Goal: Task Accomplishment & Management: Manage account settings

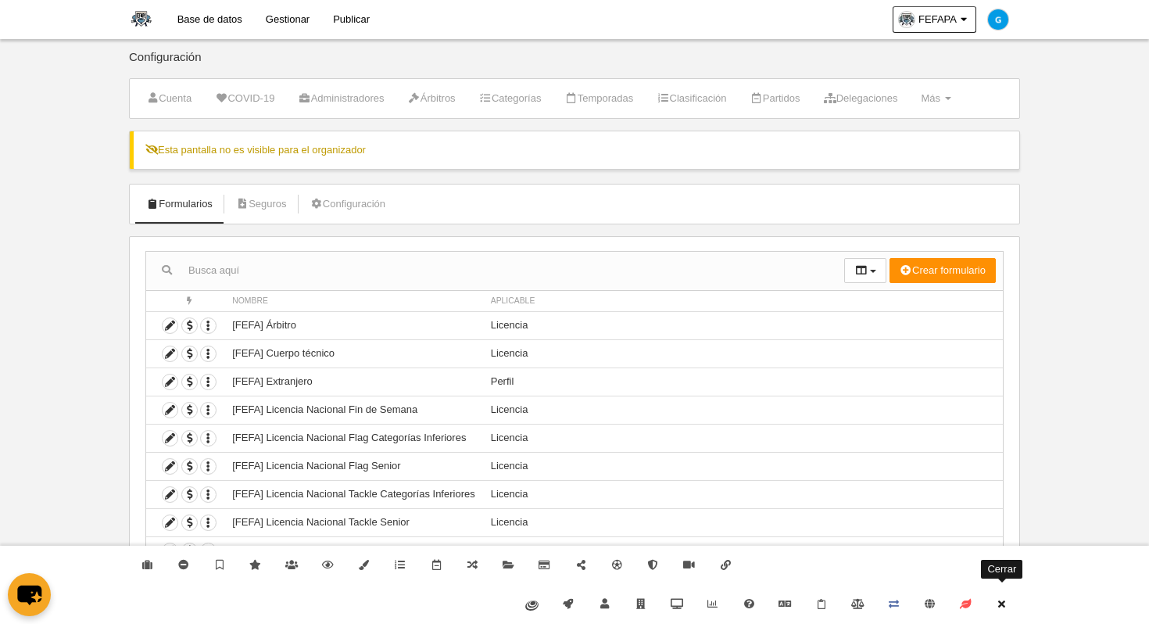
click at [1001, 608] on icon at bounding box center [1002, 604] width 13 height 10
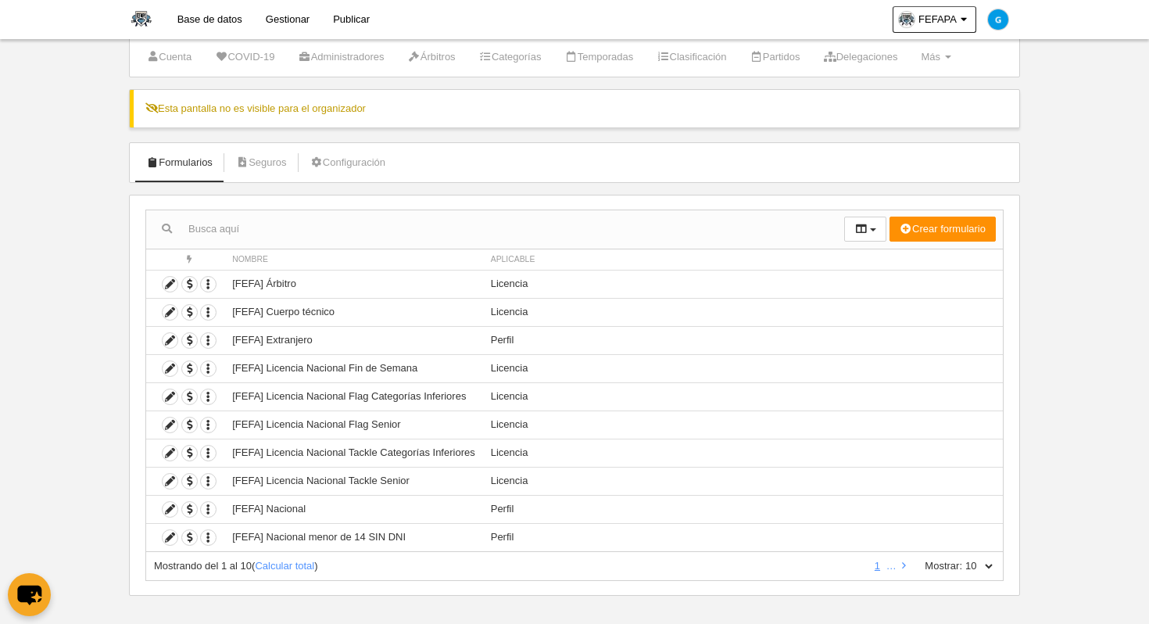
scroll to position [52, 0]
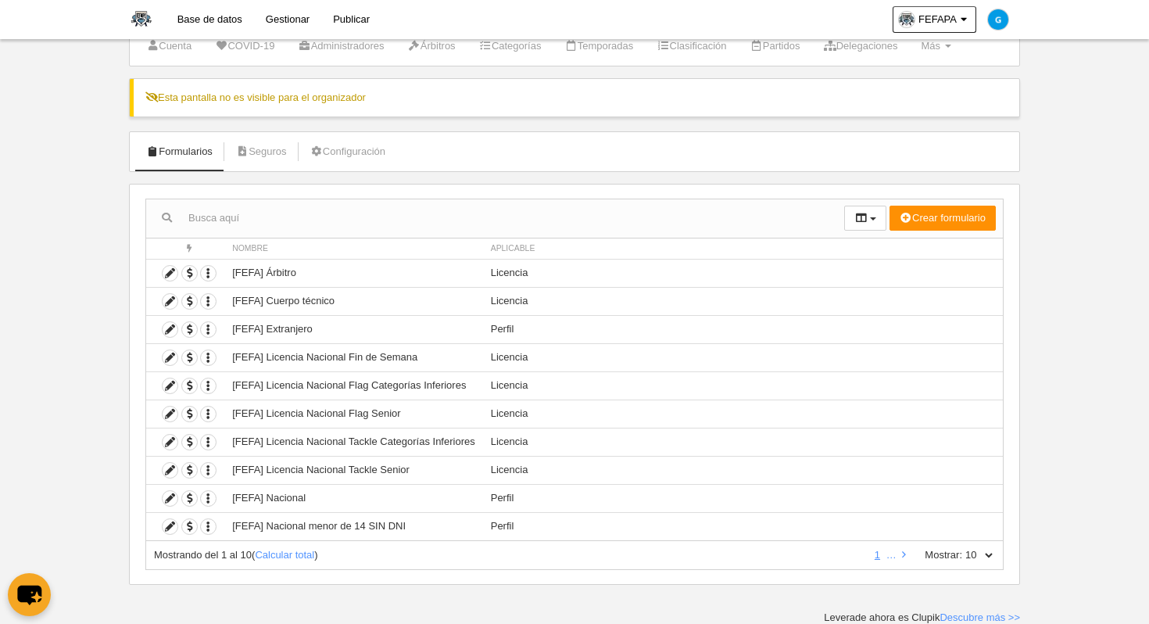
click at [302, 560] on div "Mostrando del 1 al 10 ( Calcular total )" at bounding box center [509, 555] width 710 height 14
click at [301, 552] on link "Calcular total" at bounding box center [284, 555] width 59 height 12
click at [993, 559] on select "10 25 50 100 500" at bounding box center [978, 555] width 33 height 14
select select "100"
click at [962, 548] on select "10 25 50 100 500" at bounding box center [978, 555] width 33 height 14
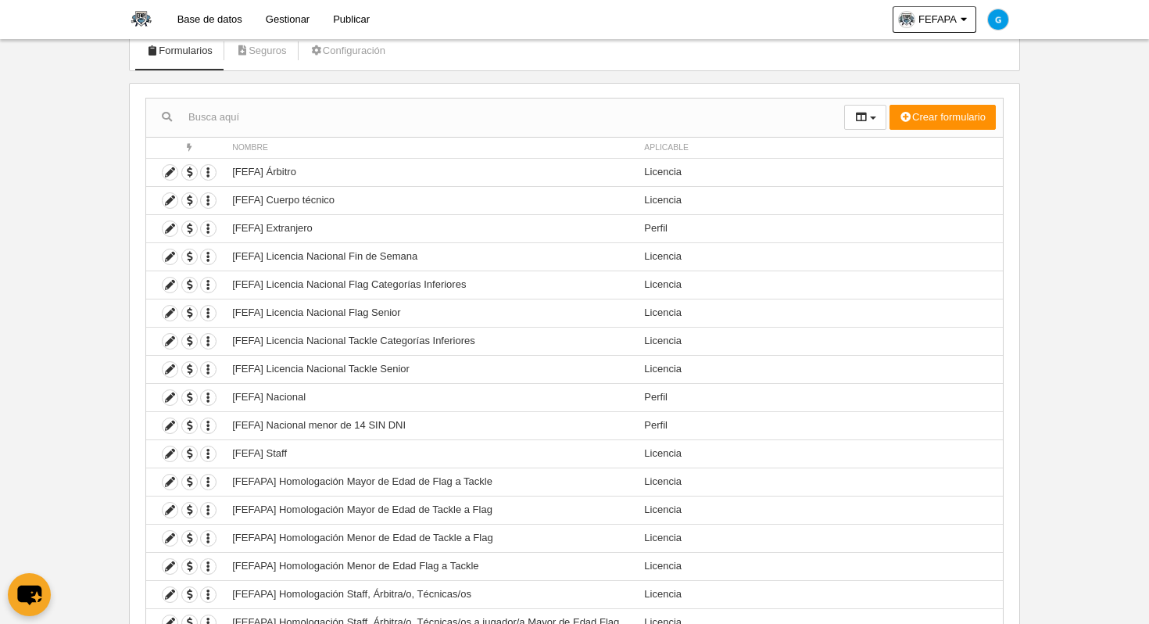
scroll to position [157, 0]
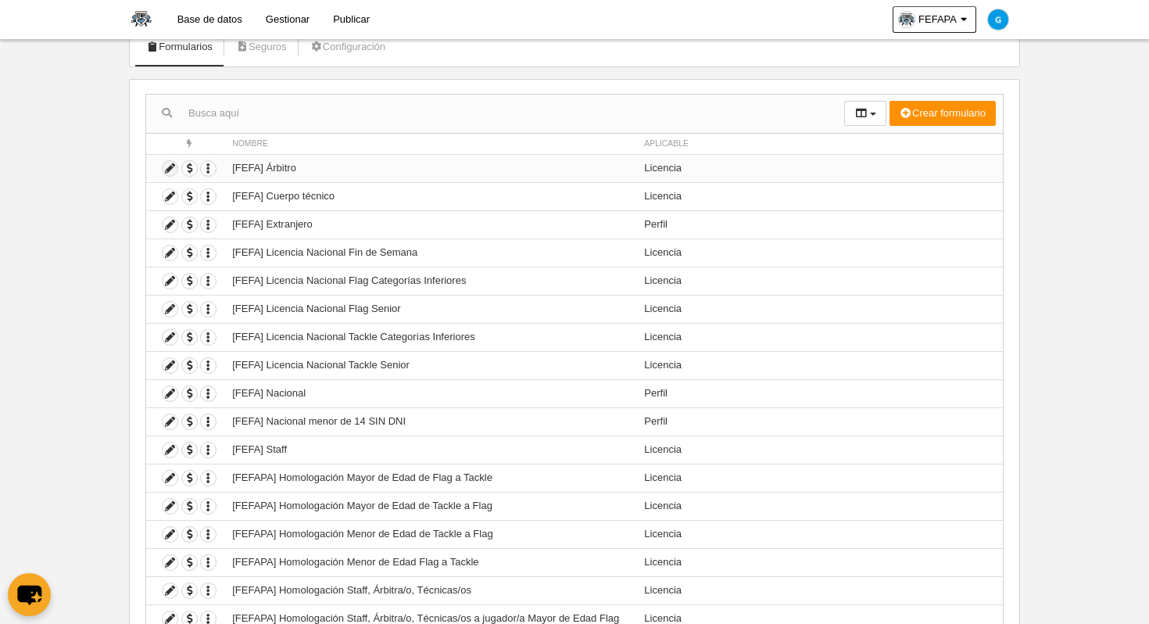
click at [173, 166] on icon at bounding box center [170, 168] width 15 height 15
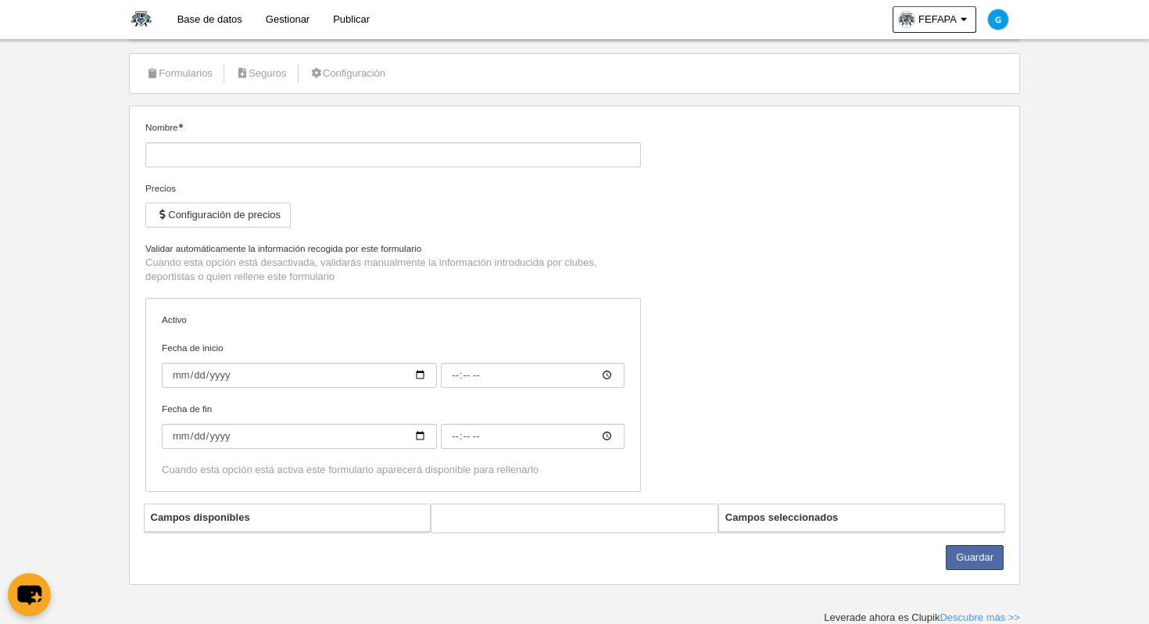
type input "[FEFA] Árbitro"
checkbox input "true"
select select "selected"
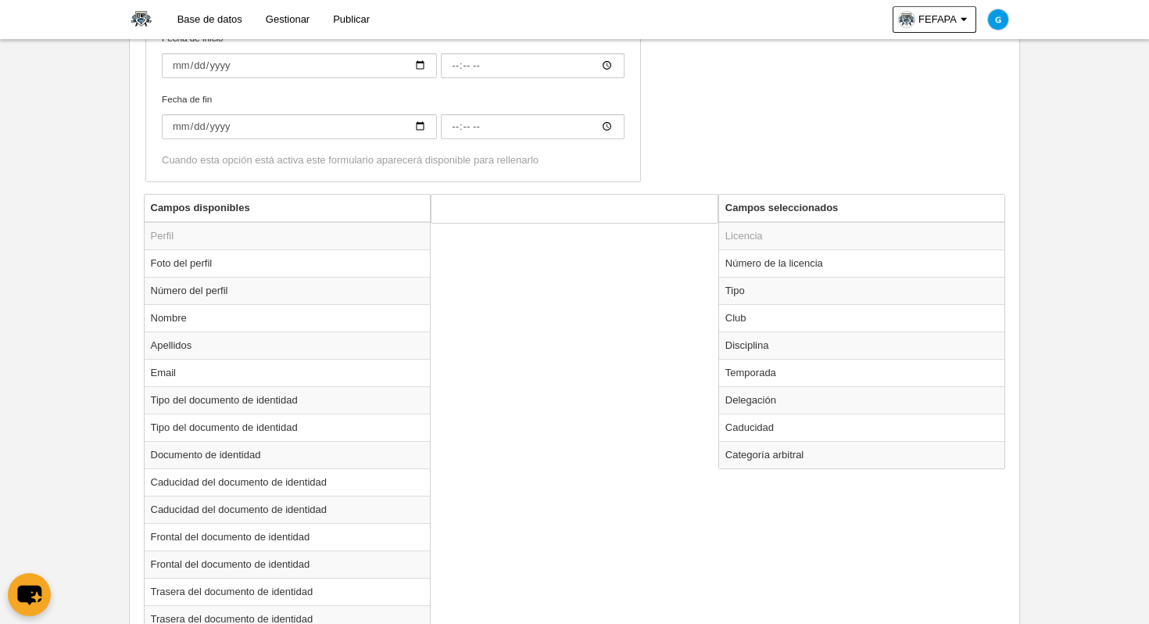
scroll to position [562, 0]
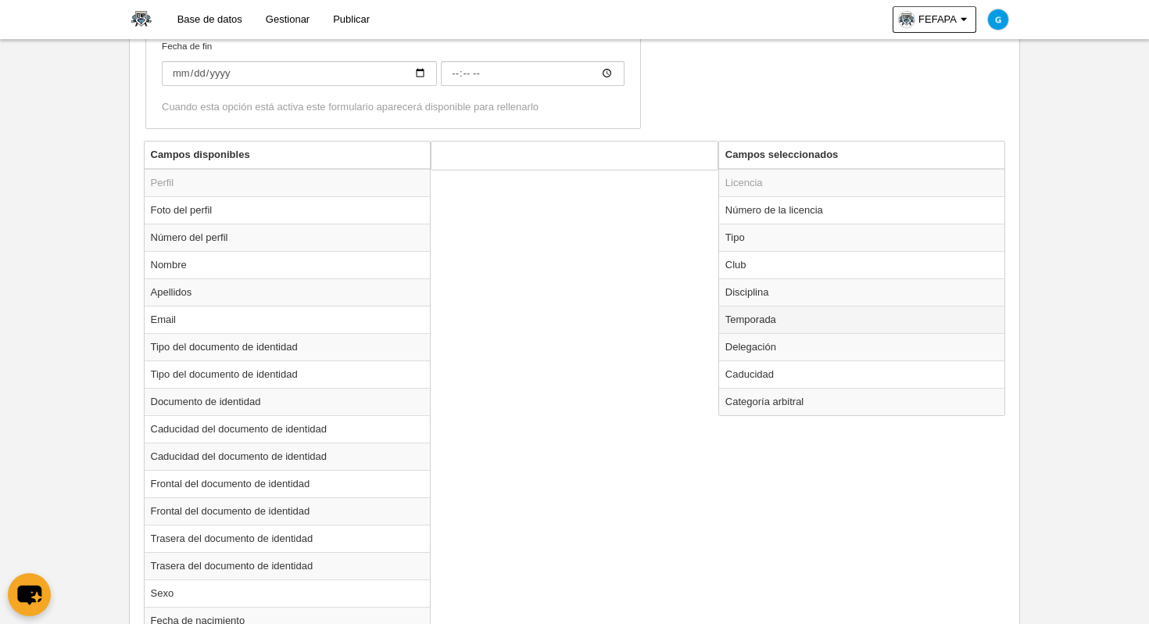
click at [756, 324] on td "Temporada" at bounding box center [862, 319] width 286 height 27
radio input "true"
select select "8371"
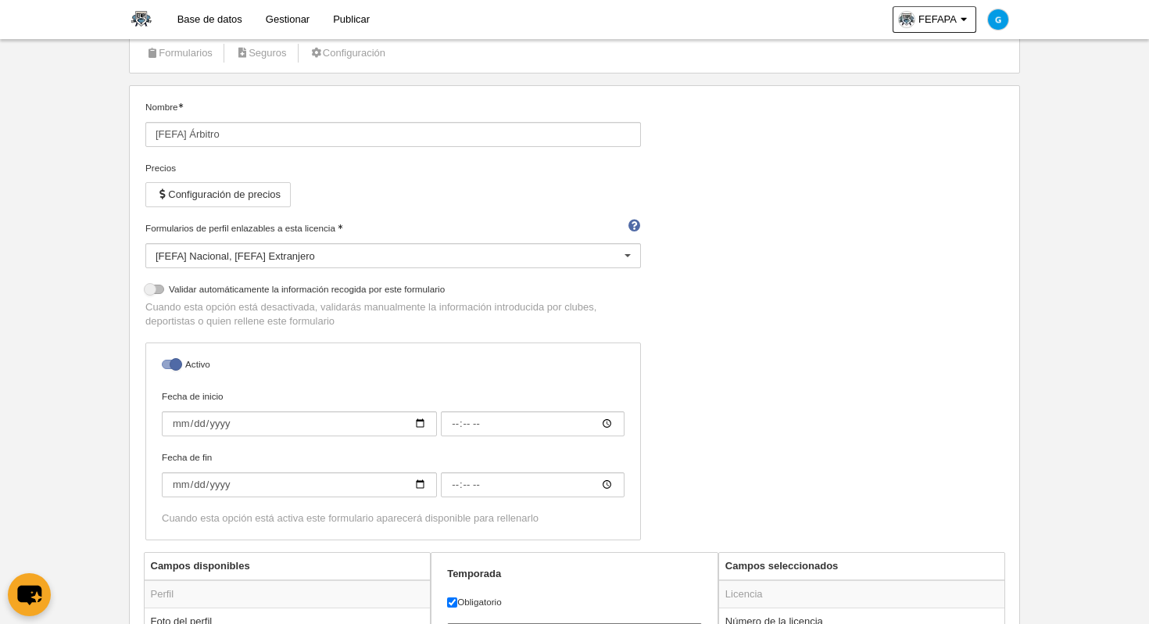
scroll to position [0, 0]
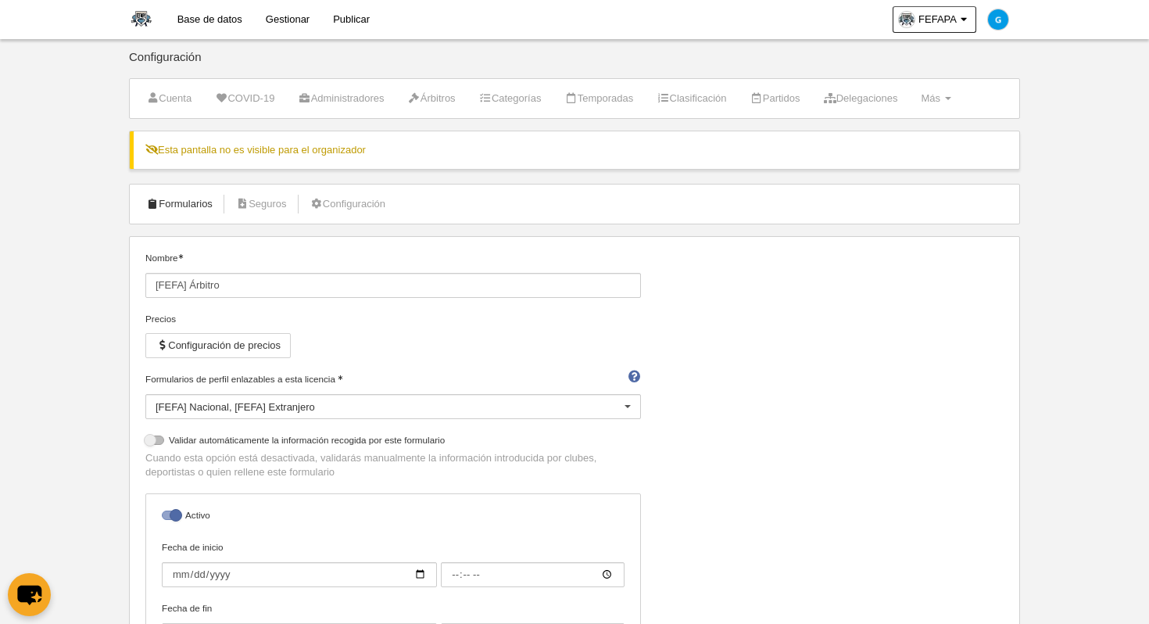
click at [196, 215] on link "Formularios" at bounding box center [180, 203] width 84 height 23
click at [196, 214] on link "Formularios" at bounding box center [180, 203] width 84 height 23
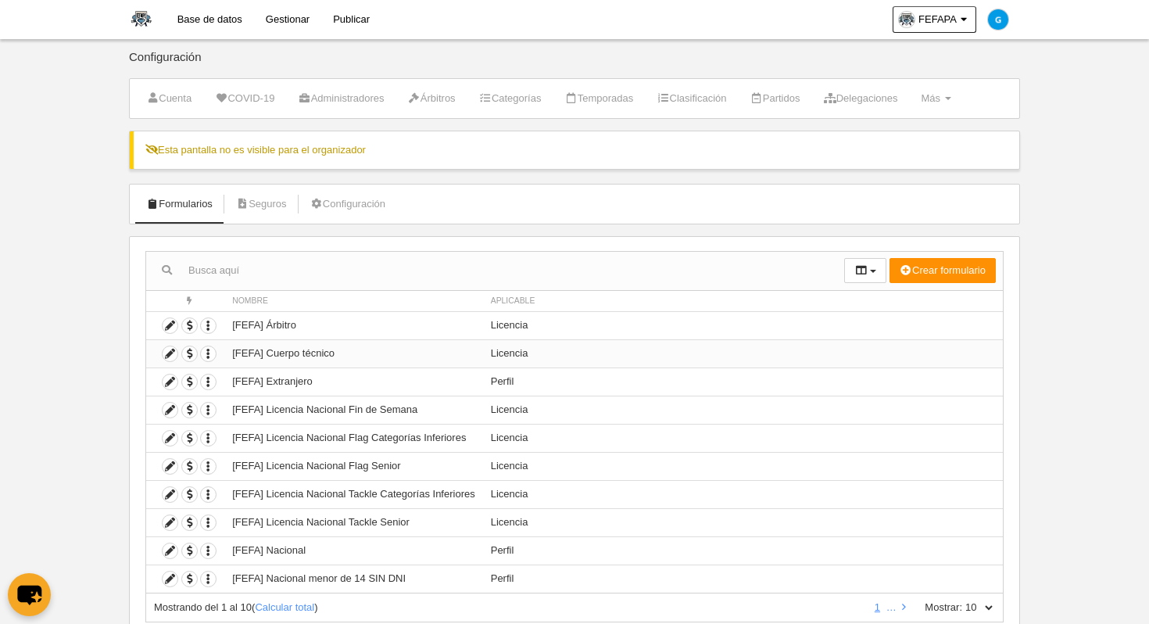
click at [438, 352] on td "[FEFA] Cuerpo técnico" at bounding box center [353, 353] width 258 height 28
click at [170, 353] on icon at bounding box center [170, 353] width 15 height 15
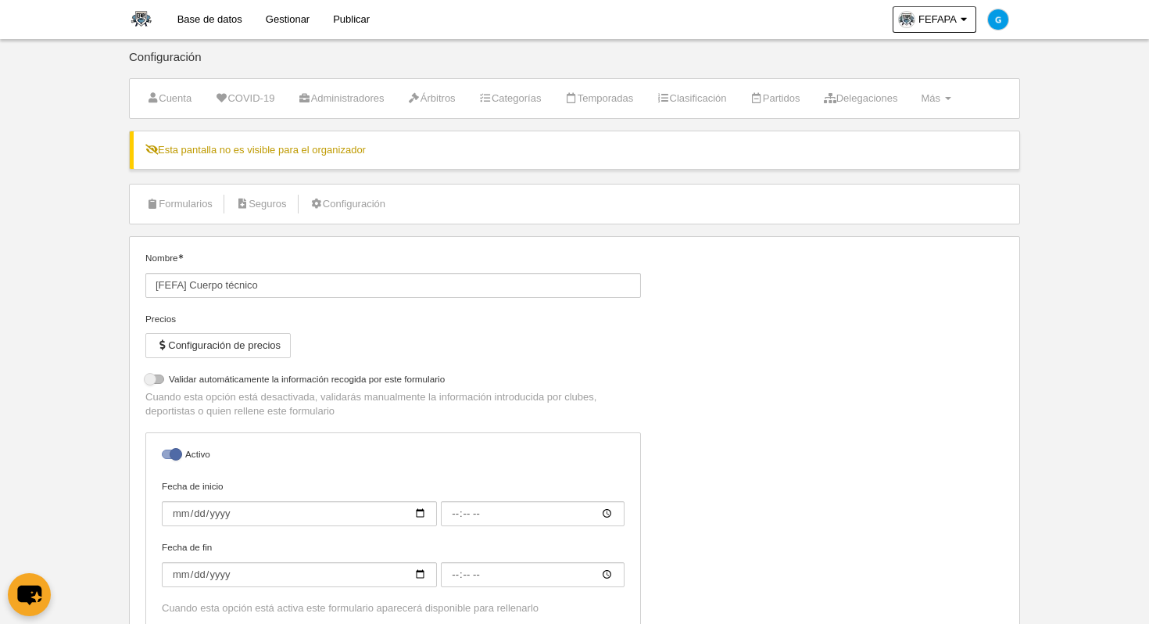
select select "selected"
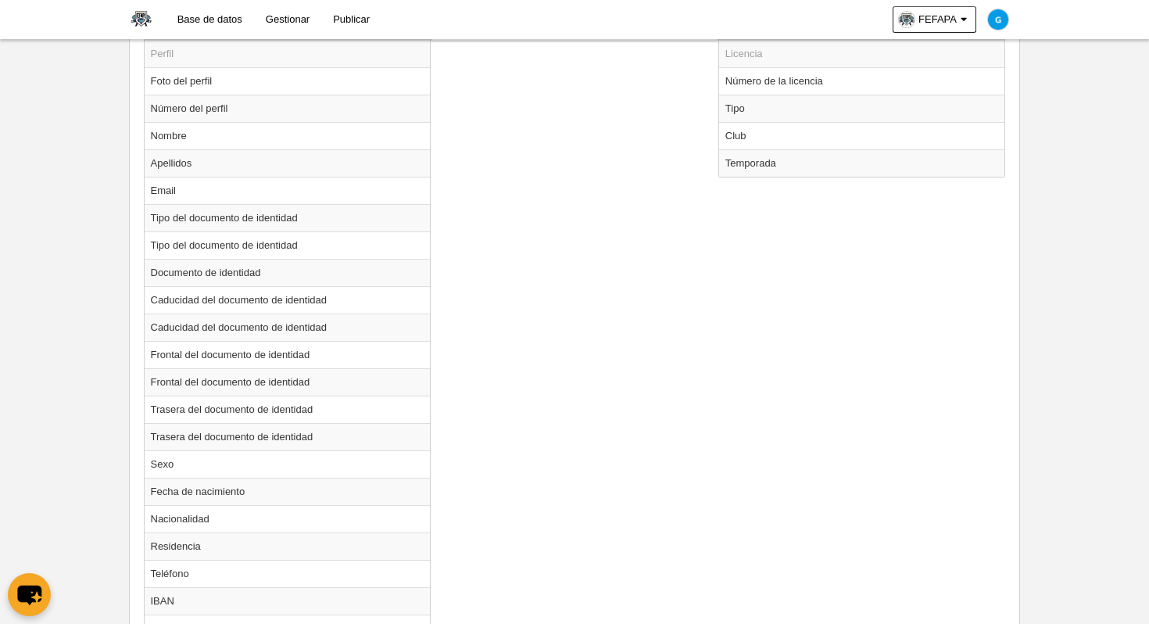
scroll to position [549, 0]
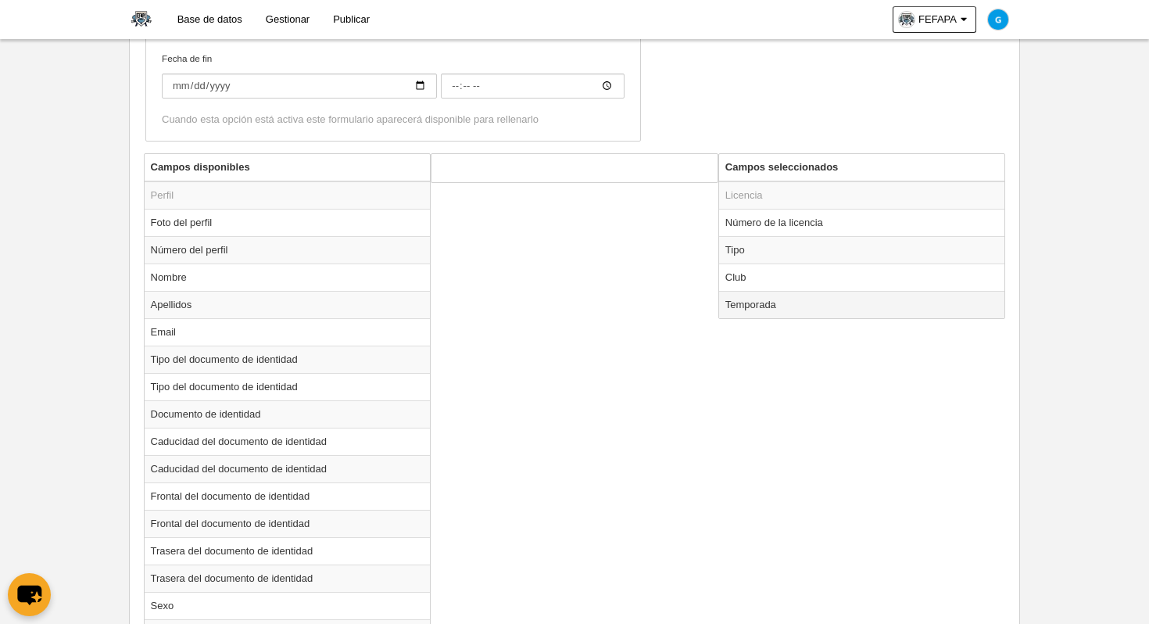
click at [750, 304] on td "Temporada" at bounding box center [862, 304] width 286 height 27
radio input "true"
select select "8371"
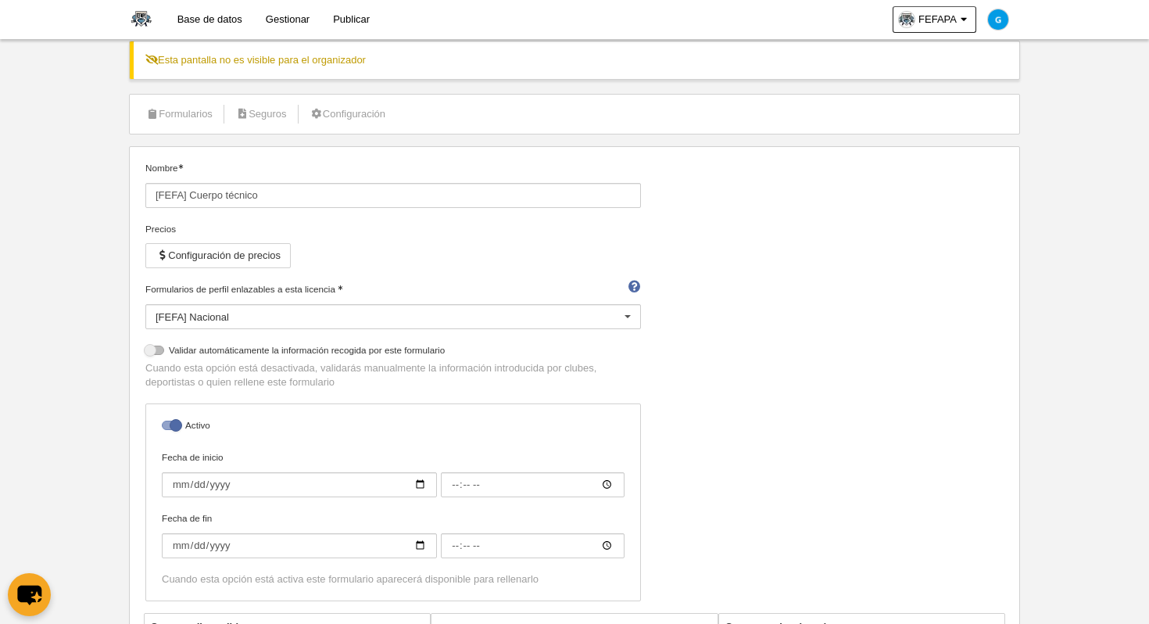
scroll to position [0, 0]
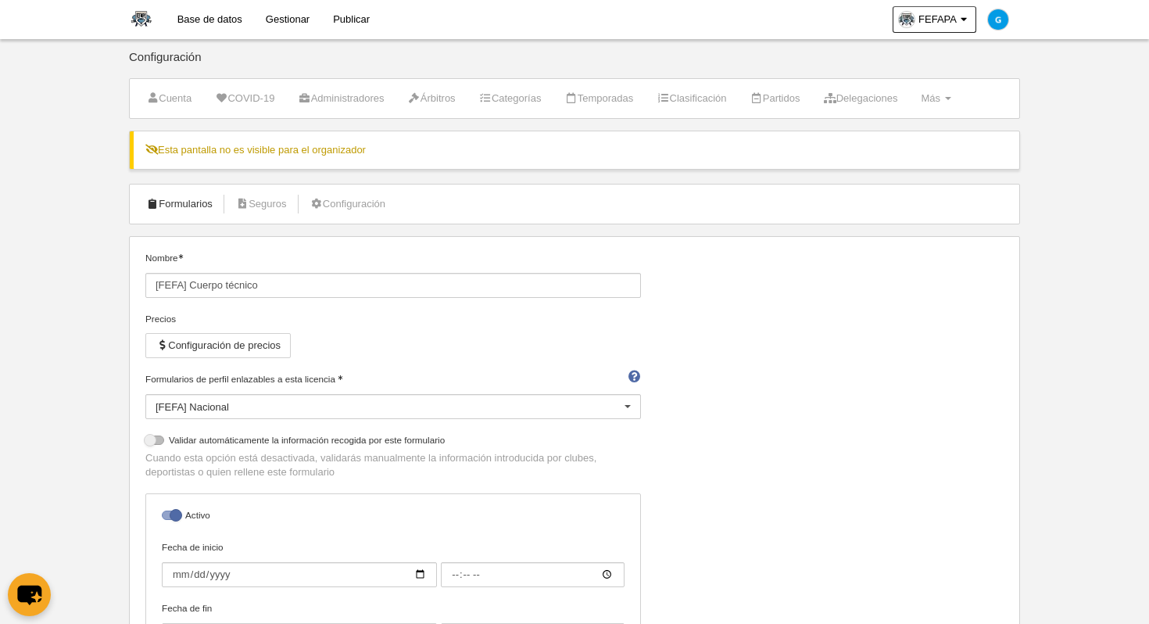
click at [191, 193] on link "Formularios" at bounding box center [180, 203] width 84 height 23
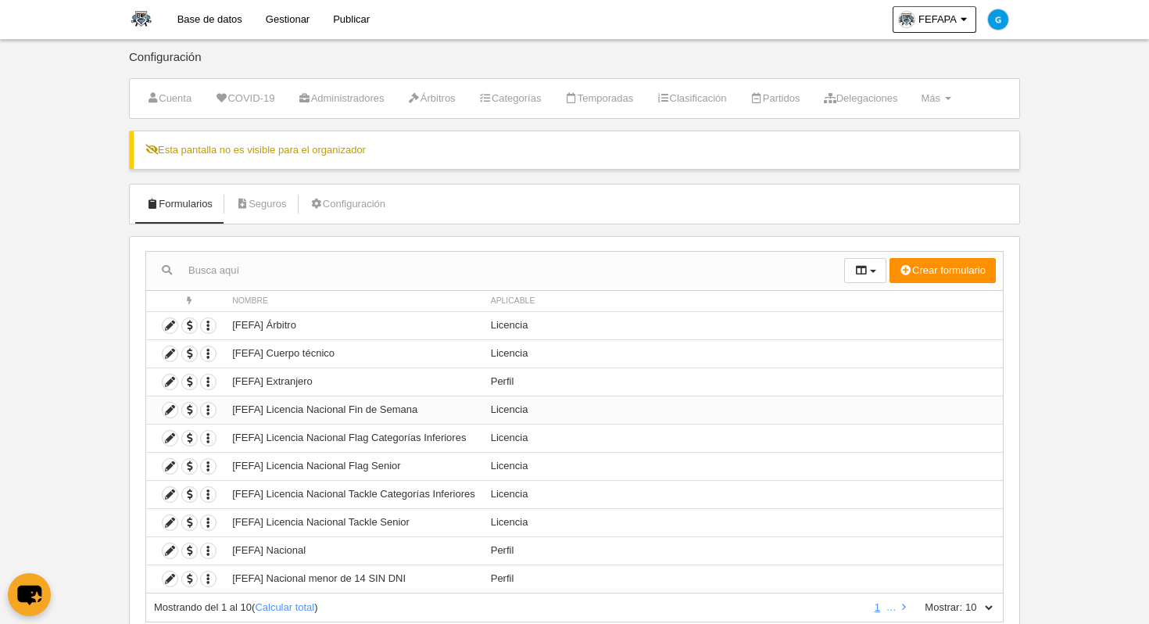
click at [515, 408] on td "Licencia" at bounding box center [743, 409] width 520 height 28
click at [171, 414] on icon at bounding box center [170, 409] width 15 height 15
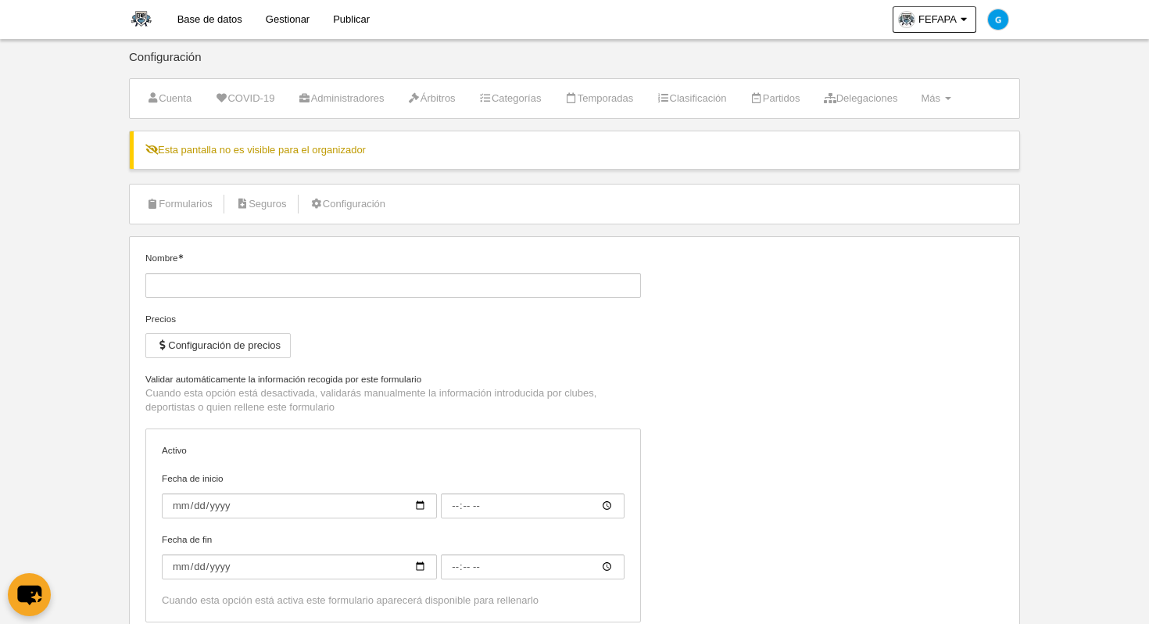
type input "[FEFA] Licencia Nacional Fin de Semana"
checkbox input "true"
select select "selected"
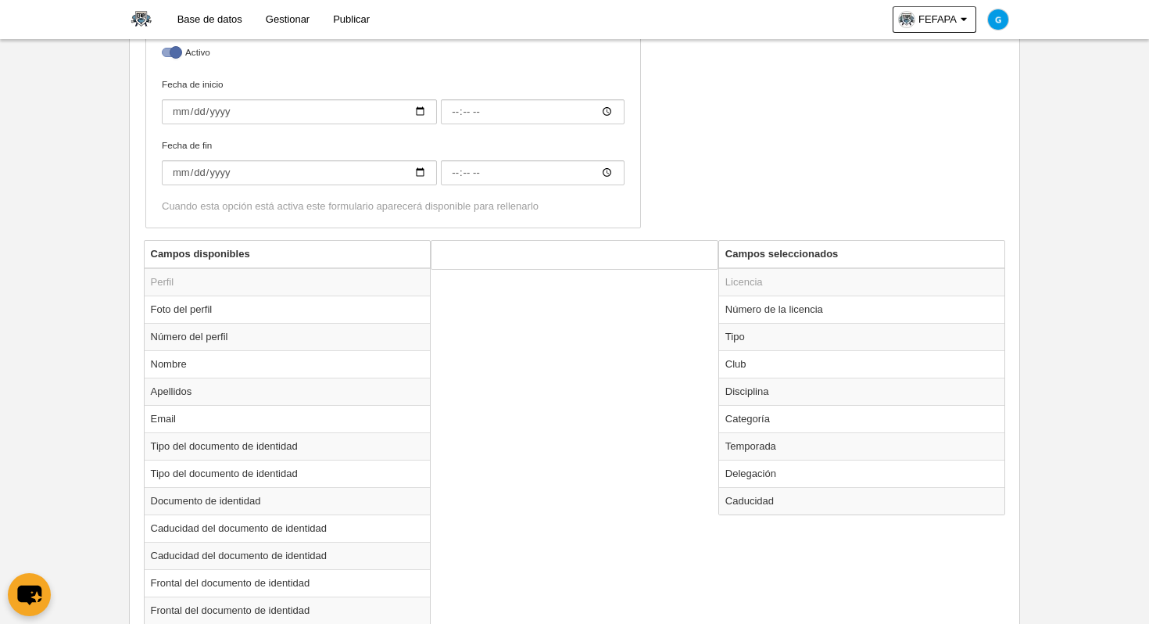
scroll to position [467, 0]
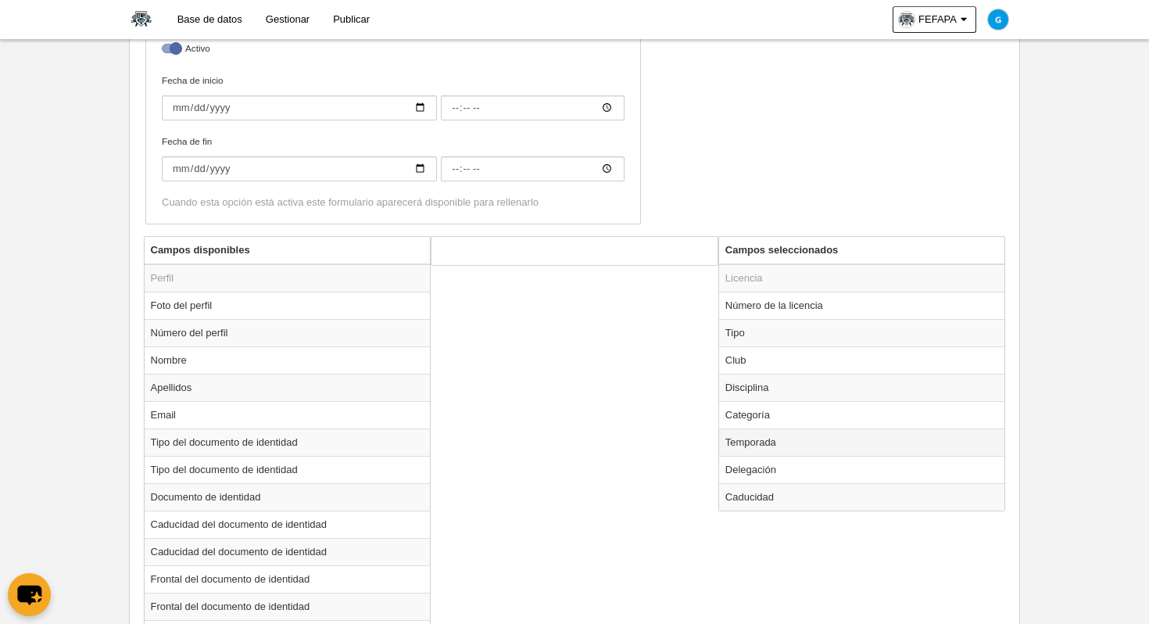
click at [755, 445] on td "Temporada" at bounding box center [862, 441] width 286 height 27
radio input "true"
select select "8371"
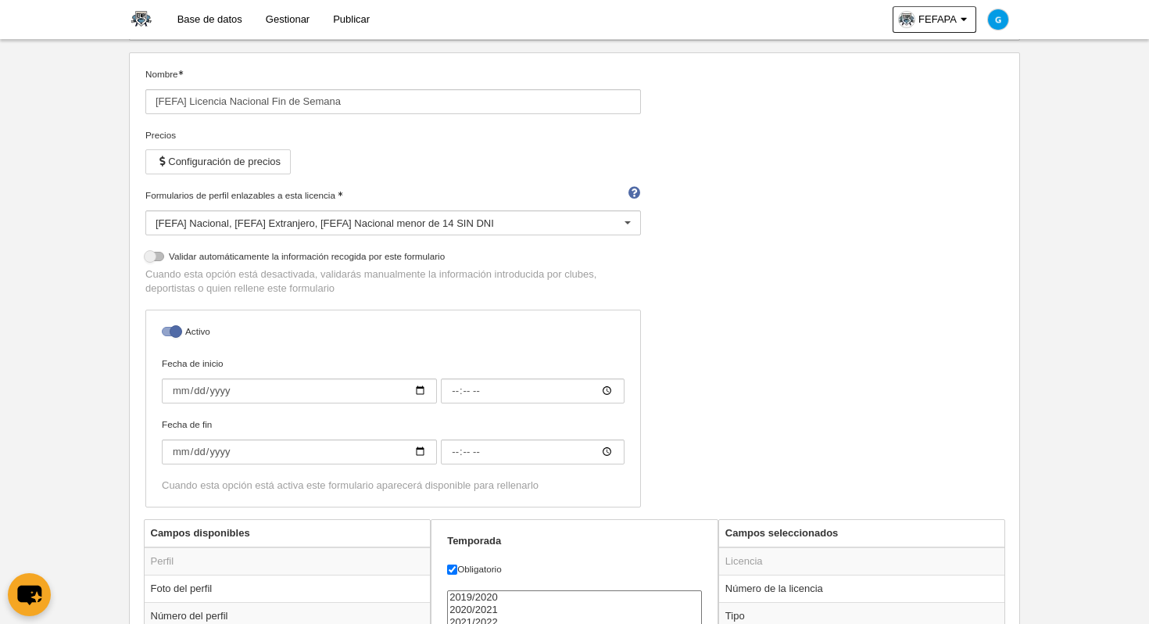
scroll to position [0, 0]
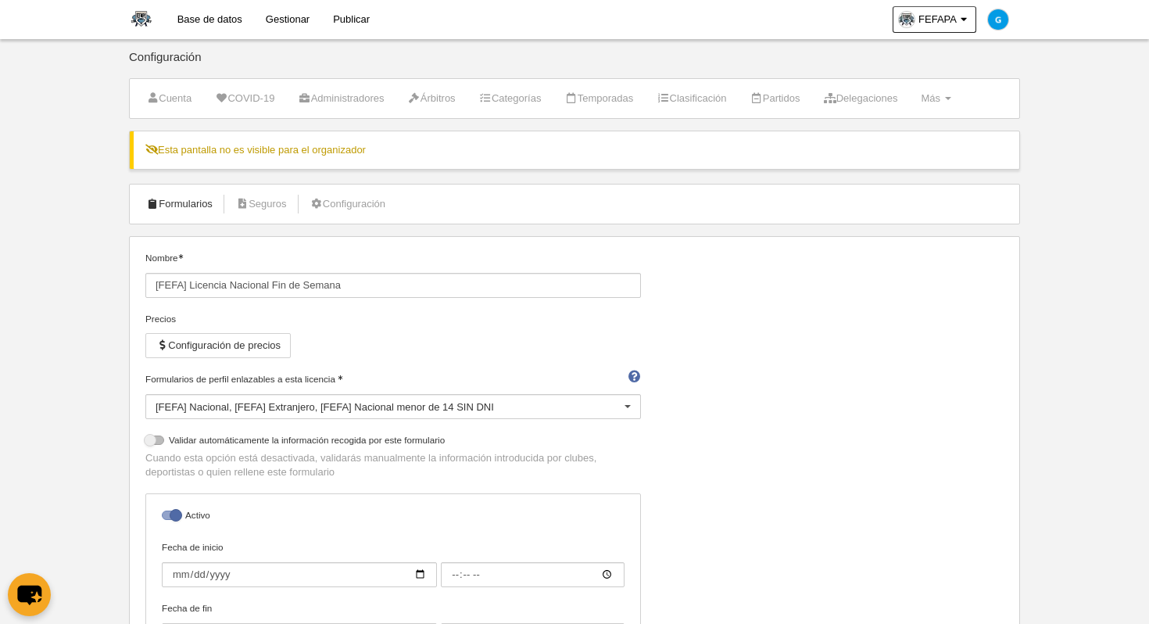
click at [180, 206] on link "Formularios" at bounding box center [180, 203] width 84 height 23
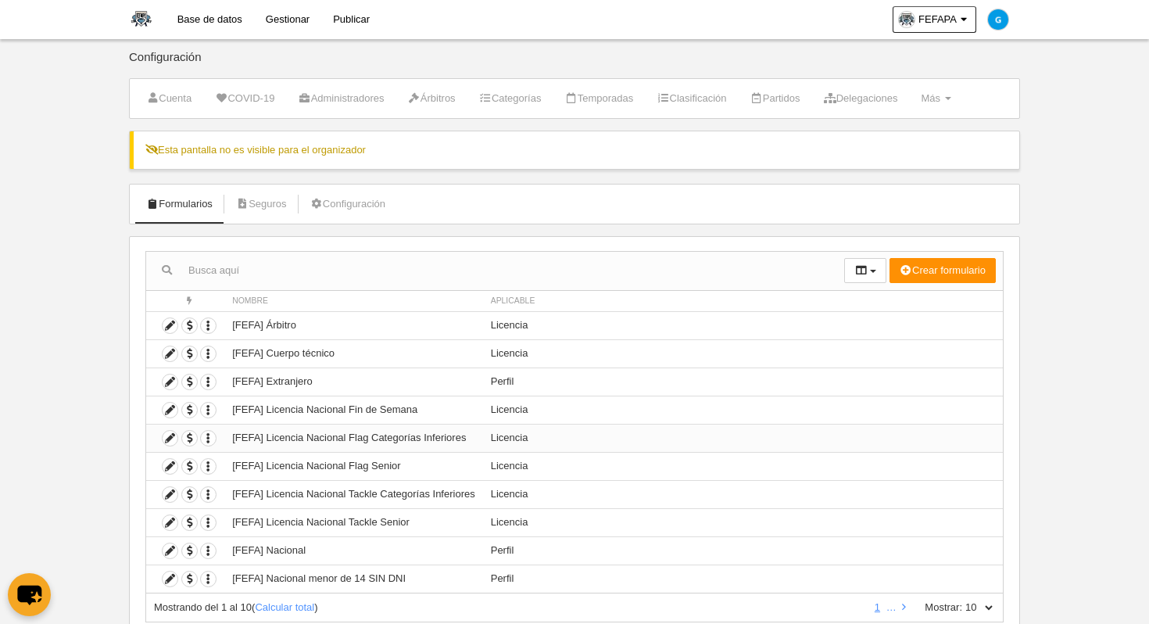
click at [360, 438] on td "[FEFA] Licencia Nacional Flag Categorías Inferiores" at bounding box center [353, 438] width 258 height 28
click at [166, 437] on icon at bounding box center [170, 438] width 15 height 15
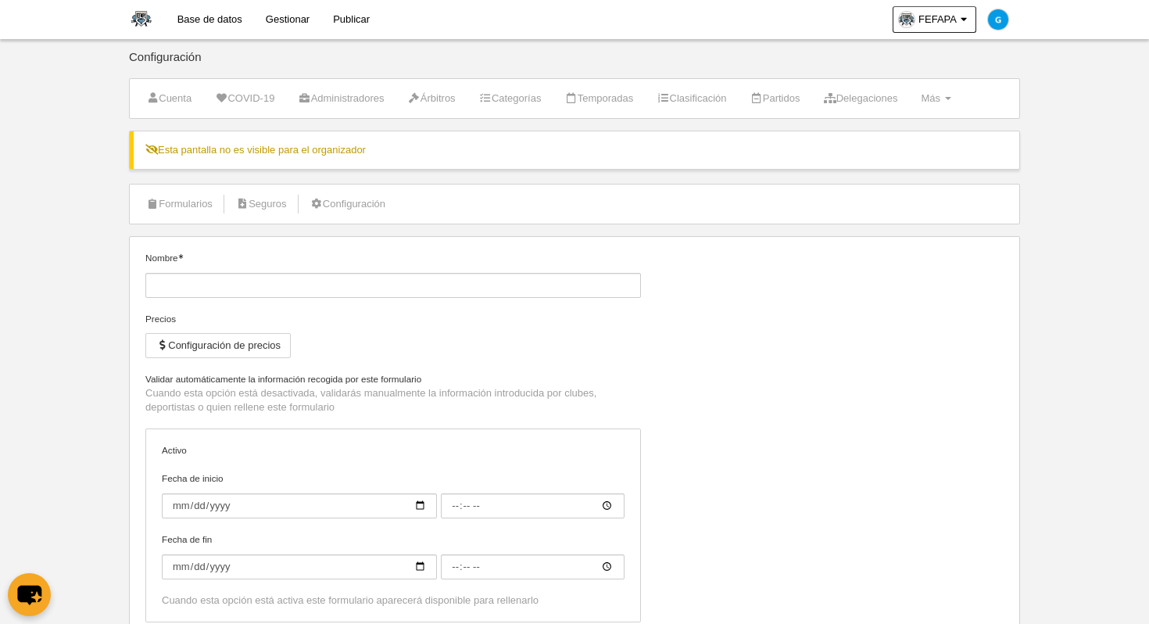
type input "[FEFA] Licencia Nacional Flag Categorías Inferiores"
checkbox input "true"
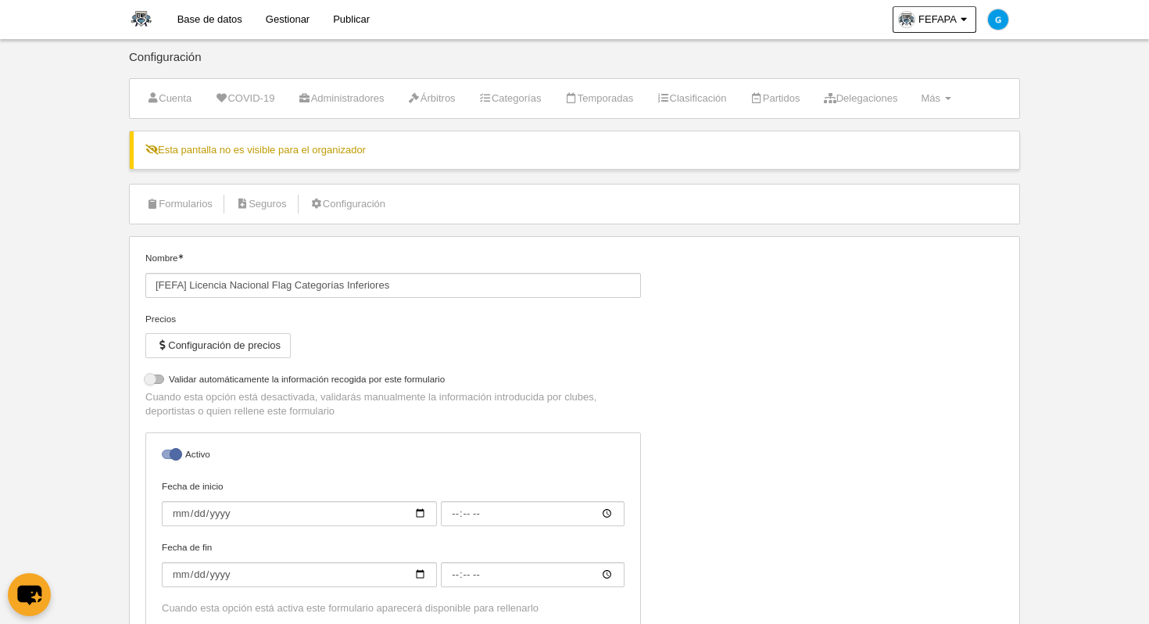
select select "selected"
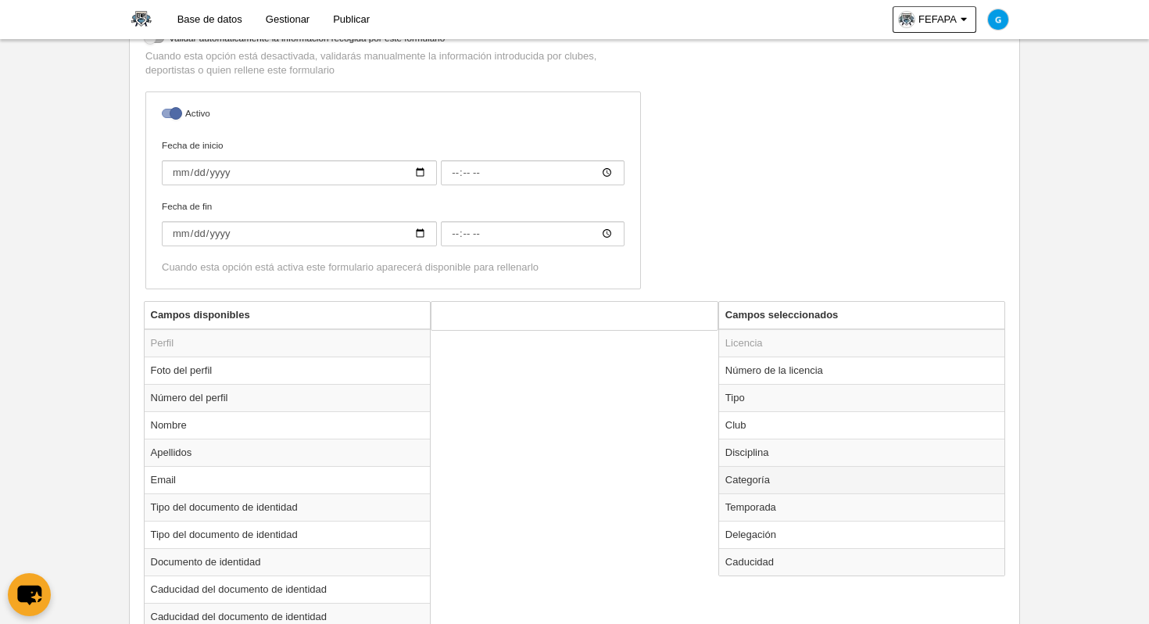
scroll to position [404, 0]
click at [749, 502] on td "Temporada" at bounding box center [862, 504] width 286 height 27
radio input "true"
select select "8371"
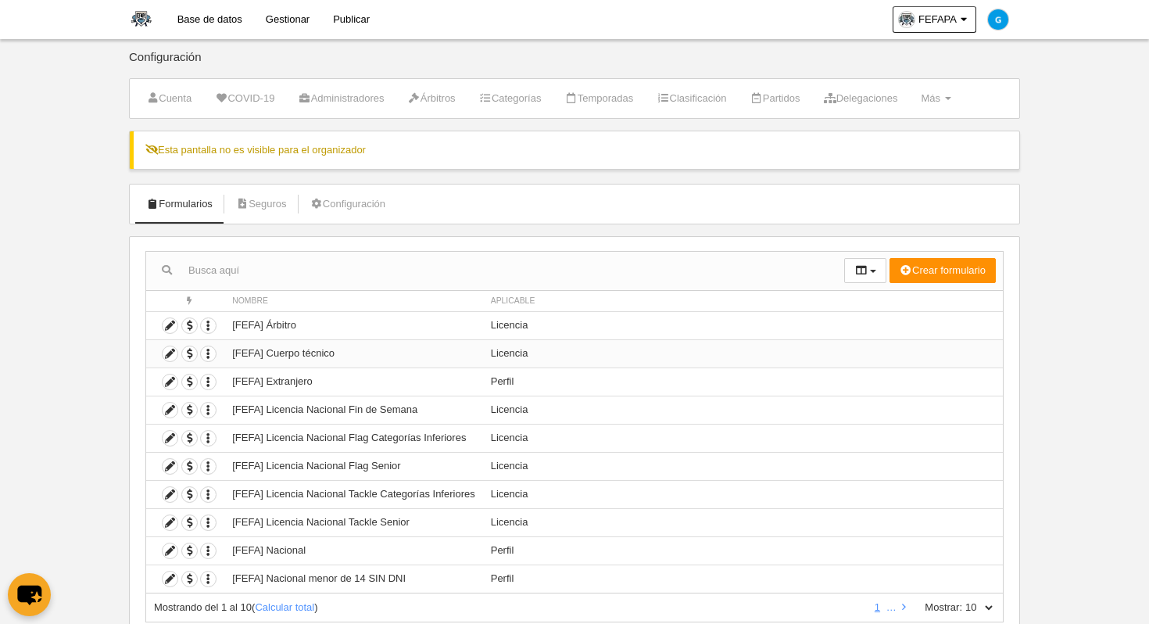
scroll to position [52, 0]
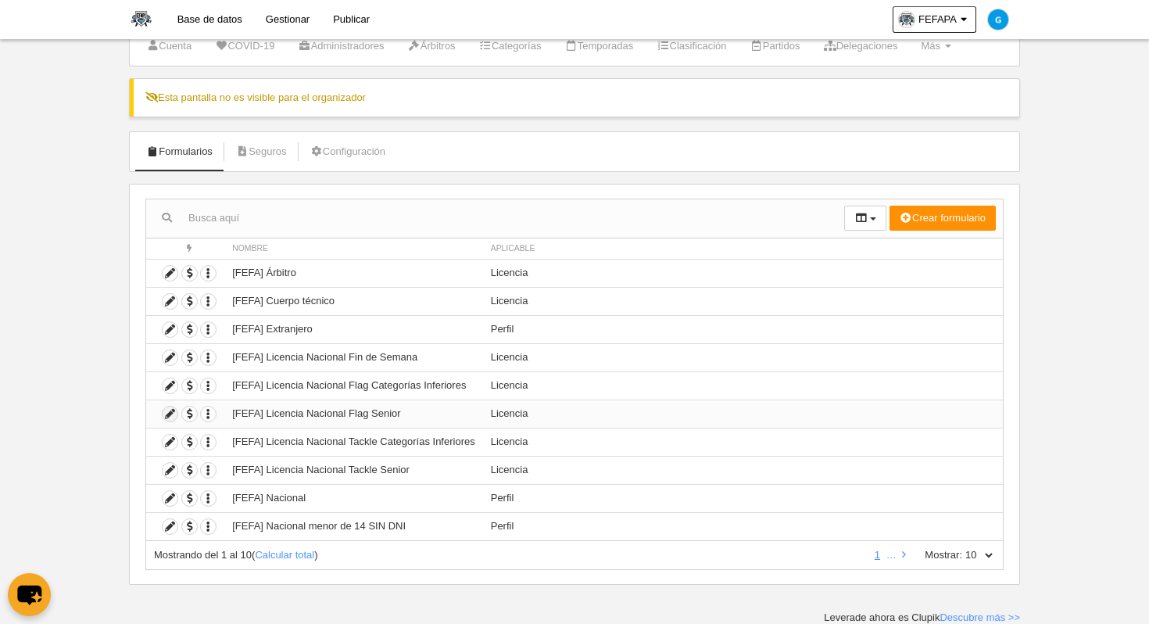
click at [171, 414] on icon at bounding box center [170, 413] width 15 height 15
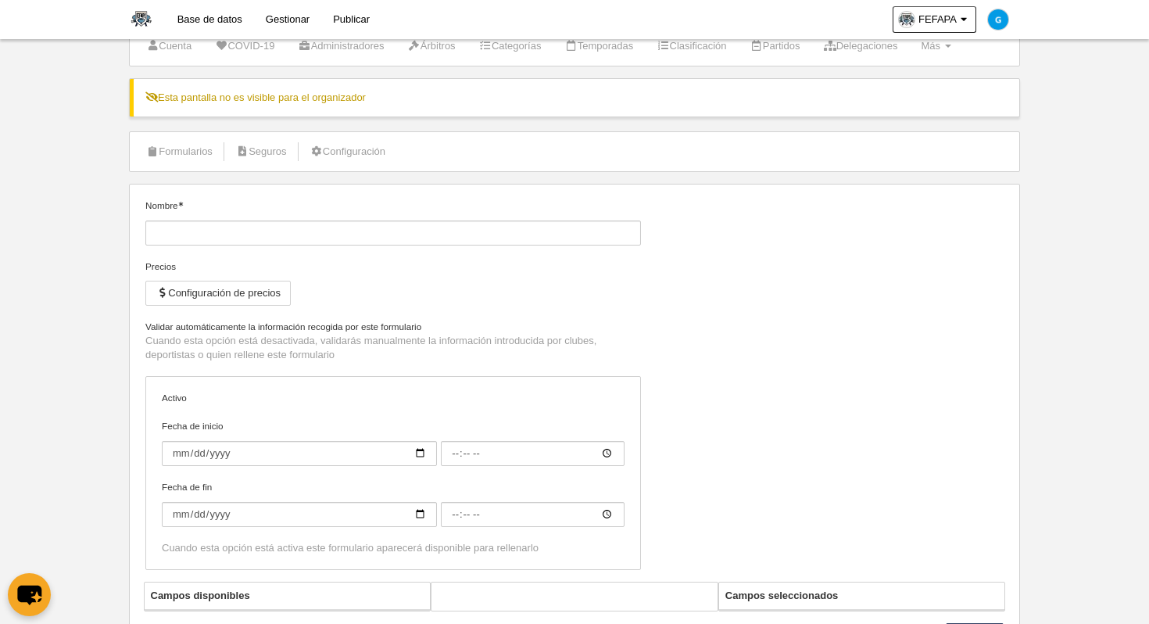
type input "[FEFA] Licencia Nacional Flag Senior"
checkbox input "true"
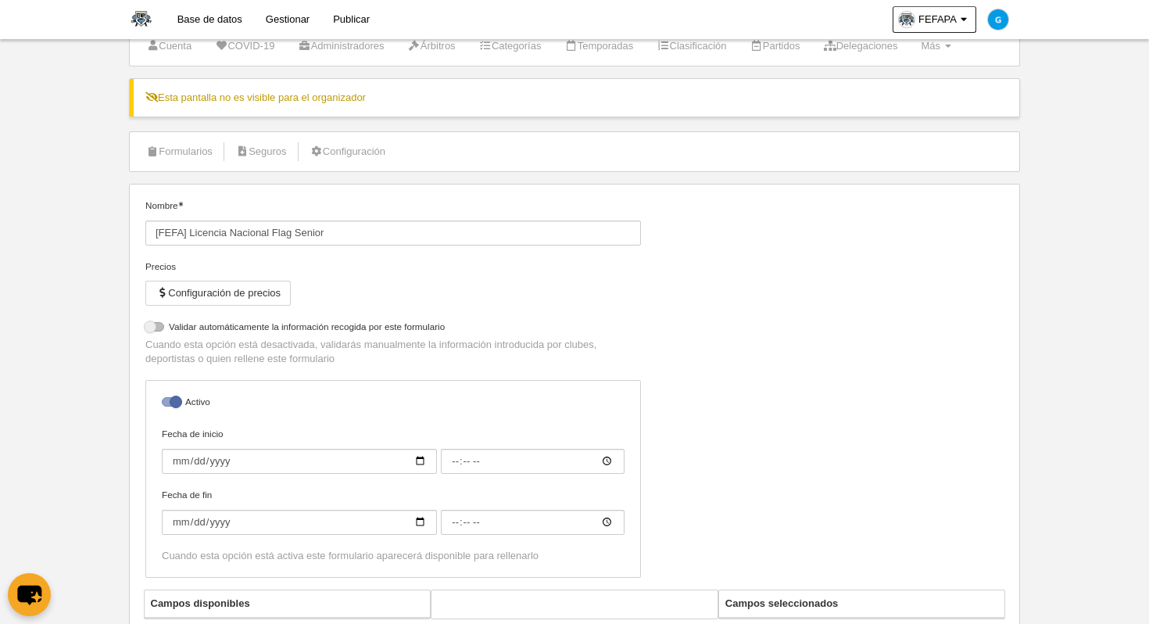
select select "selected"
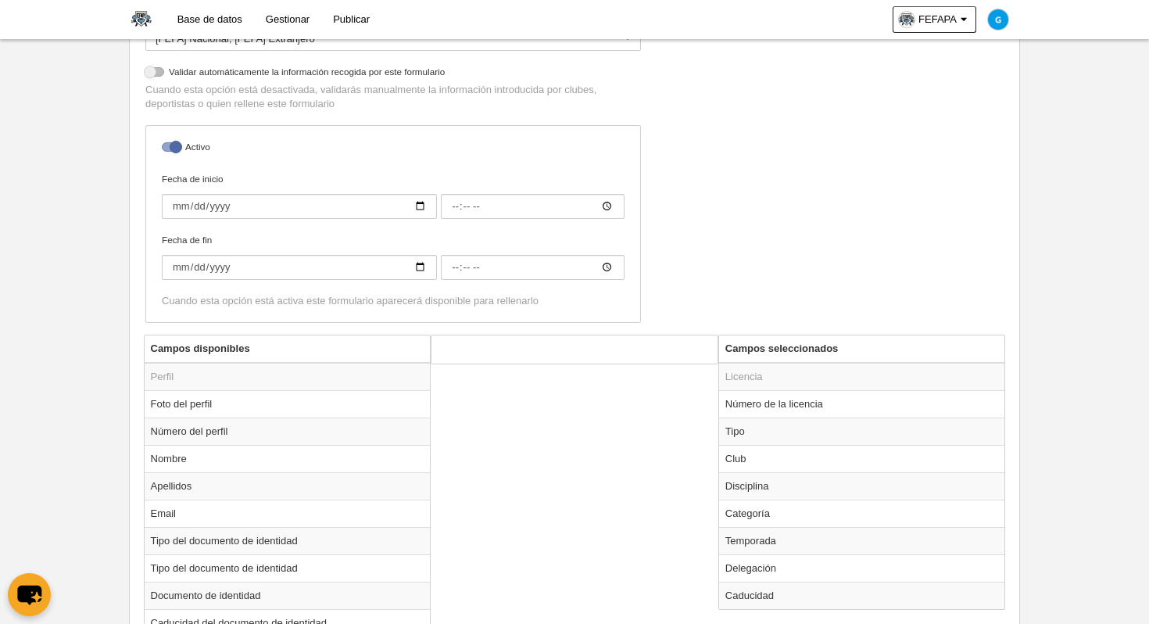
scroll to position [467, 0]
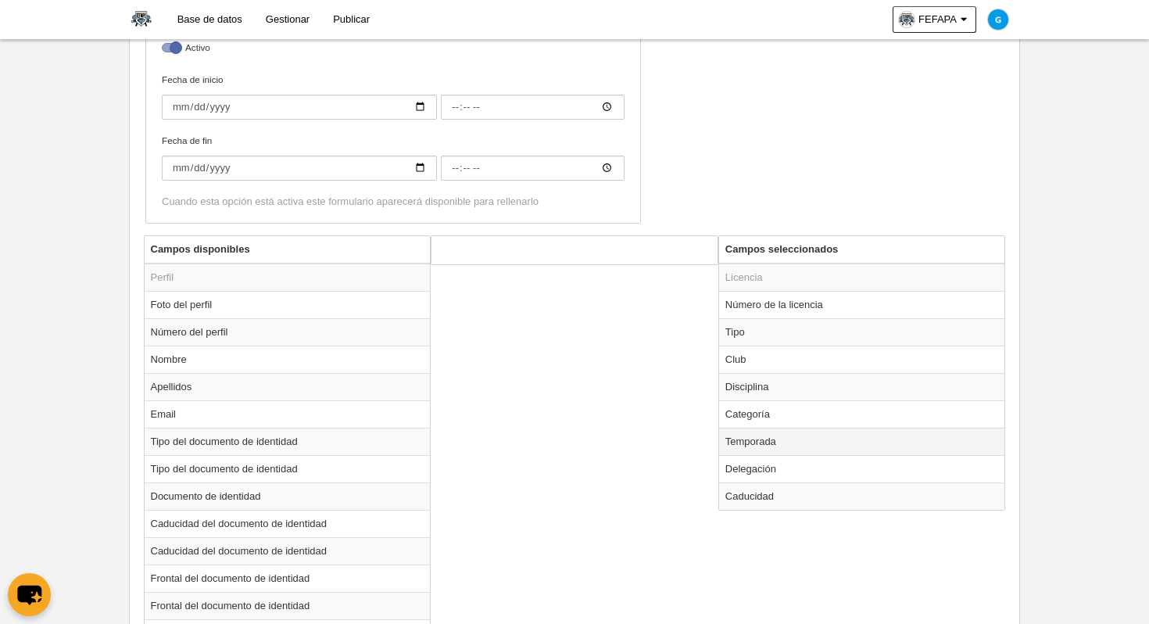
click at [742, 442] on td "Temporada" at bounding box center [862, 440] width 286 height 27
radio input "true"
select select "8371"
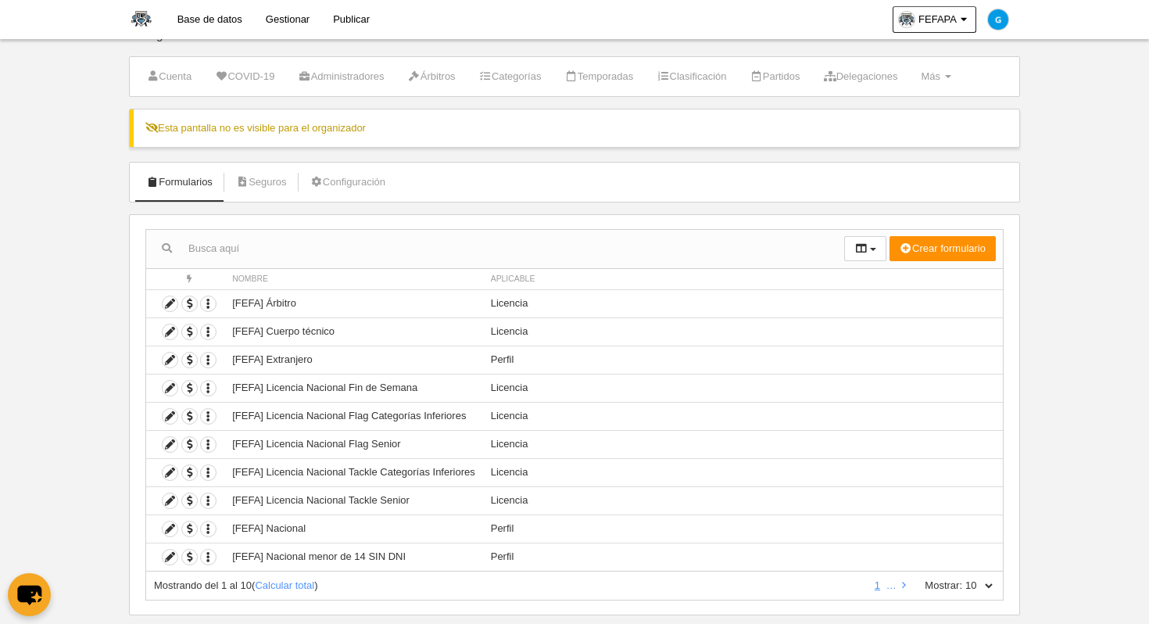
scroll to position [52, 0]
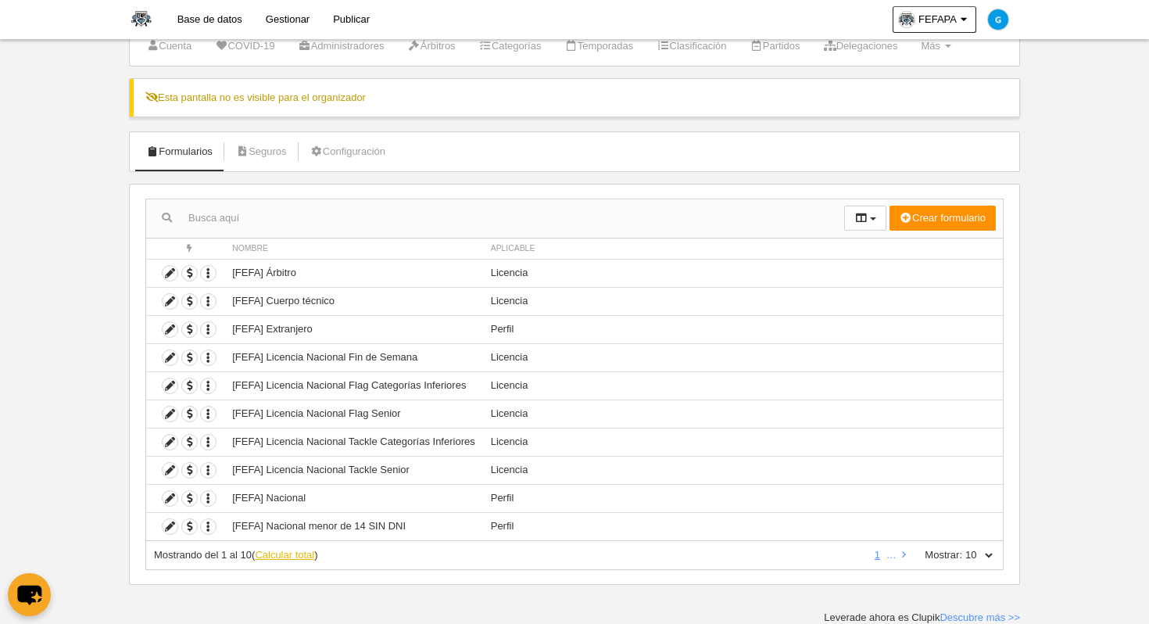
click at [281, 554] on link "Calcular total" at bounding box center [284, 555] width 59 height 12
click at [165, 439] on icon at bounding box center [170, 441] width 15 height 15
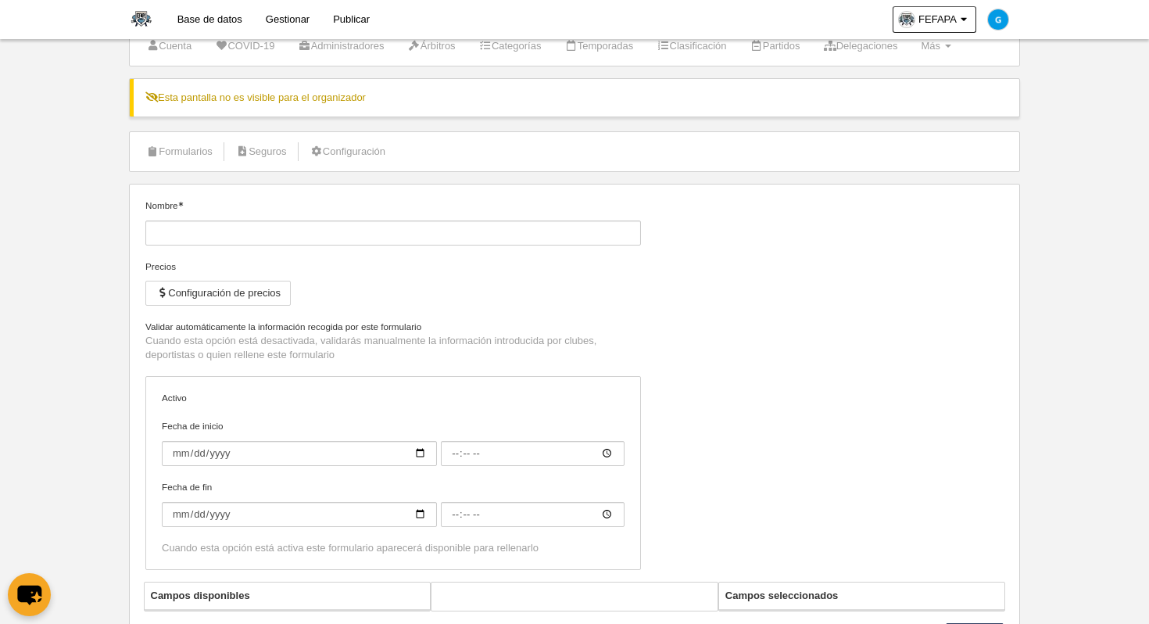
type input "[FEFA] Licencia Nacional Tackle Categorías Inferiores"
checkbox input "true"
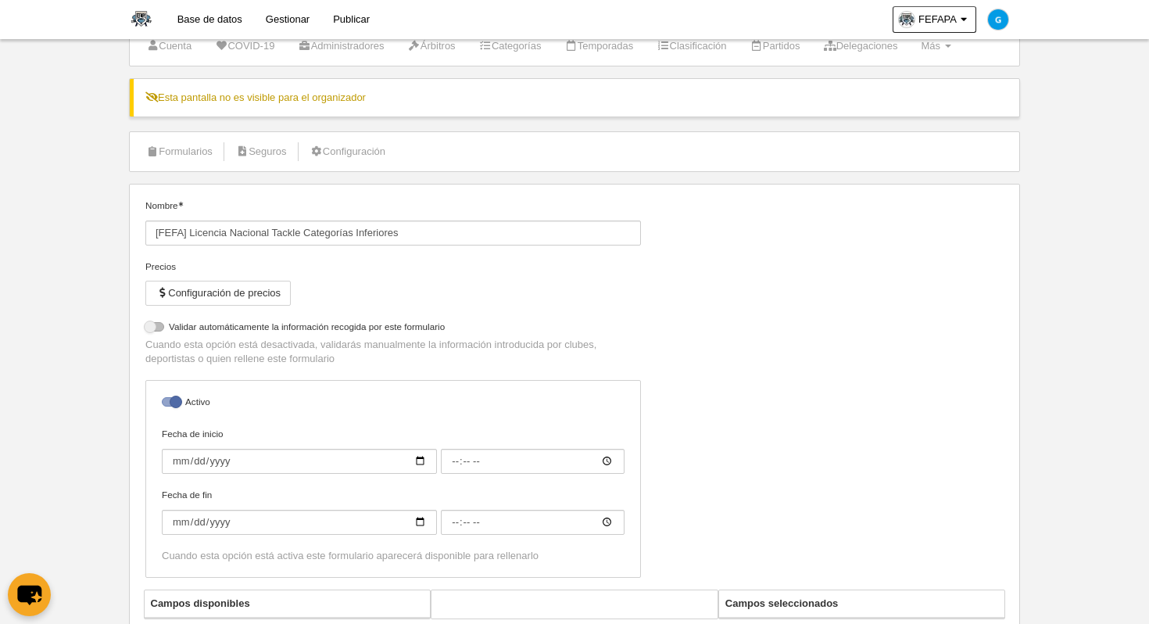
select select "selected"
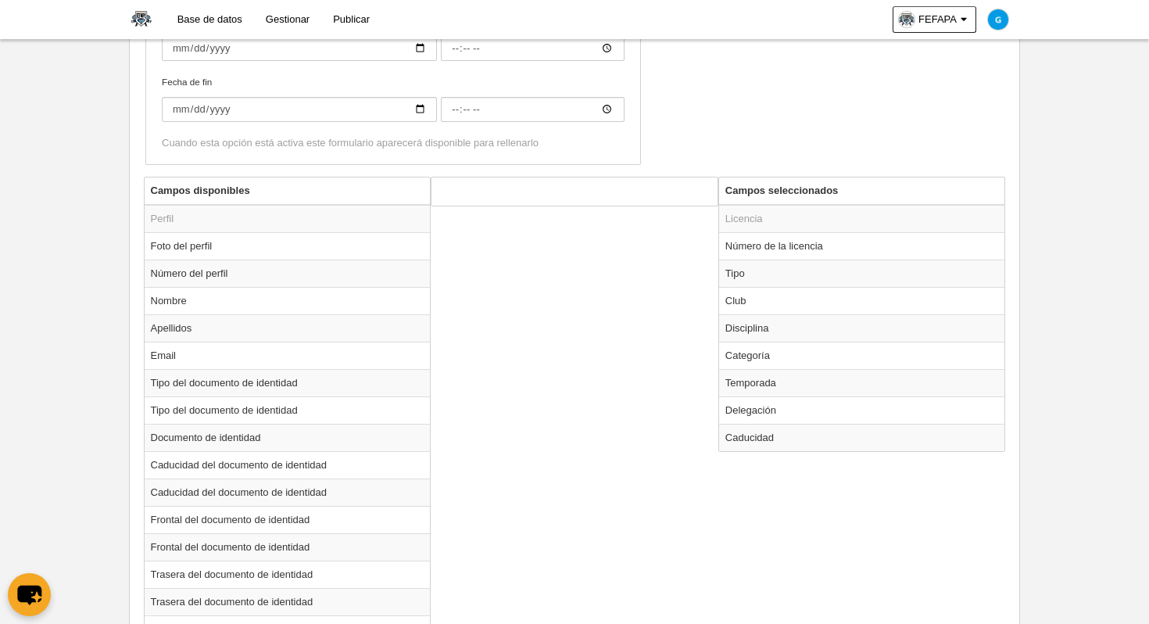
scroll to position [562, 0]
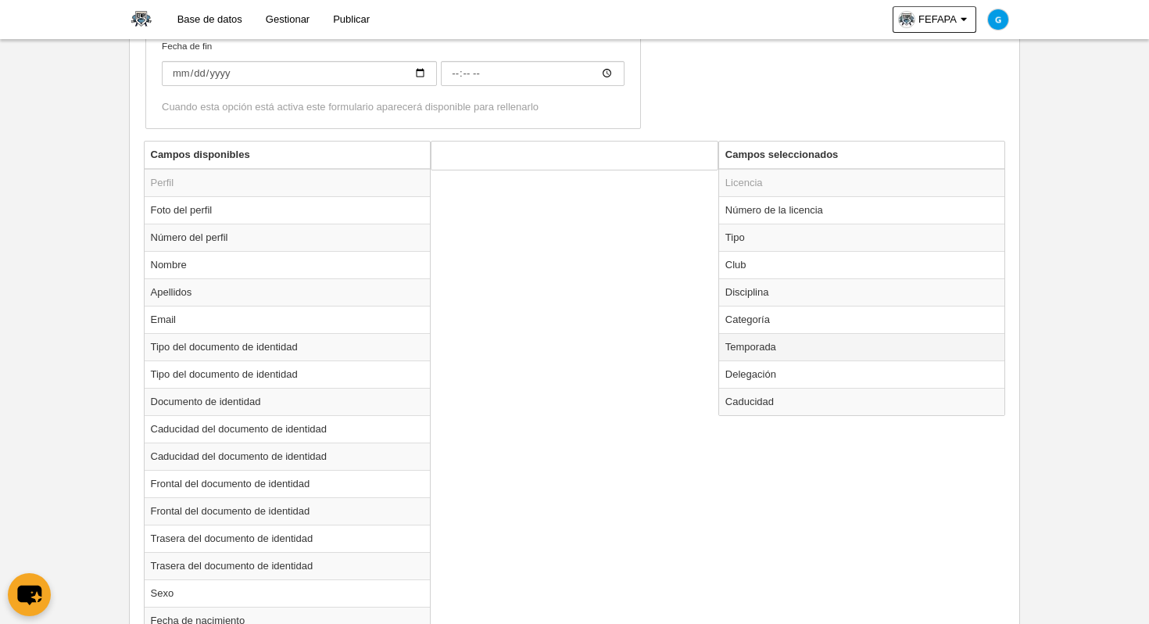
click at [745, 347] on td "Temporada" at bounding box center [862, 346] width 286 height 27
radio input "true"
select select "8371"
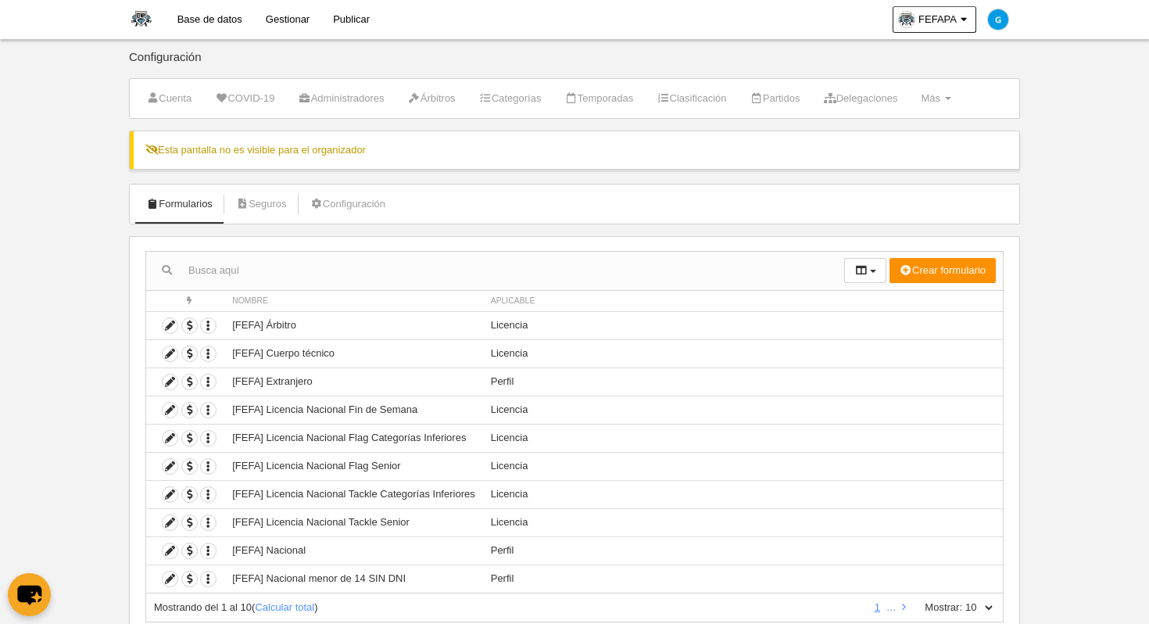
scroll to position [52, 0]
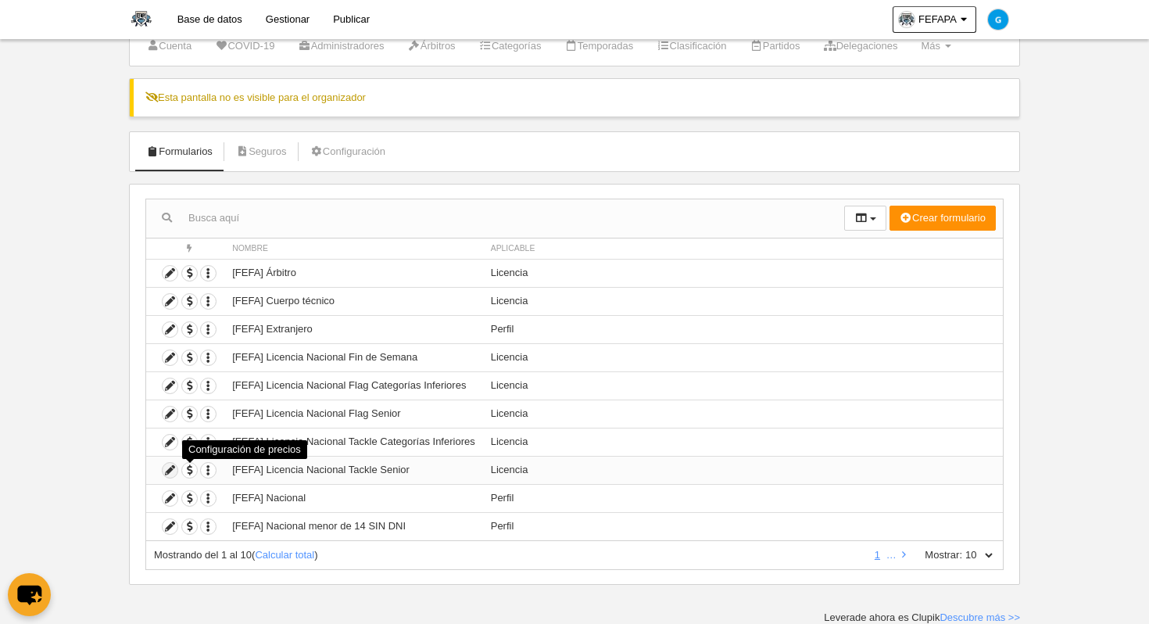
click at [173, 470] on icon at bounding box center [170, 470] width 15 height 15
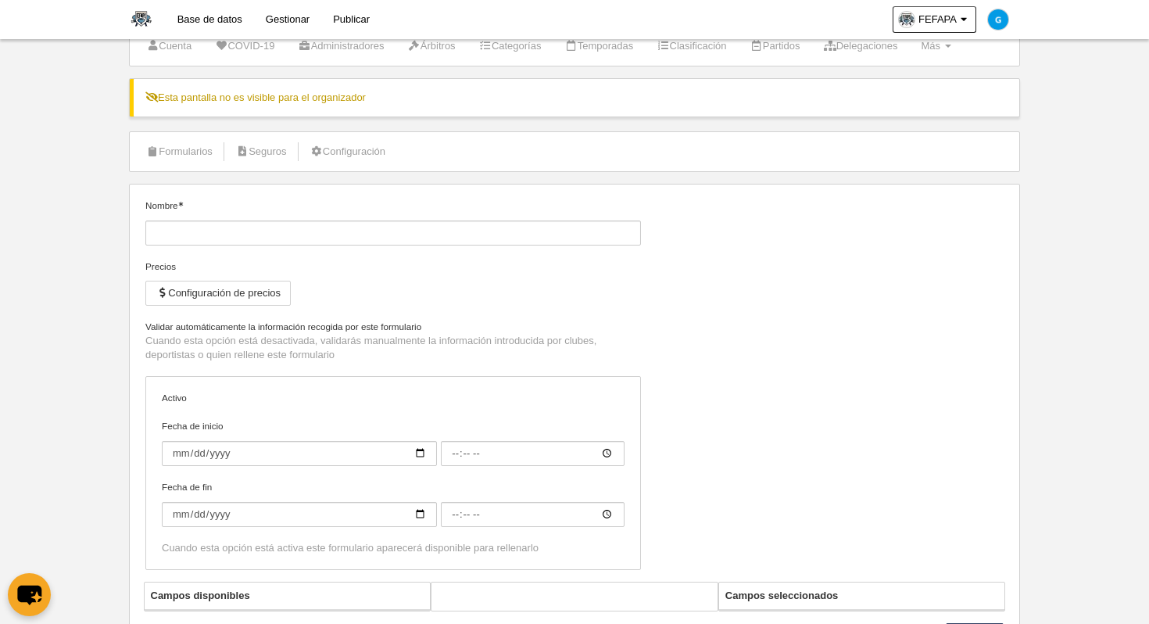
type input "[FEFA] Licencia Nacional Tackle Senior"
checkbox input "true"
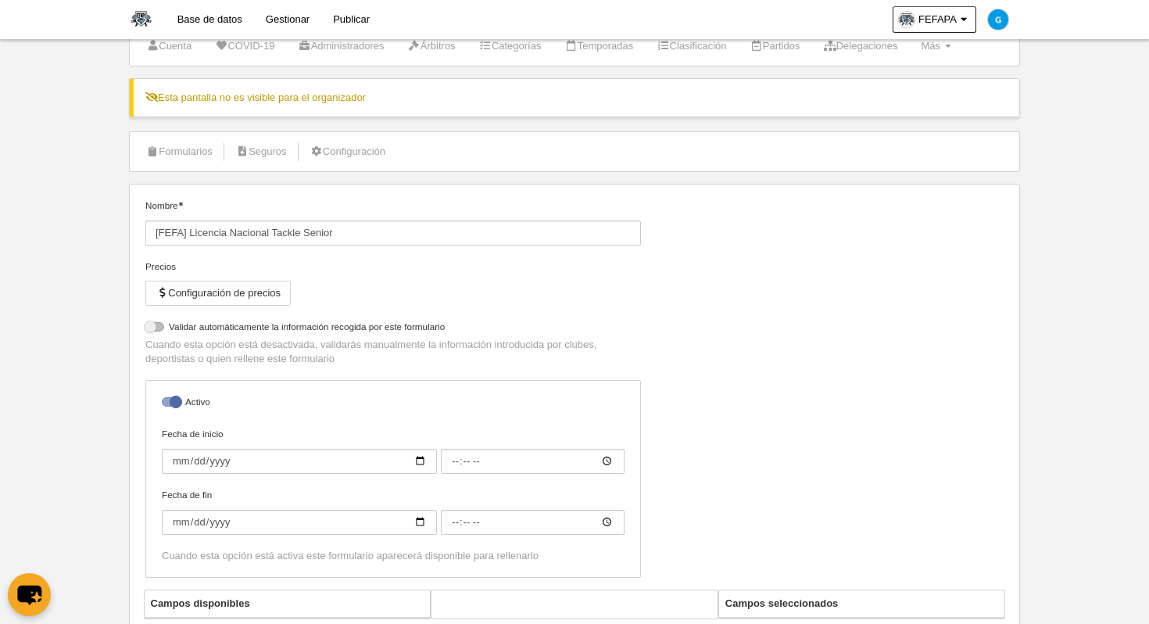
select select "selected"
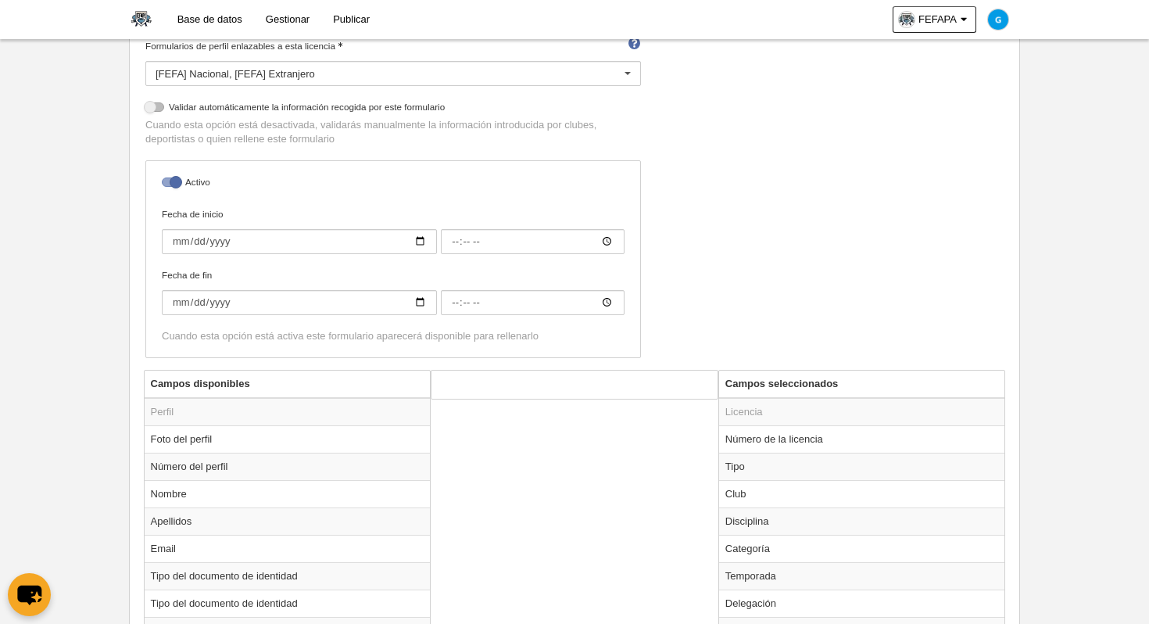
scroll to position [438, 0]
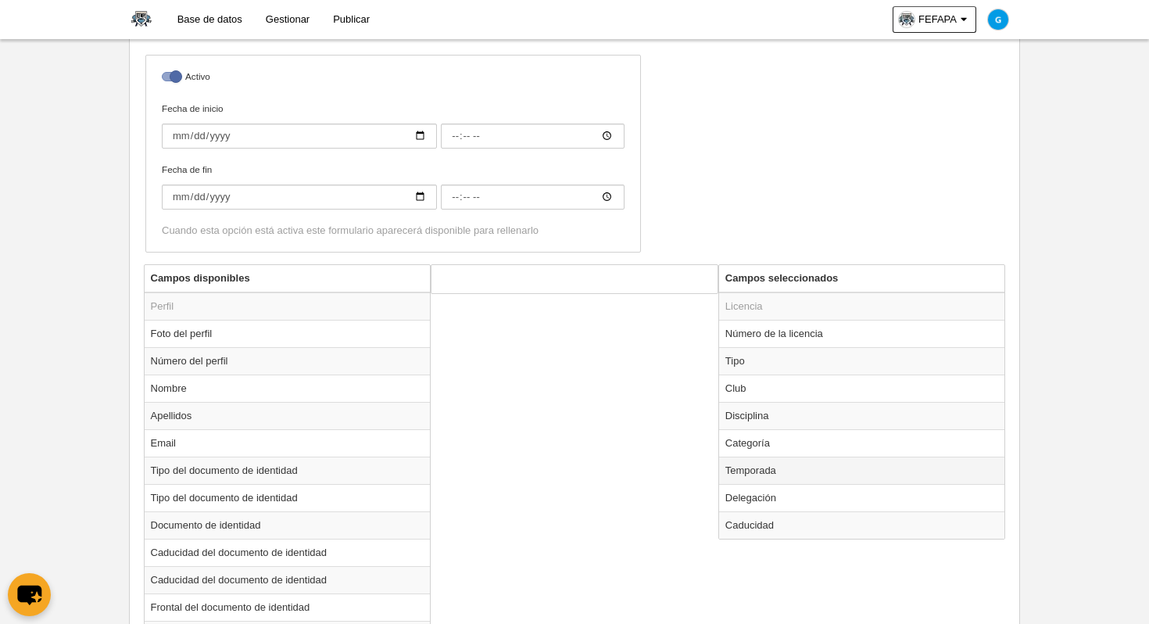
click at [741, 472] on td "Temporada" at bounding box center [862, 469] width 286 height 27
radio input "true"
select select "8371"
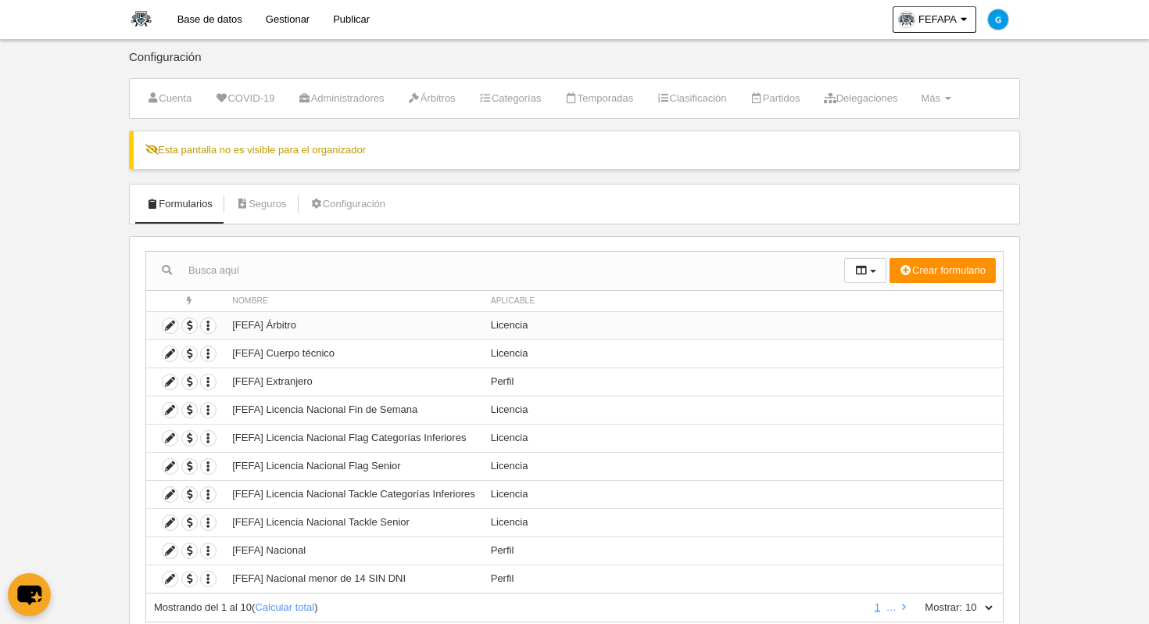
scroll to position [52, 0]
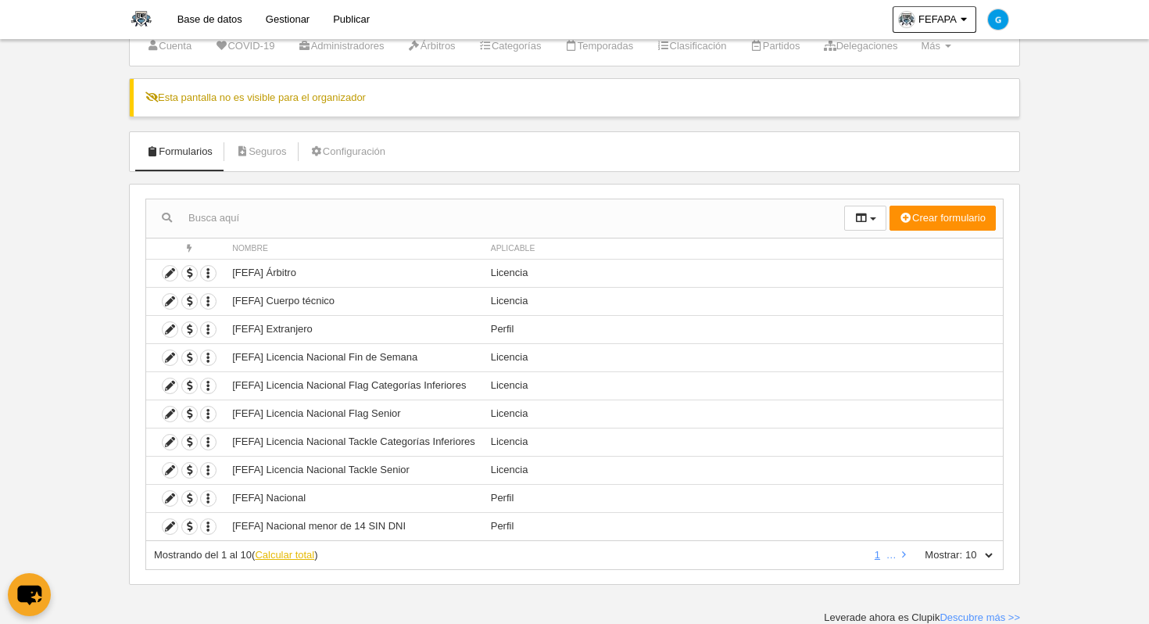
click at [288, 552] on link "Calcular total" at bounding box center [284, 555] width 59 height 12
click at [968, 554] on select "10 25 50 100 500" at bounding box center [978, 555] width 33 height 14
select select "50"
click at [962, 548] on select "10 25 50 100 500" at bounding box center [978, 555] width 33 height 14
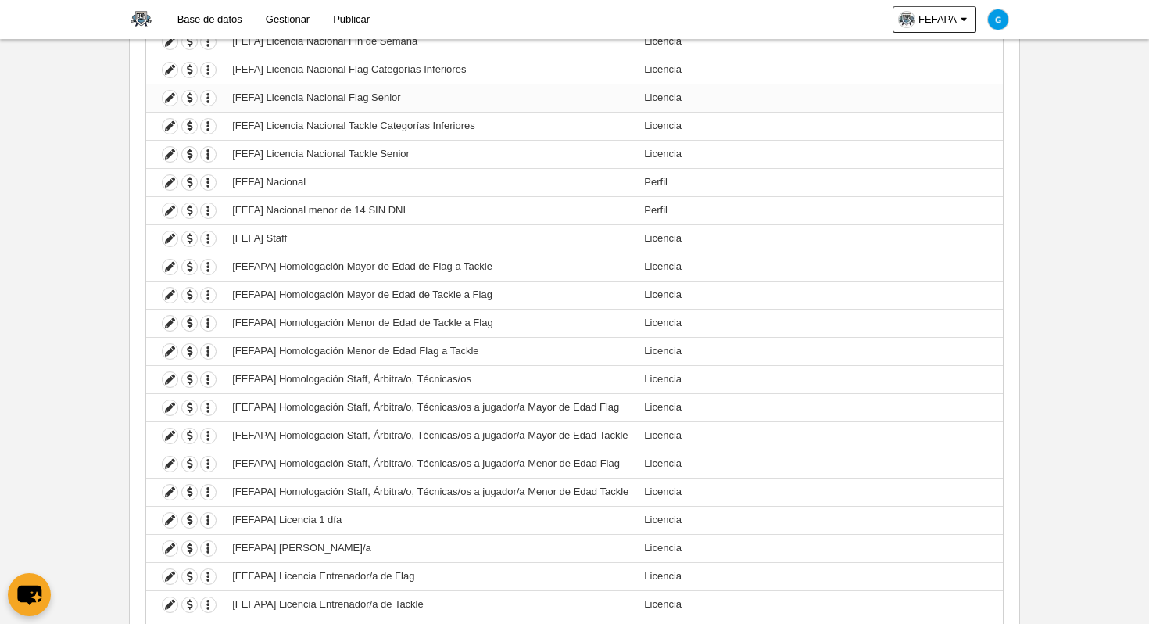
scroll to position [370, 0]
click at [170, 237] on icon at bounding box center [170, 237] width 15 height 15
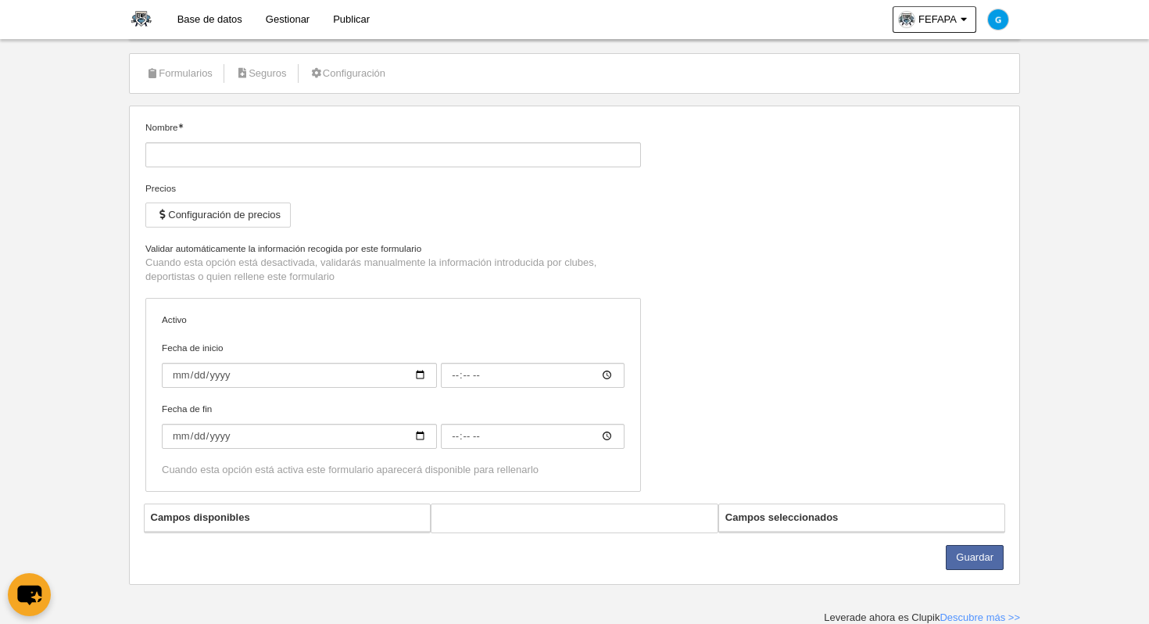
type input "[FEFA] Staff"
checkbox input "true"
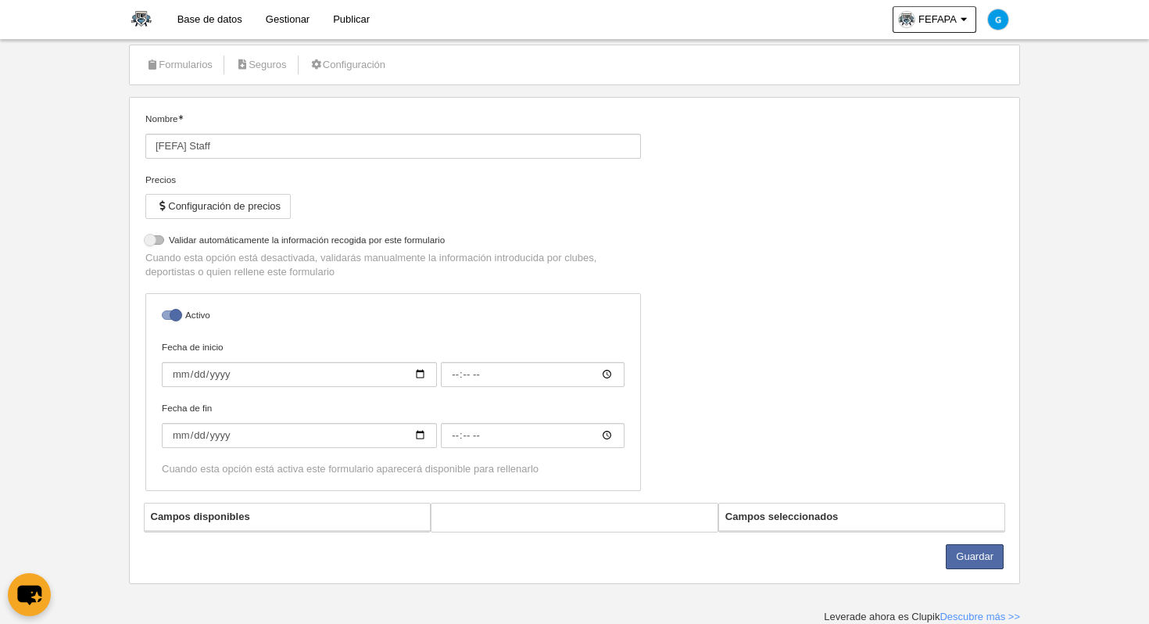
select select "selected"
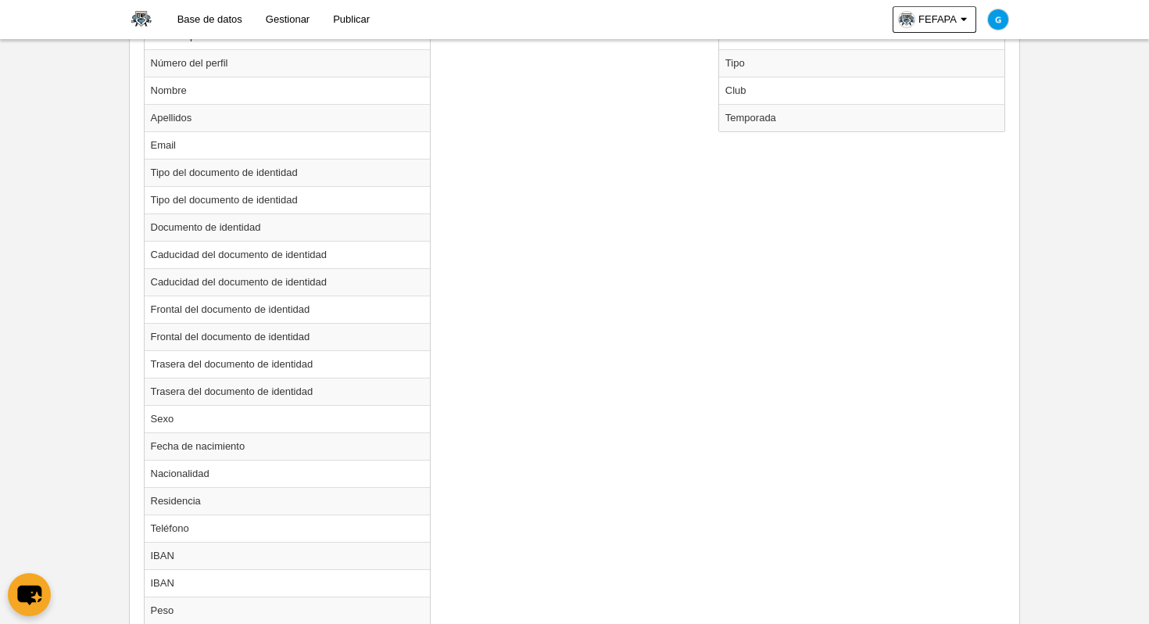
scroll to position [549, 0]
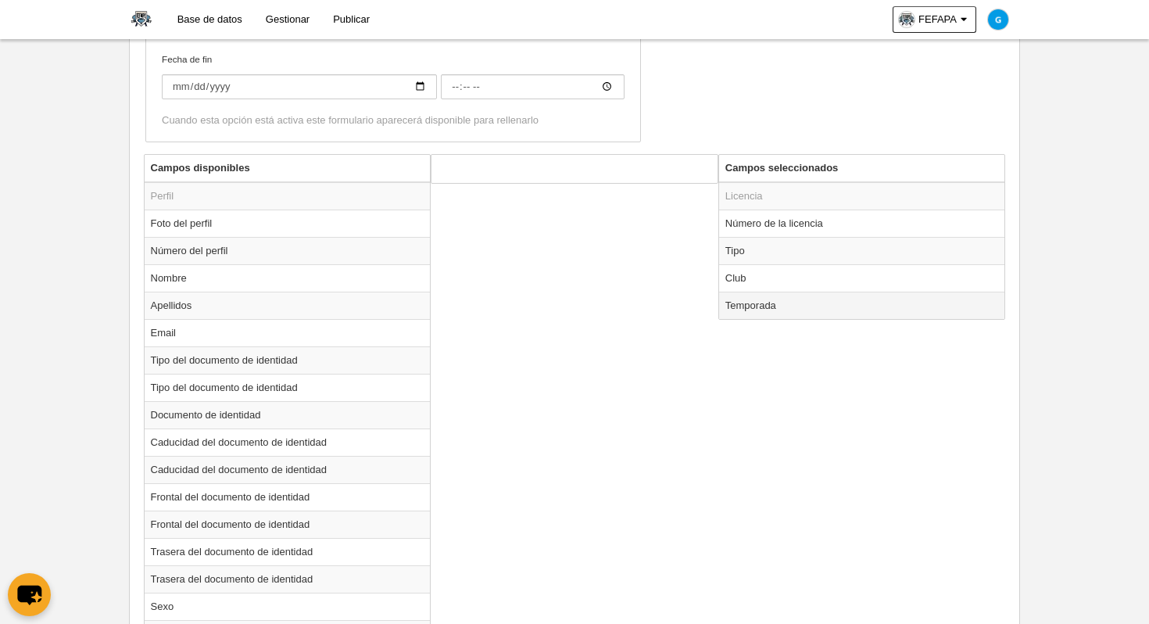
click at [762, 308] on td "Temporada" at bounding box center [862, 304] width 286 height 27
radio input "true"
select select "8371"
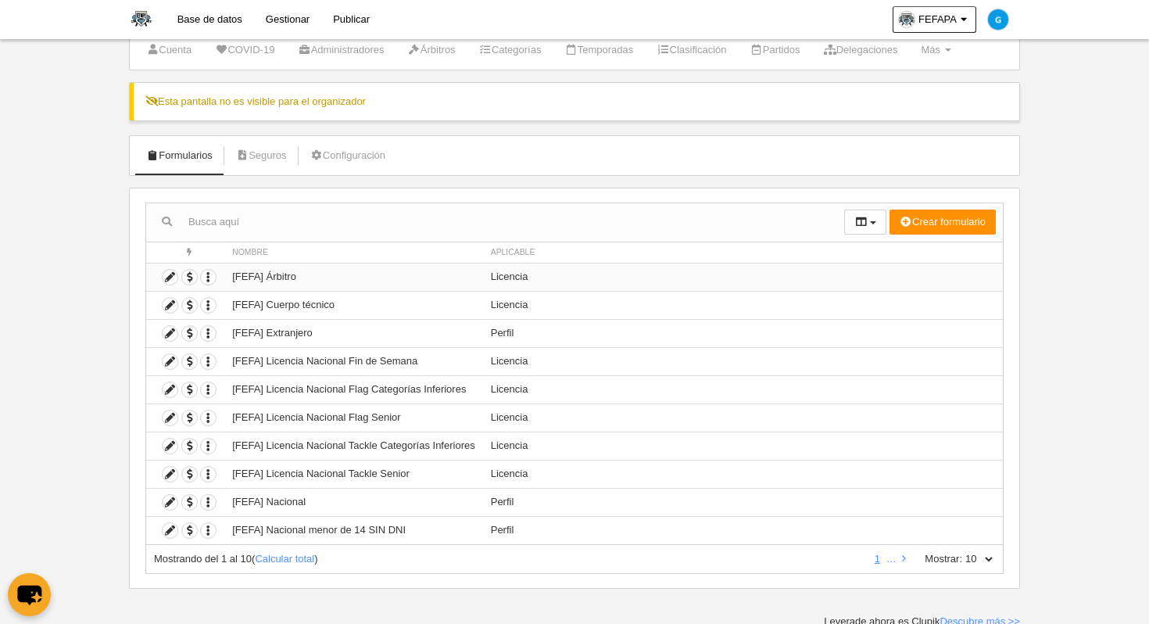
scroll to position [52, 0]
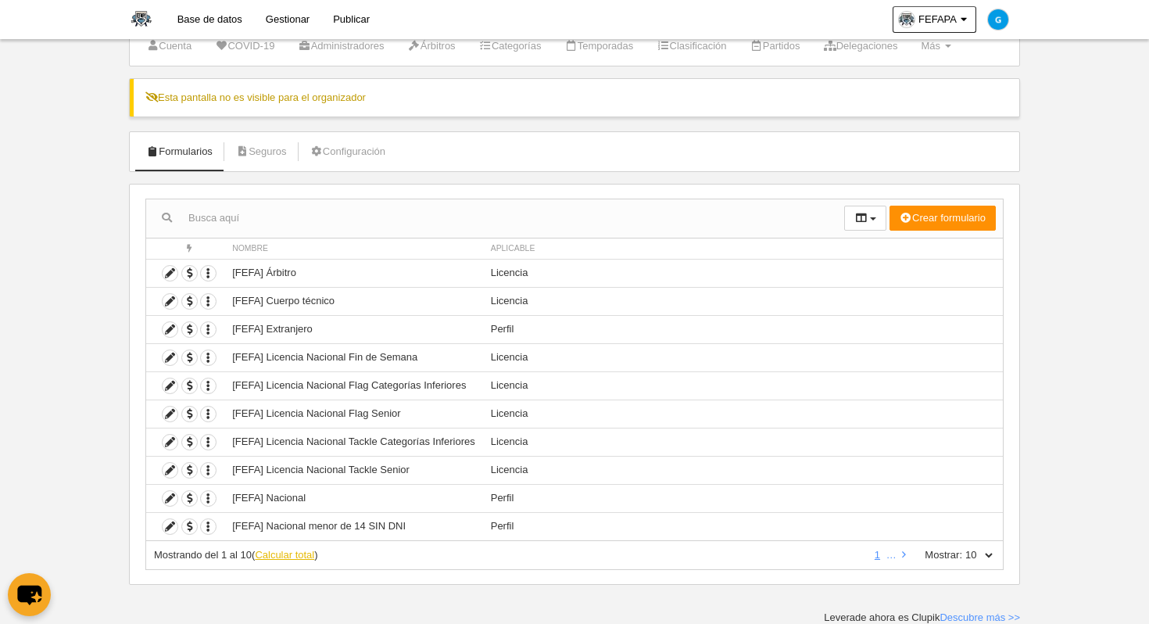
click at [296, 550] on link "Calcular total" at bounding box center [284, 555] width 59 height 12
click at [983, 553] on select "10 25 50 100 500" at bounding box center [978, 555] width 33 height 14
select select "500"
click at [962, 548] on select "10 25 50 100 500" at bounding box center [978, 555] width 33 height 14
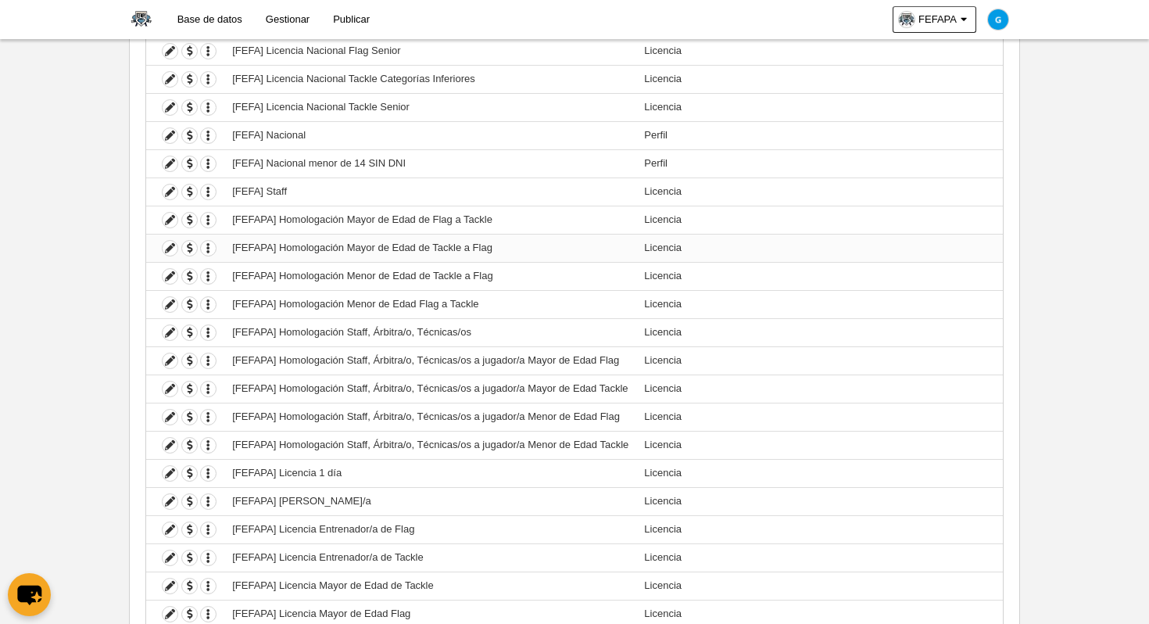
scroll to position [436, 0]
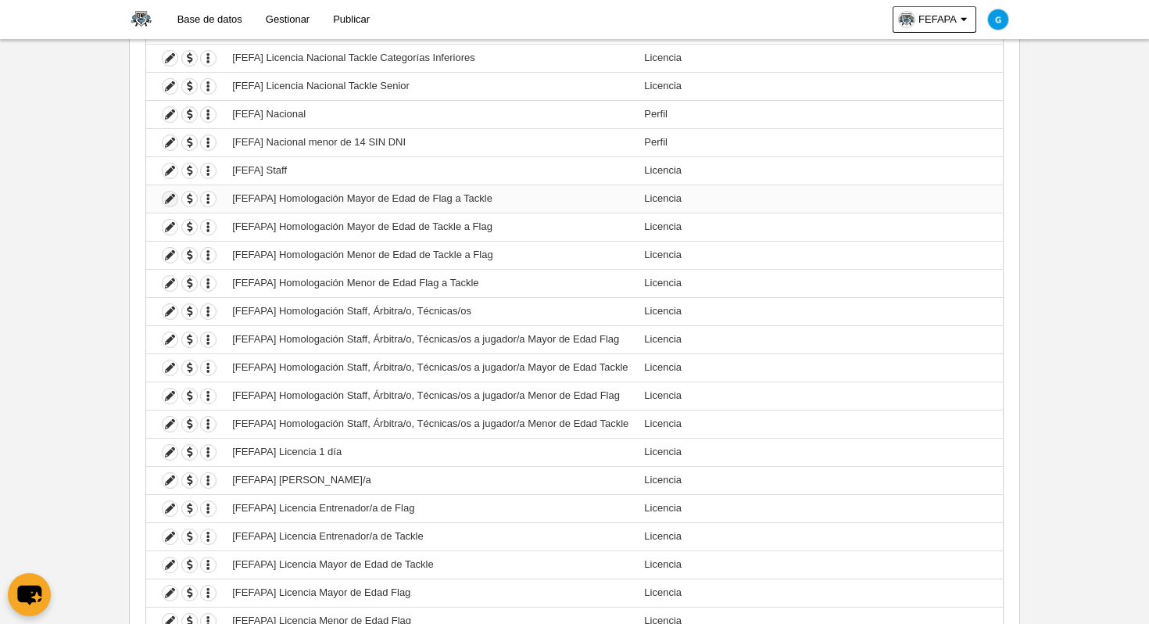
click at [163, 198] on icon at bounding box center [170, 198] width 15 height 15
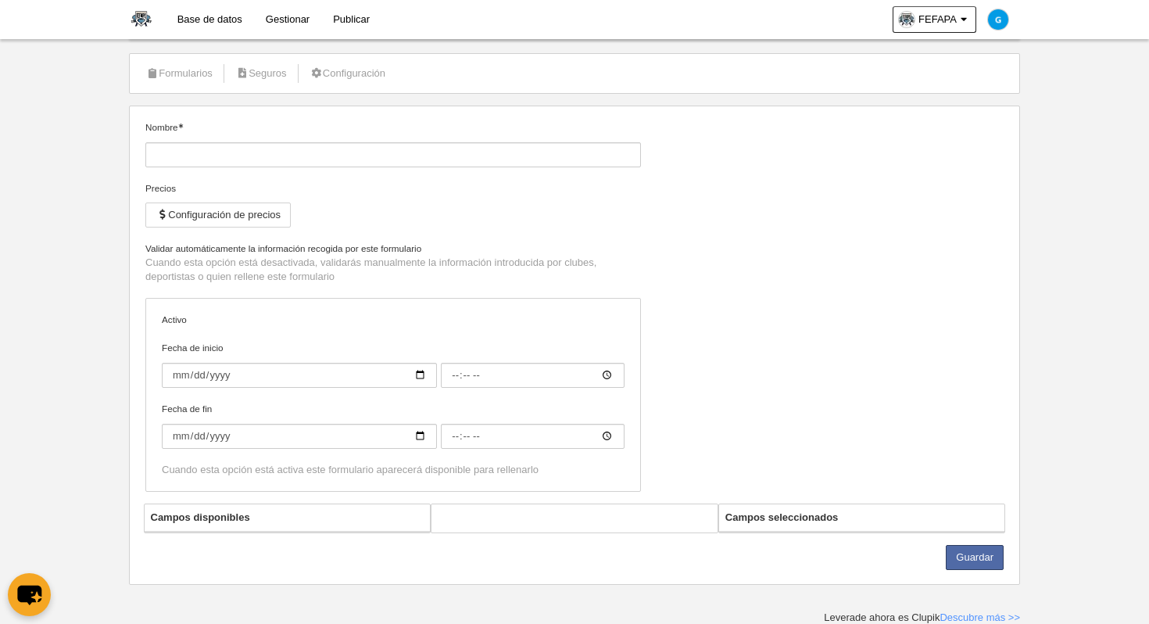
type input "[FEFAPA] Homologación Mayor de Edad de Flag a Tackle"
checkbox input "true"
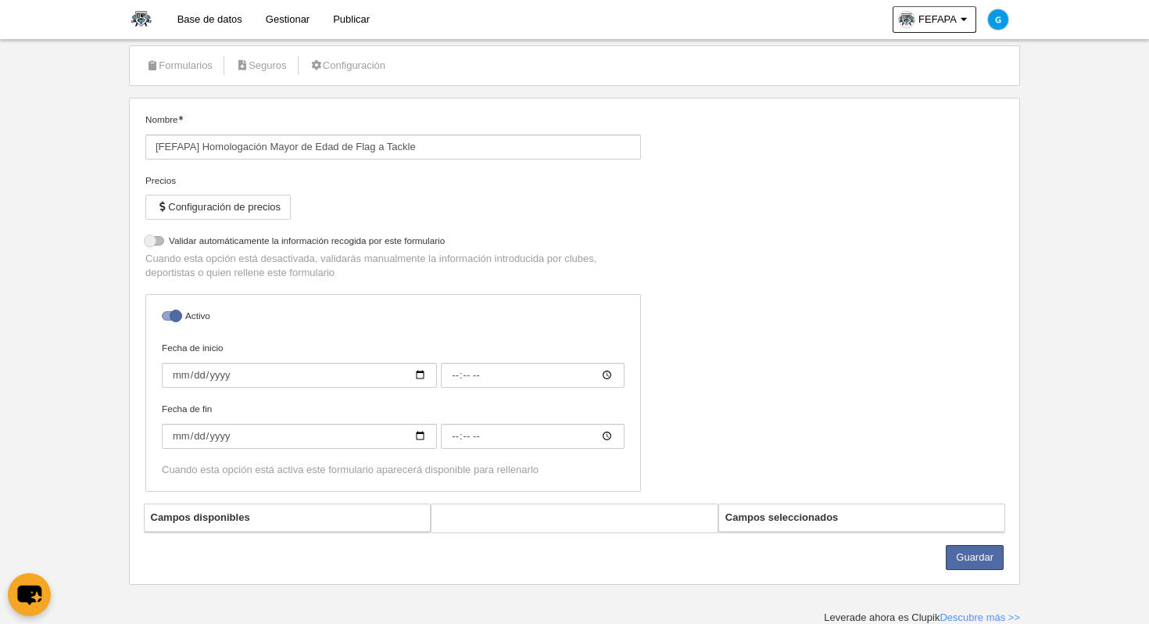
select select "selected"
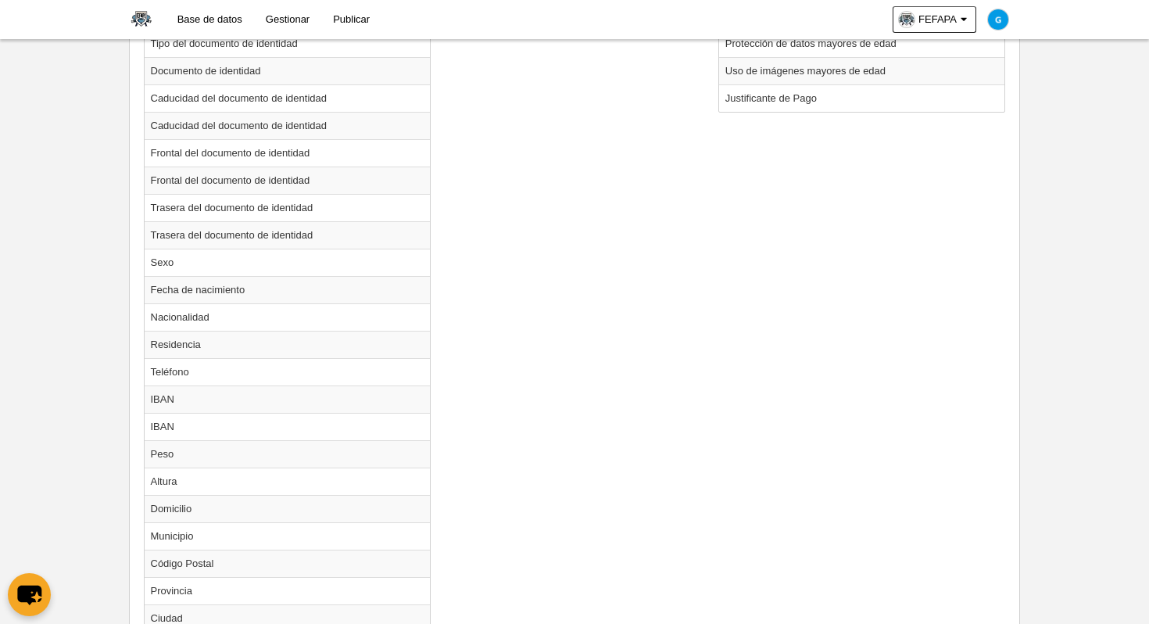
scroll to position [701, 0]
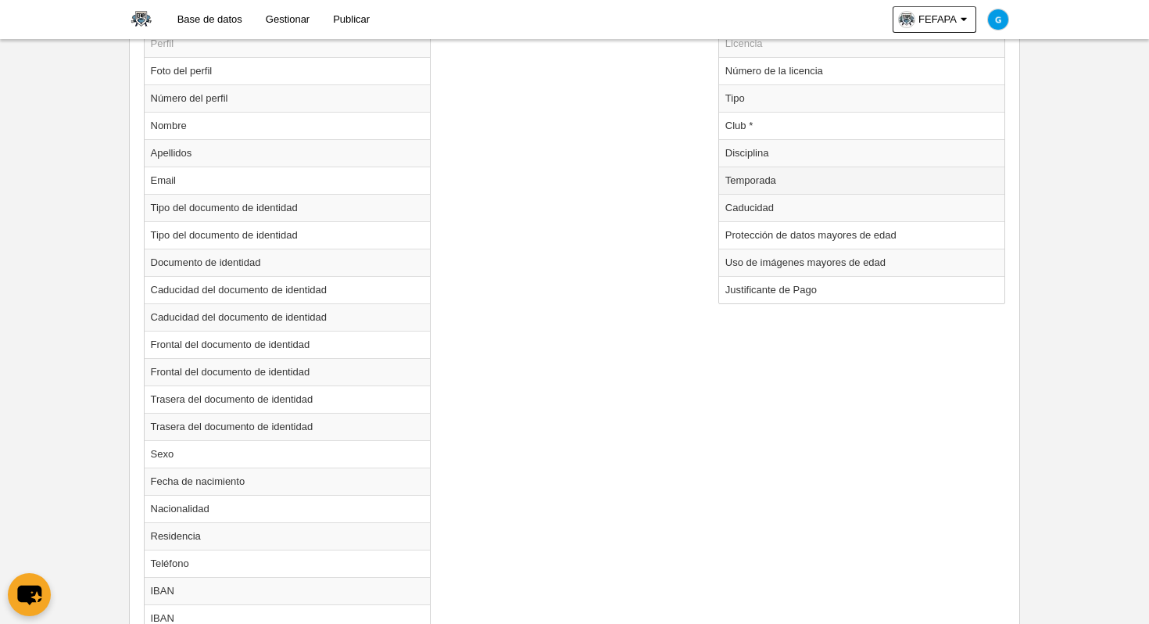
click at [778, 184] on td "Temporada" at bounding box center [862, 179] width 286 height 27
radio input "true"
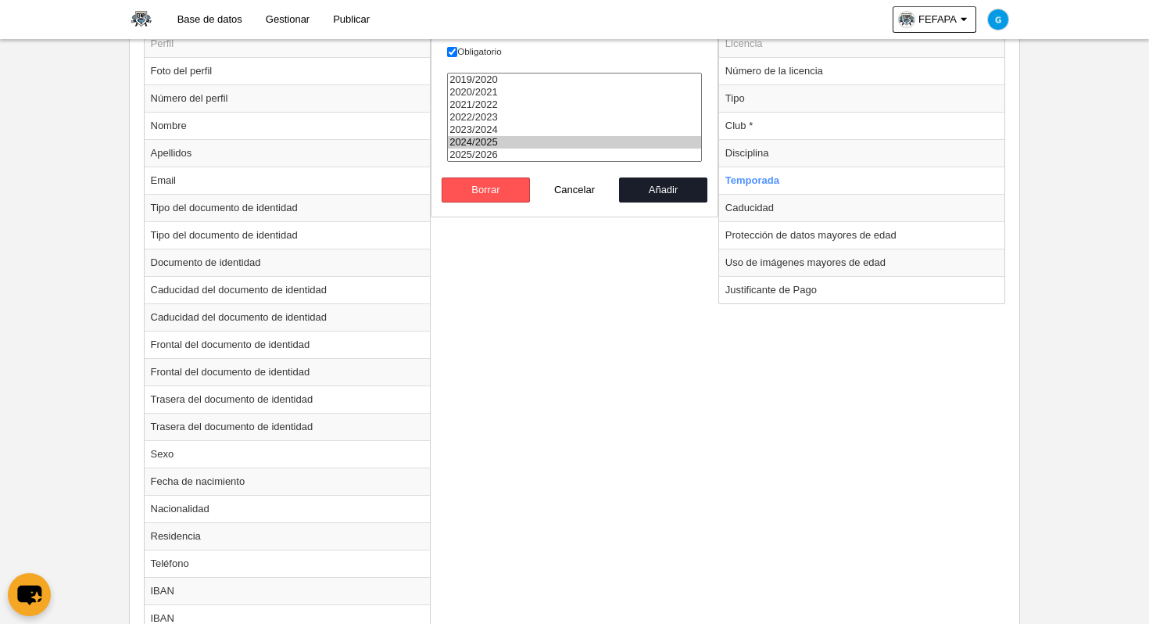
select select "8371"
click at [476, 156] on option "2025/2026" at bounding box center [574, 154] width 253 height 13
click at [671, 196] on button "Añadir" at bounding box center [663, 189] width 89 height 25
radio input "false"
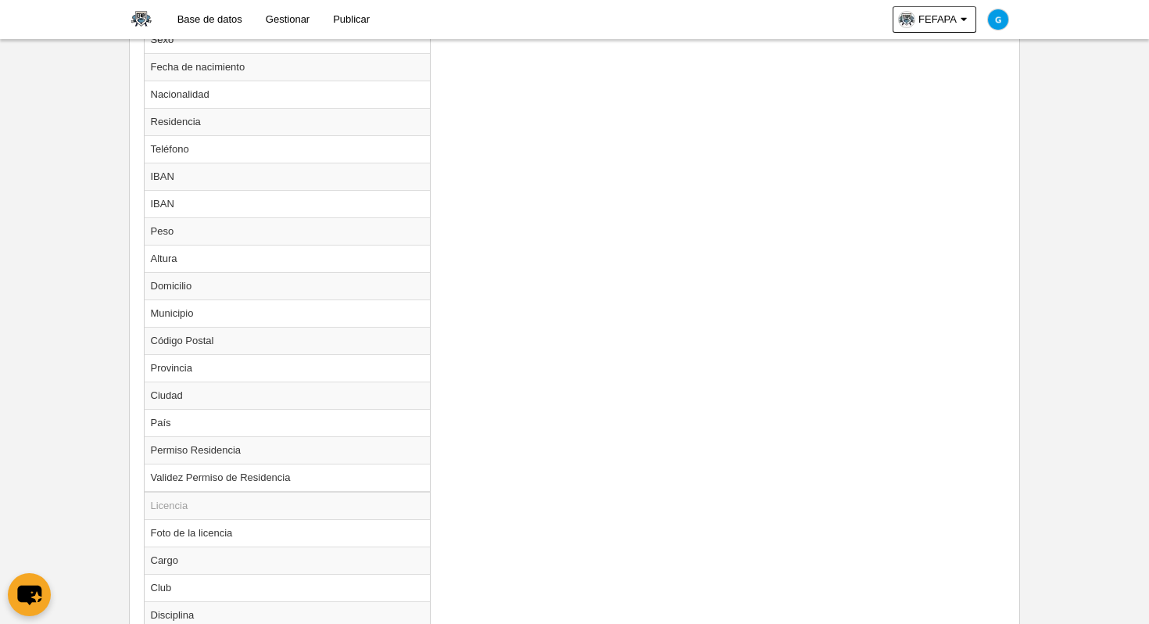
scroll to position [1594, 0]
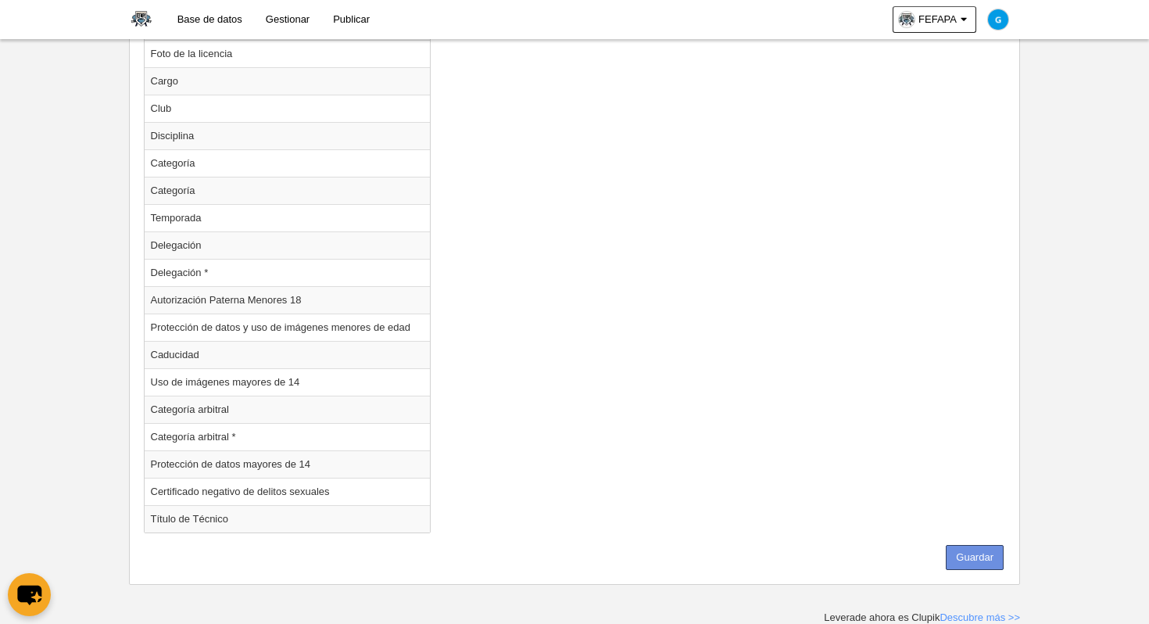
click at [985, 552] on button "Guardar" at bounding box center [975, 557] width 58 height 25
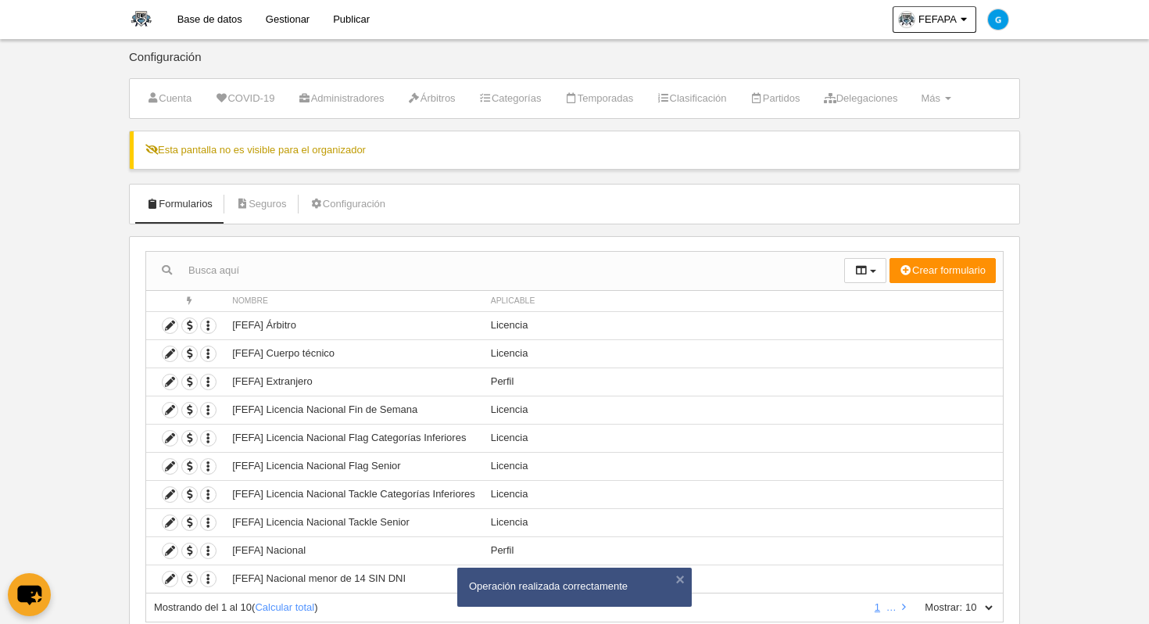
scroll to position [52, 0]
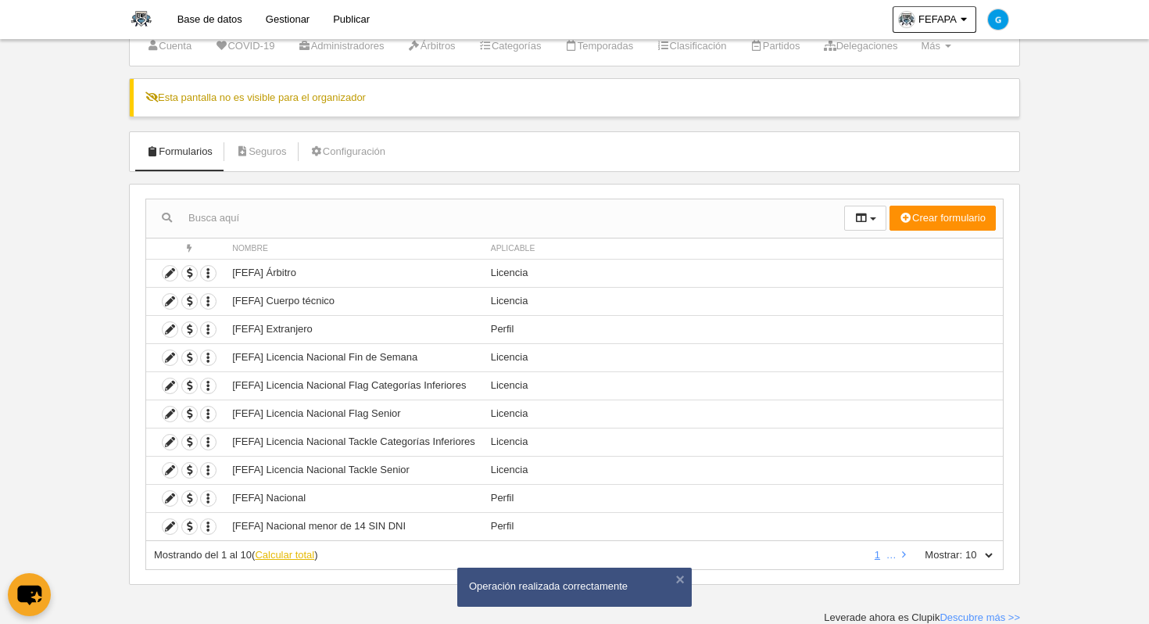
click at [279, 549] on link "Calcular total" at bounding box center [284, 555] width 59 height 12
click at [987, 527] on td "Perfil" at bounding box center [743, 526] width 520 height 28
click at [986, 562] on div "Mostrando del 1 al 10 de 31 1 2 3 4 Mostrar: 10 25 50 100 500" at bounding box center [574, 555] width 858 height 29
click at [987, 556] on select "10 25 50 100 500" at bounding box center [978, 555] width 33 height 14
select select "50"
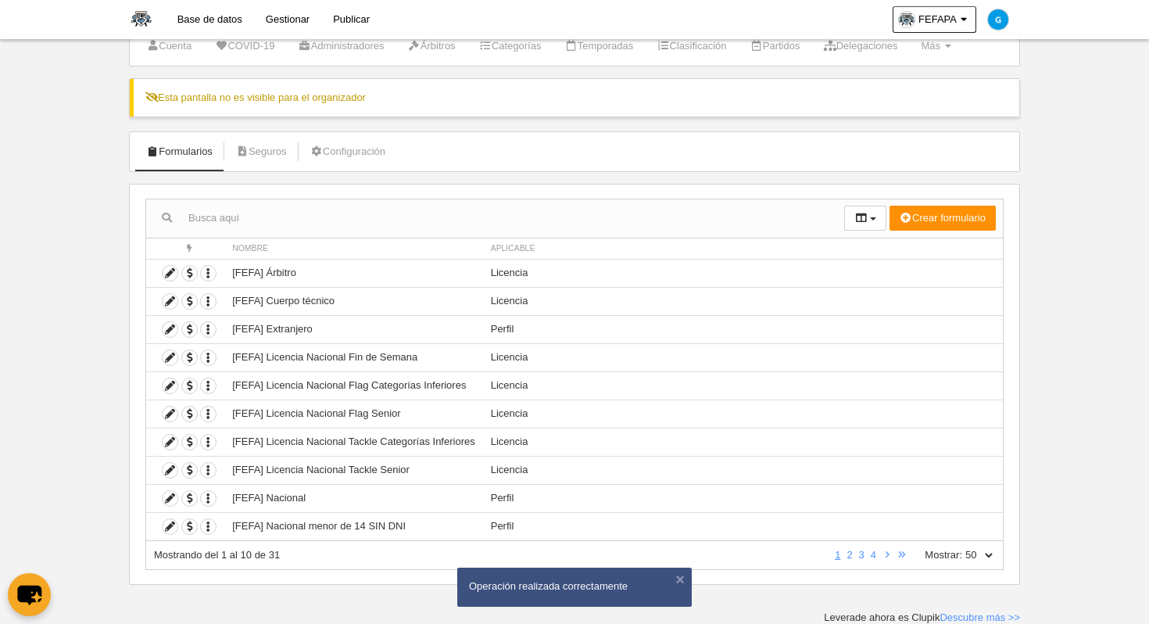
click at [962, 548] on select "10 25 50 100 500" at bounding box center [978, 555] width 33 height 14
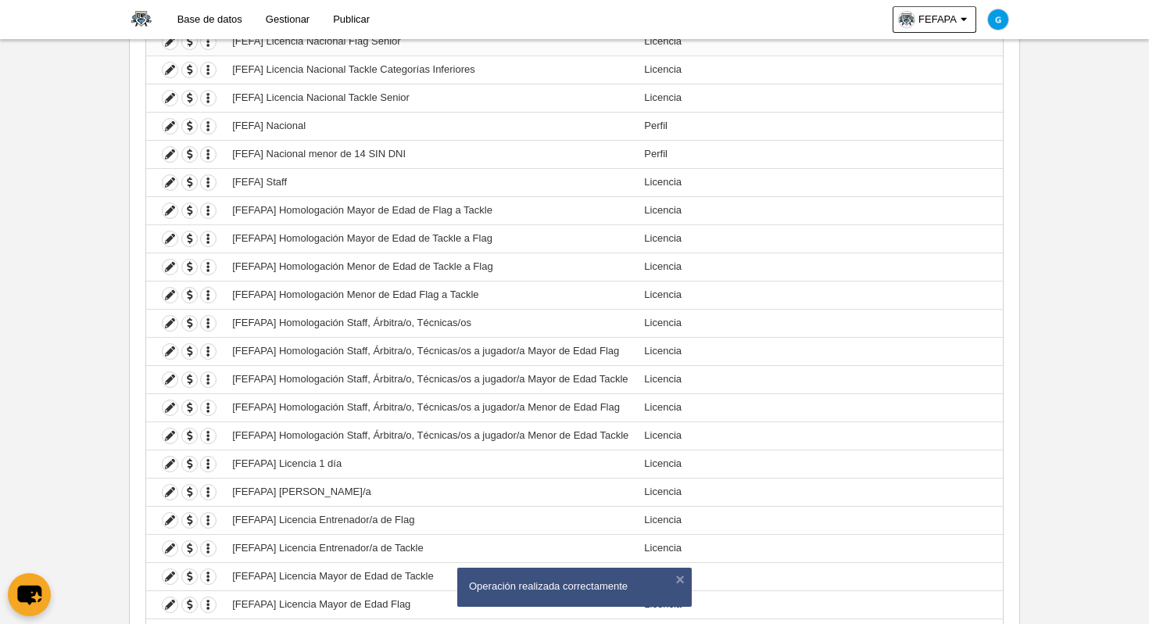
scroll to position [425, 0]
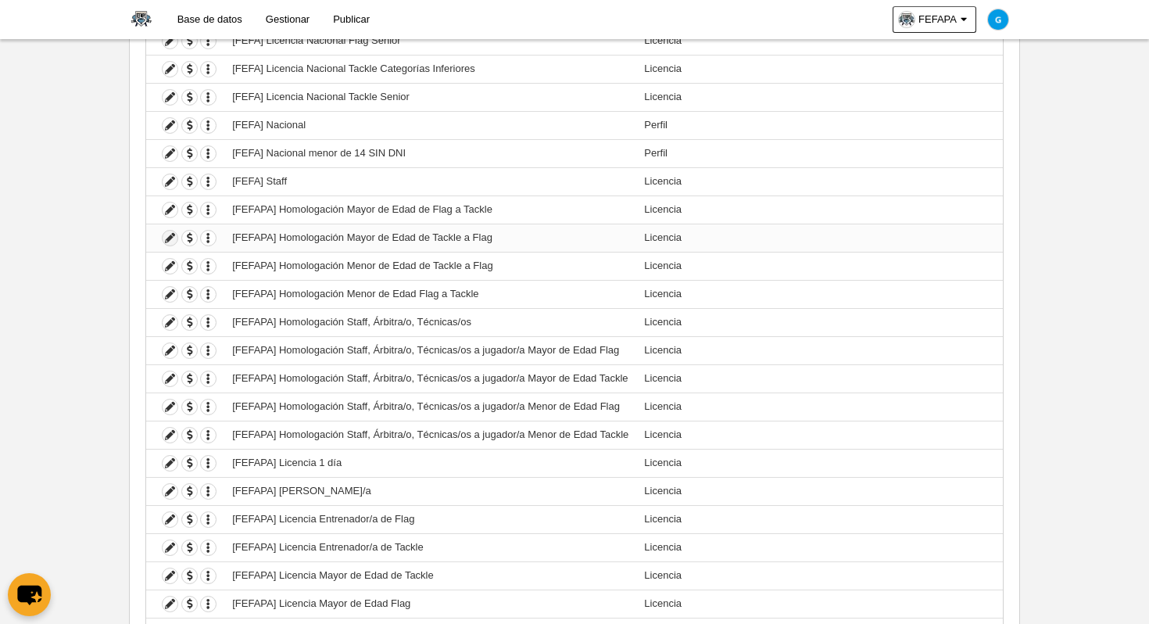
click at [167, 235] on icon at bounding box center [170, 238] width 15 height 15
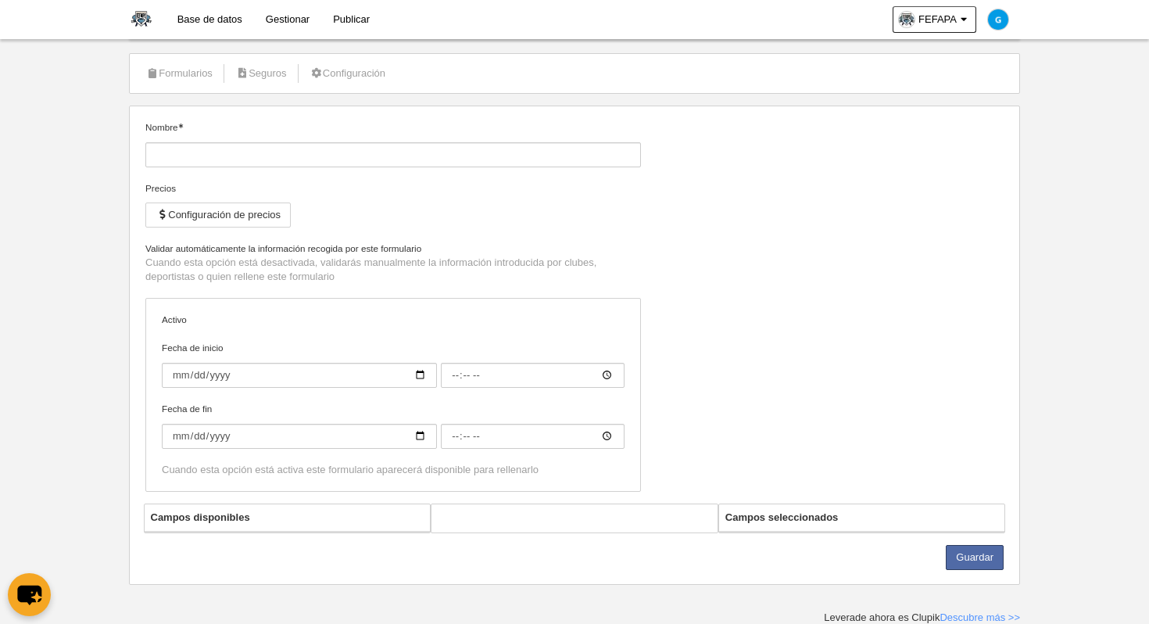
type input "[FEFAPA] Homologación Mayor de Edad de Tackle a Flag"
checkbox input "true"
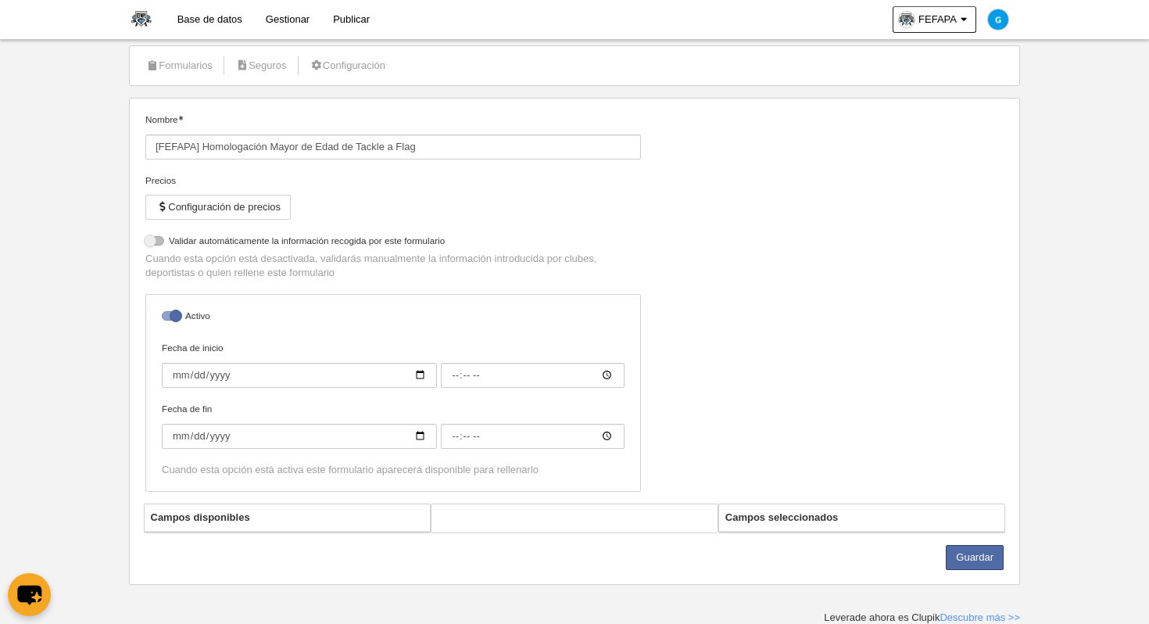
select select "selected"
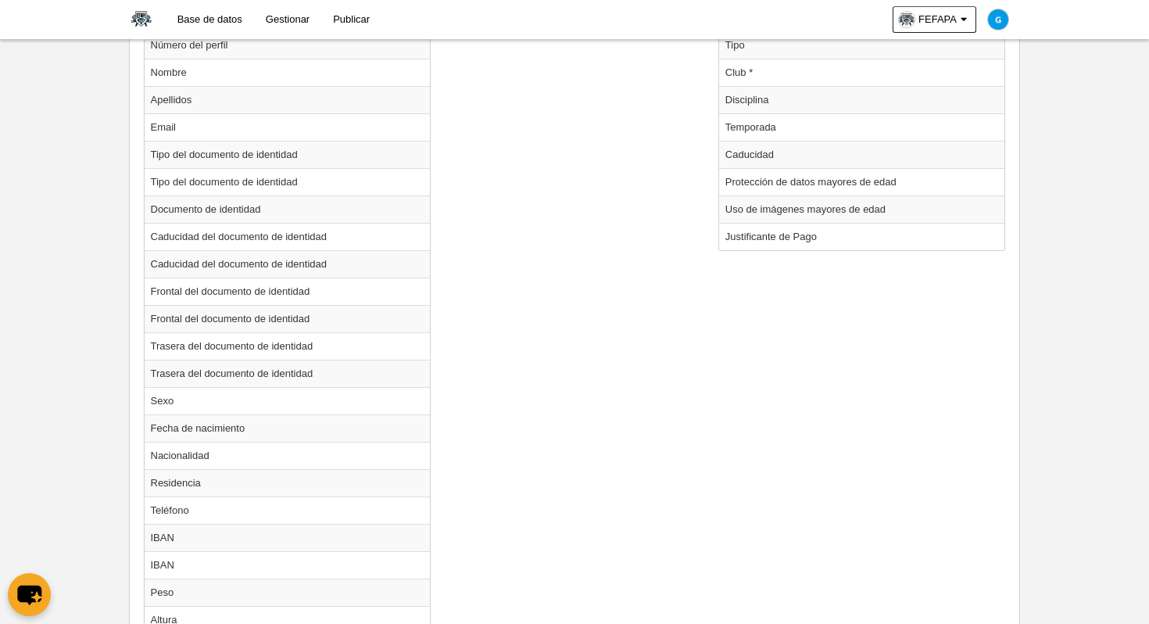
scroll to position [738, 0]
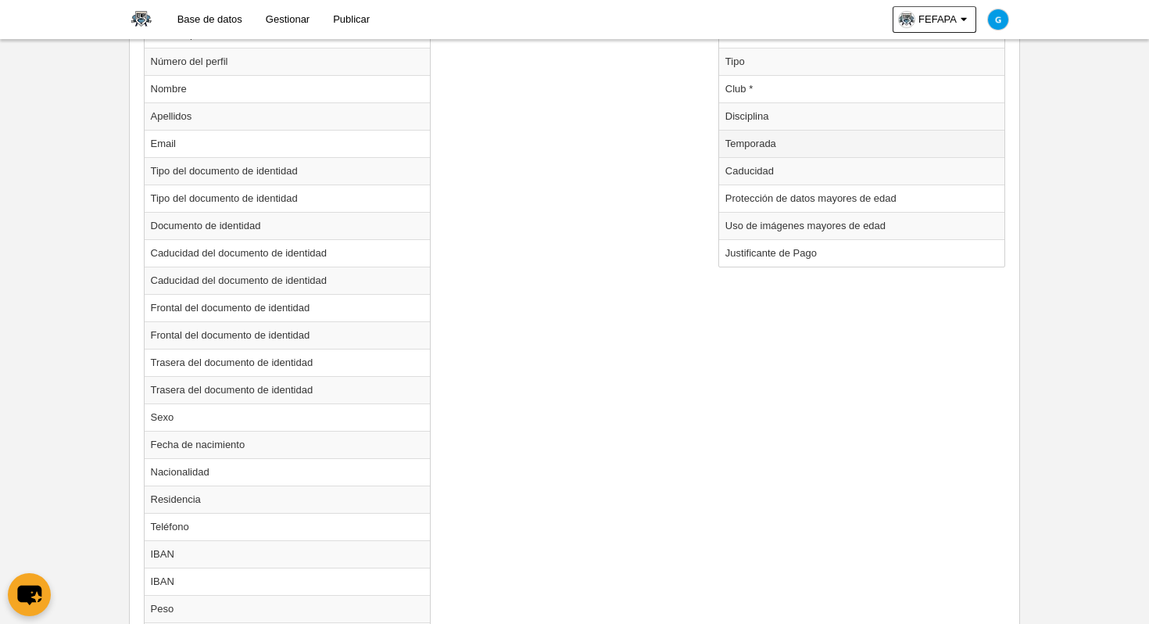
click at [760, 145] on td "Temporada" at bounding box center [862, 143] width 286 height 27
radio input "true"
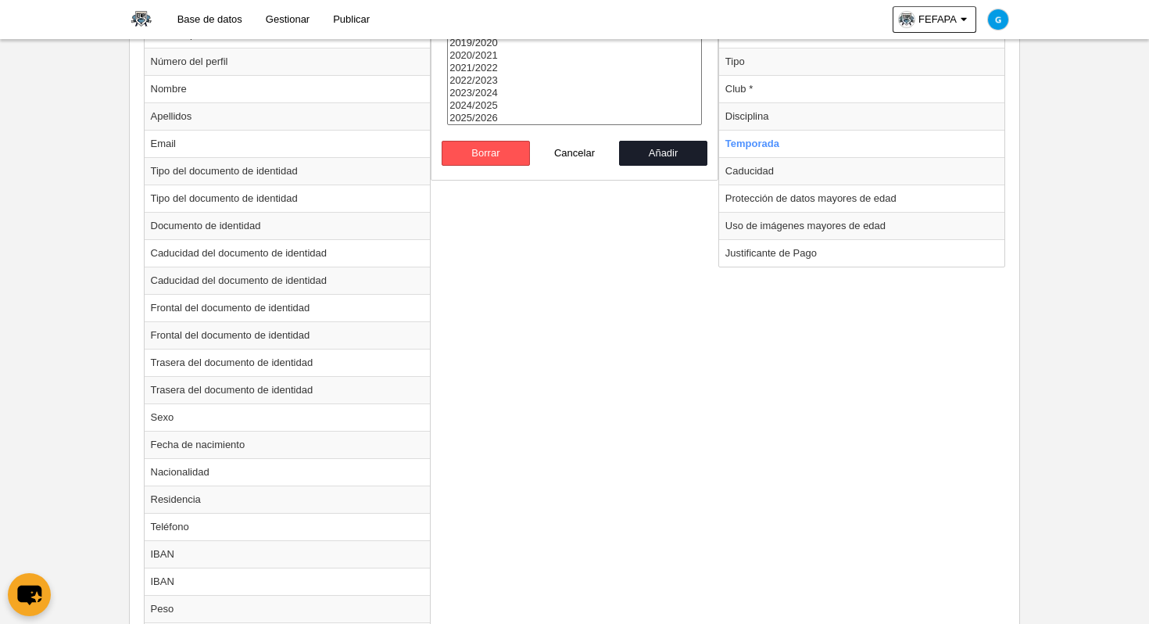
select select "8371"
click at [487, 115] on option "2025/2026" at bounding box center [574, 118] width 253 height 13
click at [667, 152] on button "Añadir" at bounding box center [663, 153] width 89 height 25
radio input "false"
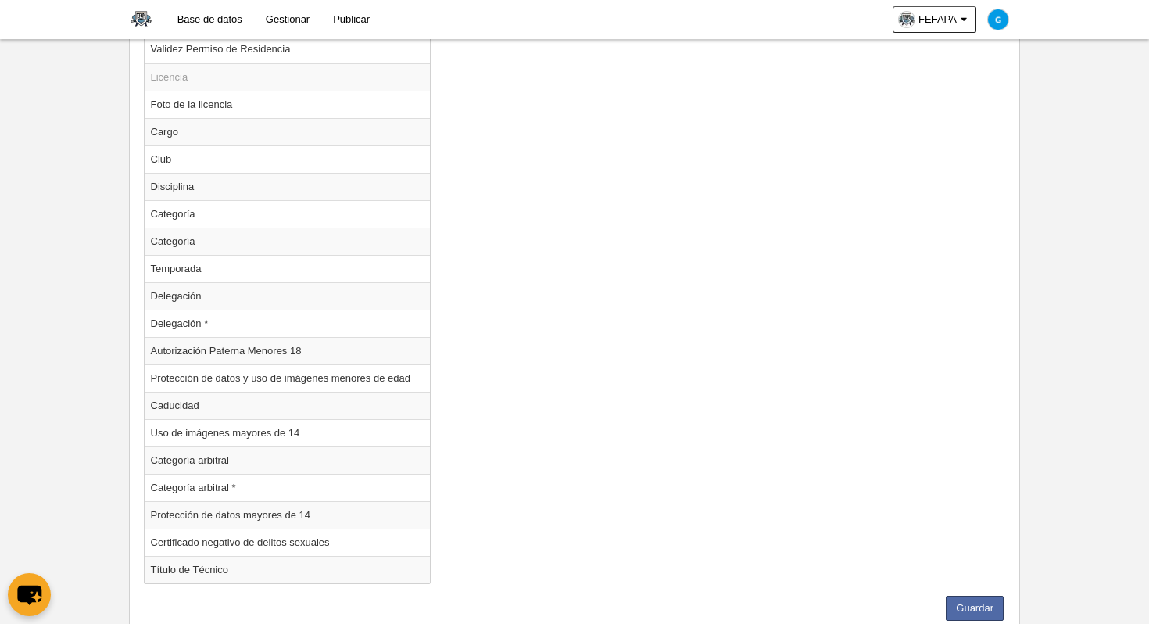
scroll to position [1594, 0]
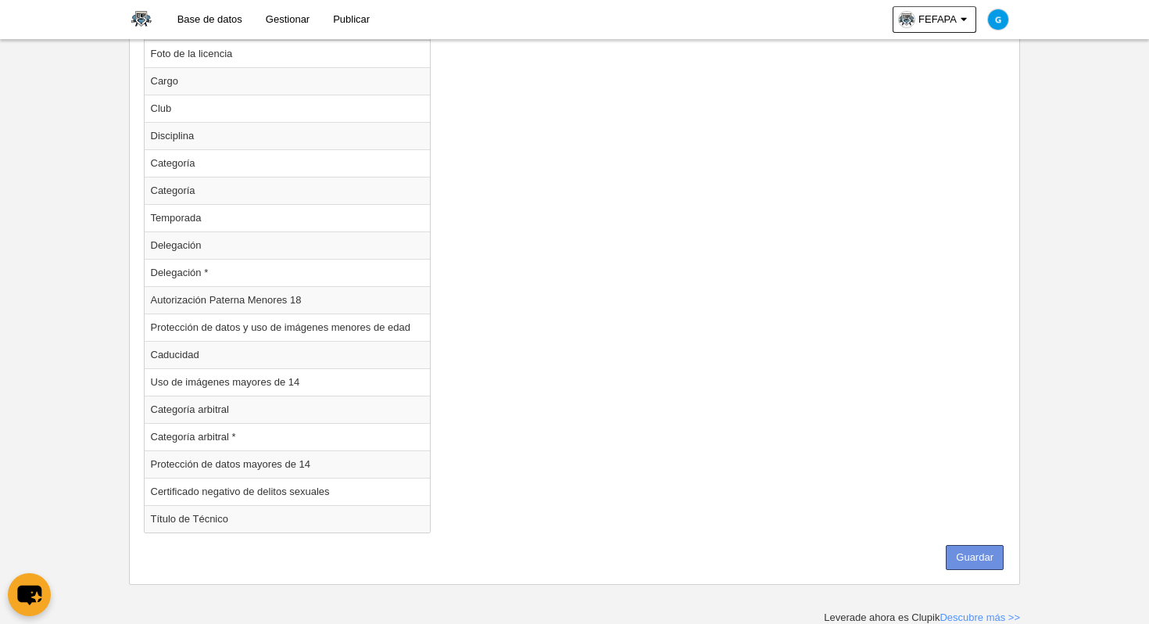
click at [968, 556] on button "Guardar" at bounding box center [975, 557] width 58 height 25
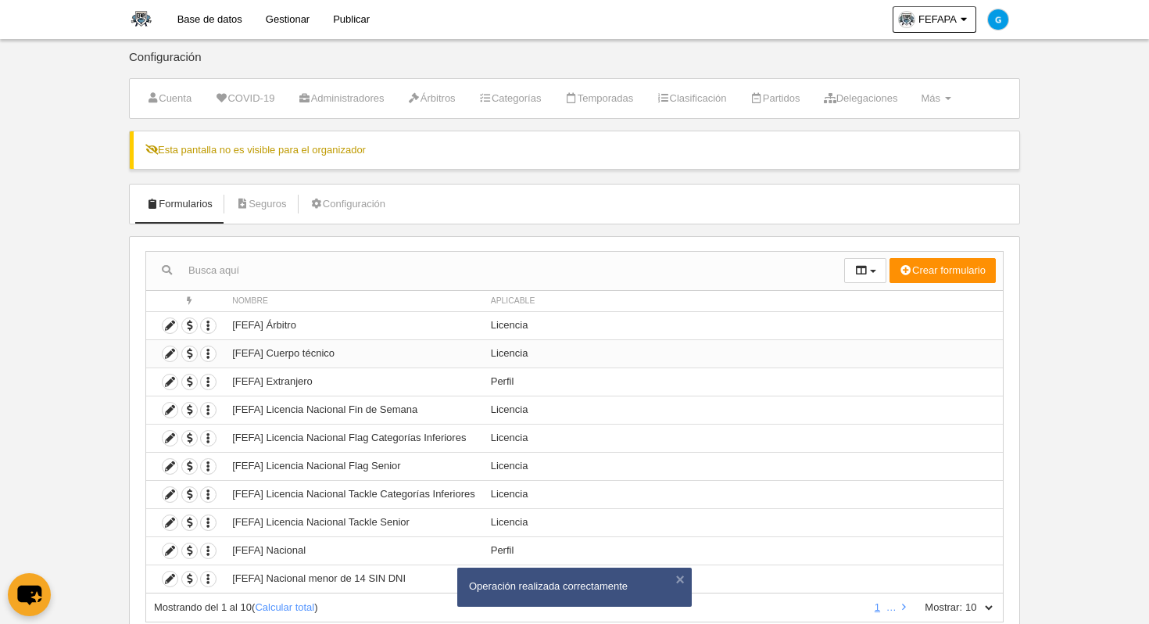
scroll to position [52, 0]
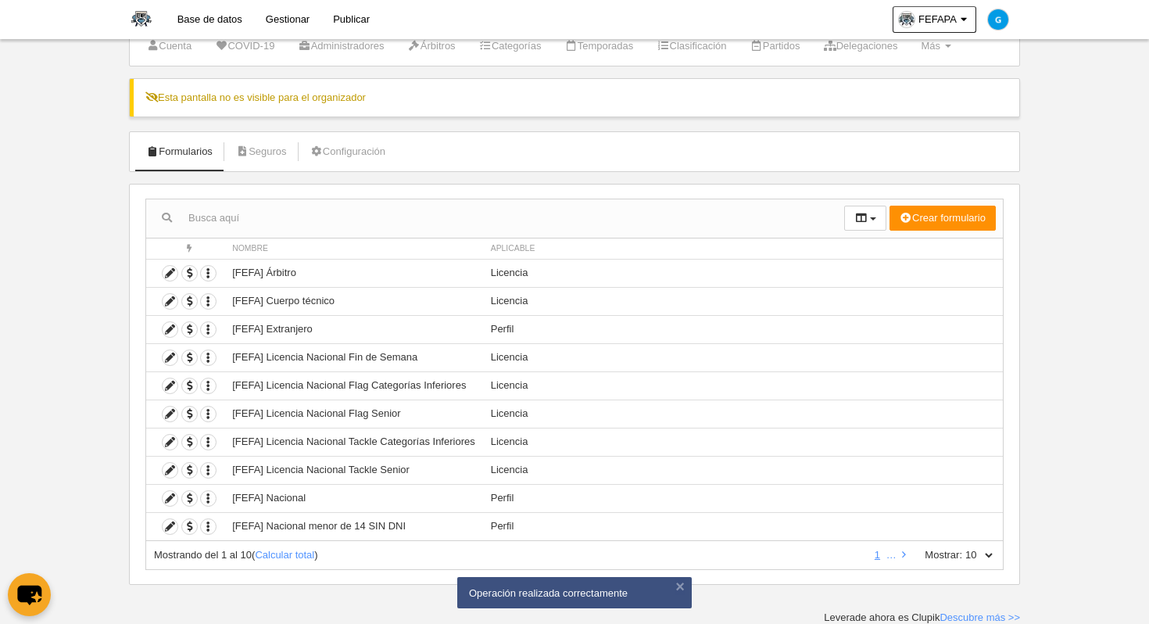
click at [956, 553] on label "Mostrar:" at bounding box center [935, 555] width 53 height 14
click at [962, 553] on select "10 25 50 100 500" at bounding box center [978, 555] width 33 height 14
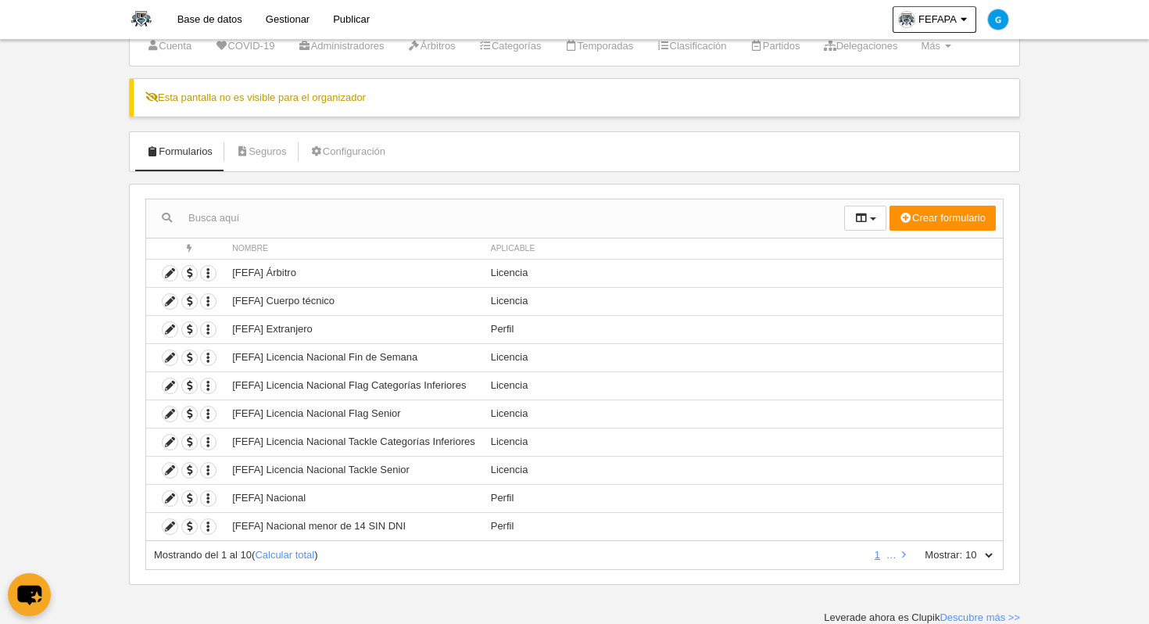
click at [991, 553] on select "10 25 50 100 500" at bounding box center [978, 555] width 33 height 14
select select "100"
click at [962, 548] on select "10 25 50 100 500" at bounding box center [978, 555] width 33 height 14
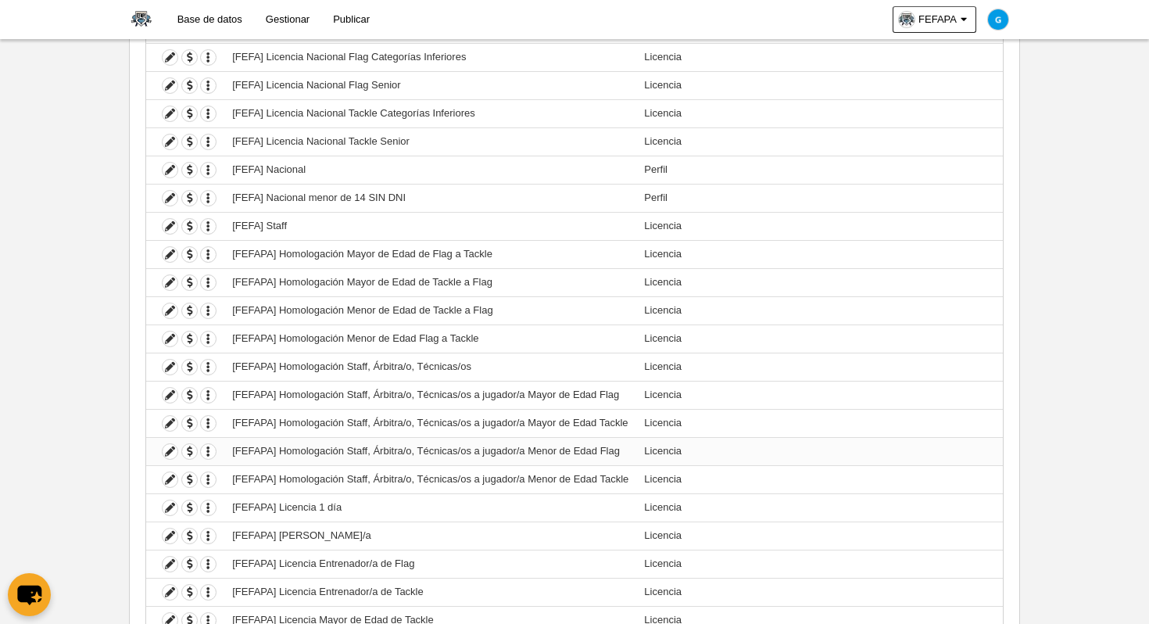
scroll to position [382, 0]
click at [170, 306] on icon at bounding box center [170, 309] width 15 height 15
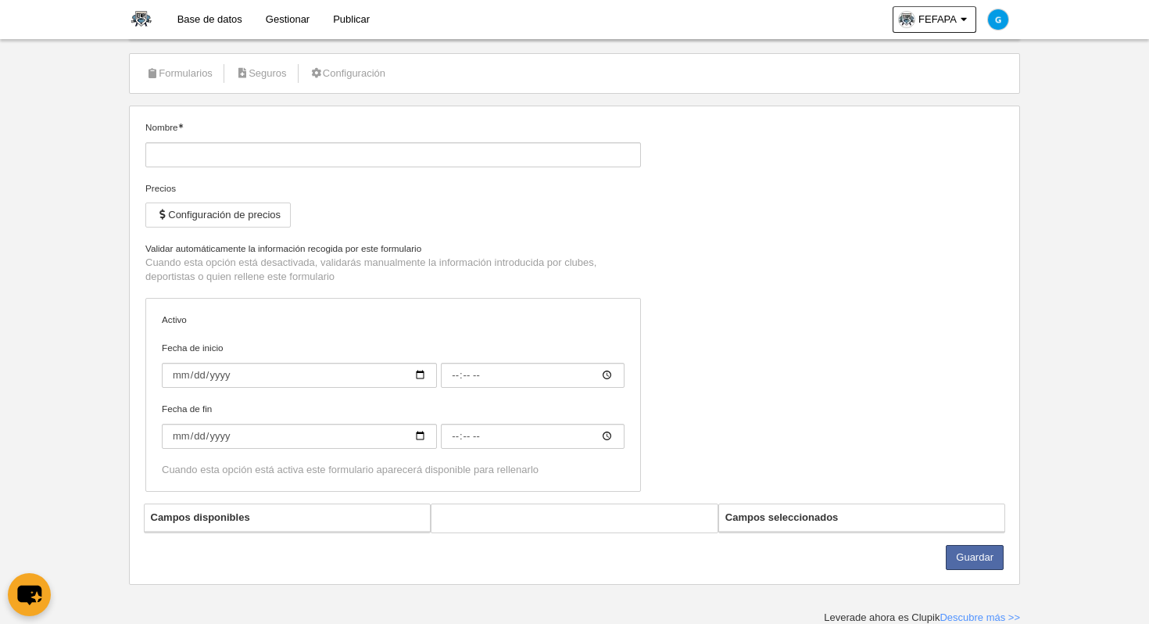
type input "[FEFAPA] Homologación Menor de Edad de Tackle a Flag"
checkbox input "true"
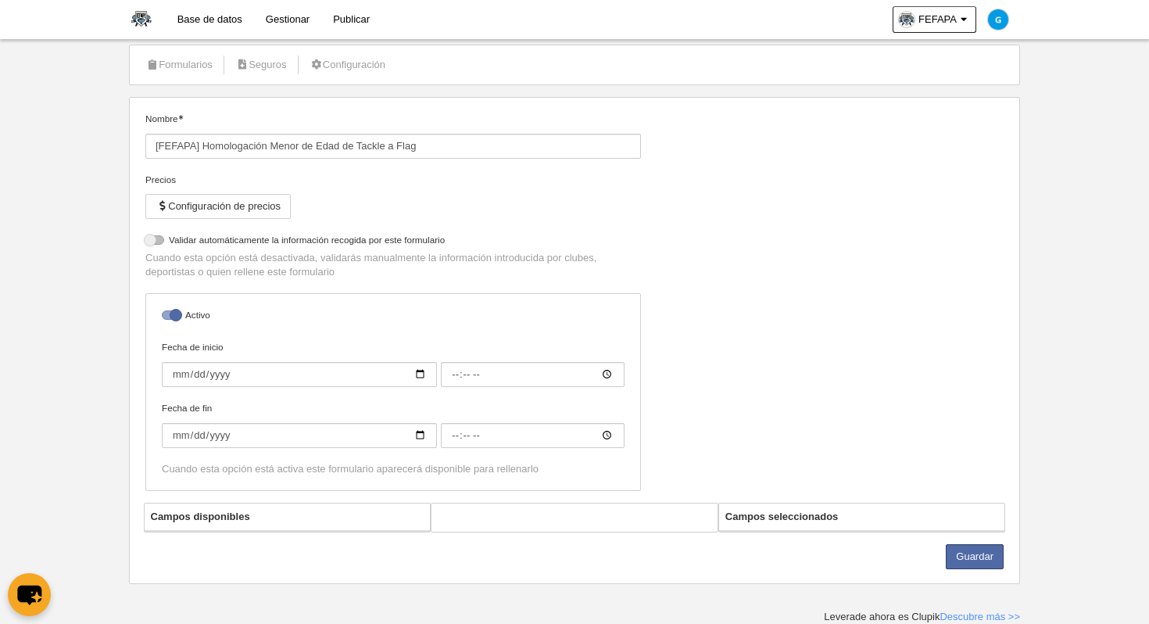
select select "selected"
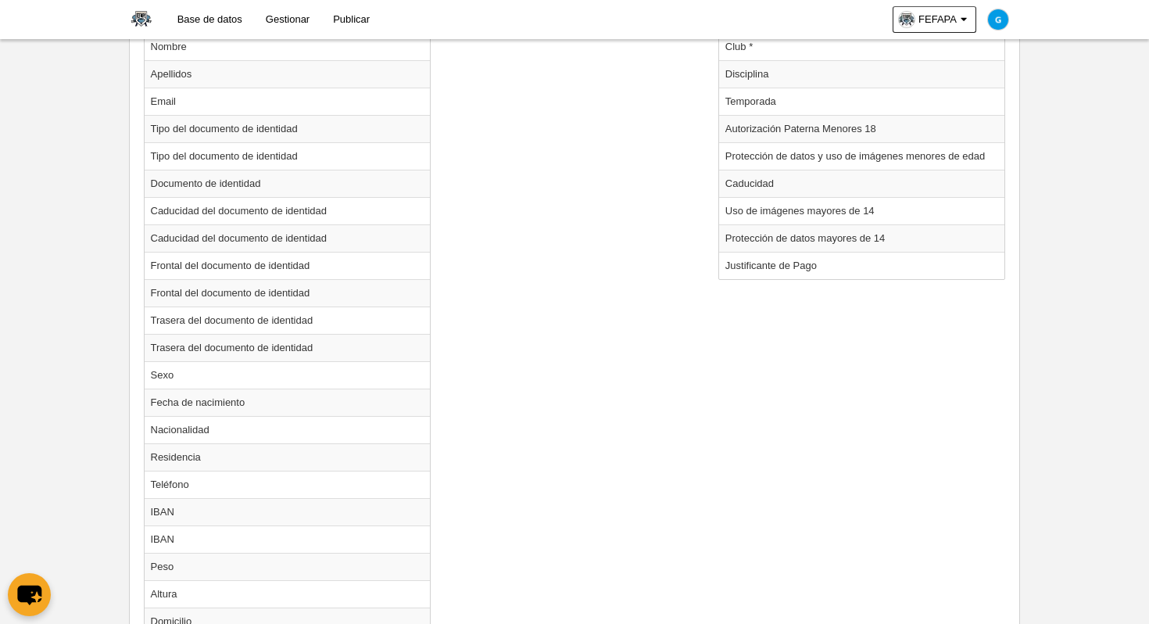
scroll to position [710, 0]
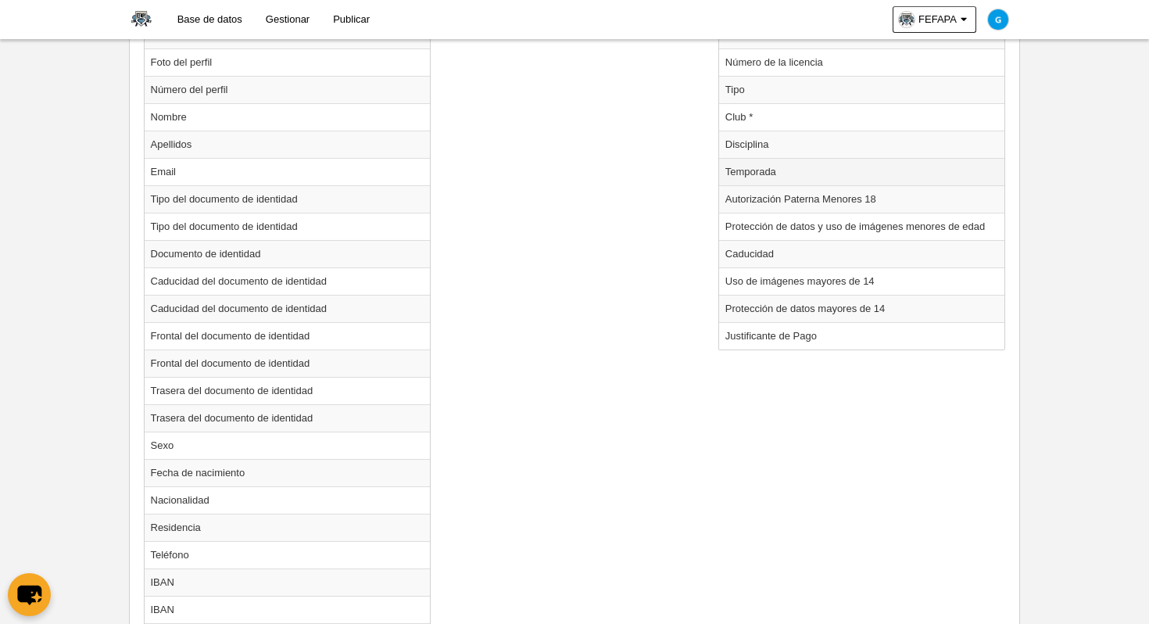
click at [773, 173] on td "Temporada" at bounding box center [862, 171] width 286 height 27
radio input "true"
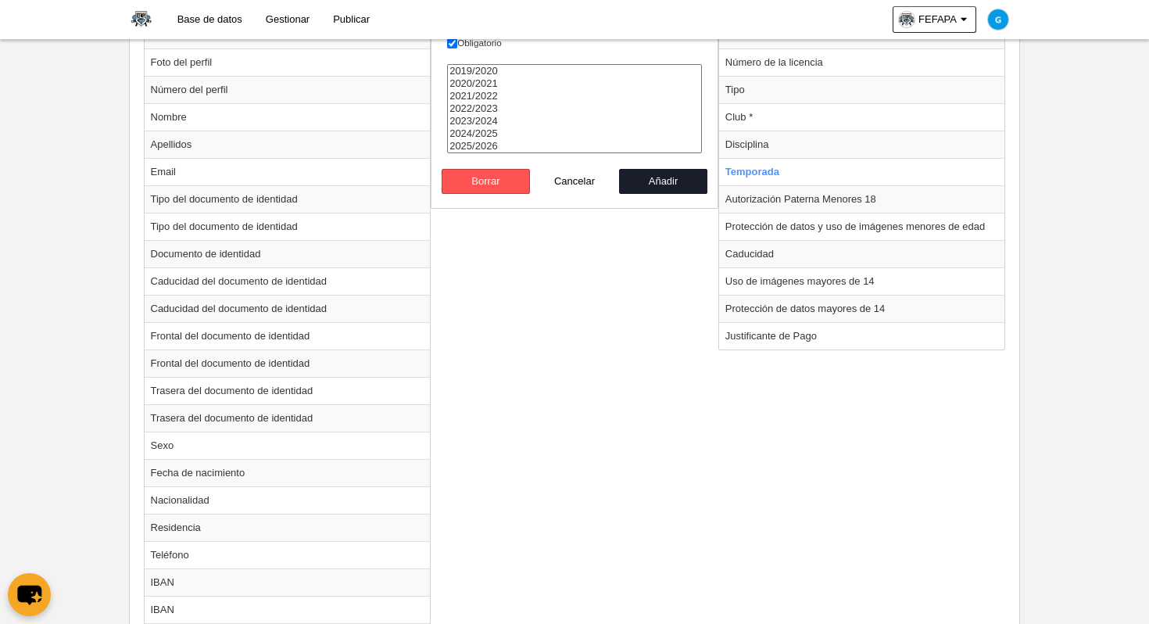
select select "8371"
click at [490, 143] on option "2025/2026" at bounding box center [574, 146] width 253 height 13
click at [647, 178] on button "Añadir" at bounding box center [663, 181] width 89 height 25
radio input "false"
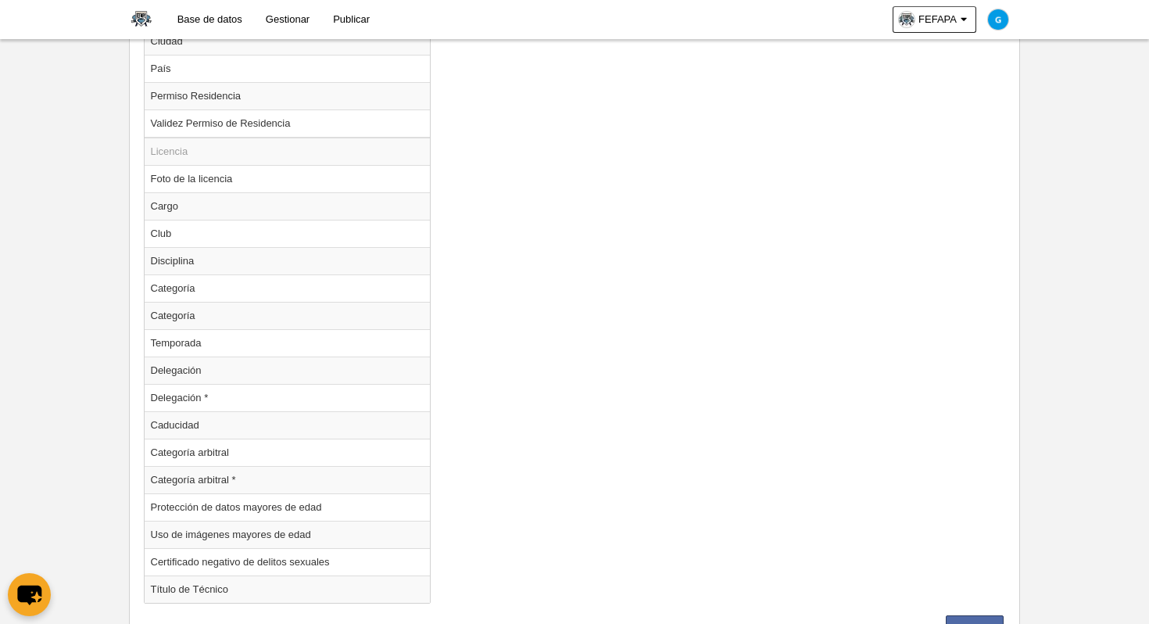
scroll to position [1539, 0]
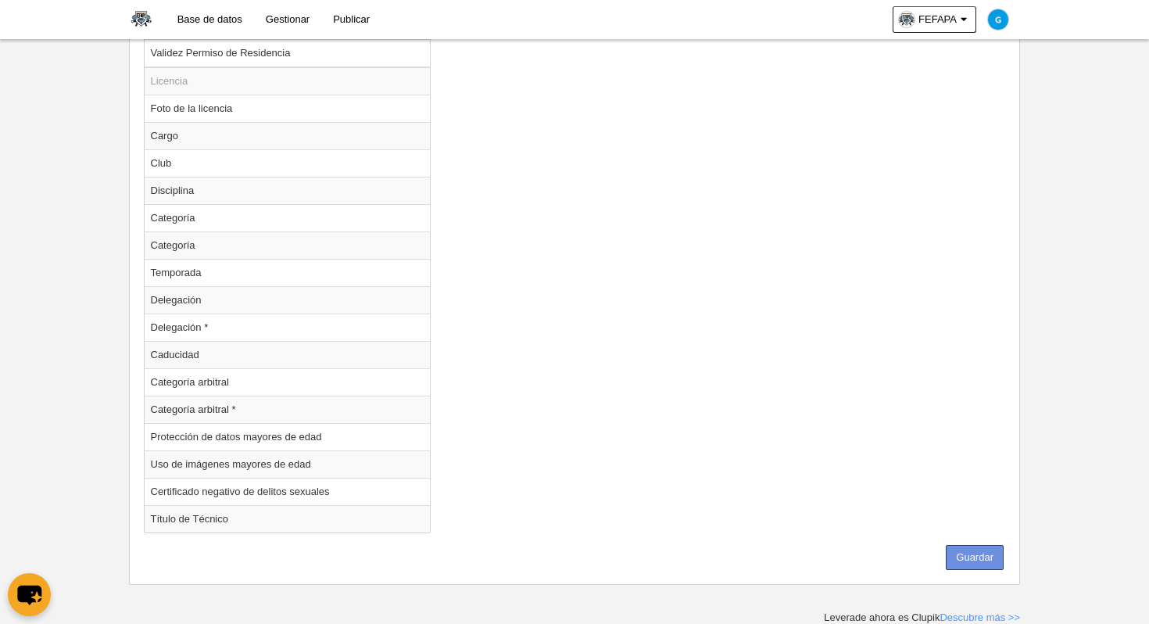
click at [984, 560] on button "Guardar" at bounding box center [975, 557] width 58 height 25
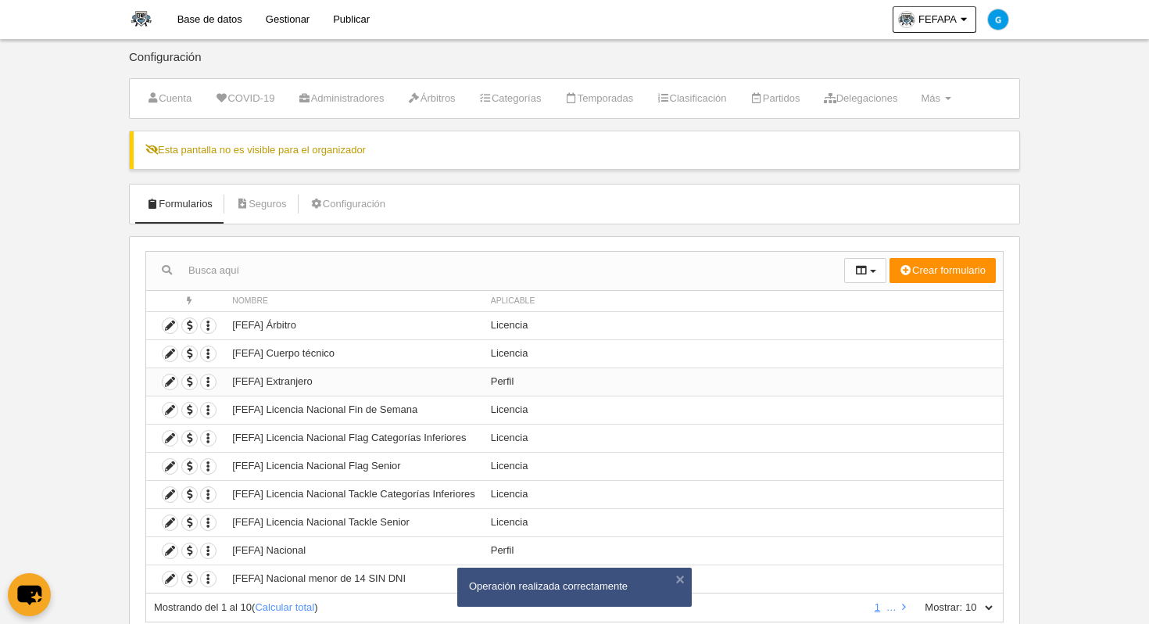
scroll to position [52, 0]
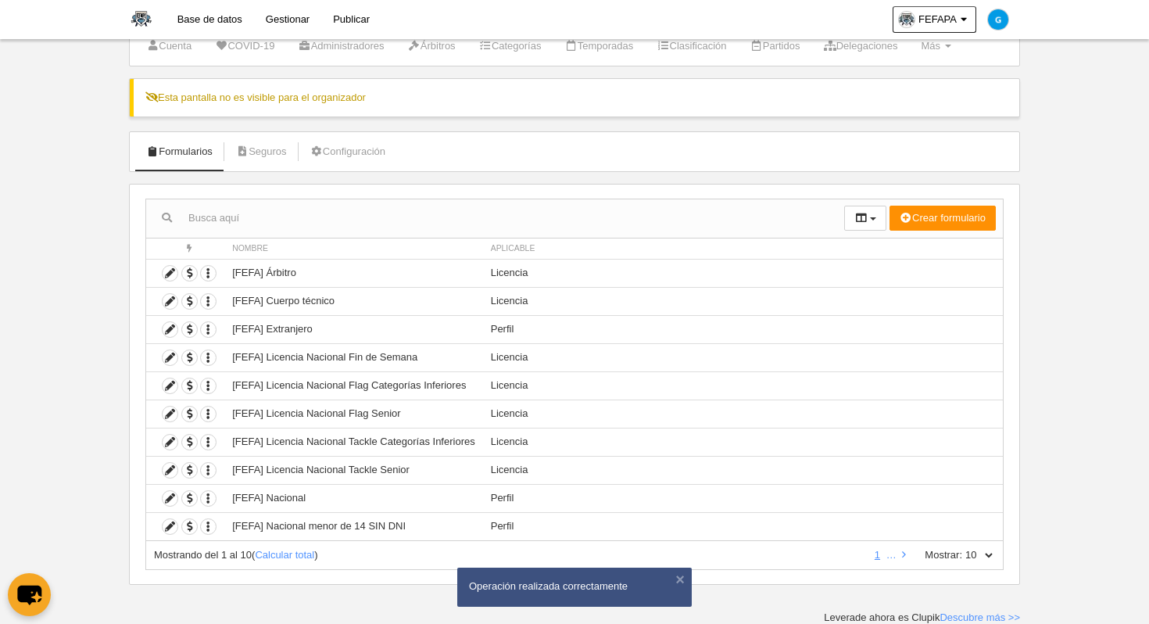
click at [967, 565] on div "Mostrando del 1 al 10 ( Calcular total ) 1 … Mostrar: 10 25 50 100 500" at bounding box center [574, 555] width 858 height 29
click at [969, 559] on select "10 25 50 100 500" at bounding box center [978, 555] width 33 height 14
select select "500"
click at [962, 548] on select "10 25 50 100 500" at bounding box center [978, 555] width 33 height 14
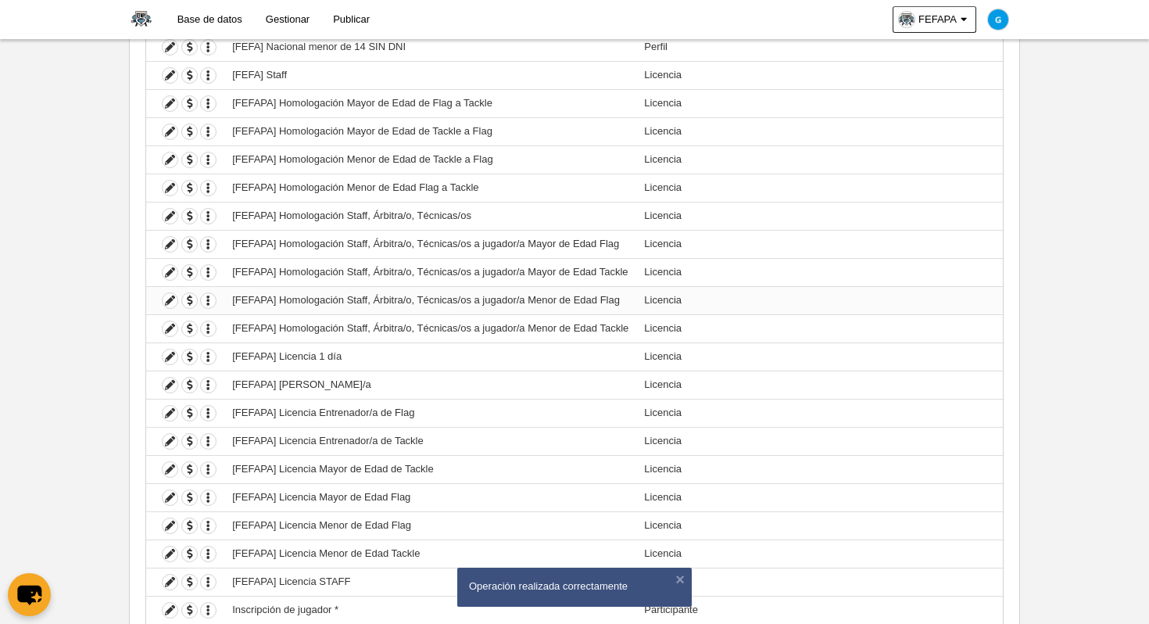
scroll to position [521, 0]
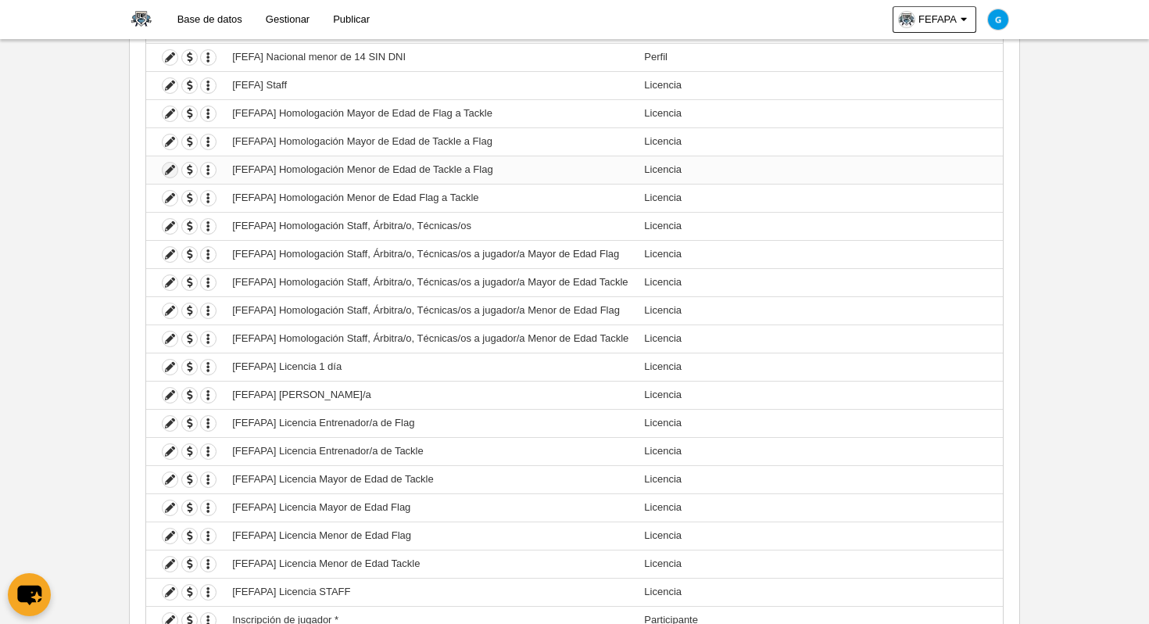
click at [170, 170] on icon at bounding box center [170, 170] width 15 height 15
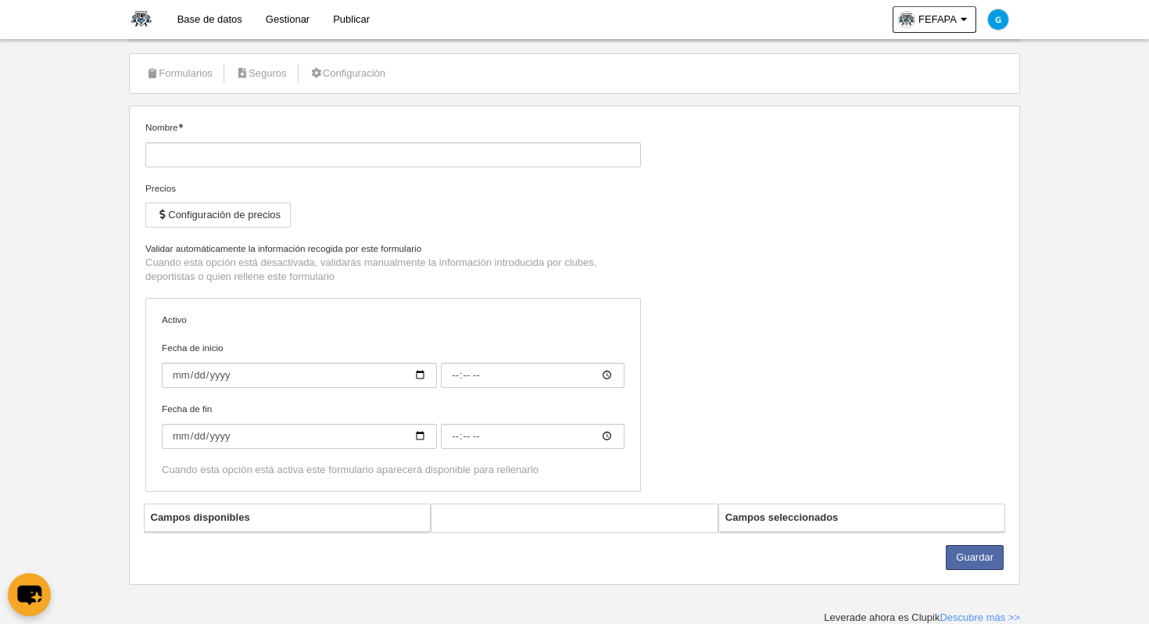
type input "[FEFAPA] Homologación Menor de Edad de Tackle a Flag"
checkbox input "true"
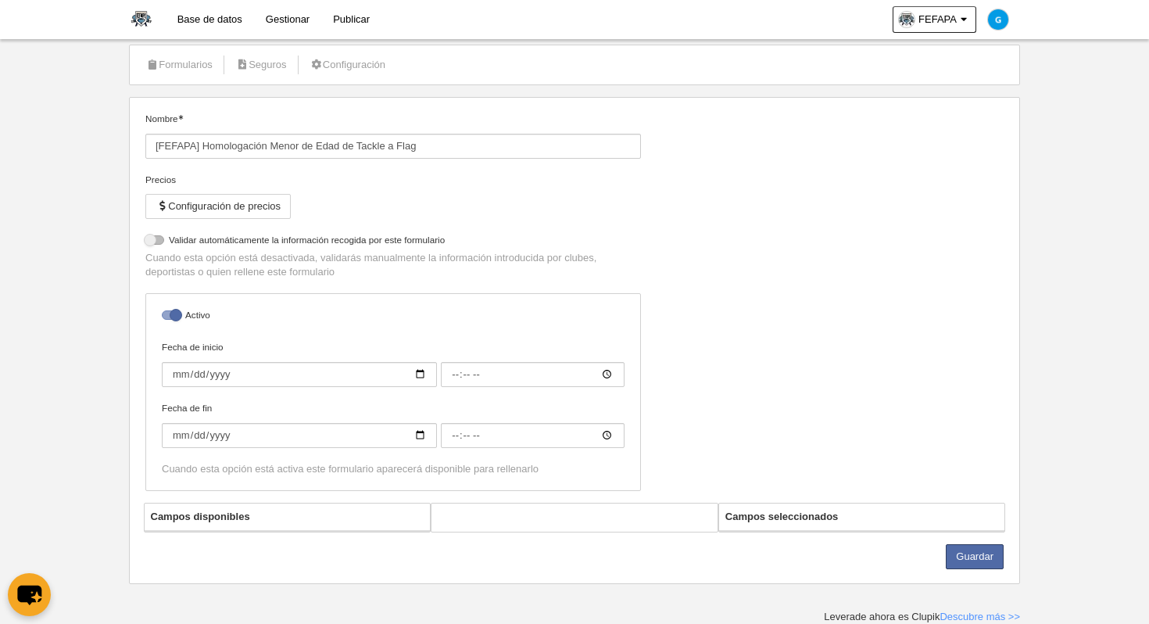
select select "selected"
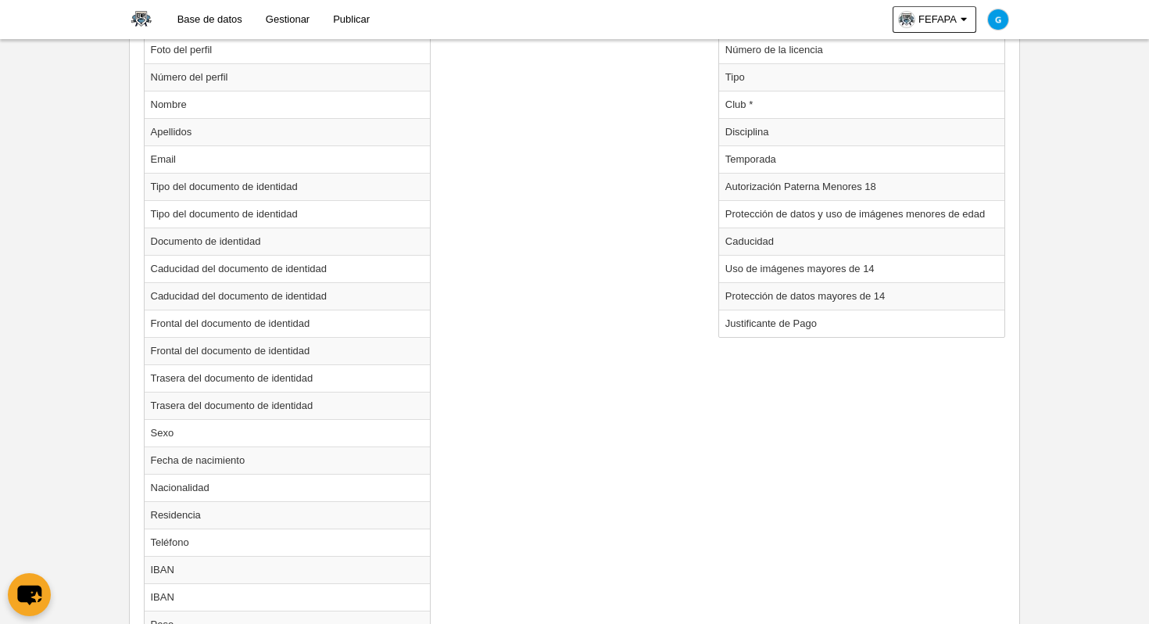
scroll to position [635, 0]
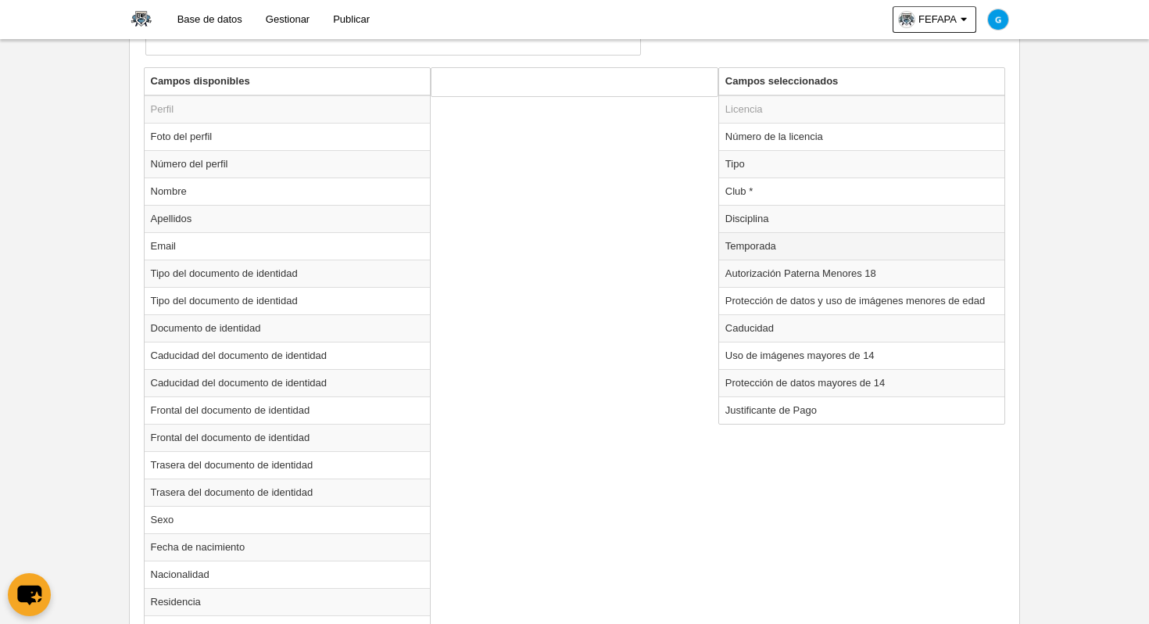
click at [761, 253] on td "Temporada" at bounding box center [862, 245] width 286 height 27
radio input "true"
select select "8371"
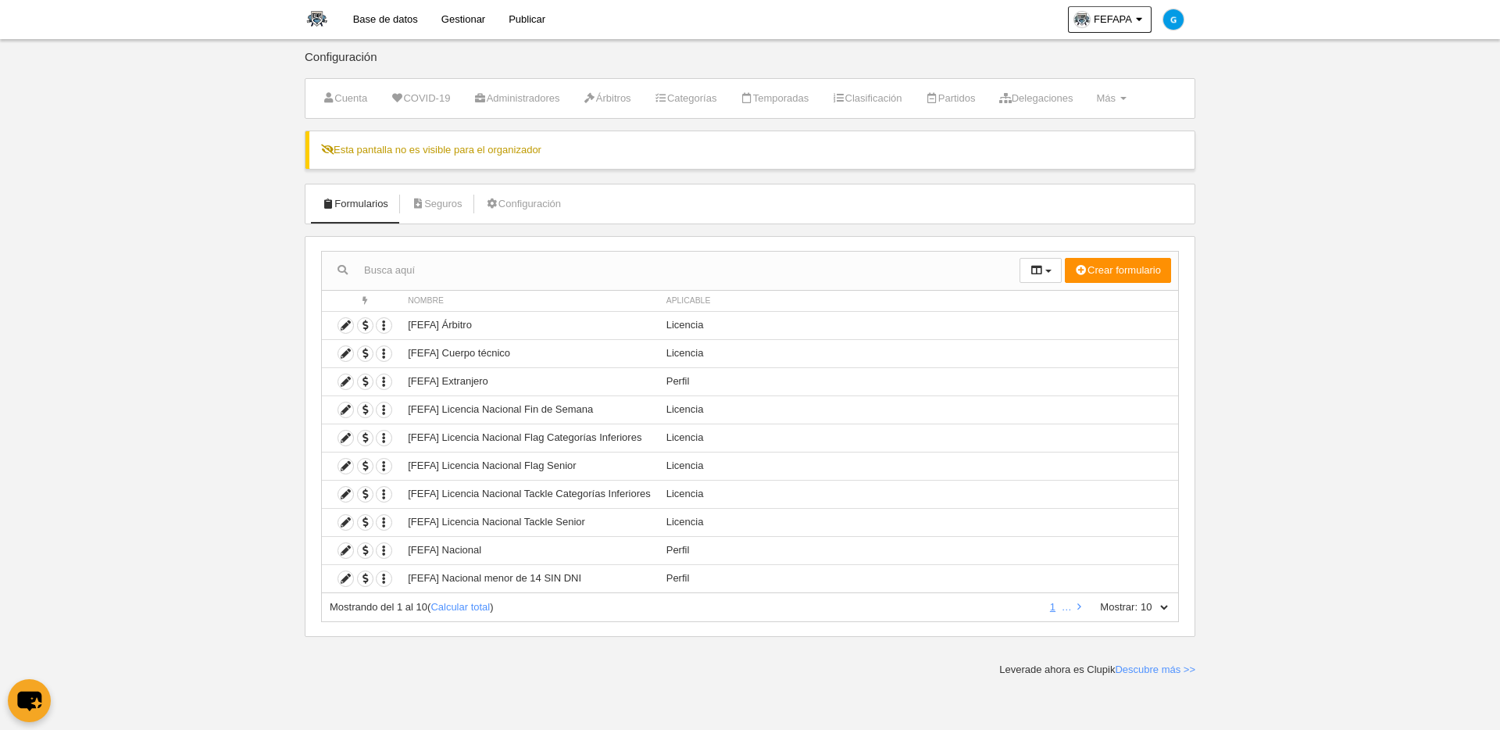
click at [1146, 598] on div "Mostrando del 1 al 10 ( Calcular total ) 1 … Mostrar: 10 25 50 100 500" at bounding box center [750, 607] width 858 height 29
click at [1148, 604] on select "10 25 50 100 500" at bounding box center [1154, 607] width 33 height 14
select select "500"
click at [1138, 600] on select "10 25 50 100 500" at bounding box center [1154, 607] width 33 height 14
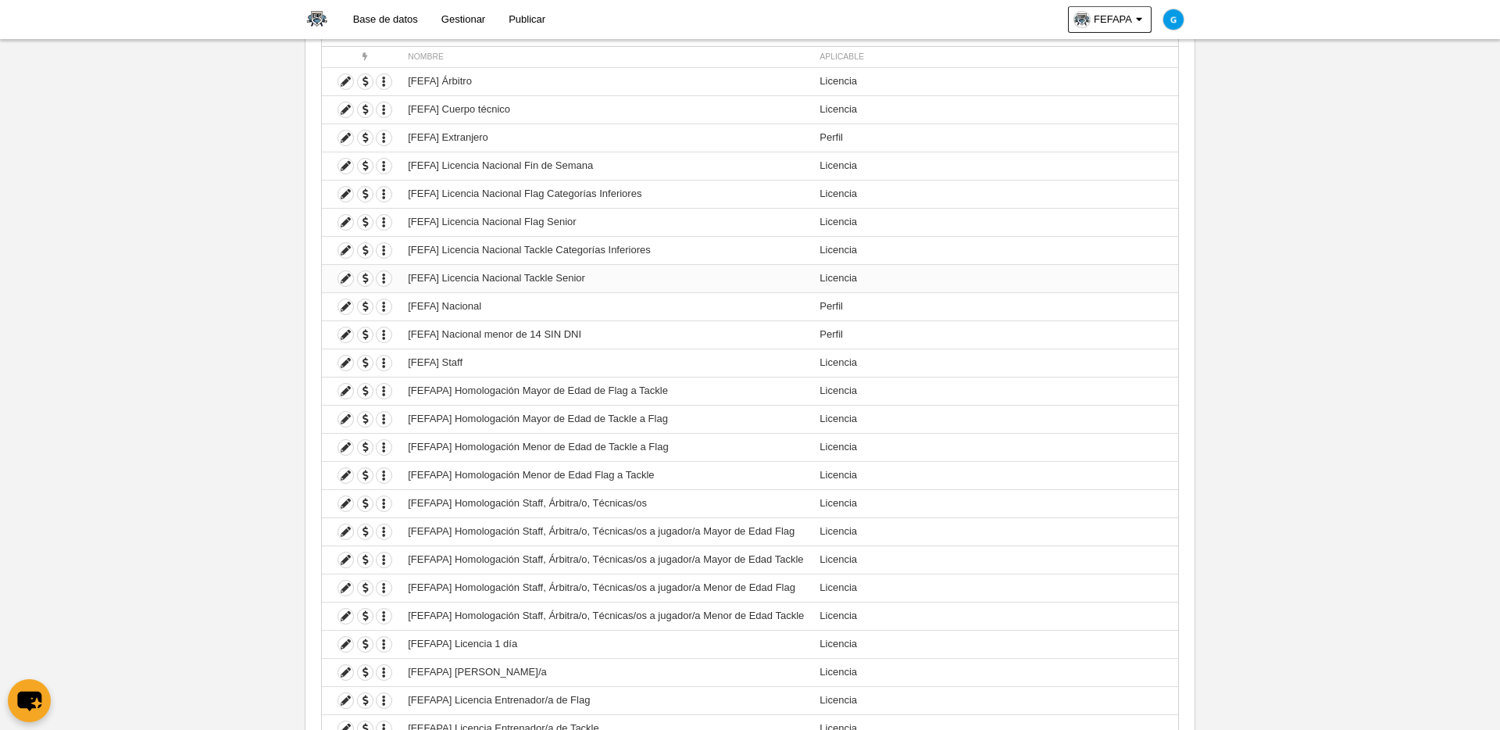
scroll to position [246, 0]
click at [345, 471] on icon at bounding box center [345, 473] width 15 height 15
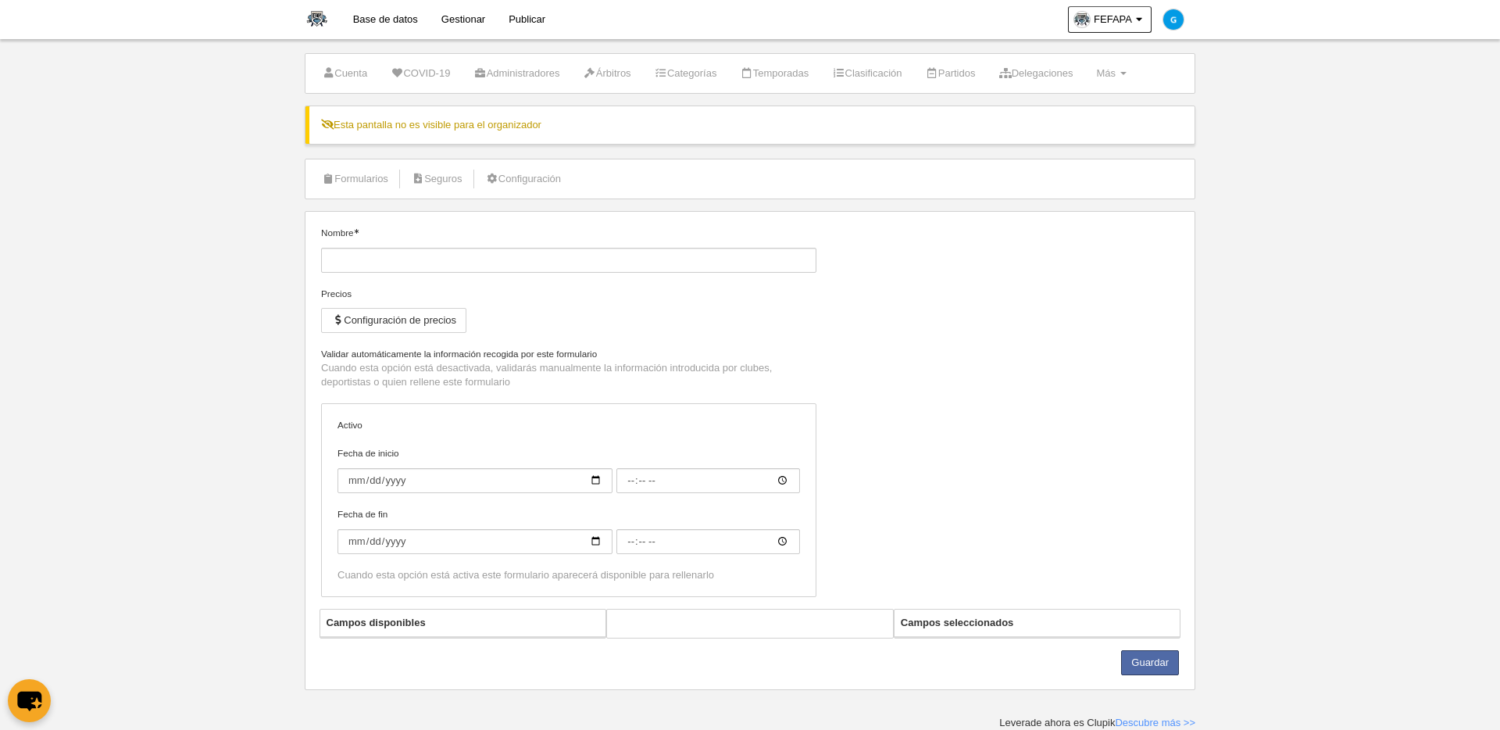
type input "[FEFAPA] Homologación Menor de Edad Flag a Tackle"
checkbox input "true"
select select "selected"
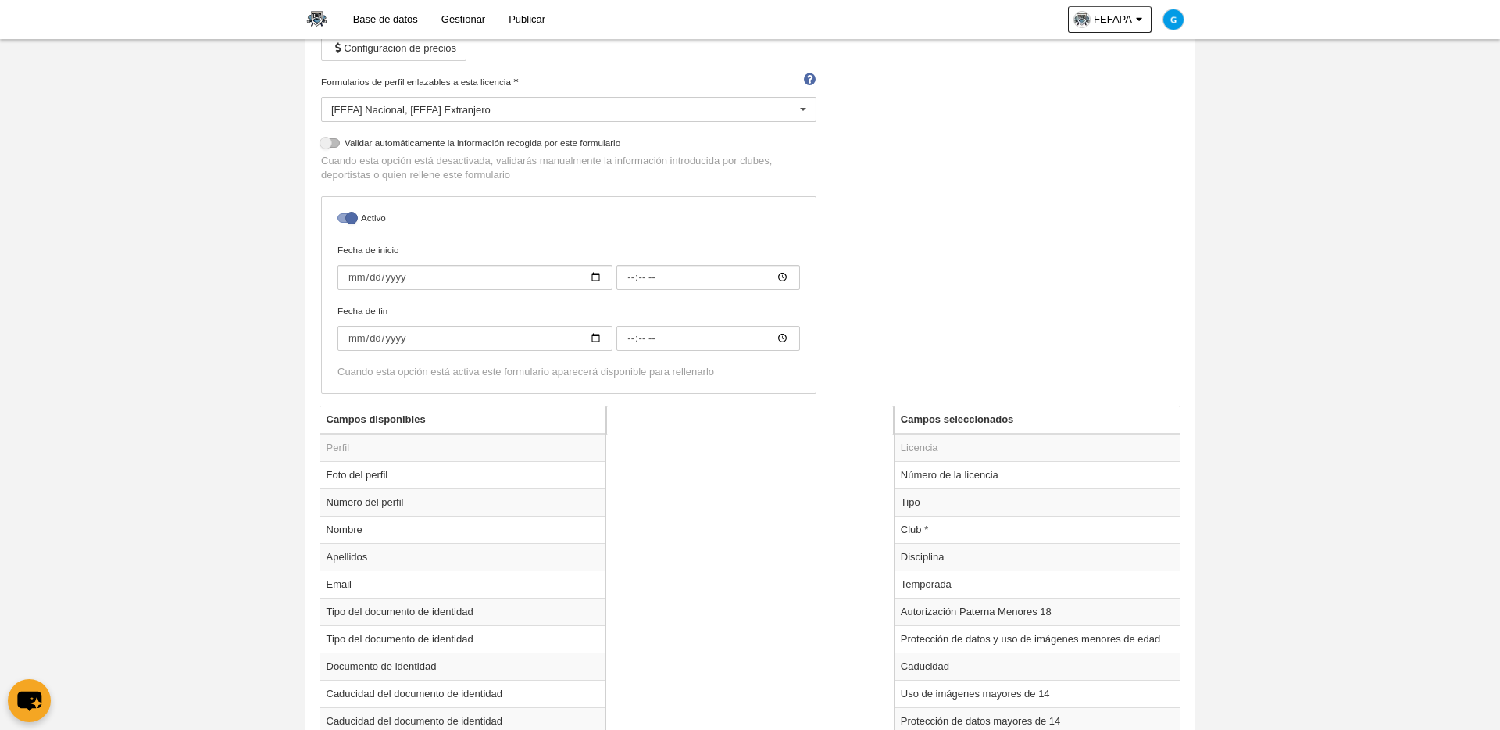
scroll to position [254, 0]
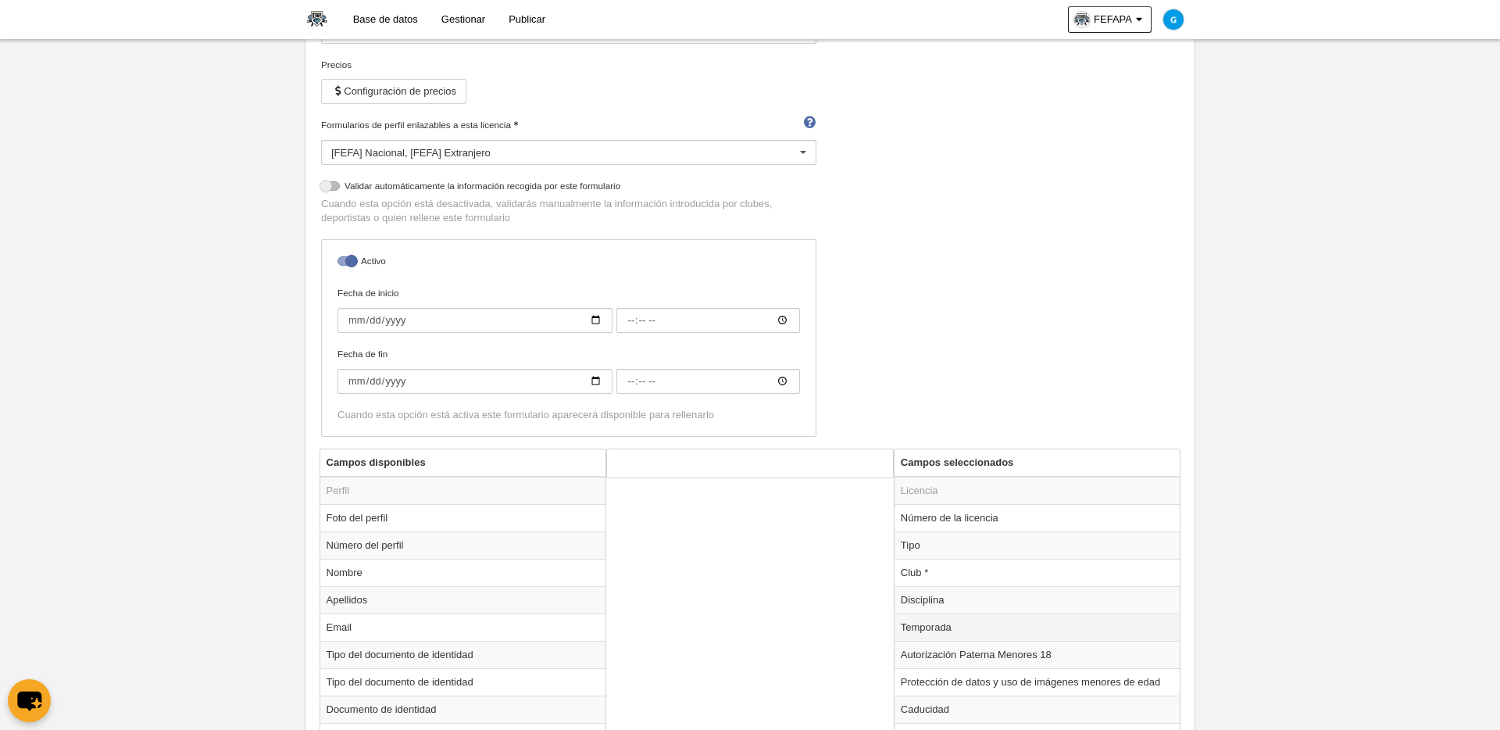
click at [937, 623] on td "Temporada" at bounding box center [1038, 626] width 286 height 27
radio input "true"
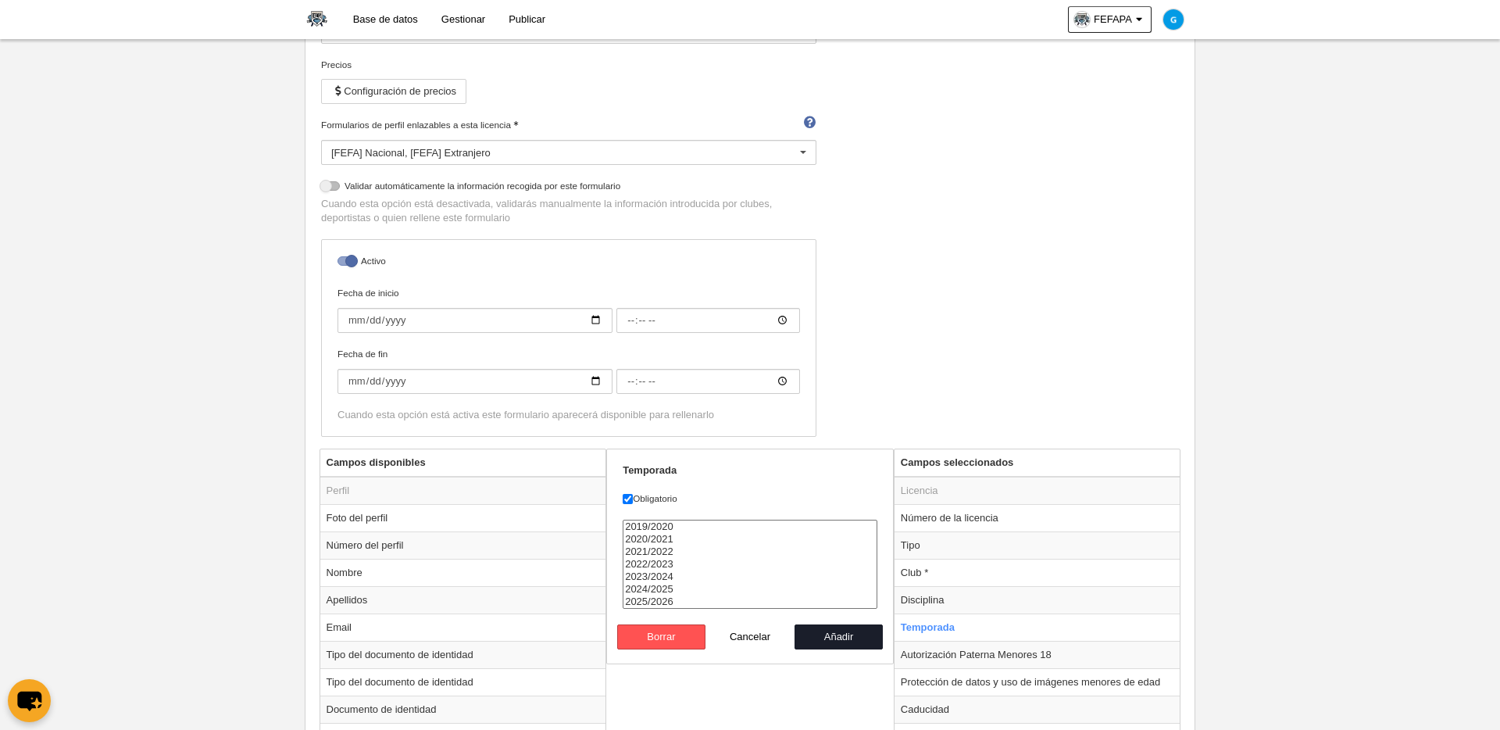
select select "8371"
click at [648, 601] on option "2025/2026" at bounding box center [750, 601] width 253 height 13
click at [842, 623] on button "Añadir" at bounding box center [839, 636] width 89 height 25
radio input "false"
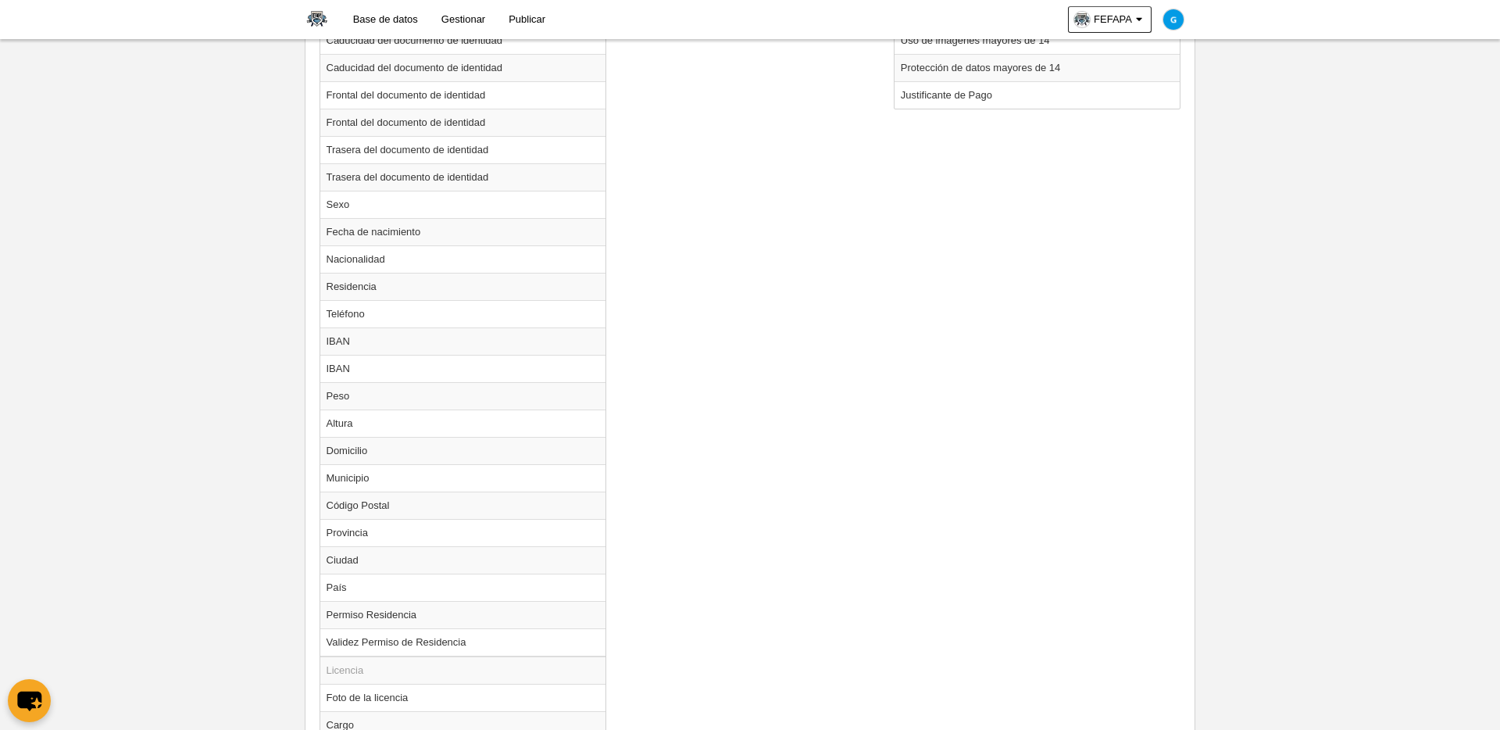
scroll to position [1434, 0]
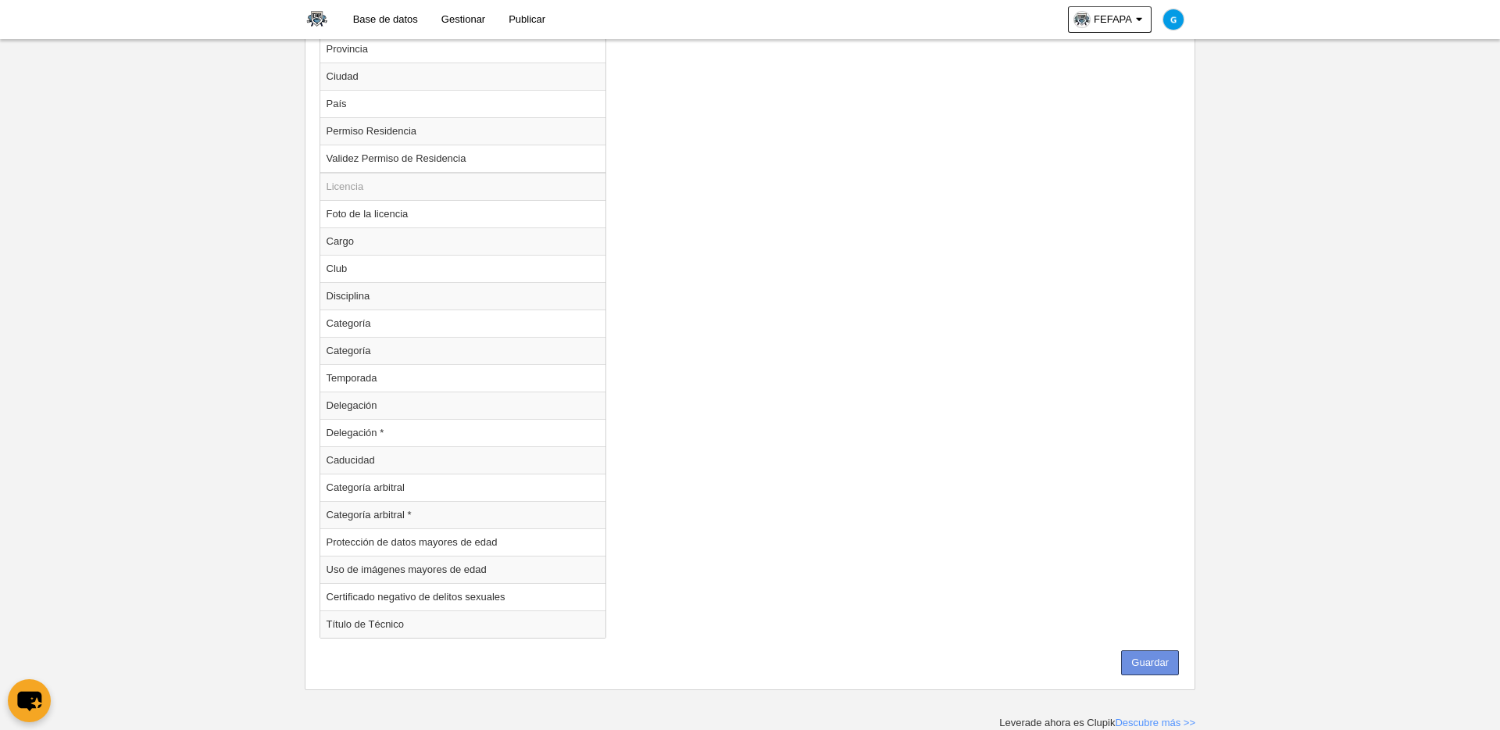
click at [1147, 623] on button "Guardar" at bounding box center [1150, 662] width 58 height 25
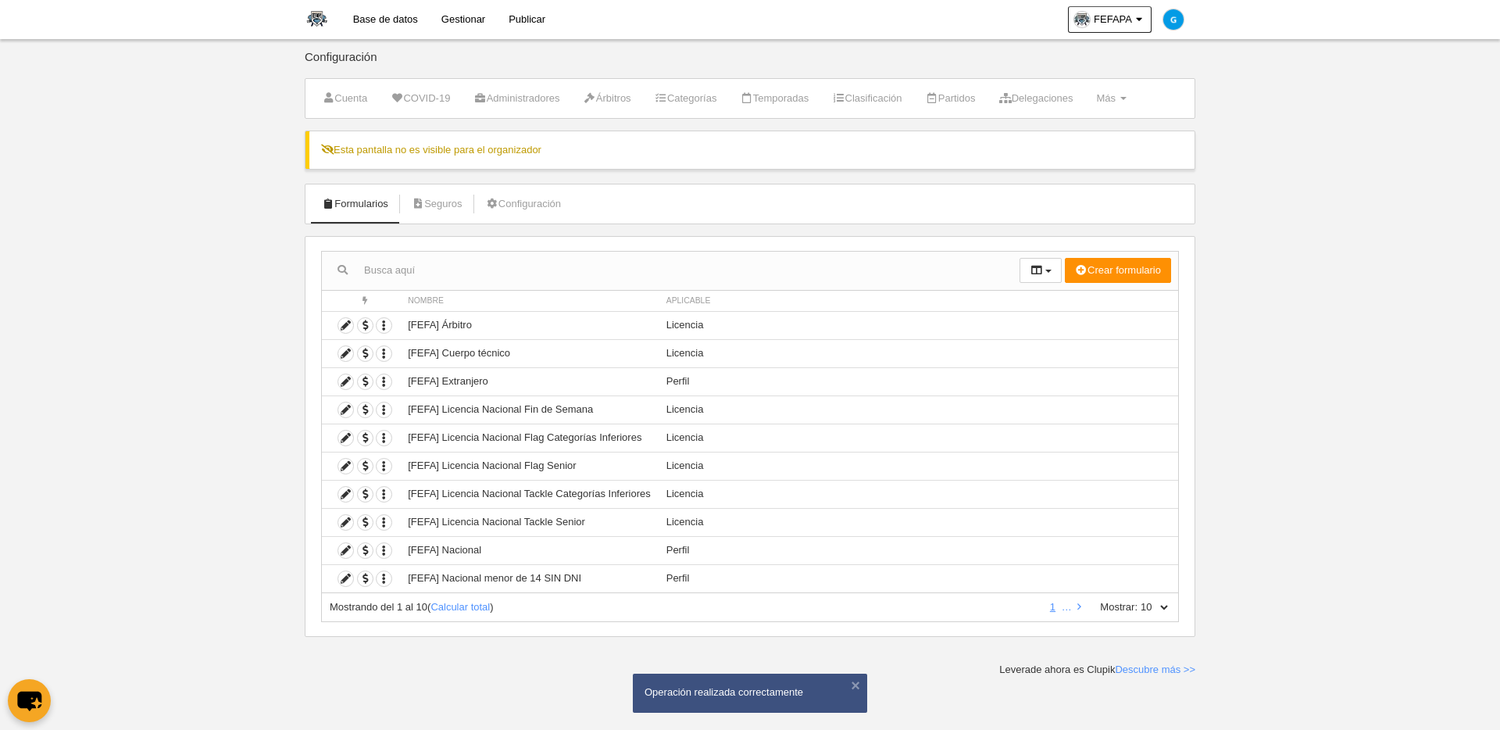
click at [349, 209] on link "Formularios" at bounding box center [355, 203] width 84 height 23
click at [1148, 605] on select "10 25 50 100 500" at bounding box center [1154, 607] width 33 height 14
select select "500"
click at [1138, 600] on select "10 25 50 100 500" at bounding box center [1154, 607] width 33 height 14
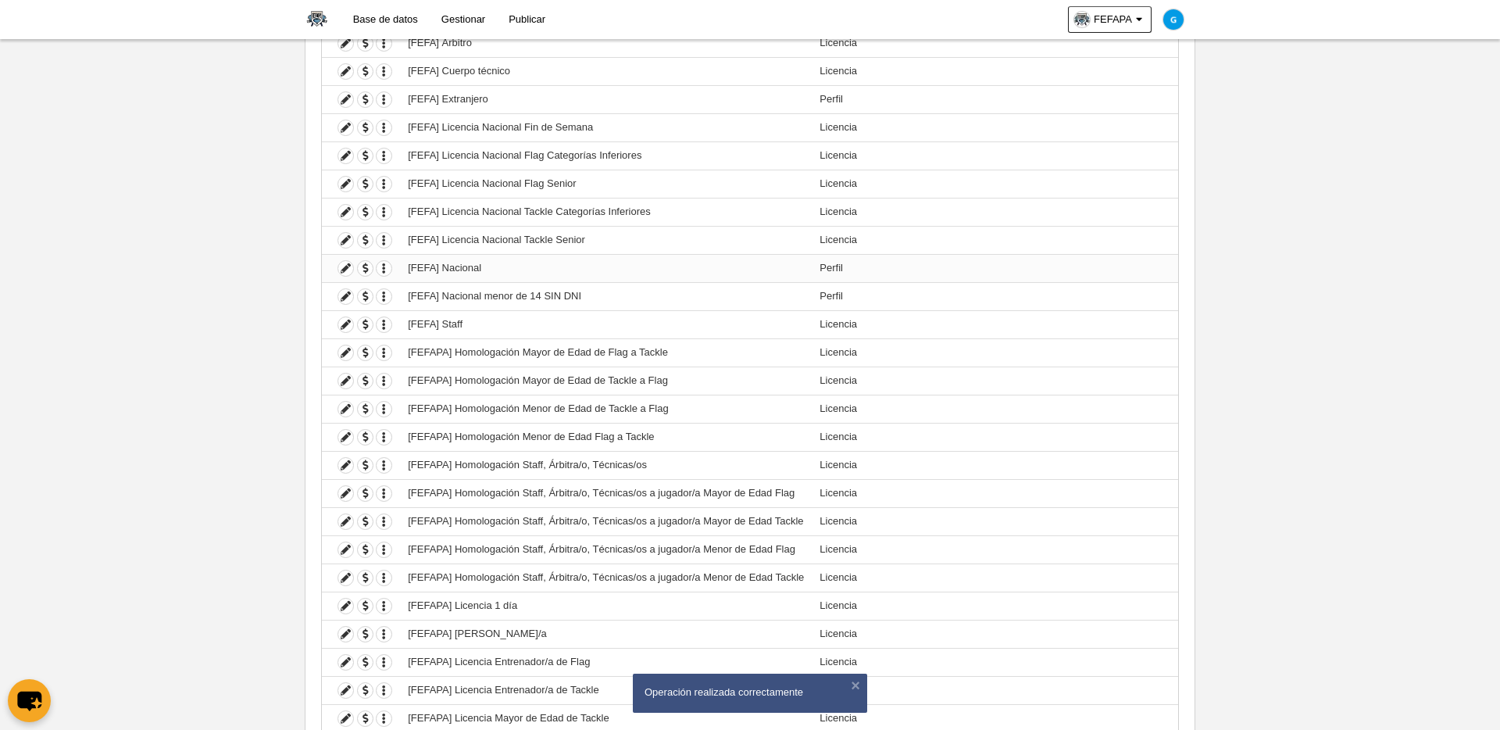
scroll to position [289, 0]
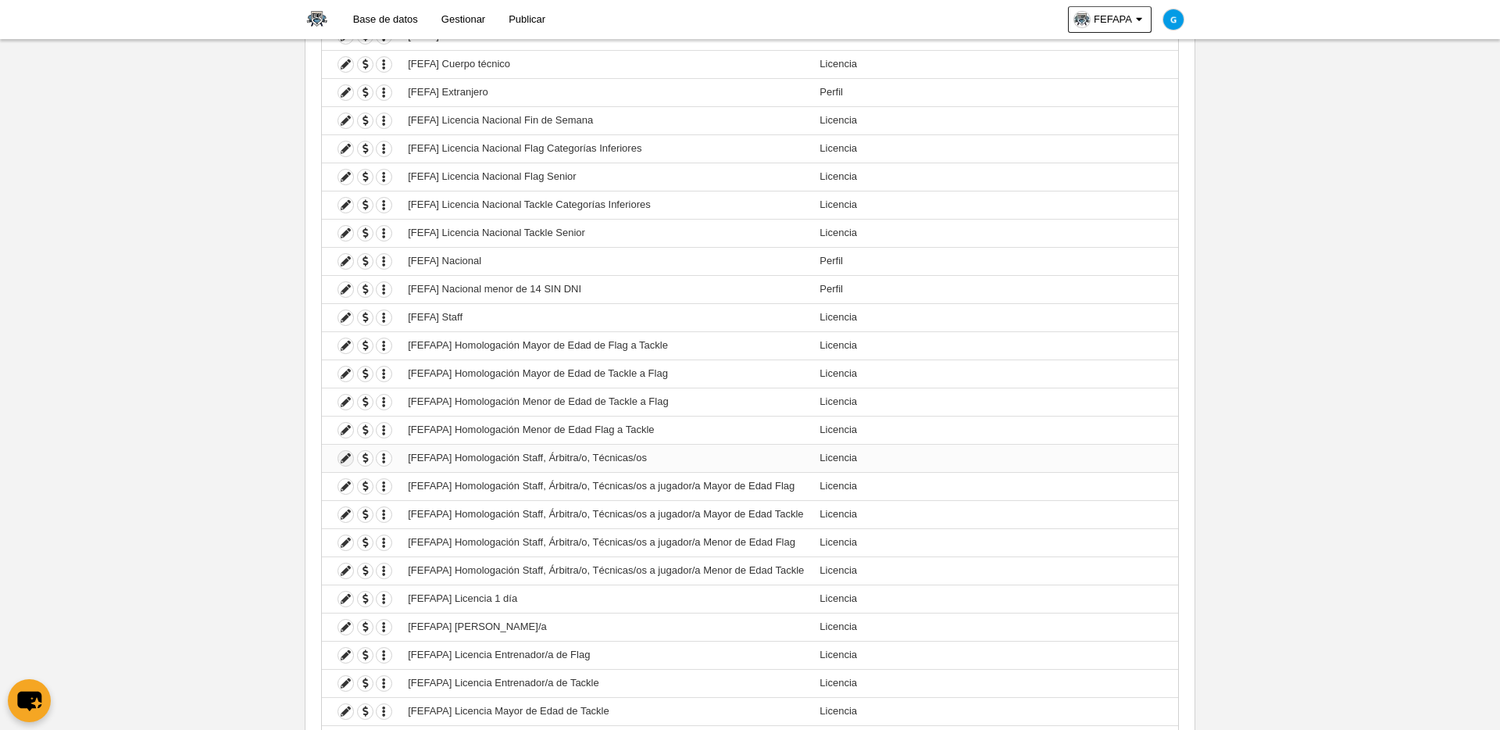
click at [346, 458] on icon at bounding box center [345, 458] width 15 height 15
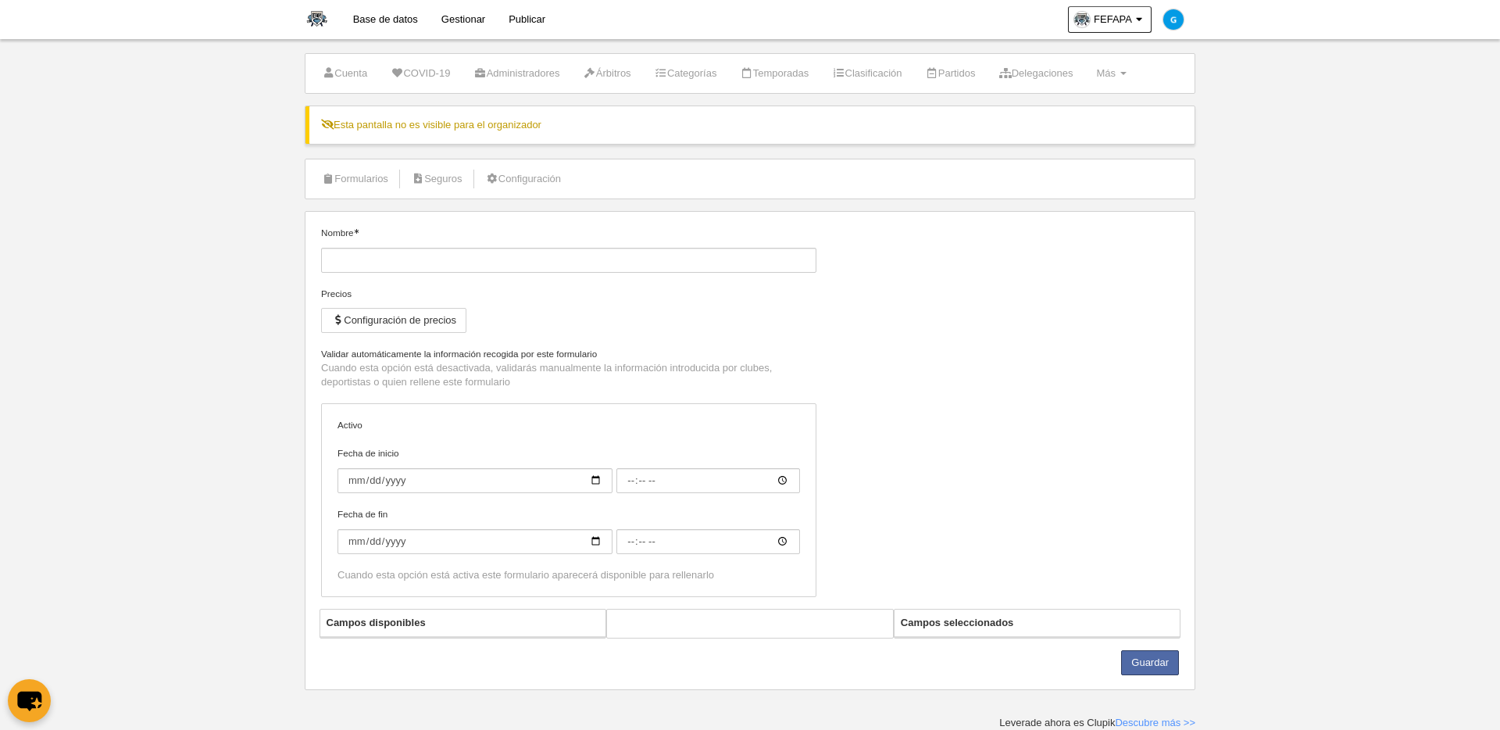
type input "[FEFAPA] Homologación Staff, Árbitra/o, Técnicas/os"
checkbox input "true"
select select "selected"
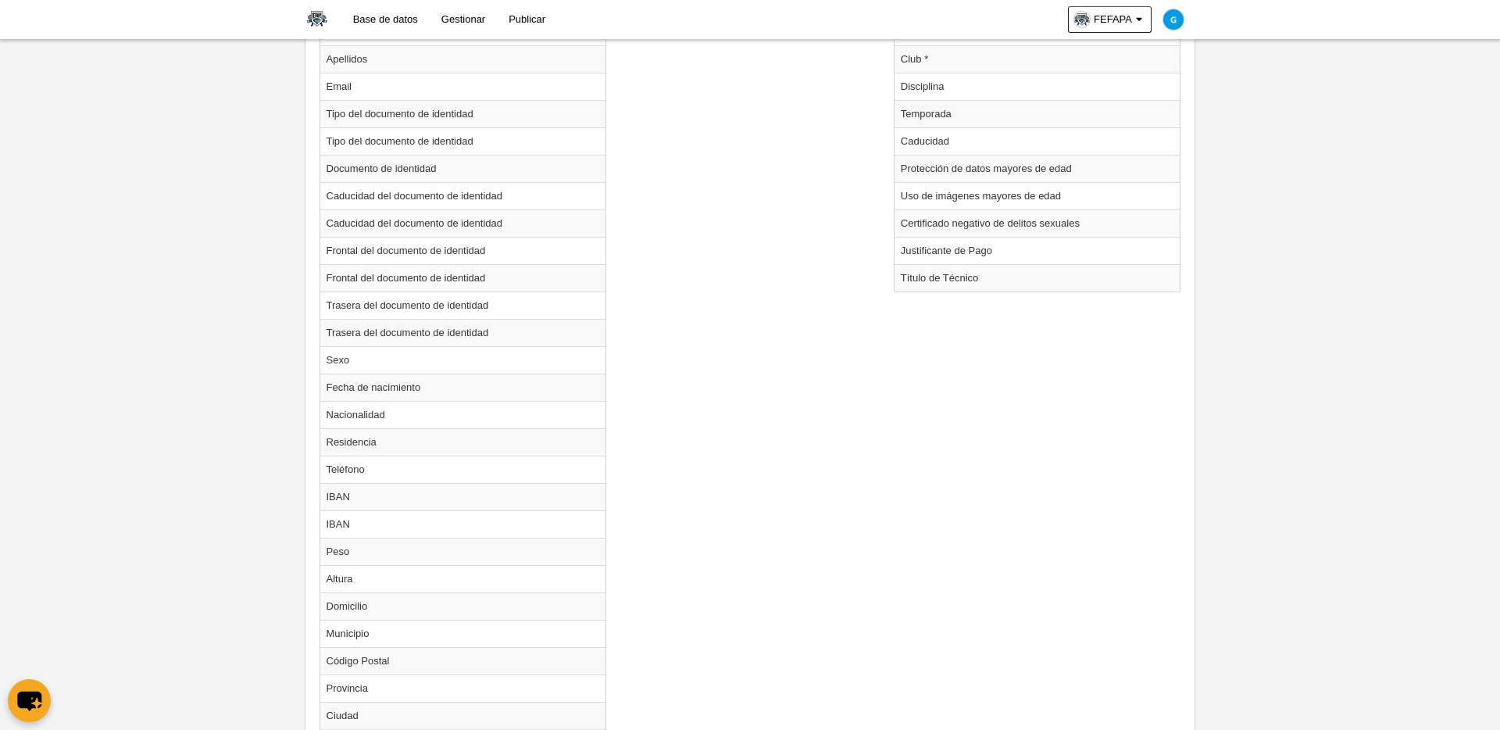
scroll to position [784, 0]
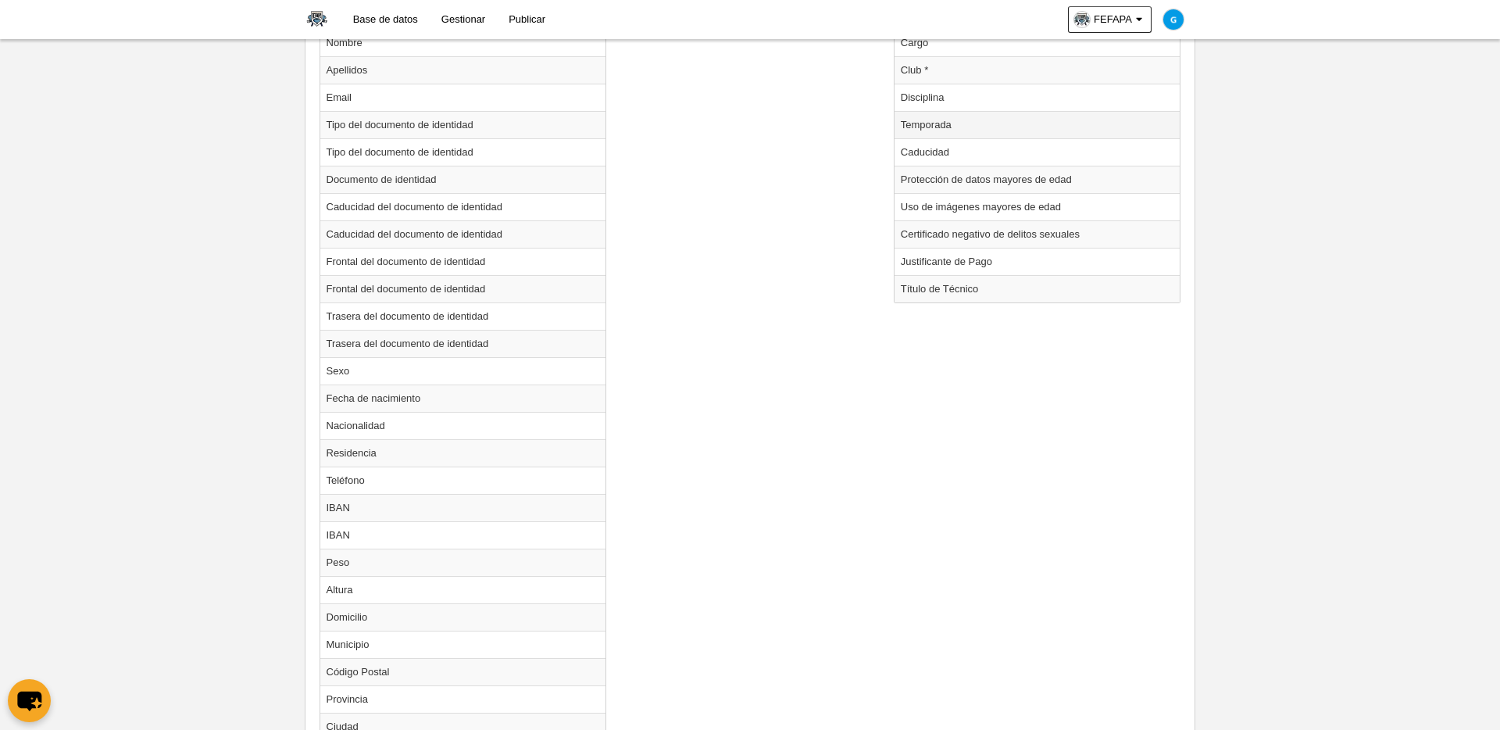
click at [936, 124] on td "Temporada" at bounding box center [1038, 124] width 286 height 27
radio input "true"
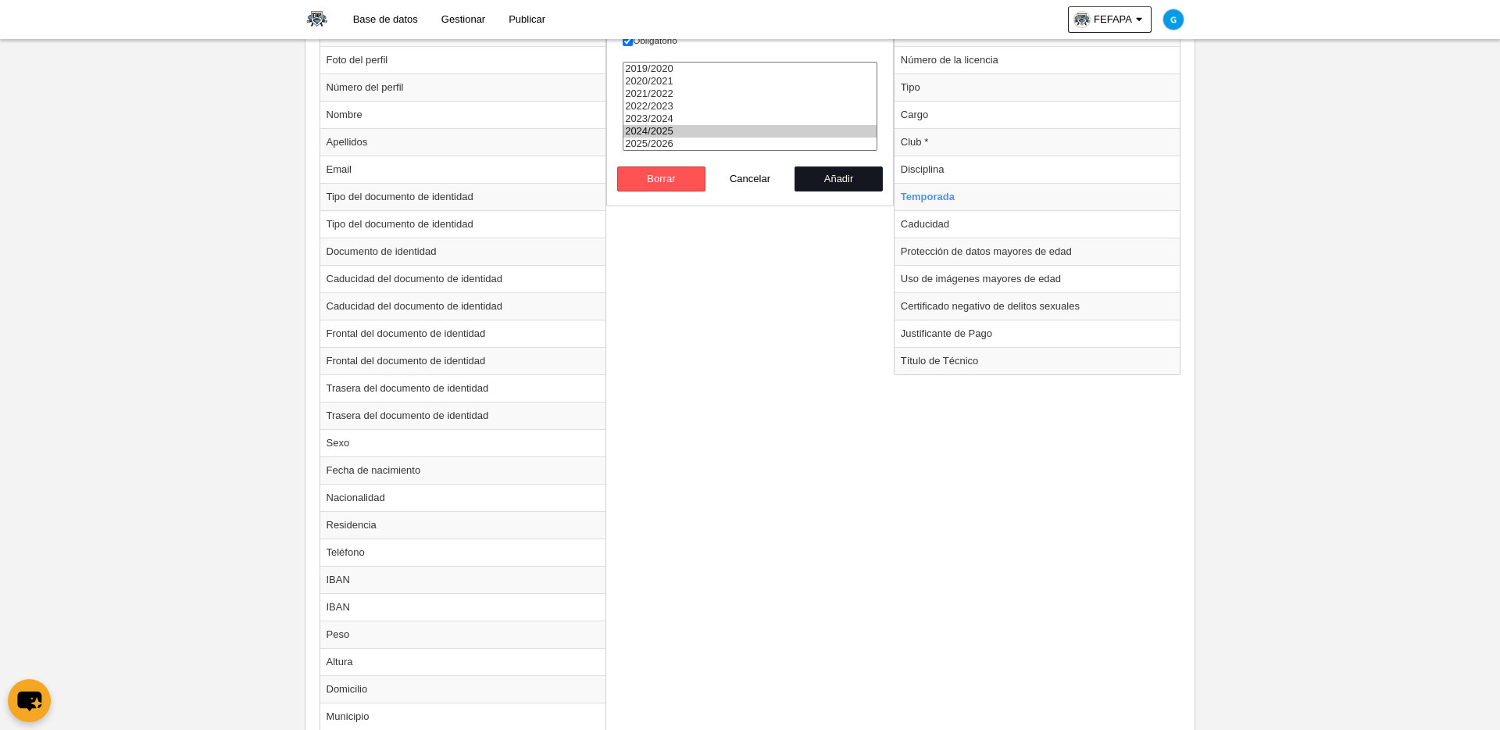
scroll to position [708, 0]
select select "8371"
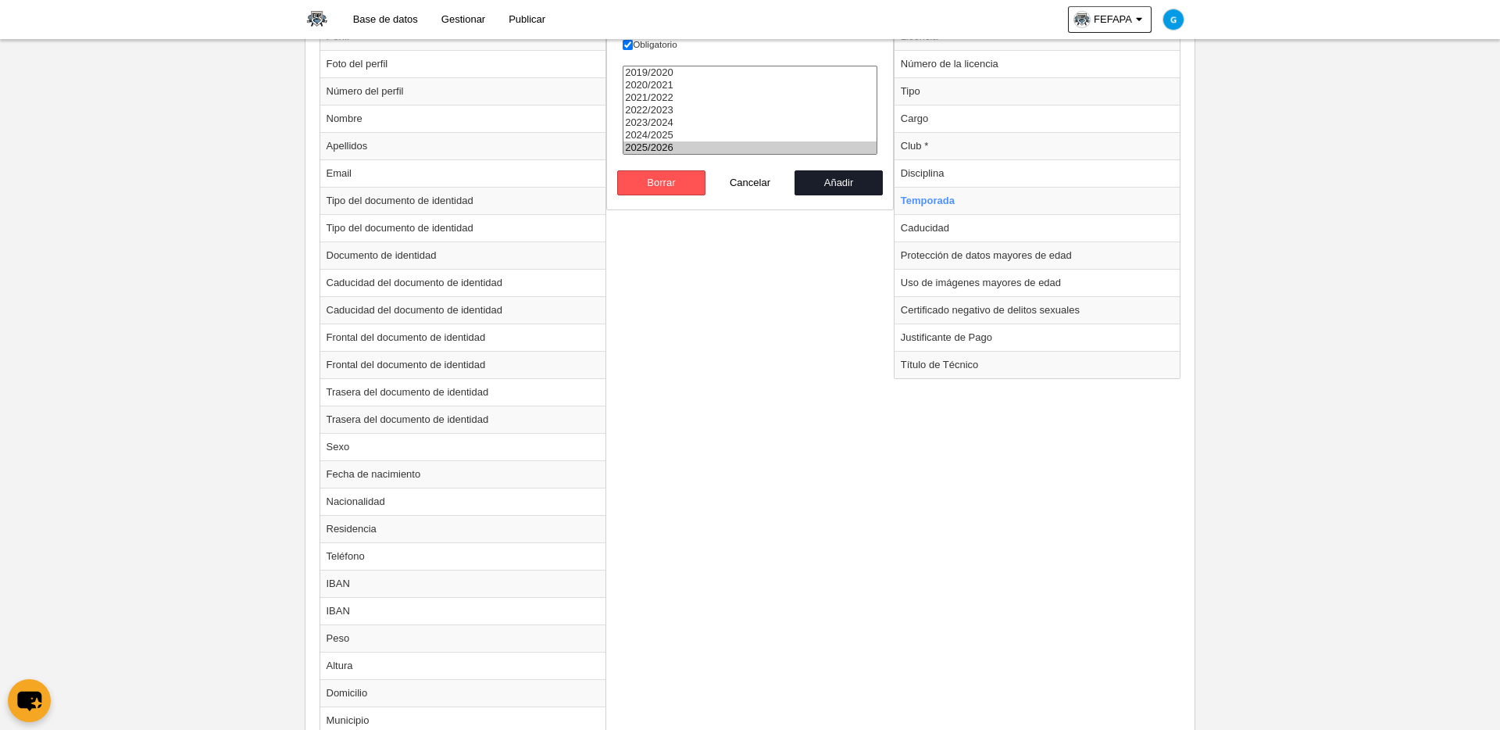
click at [672, 147] on option "2025/2026" at bounding box center [750, 147] width 253 height 13
click at [841, 180] on button "Añadir" at bounding box center [839, 182] width 89 height 25
radio input "false"
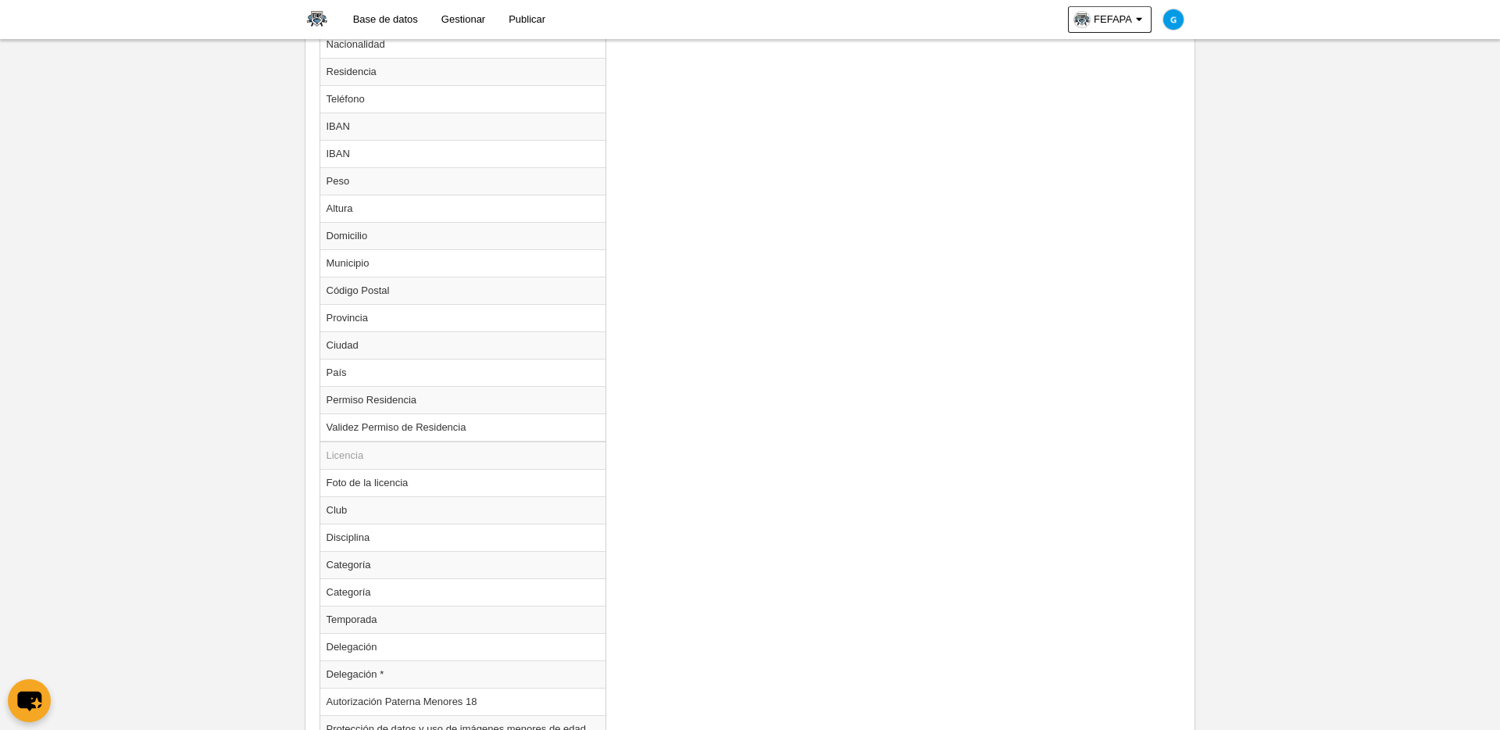
scroll to position [1407, 0]
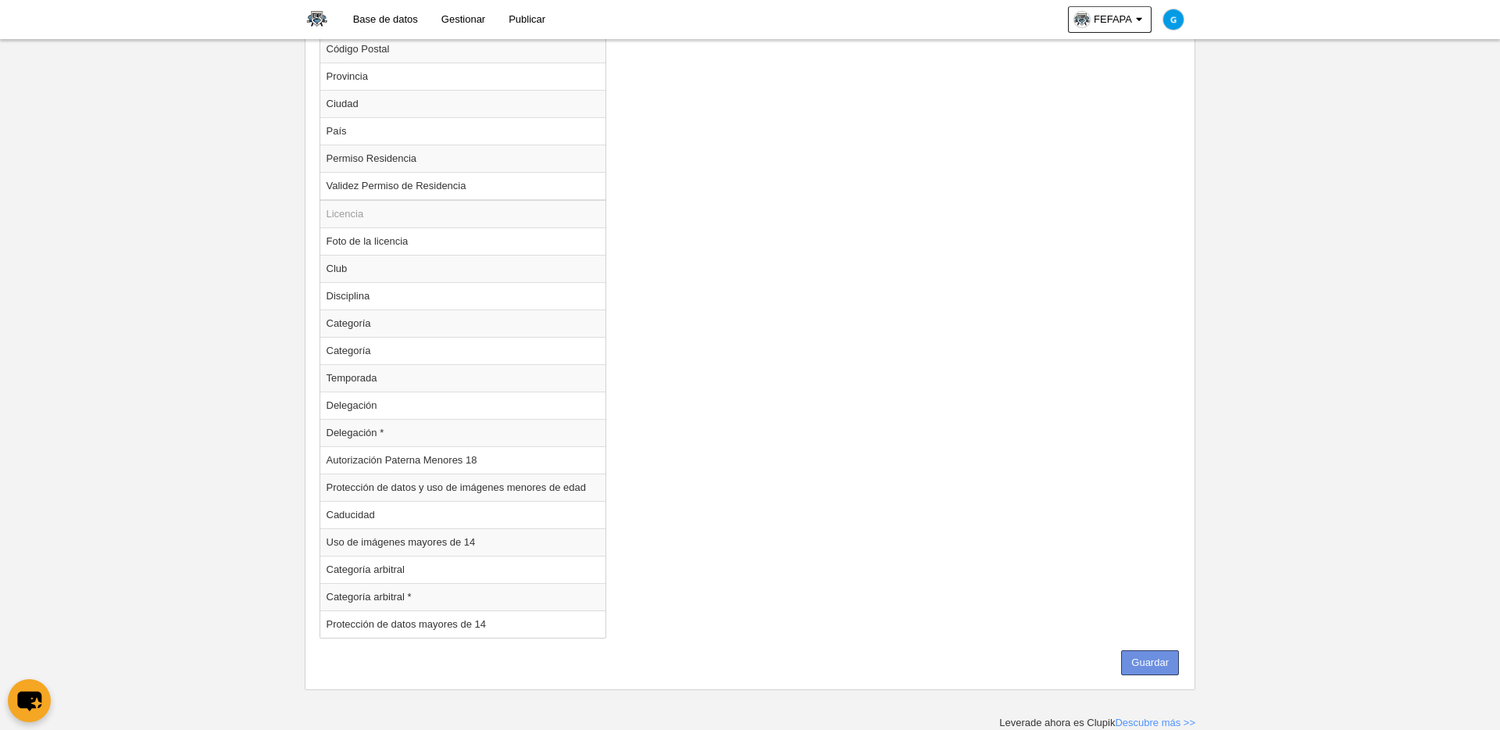
click at [1148, 623] on button "Guardar" at bounding box center [1150, 662] width 58 height 25
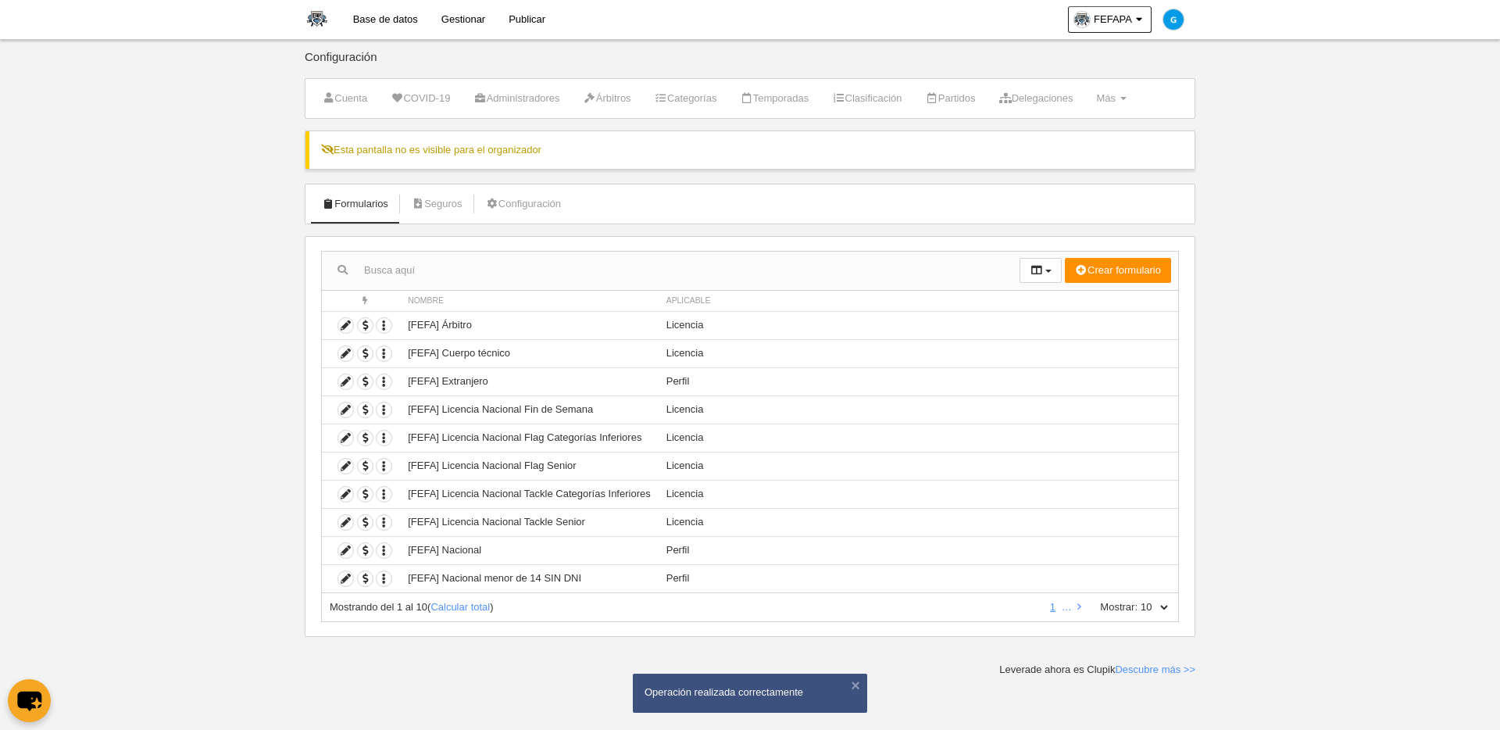
click at [1148, 602] on select "10 25 50 100 500" at bounding box center [1154, 607] width 33 height 14
select select "500"
click at [1138, 600] on select "10 25 50 100 500" at bounding box center [1154, 607] width 33 height 14
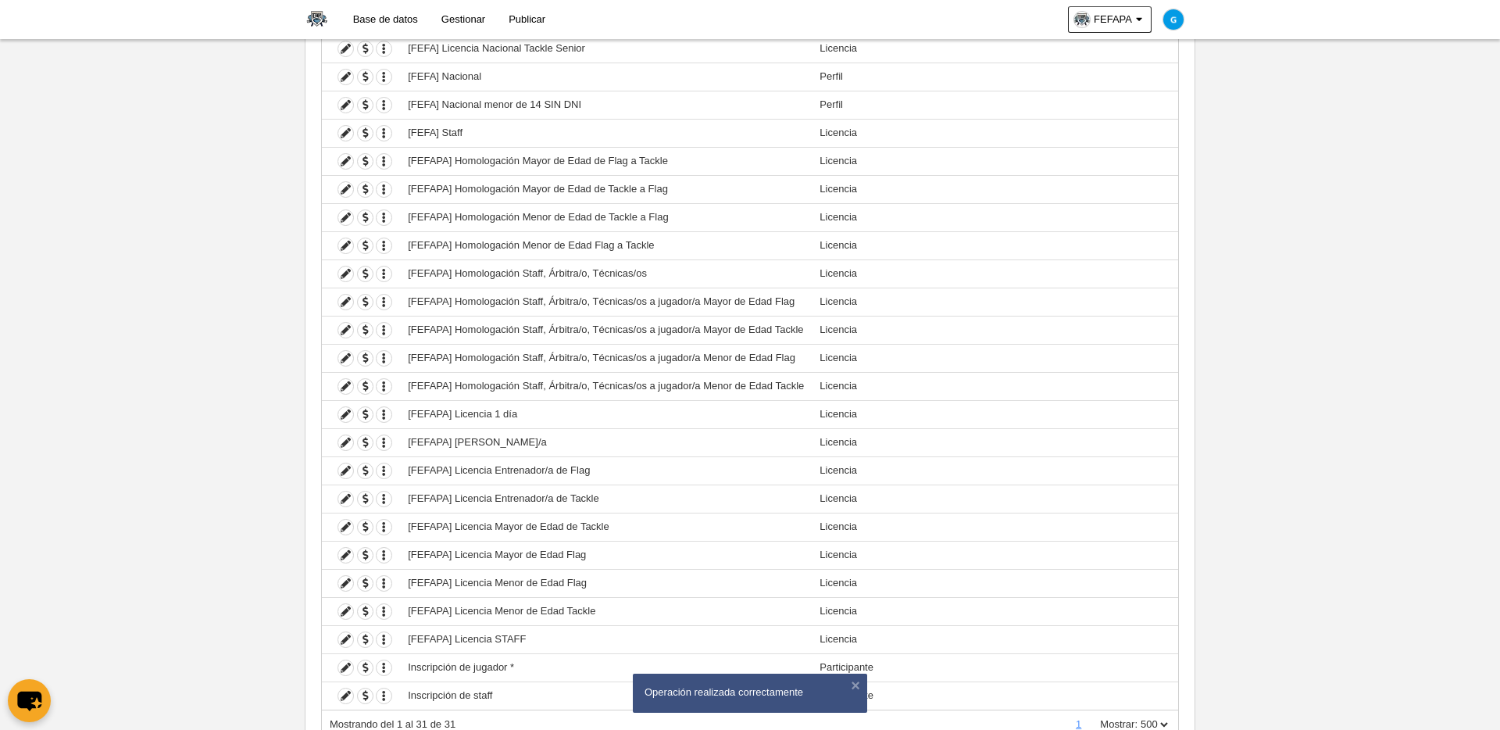
scroll to position [495, 0]
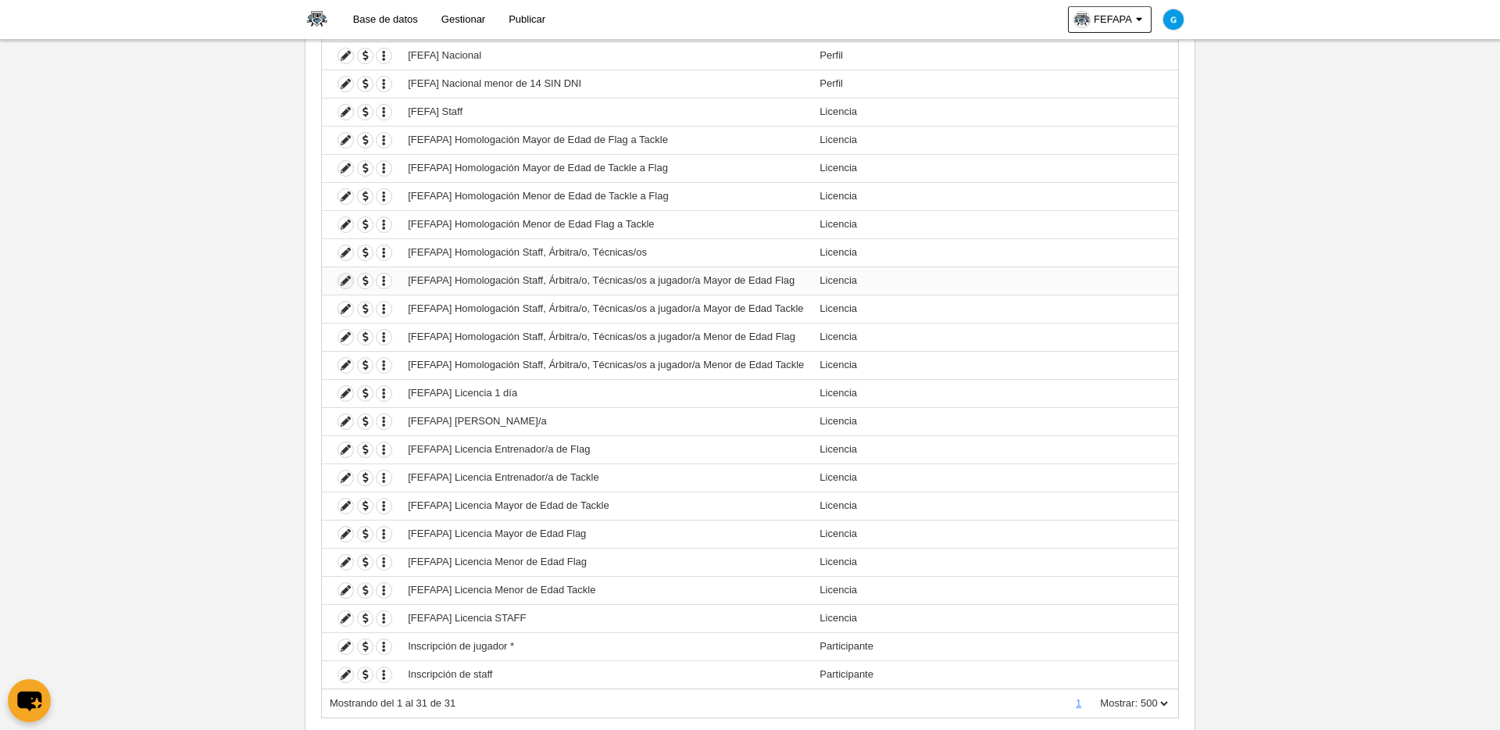
click at [343, 281] on icon at bounding box center [345, 280] width 15 height 15
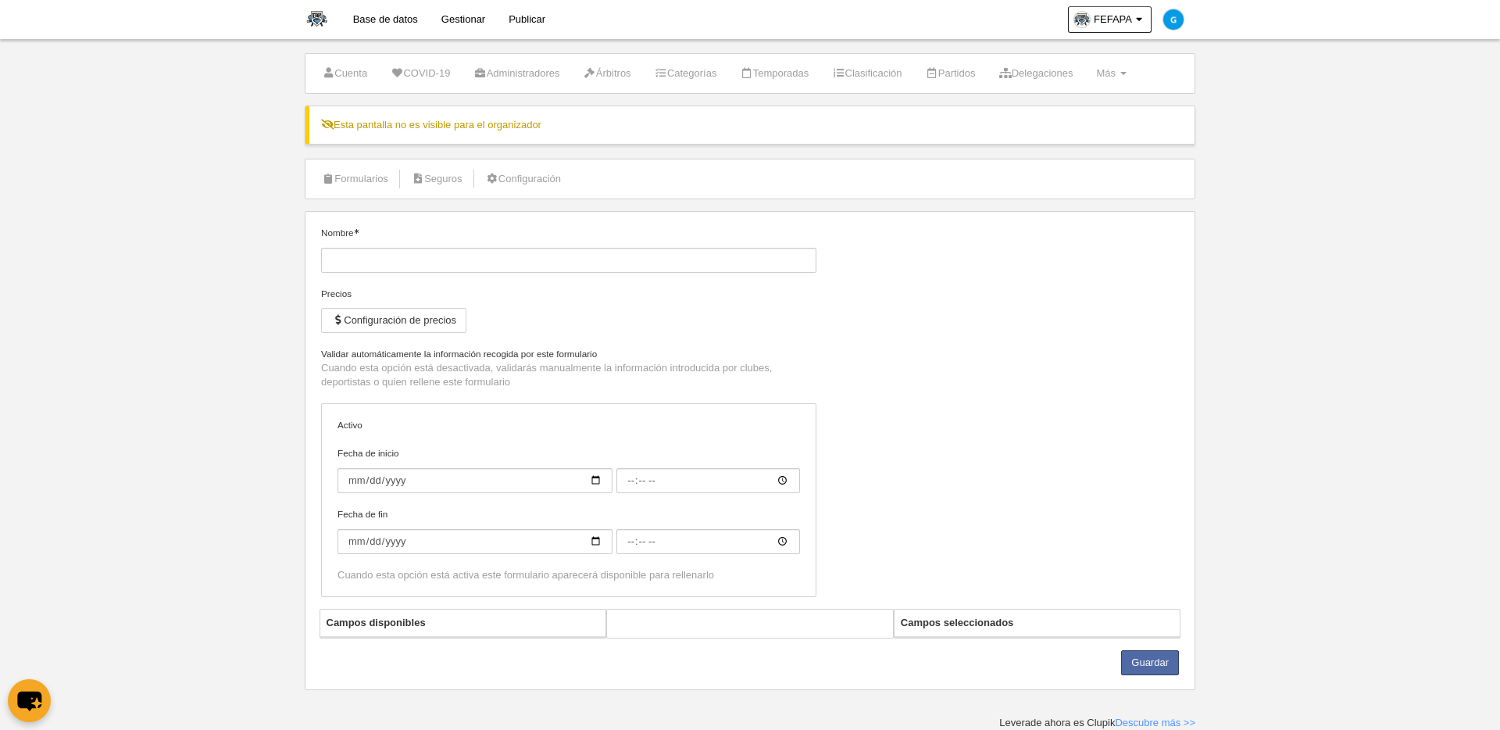
type input "[FEFAPA] Homologación Staff, Árbitra/o, Técnicas/os a jugador/a Mayor de Edad F…"
checkbox input "true"
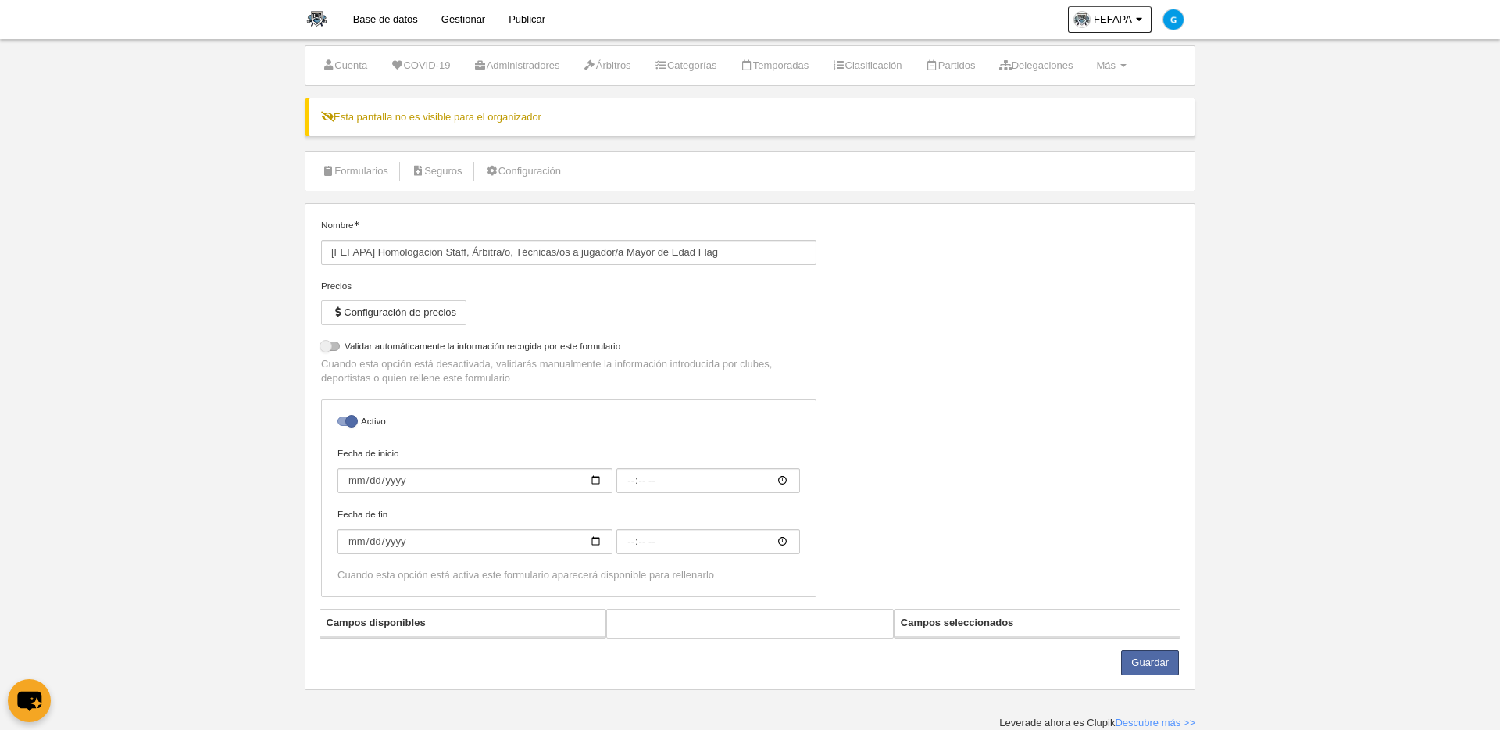
select select "selected"
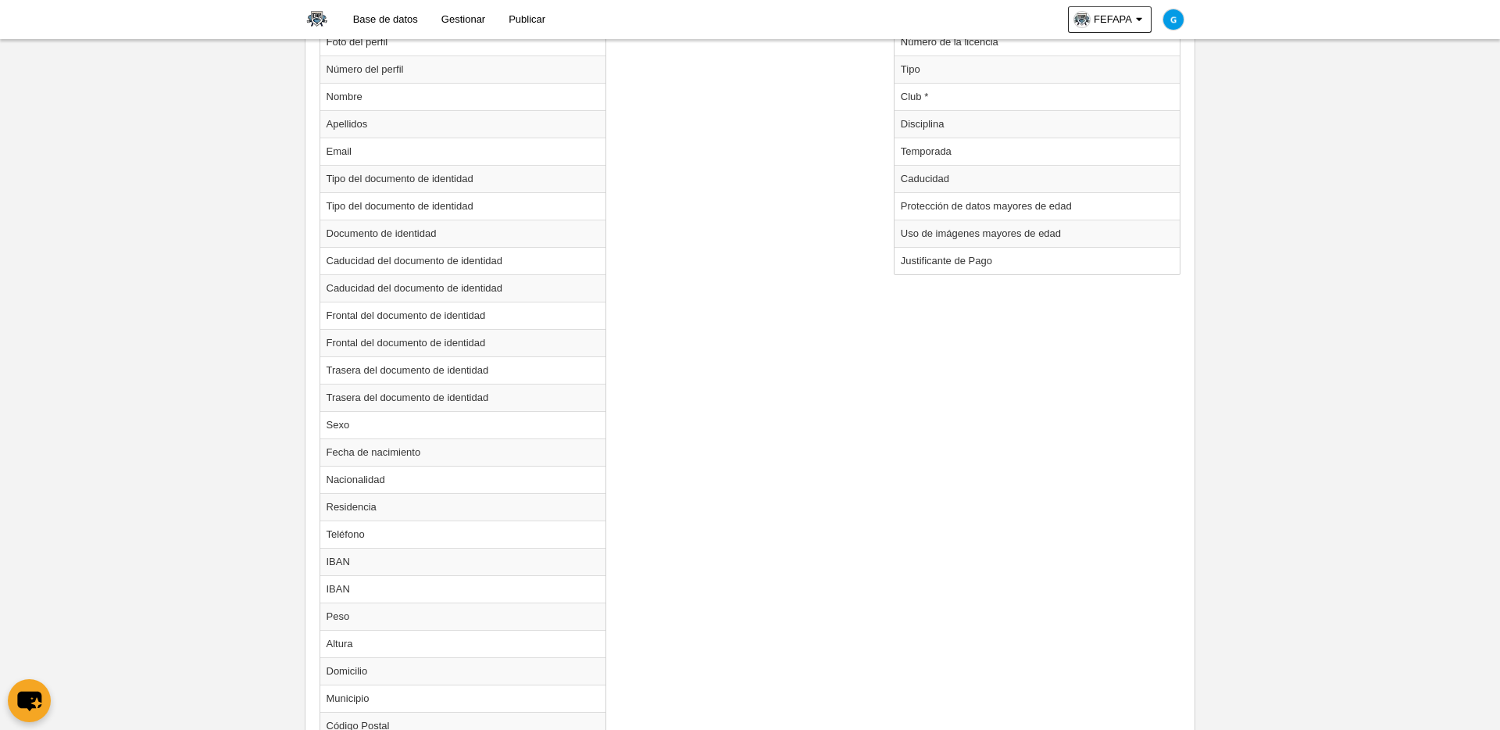
scroll to position [701, 0]
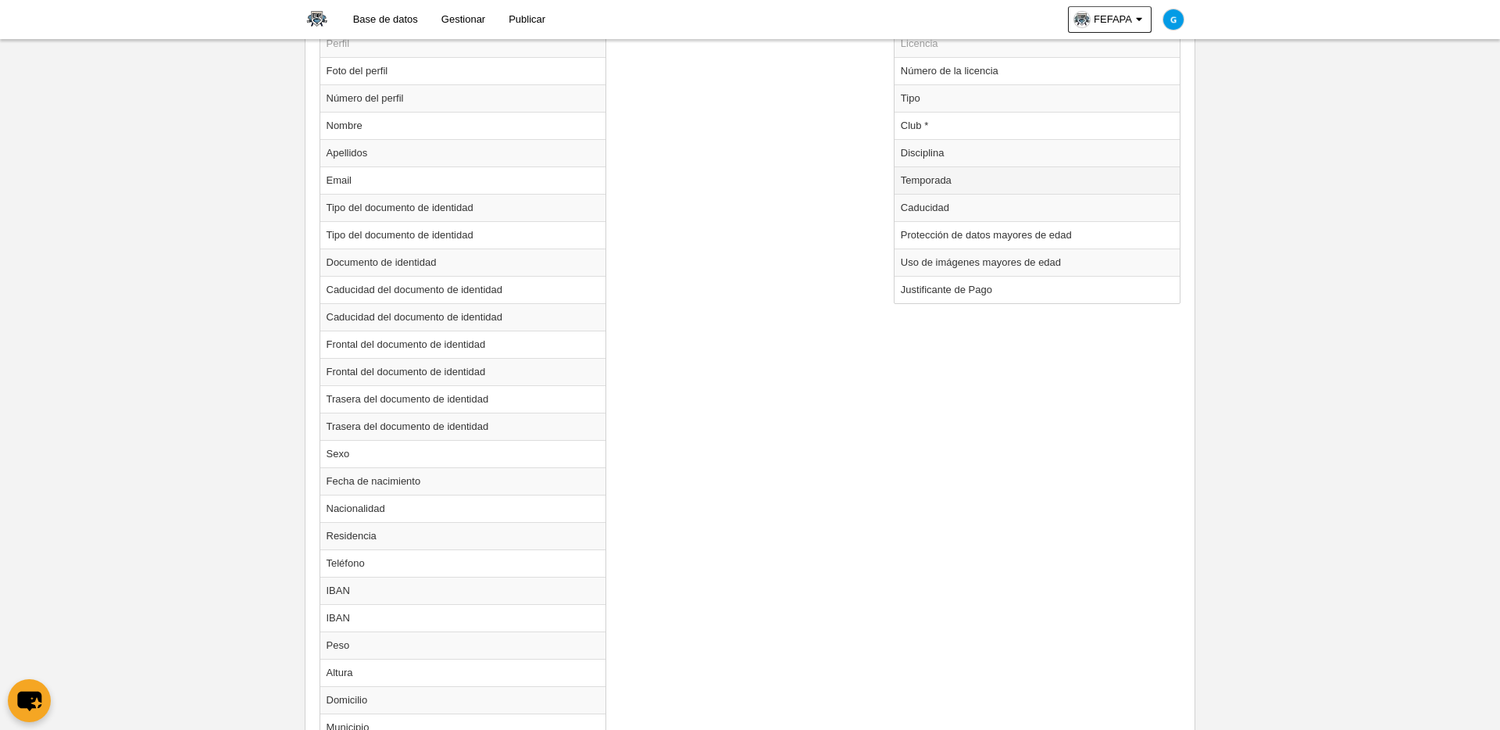
click at [947, 183] on td "Temporada" at bounding box center [1038, 179] width 286 height 27
radio input "true"
select select "8371"
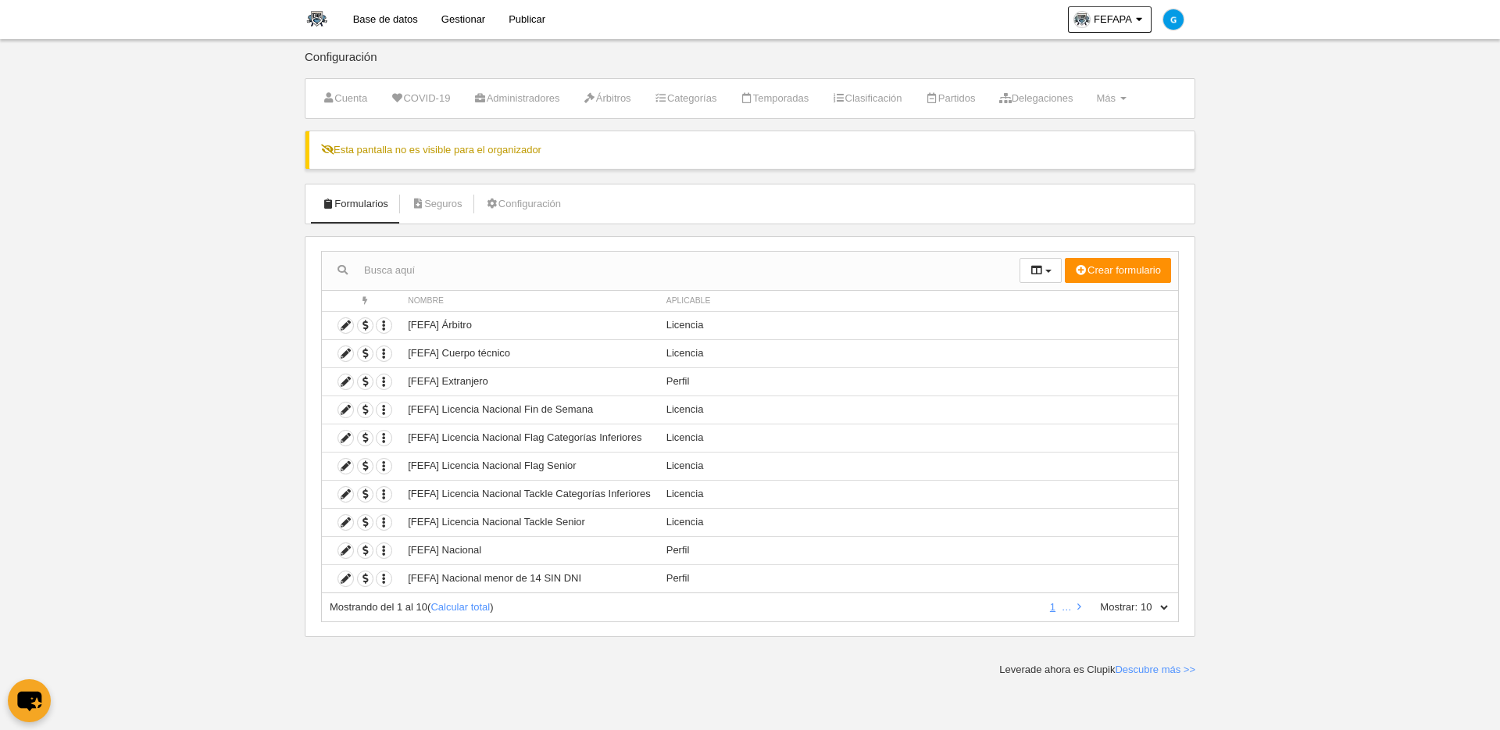
click at [1148, 593] on div "Mostrando del 1 al 10 ( Calcular total ) 1 … Mostrar: 10 25 50 100 500" at bounding box center [750, 607] width 858 height 29
click at [1148, 600] on select "10 25 50 100 500" at bounding box center [1154, 607] width 33 height 14
select select "500"
click at [1138, 600] on select "10 25 50 100 500" at bounding box center [1154, 607] width 33 height 14
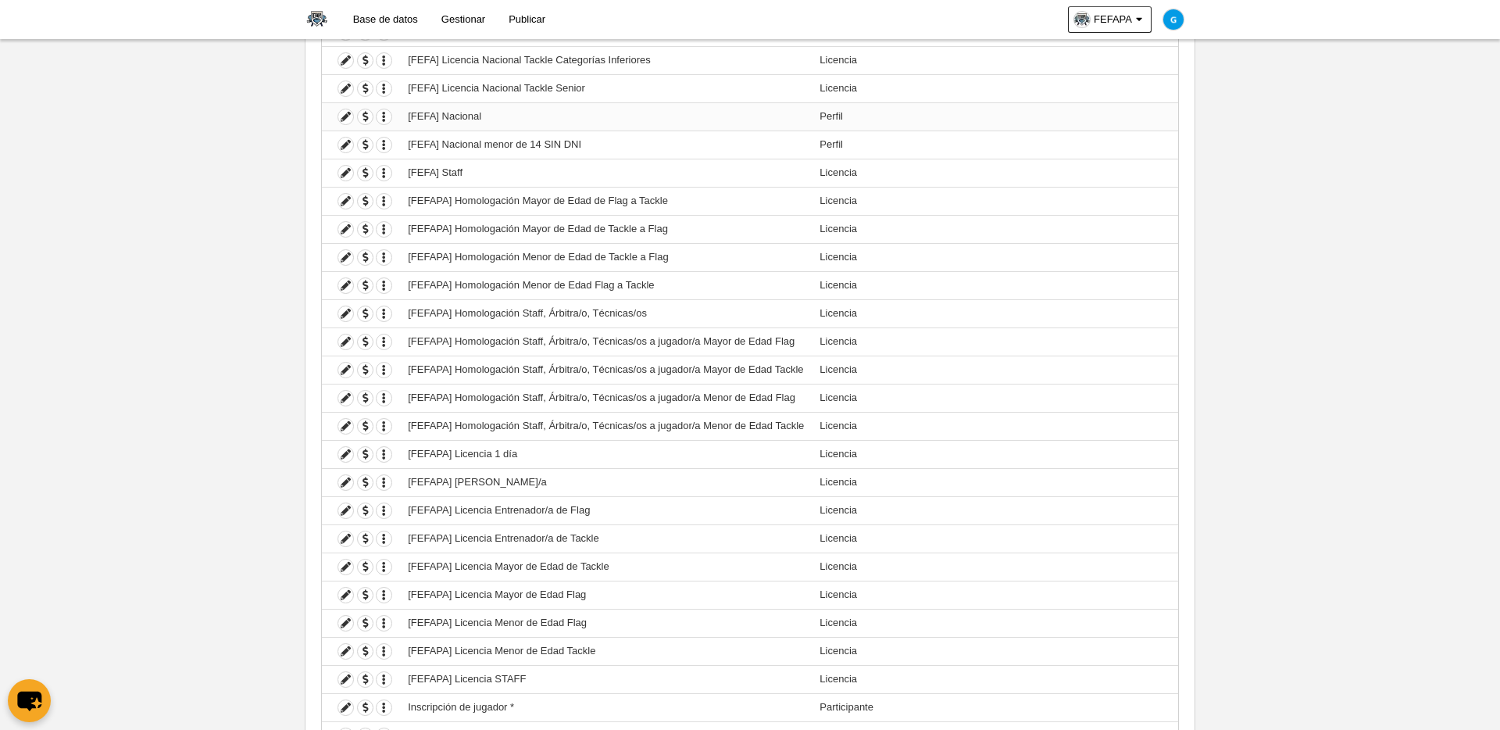
scroll to position [451, 0]
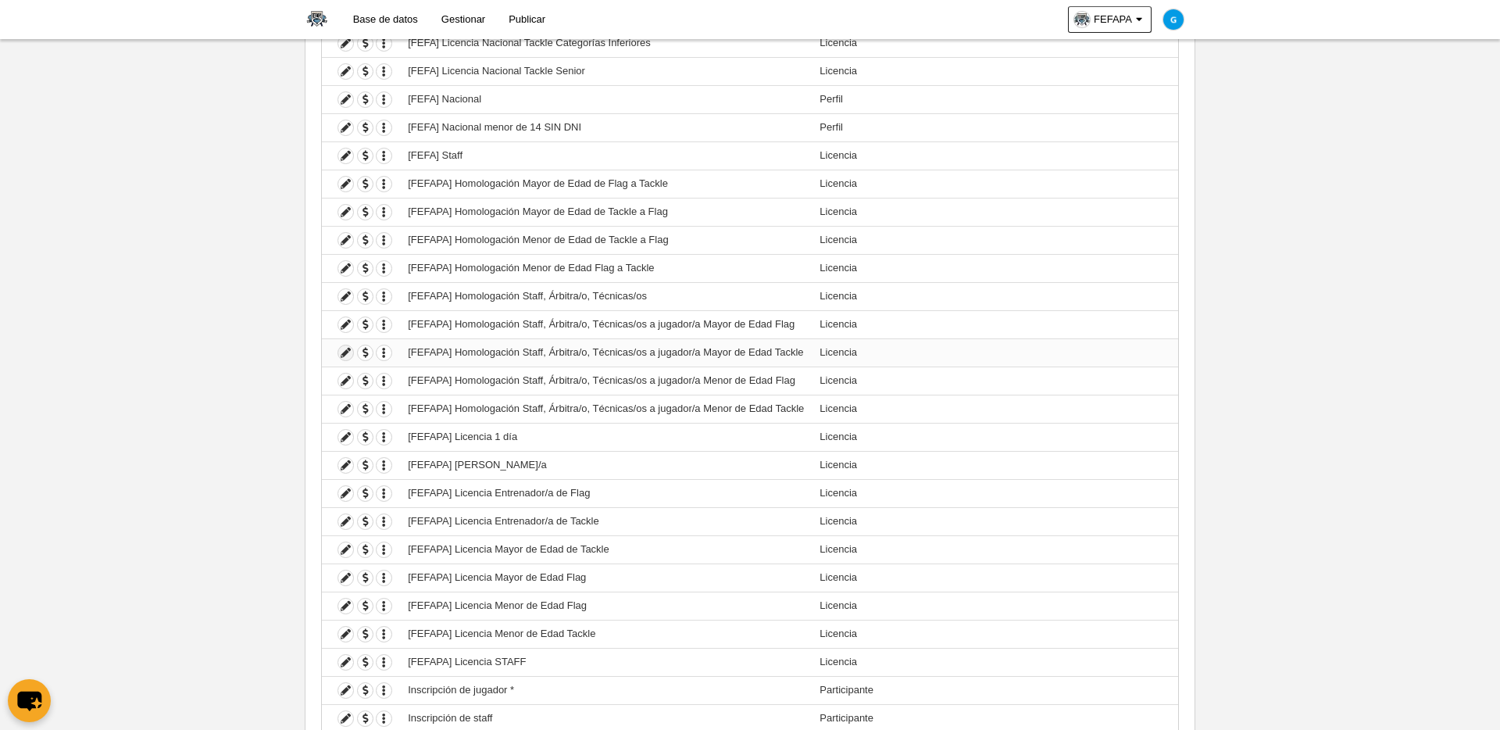
click at [345, 354] on icon at bounding box center [345, 352] width 15 height 15
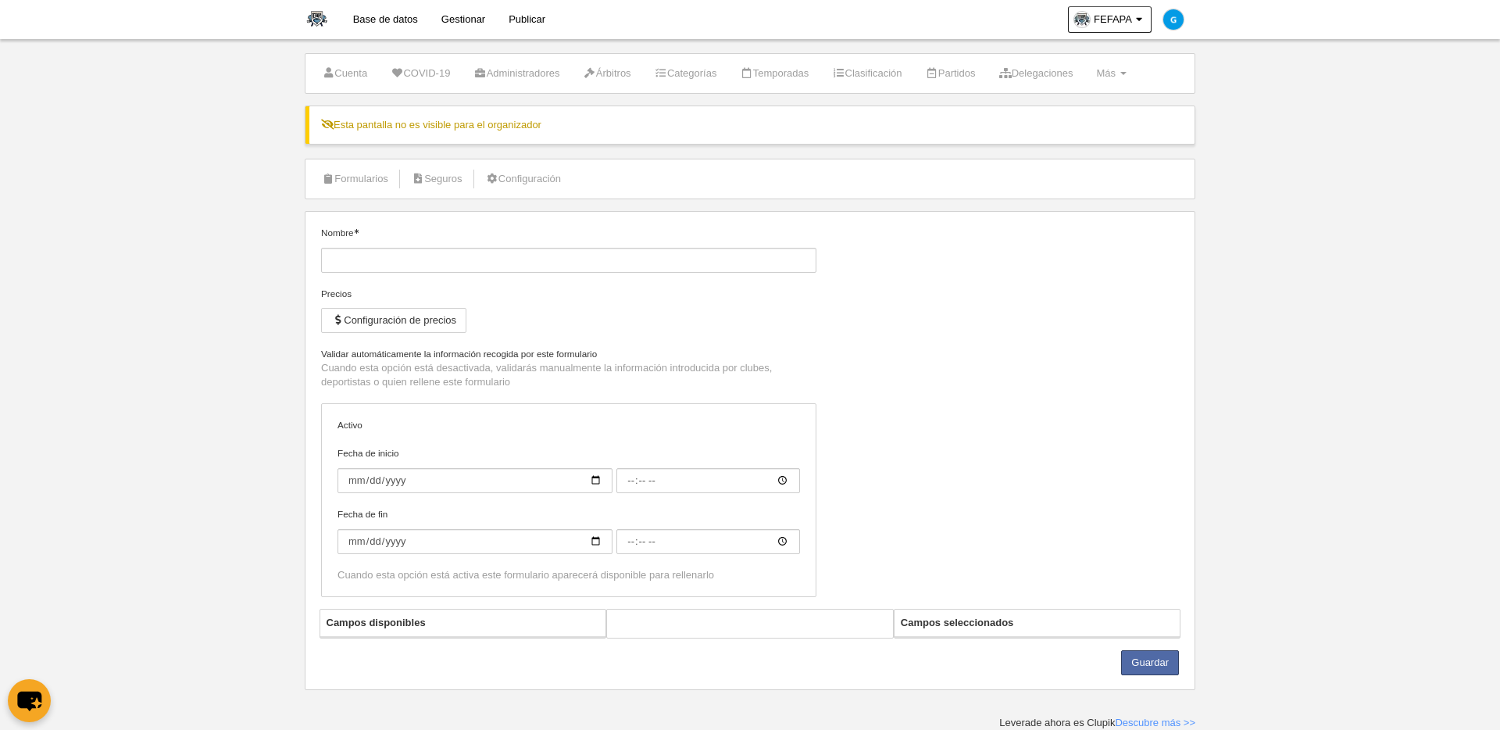
type input "[FEFAPA] Homologación Staff, Árbitra/o, Técnicas/os a jugador/a Mayor de Edad T…"
checkbox input "true"
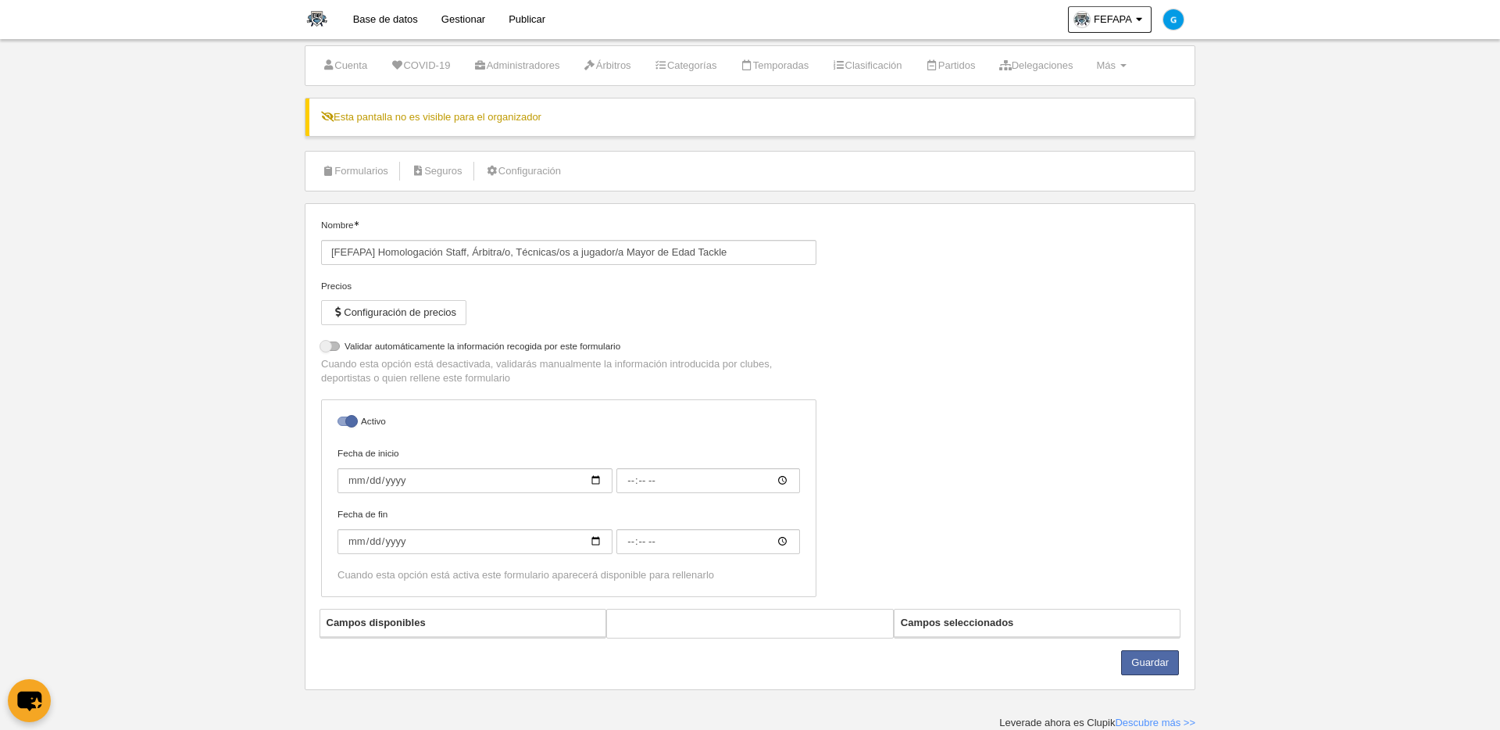
select select "selected"
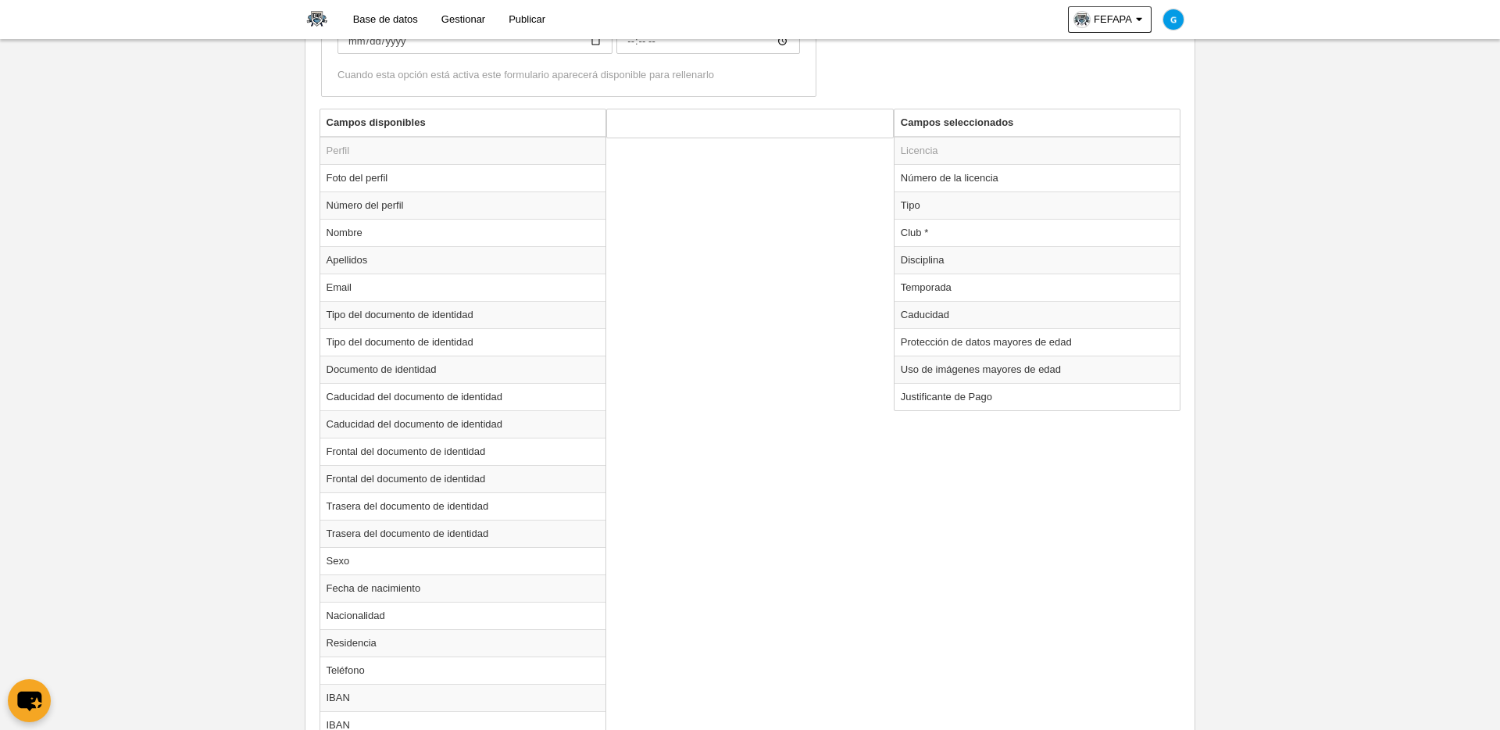
scroll to position [574, 0]
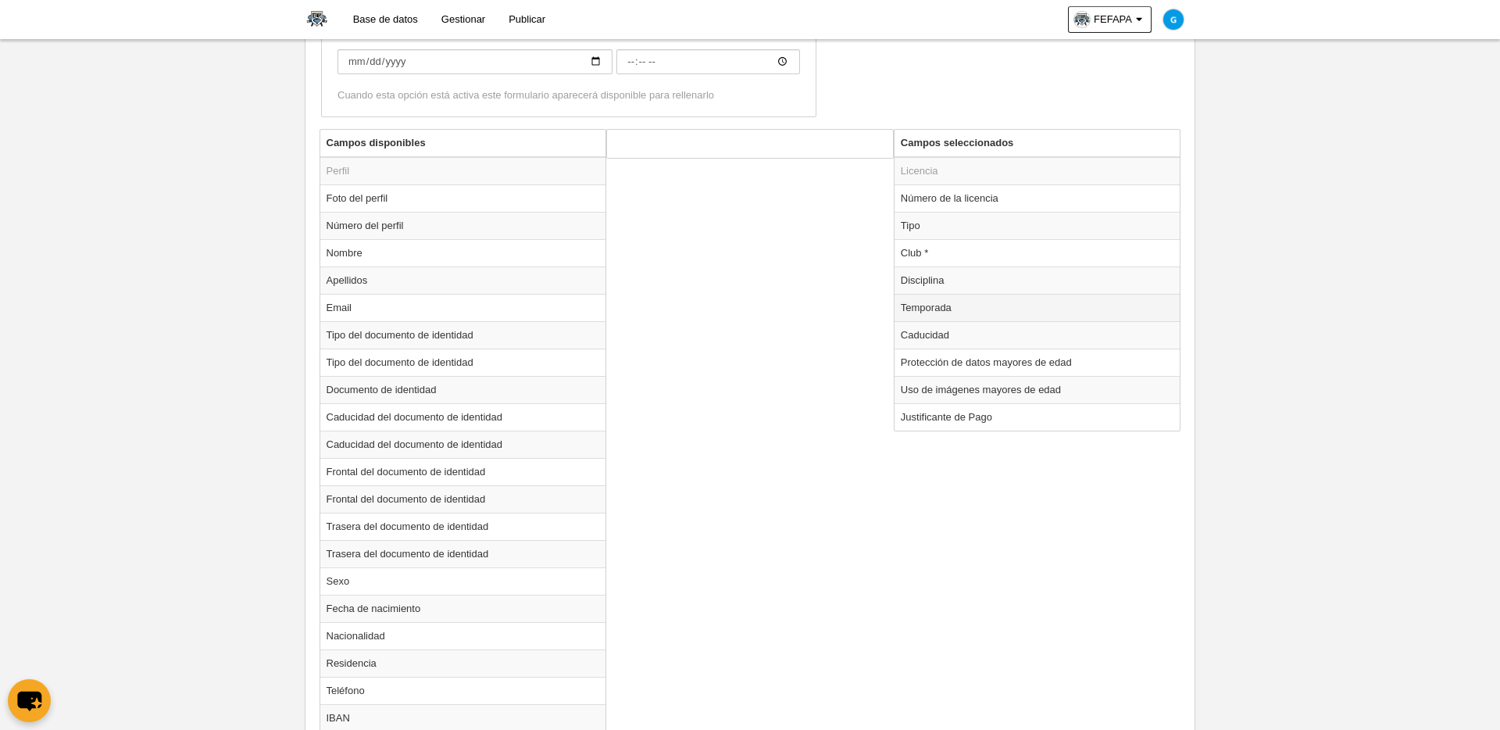
click at [933, 311] on td "Temporada" at bounding box center [1038, 307] width 286 height 27
radio input "true"
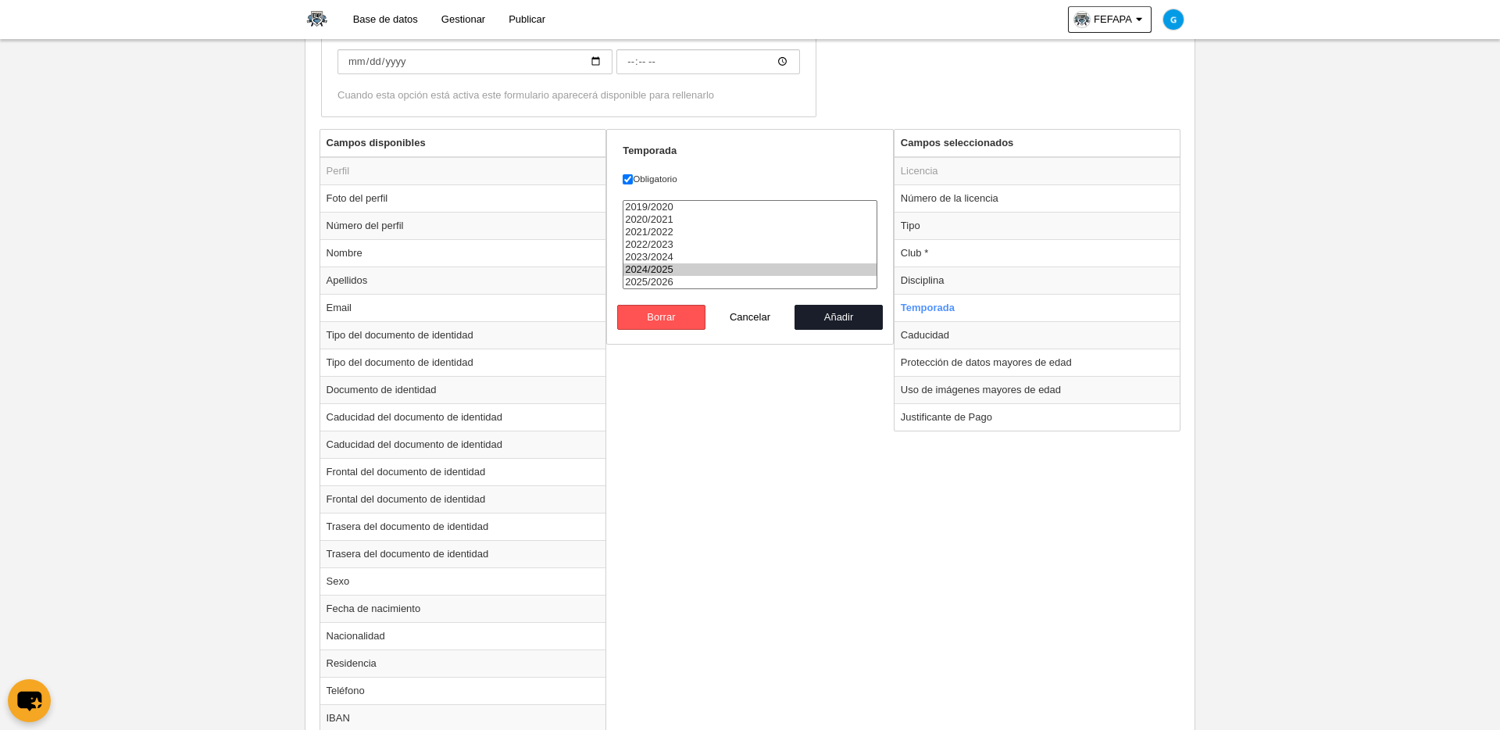
select select "8371"
click at [632, 280] on option "2025/2026" at bounding box center [750, 282] width 253 height 13
click at [825, 310] on button "Añadir" at bounding box center [839, 317] width 89 height 25
radio input "false"
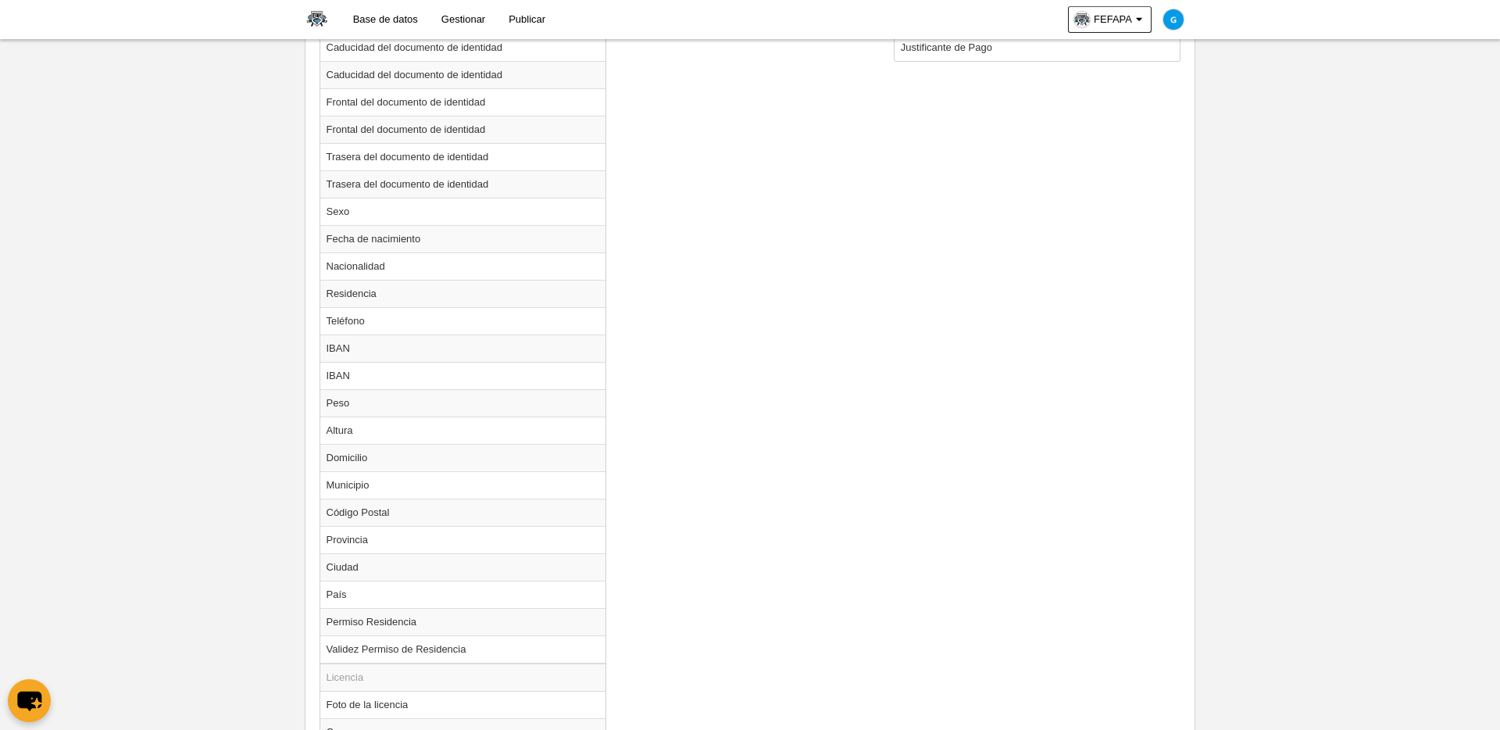
scroll to position [1489, 0]
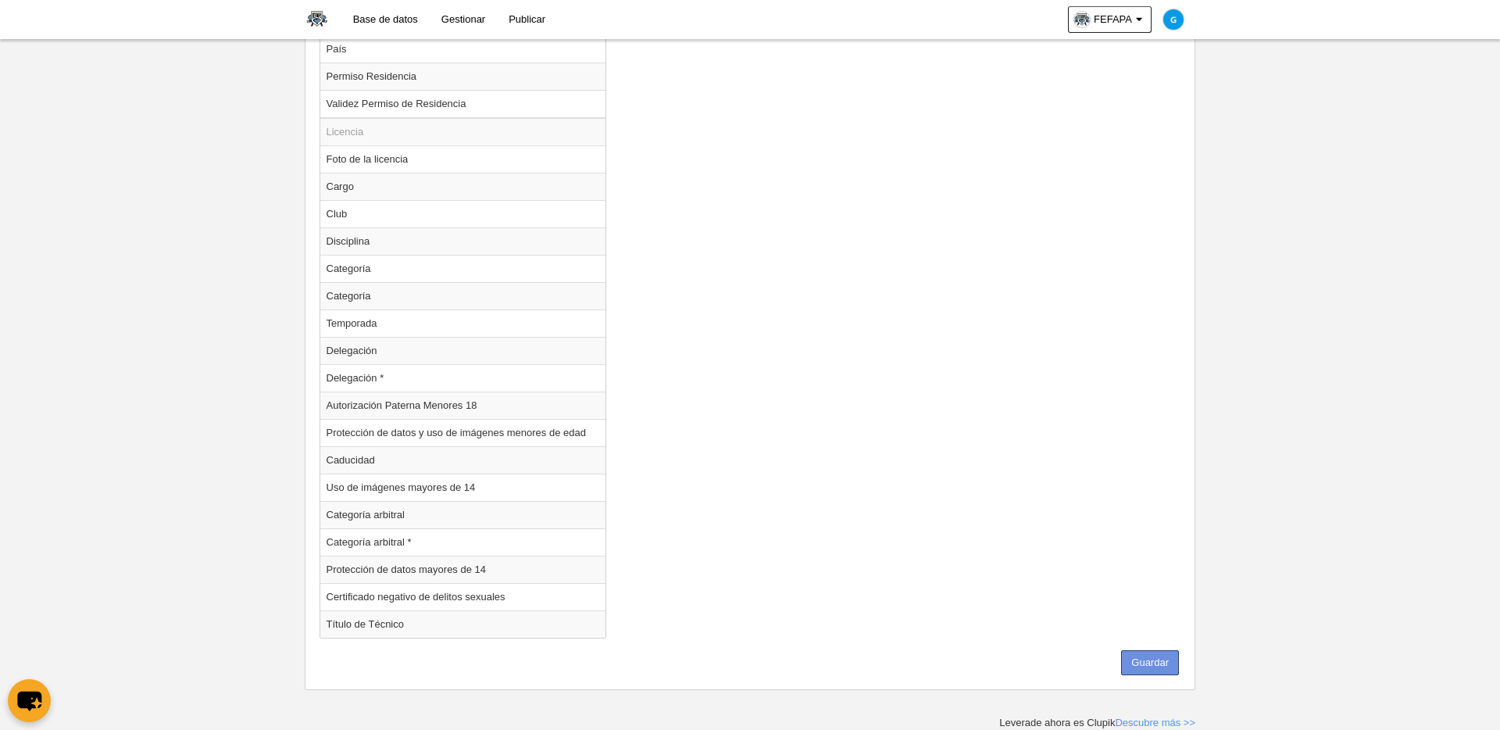
click at [1145, 623] on button "Guardar" at bounding box center [1150, 662] width 58 height 25
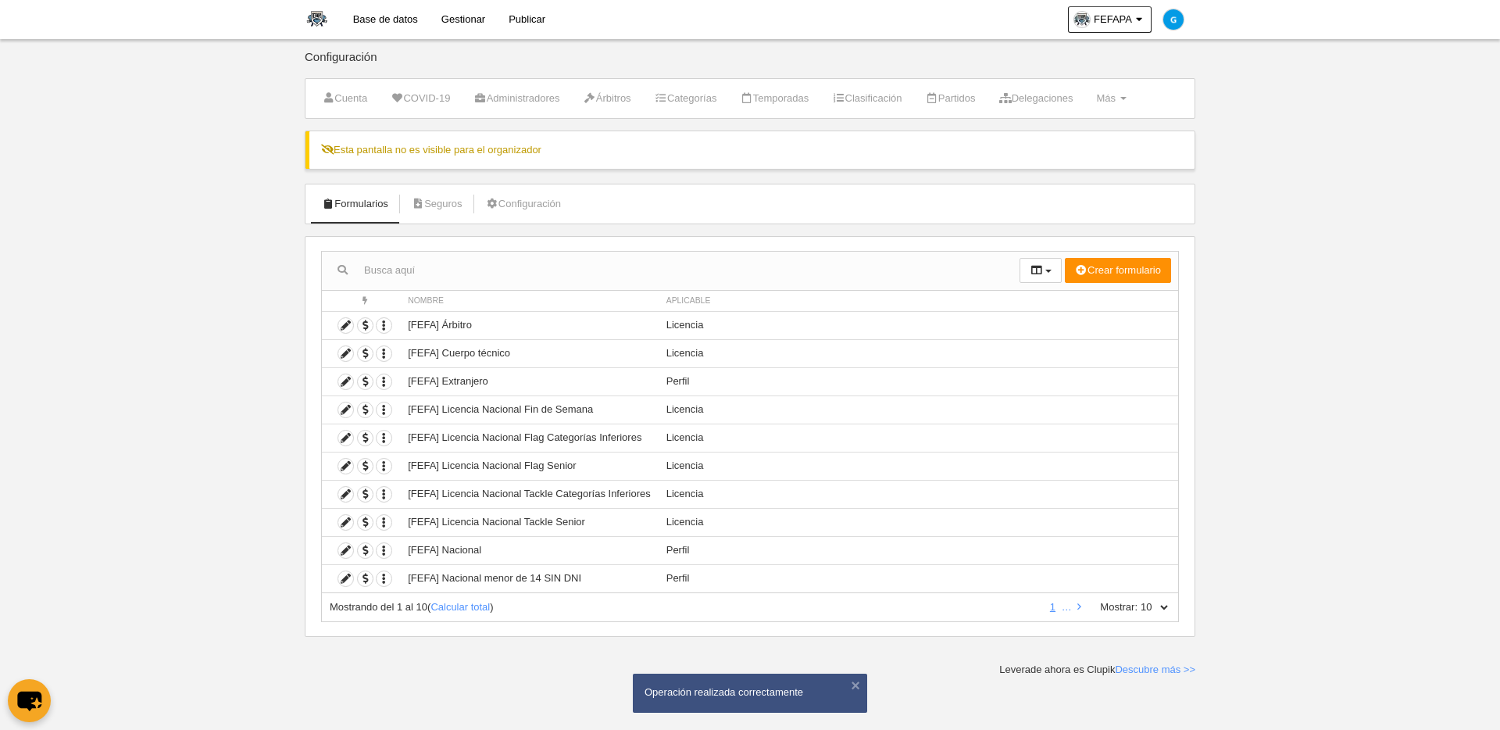
click at [1143, 600] on select "10 25 50 100 500" at bounding box center [1154, 607] width 33 height 14
select select "500"
click at [1138, 600] on select "10 25 50 100 500" at bounding box center [1154, 607] width 33 height 14
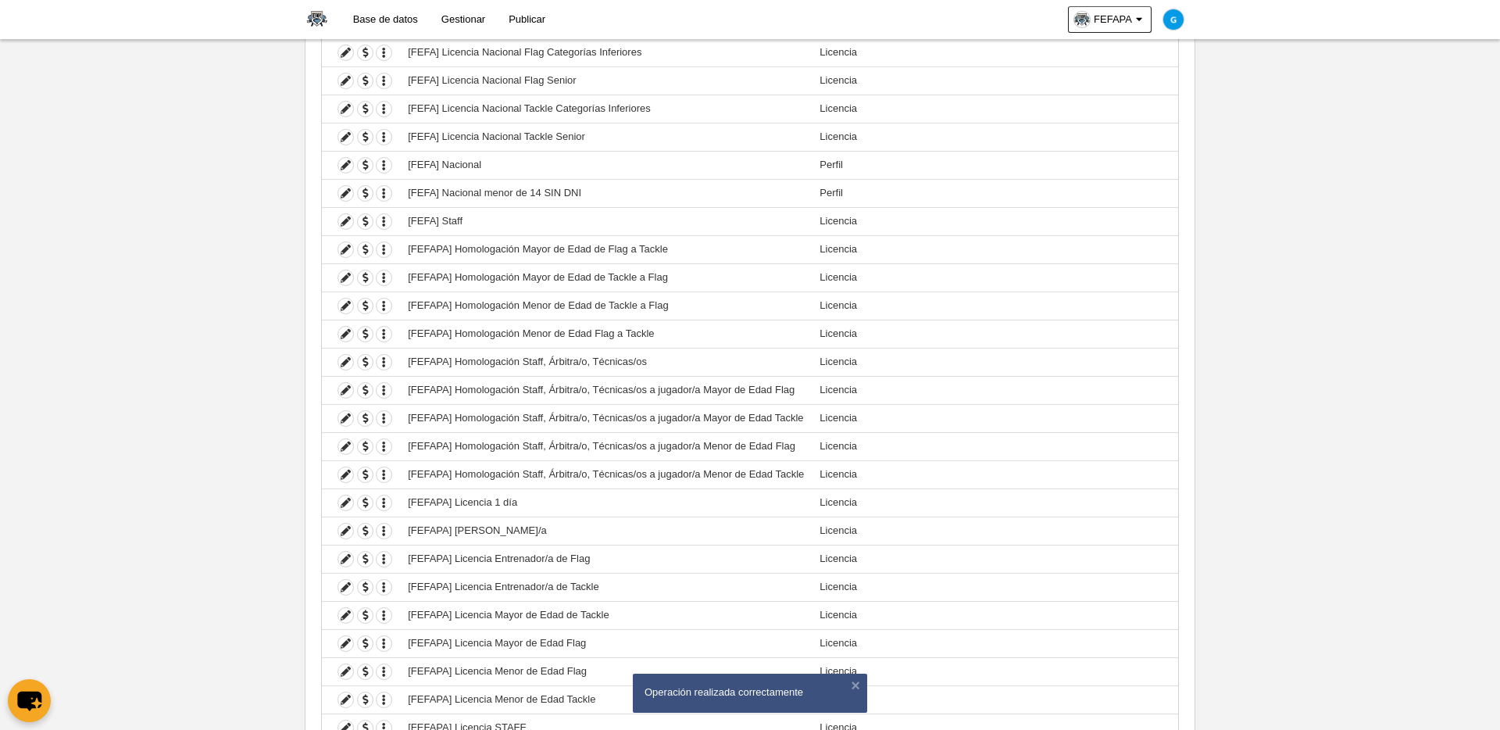
scroll to position [538, 0]
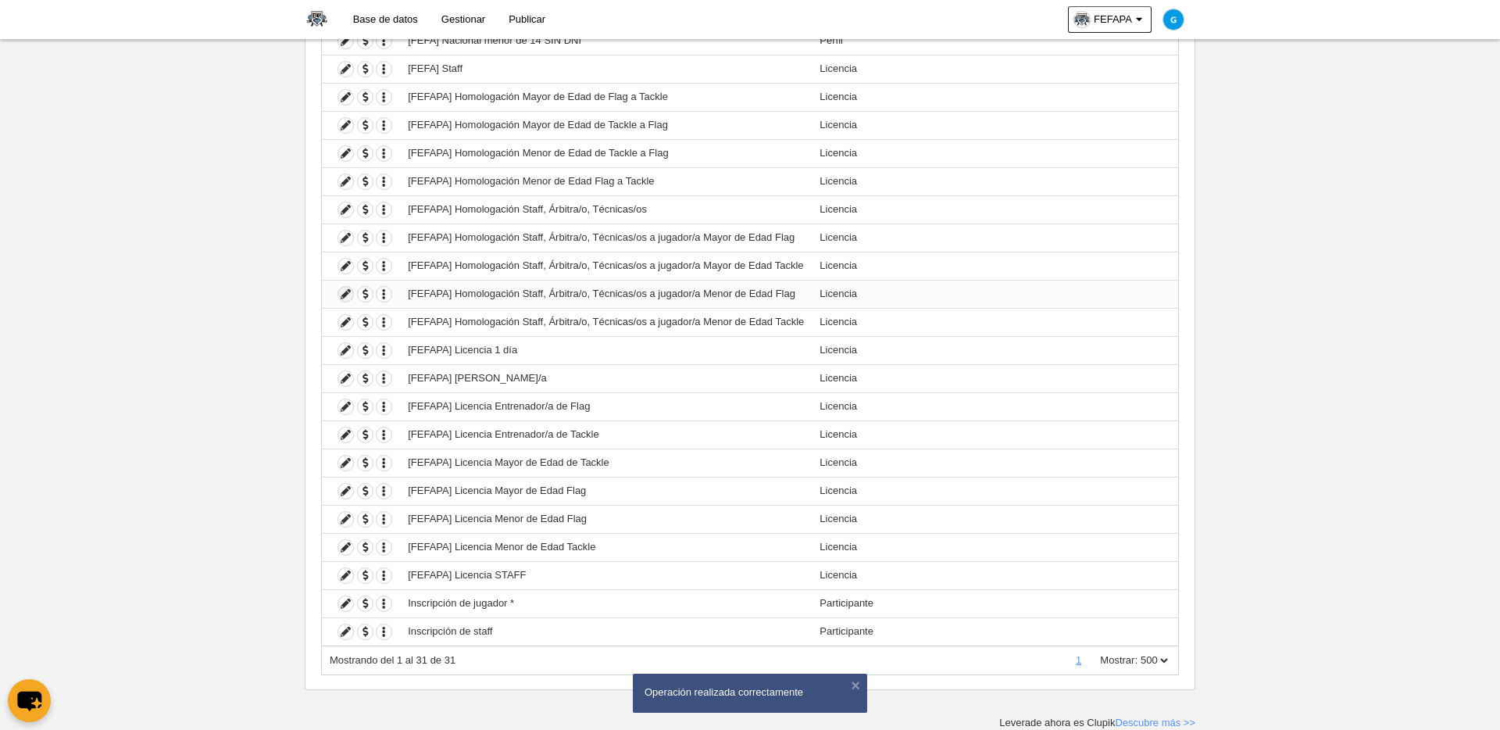
click at [345, 295] on icon at bounding box center [345, 294] width 15 height 15
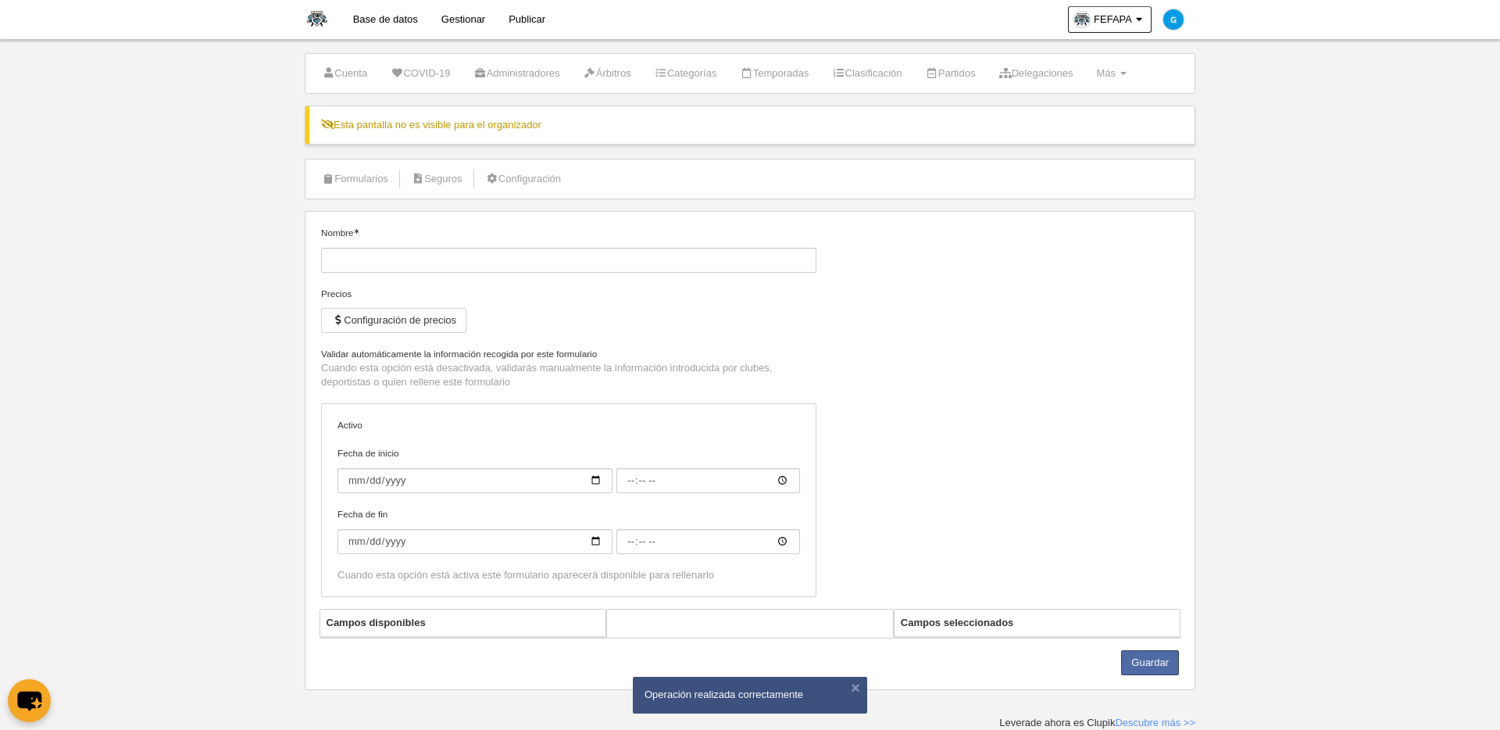
type input "[FEFAPA] Homologación Staff, Árbitra/o, Técnicas/os a jugador/a Menor de Edad F…"
checkbox input "true"
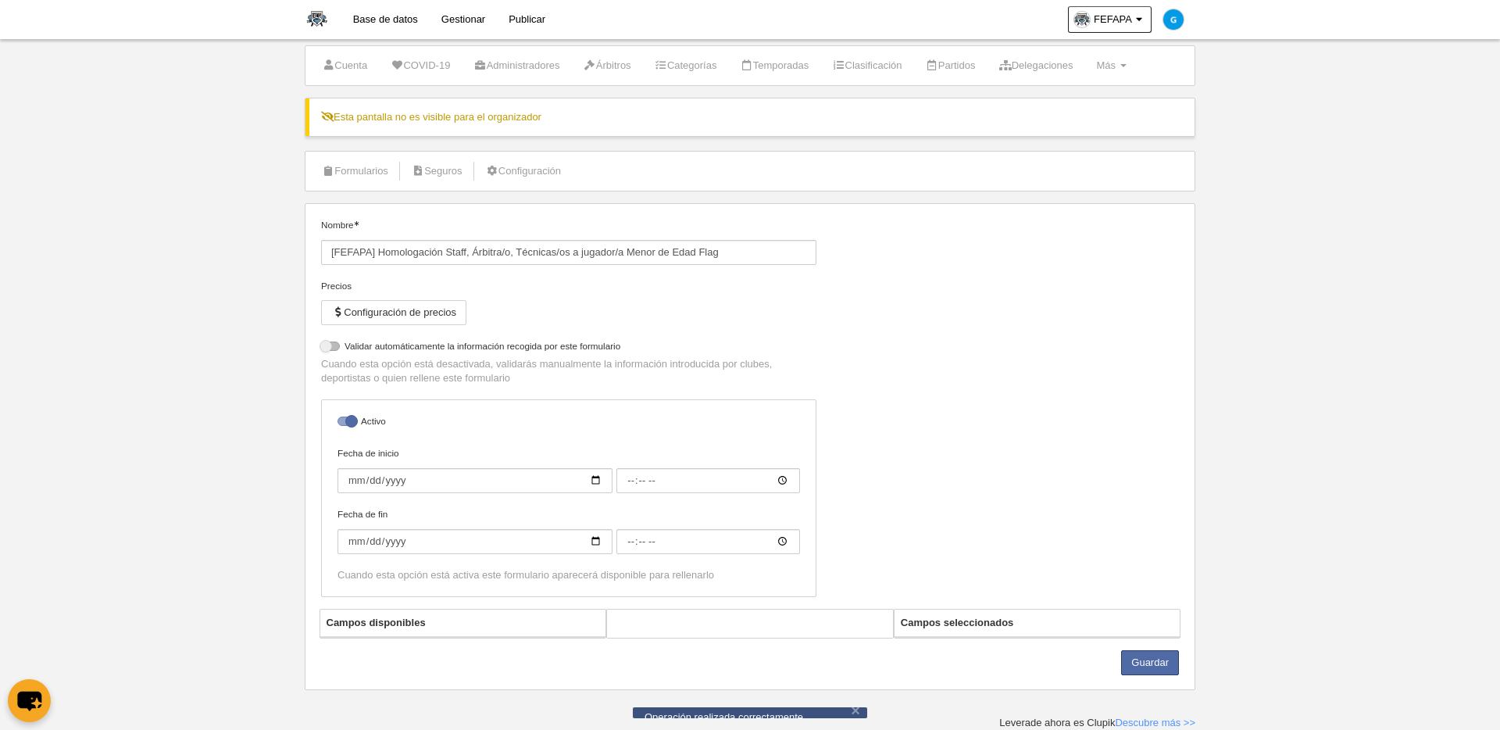
select select "selected"
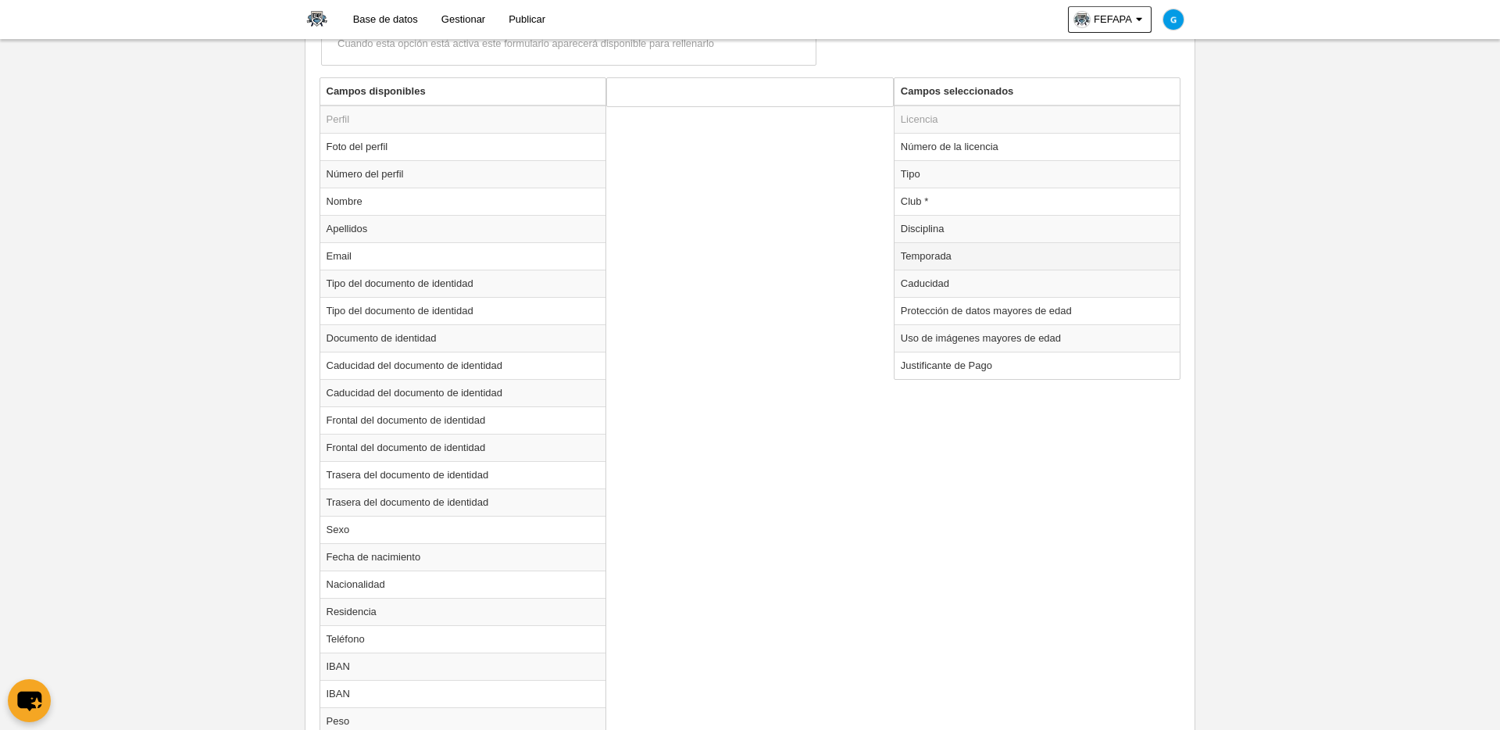
scroll to position [612, 0]
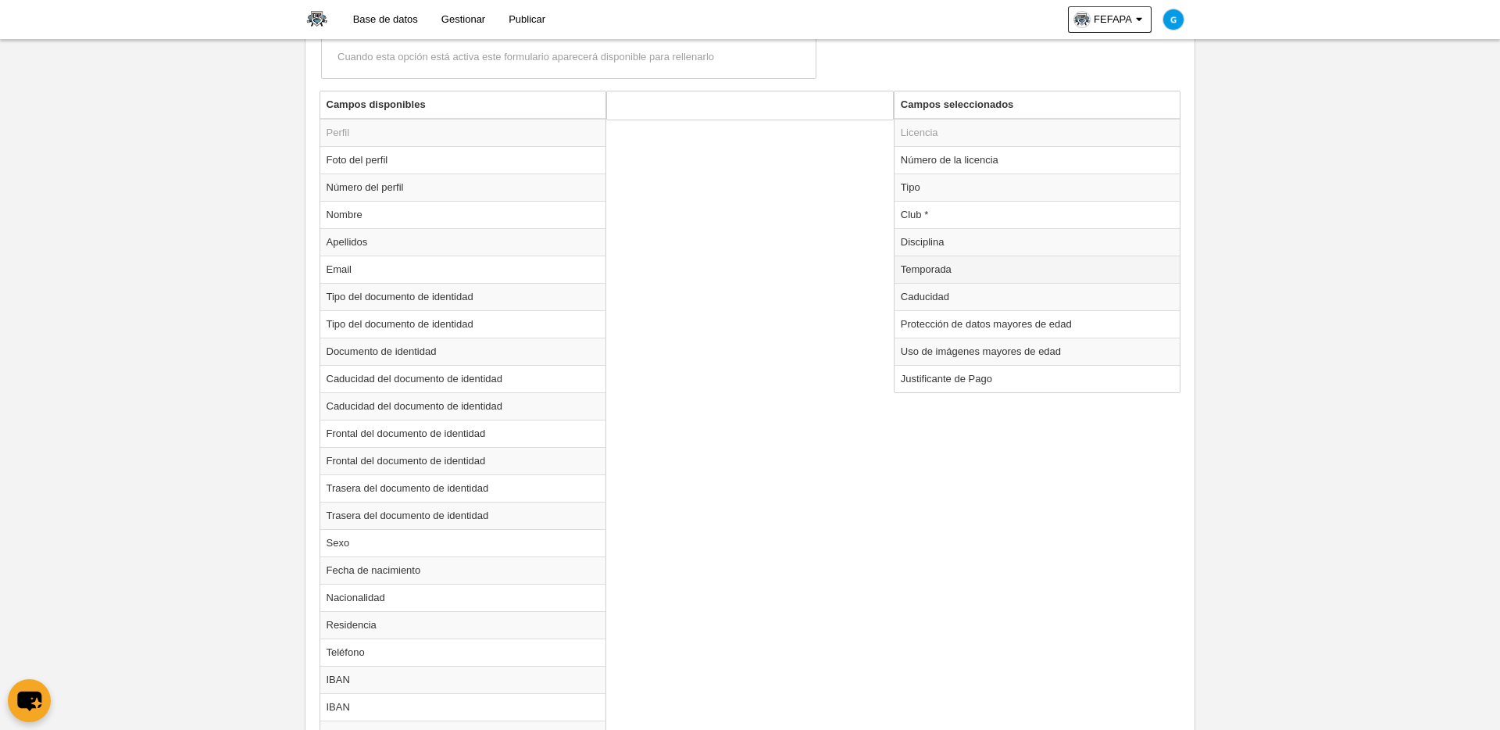
click at [962, 273] on td "Temporada" at bounding box center [1038, 269] width 286 height 27
radio input "true"
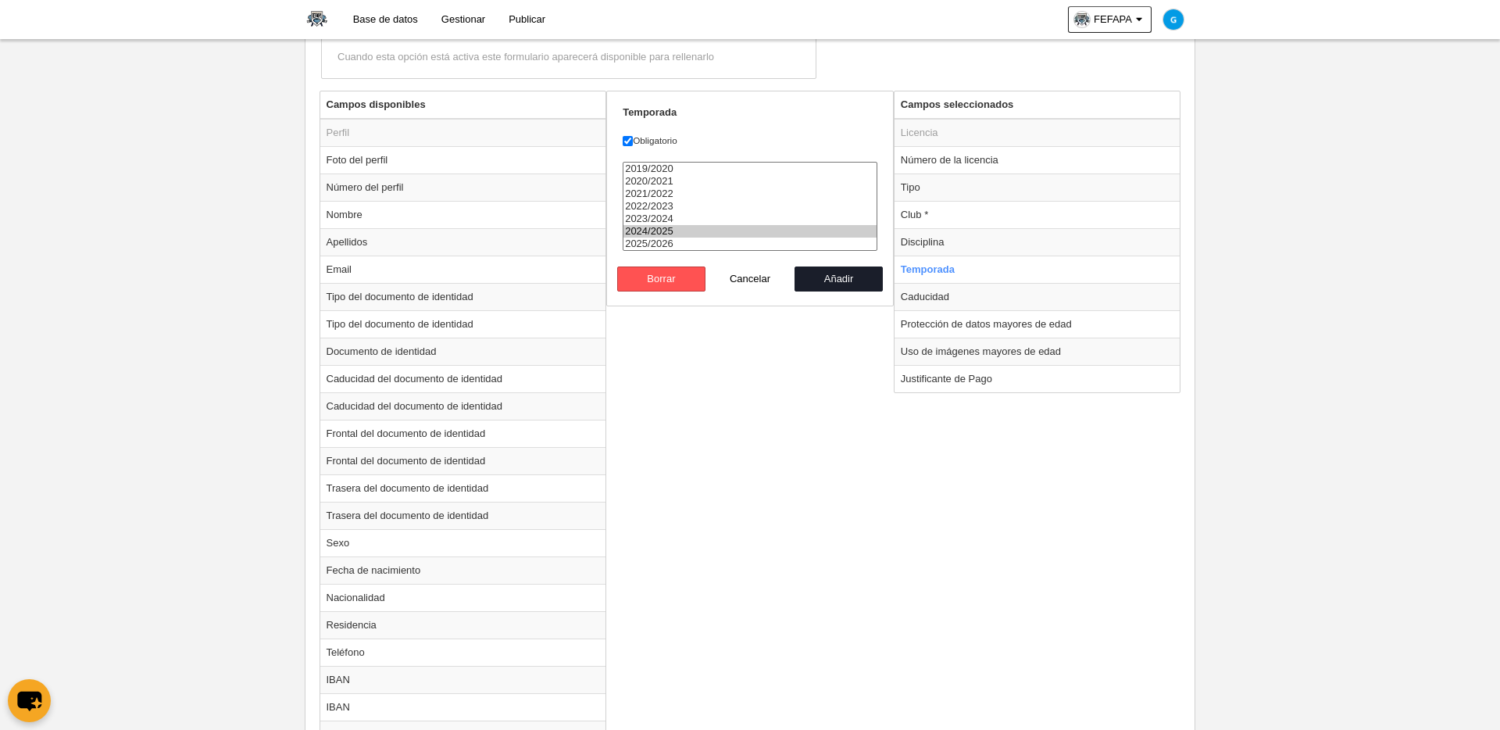
select select "8371"
click at [681, 248] on option "2025/2026" at bounding box center [750, 244] width 253 height 13
click at [835, 285] on button "Añadir" at bounding box center [839, 278] width 89 height 25
radio input "false"
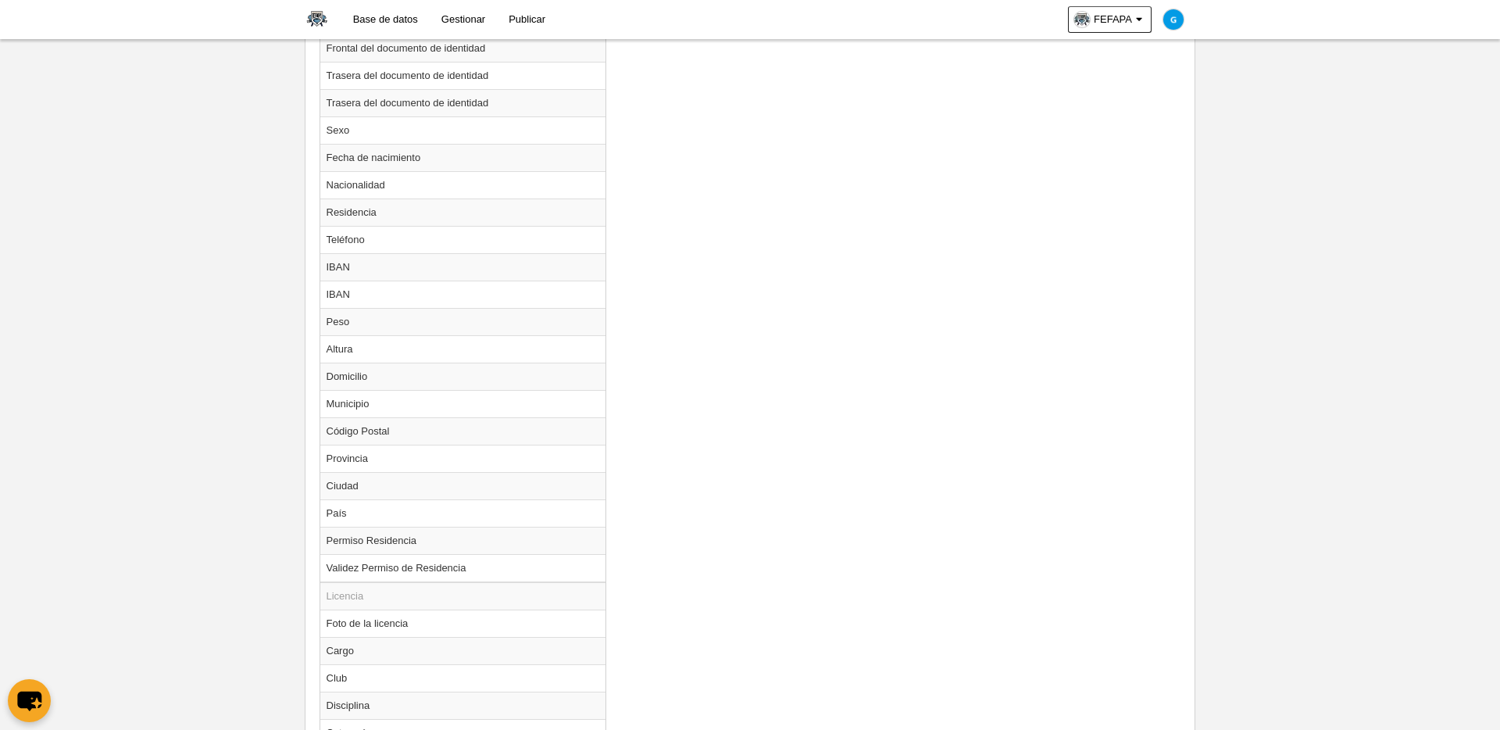
scroll to position [1489, 0]
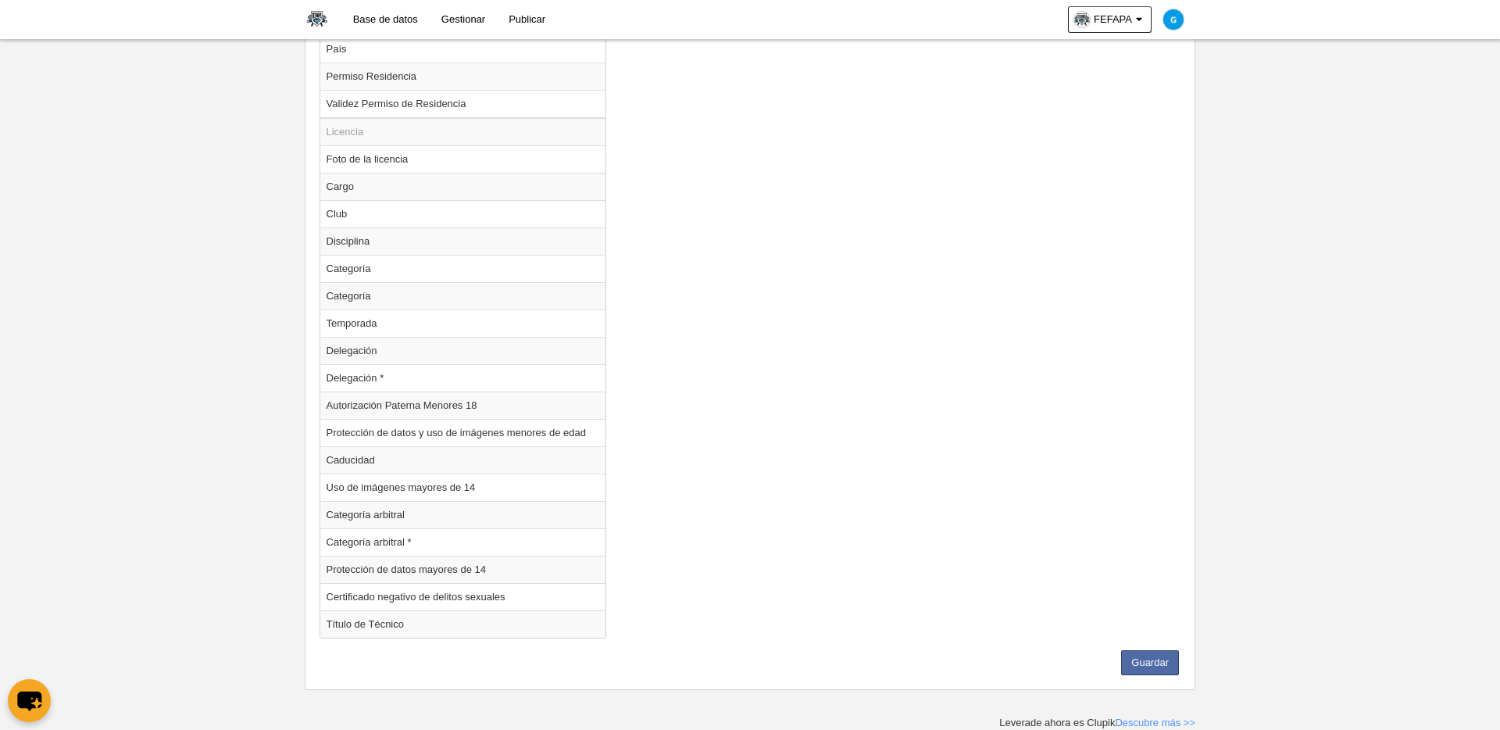
click at [1145, 623] on button "Guardar" at bounding box center [1150, 662] width 58 height 25
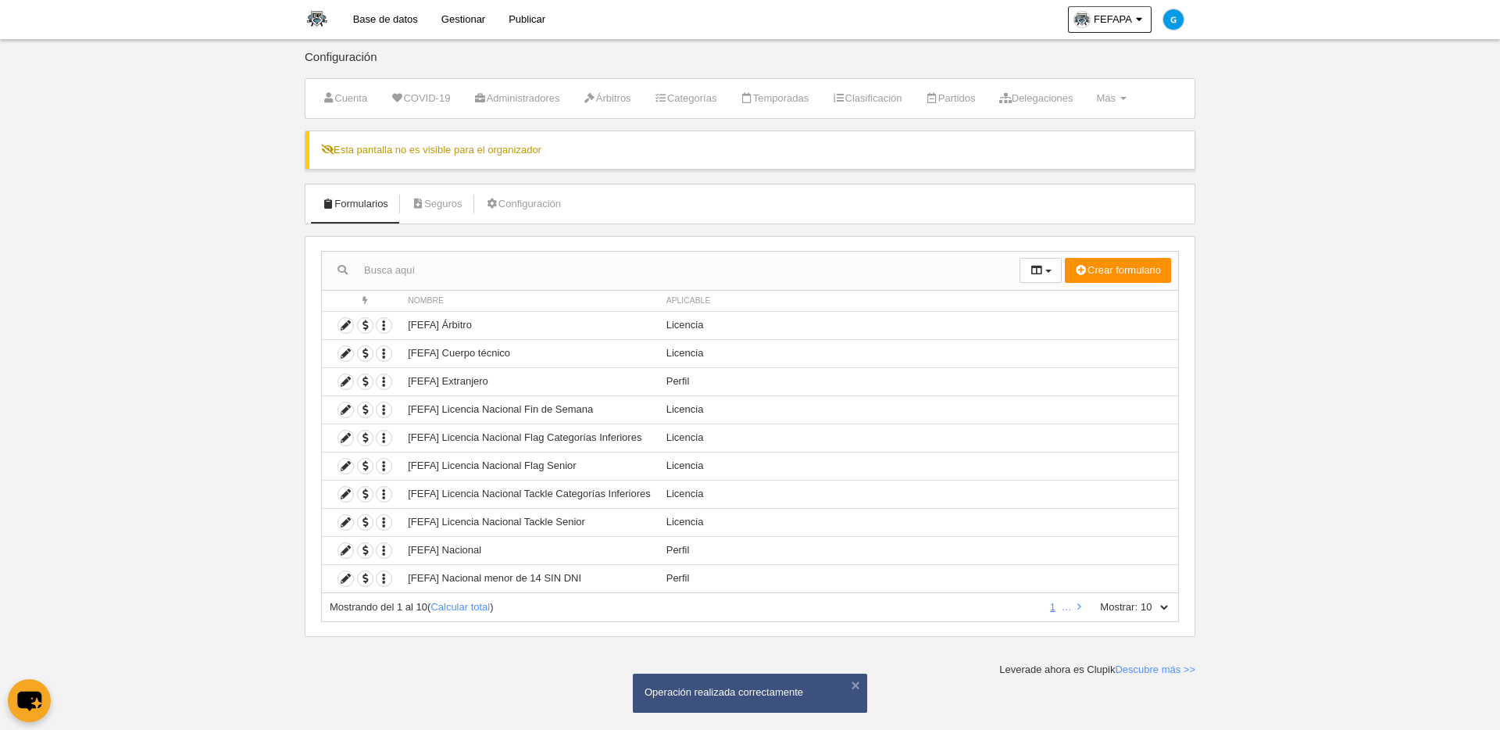
click at [1148, 606] on select "10 25 50 100 500" at bounding box center [1154, 607] width 33 height 14
select select "500"
click at [1138, 600] on select "10 25 50 100 500" at bounding box center [1154, 607] width 33 height 14
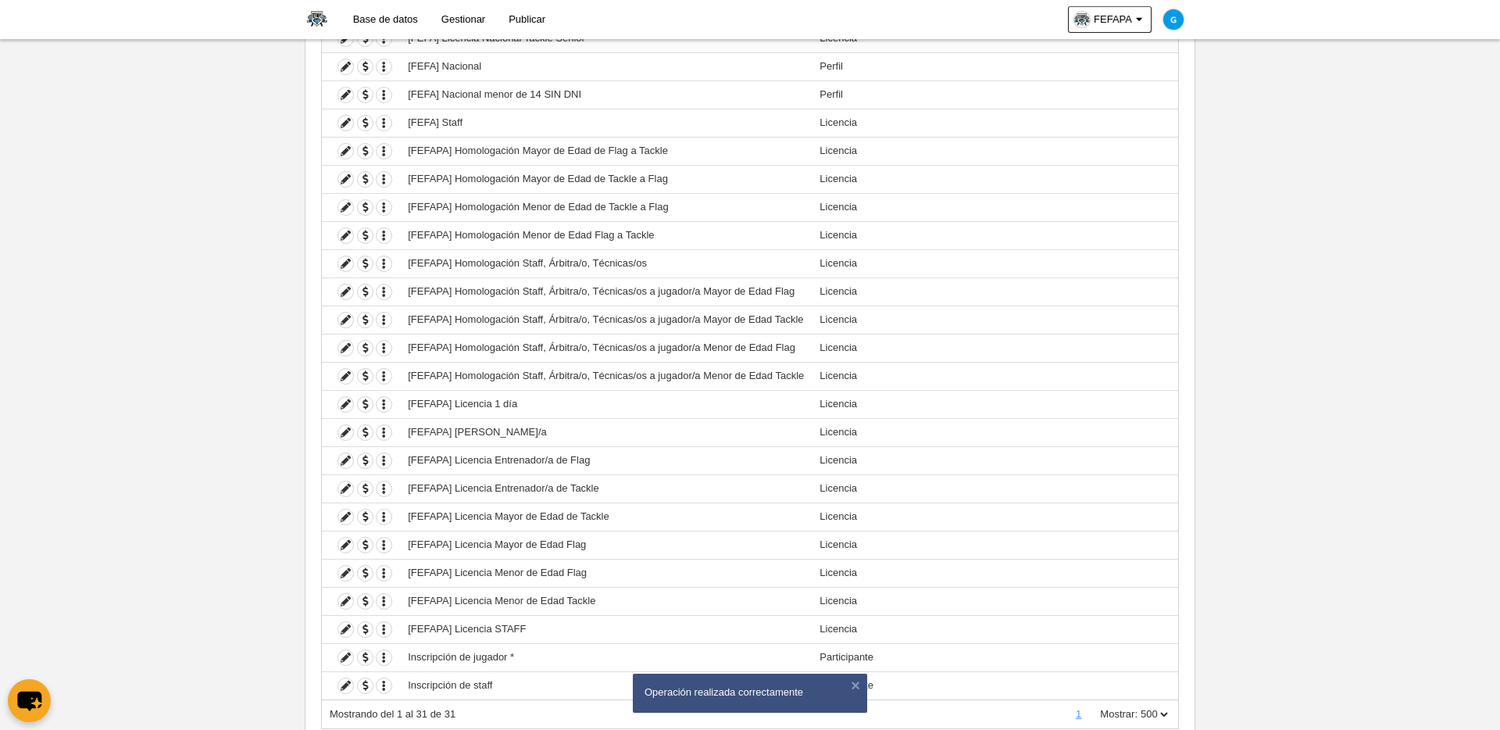
scroll to position [538, 0]
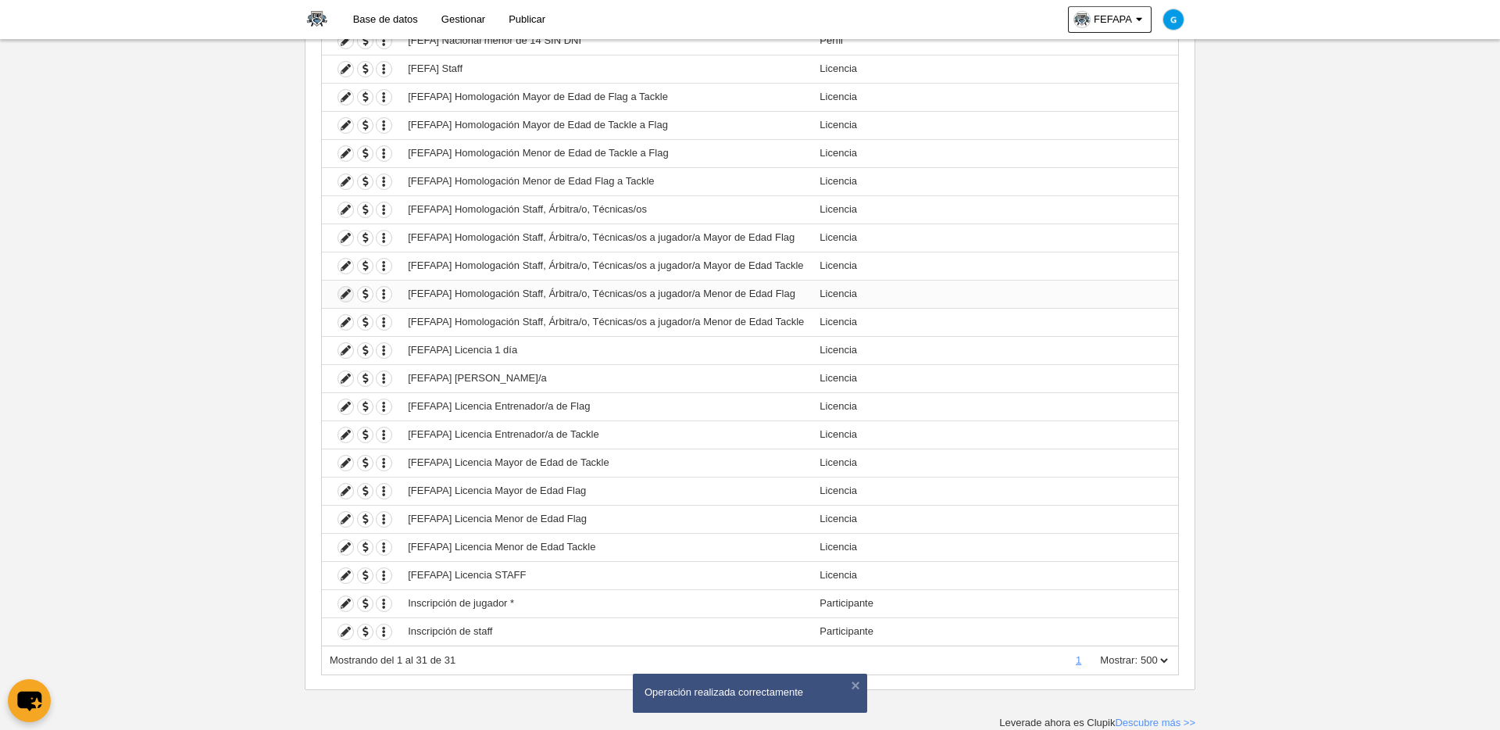
click at [345, 295] on icon at bounding box center [345, 294] width 15 height 15
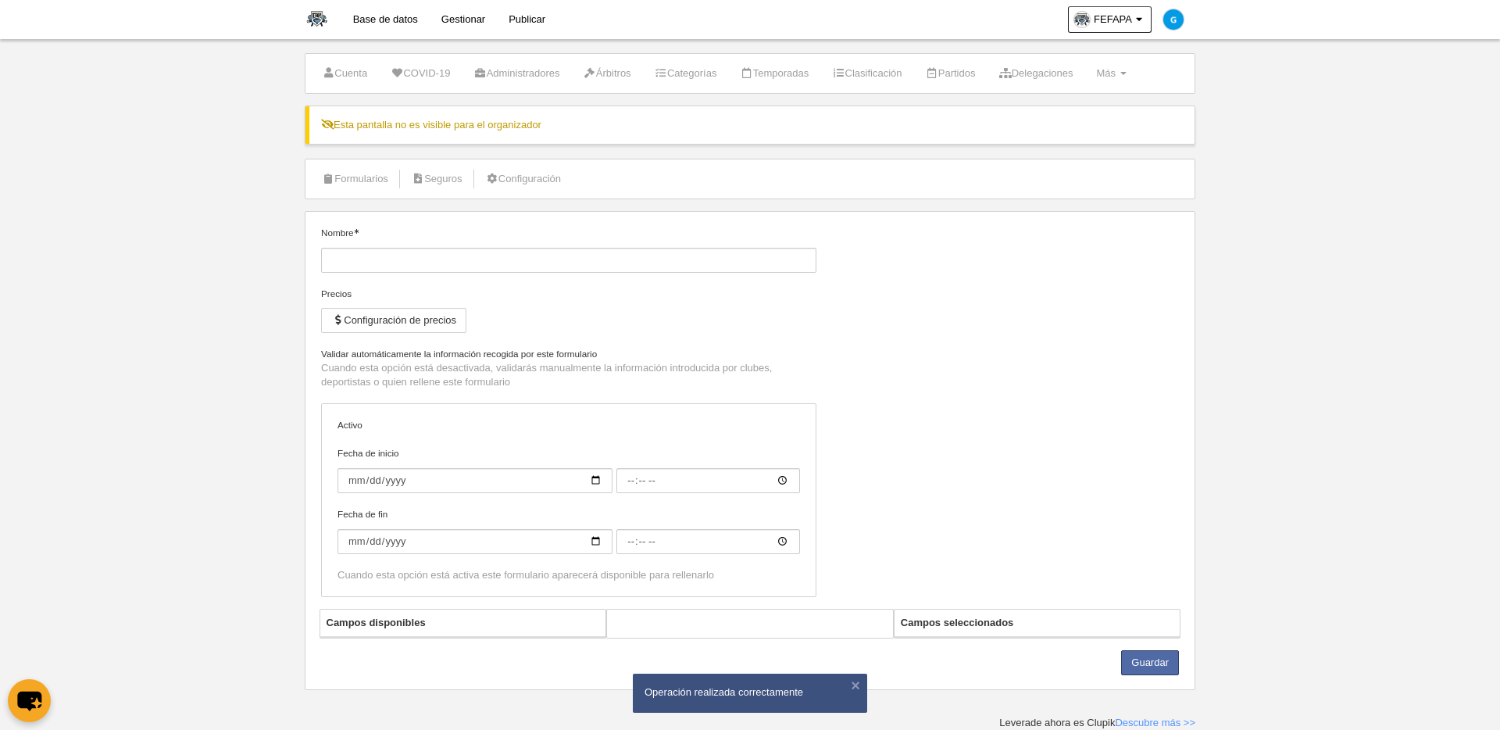
type input "[FEFAPA] Homologación Staff, Árbitra/o, Técnicas/os a jugador/a Menor de Edad F…"
checkbox input "true"
select select "selected"
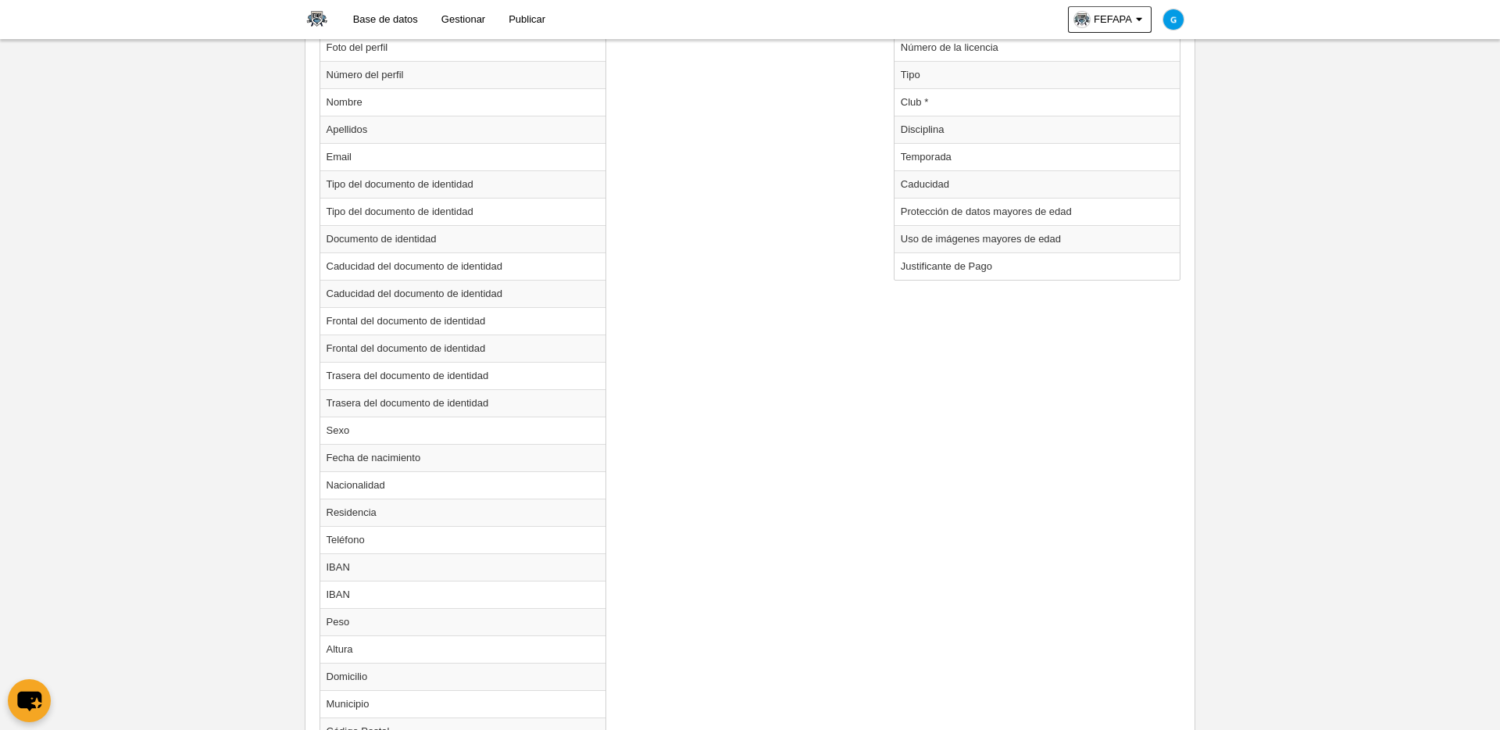
scroll to position [719, 0]
click at [928, 165] on td "Temporada" at bounding box center [1038, 161] width 286 height 27
radio input "true"
select select "8371"
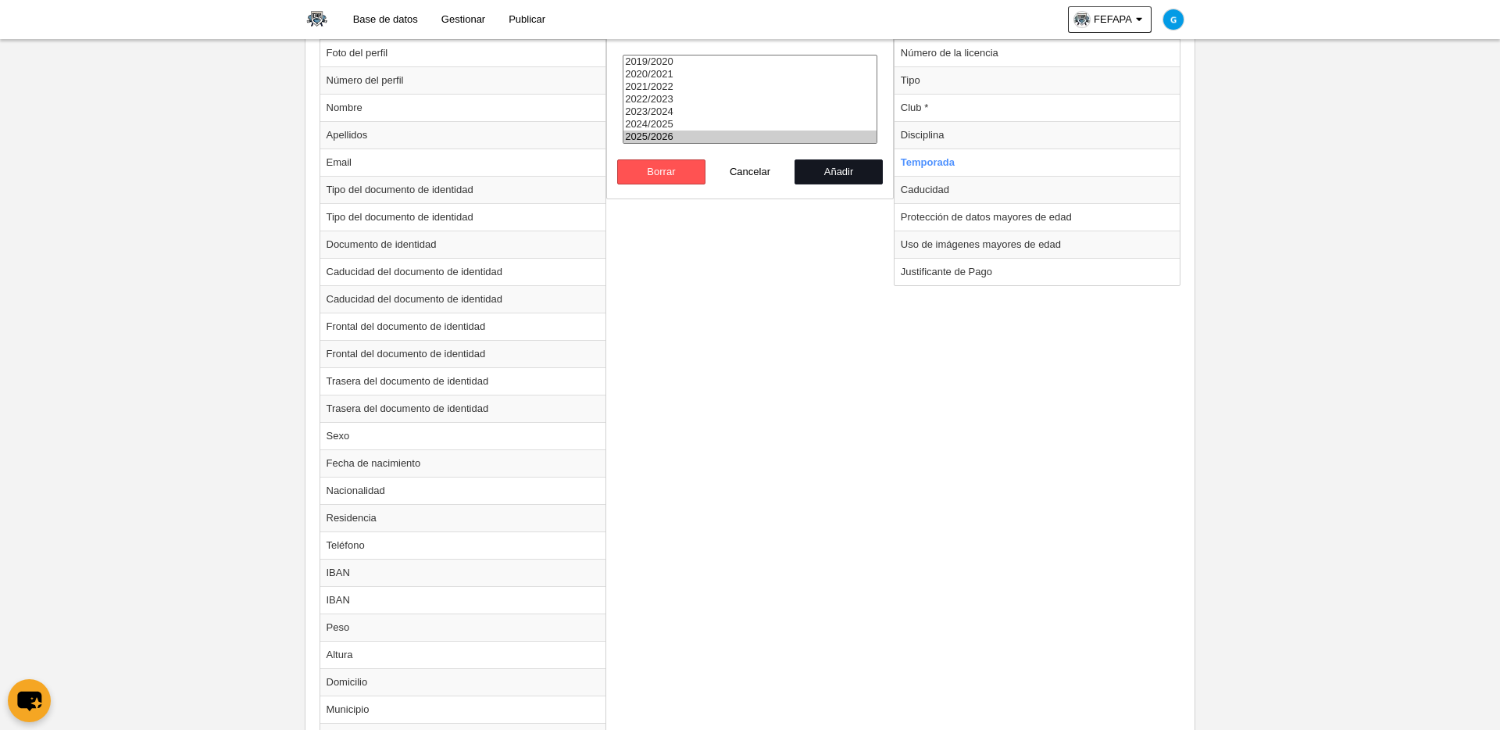
click at [831, 174] on button "Añadir" at bounding box center [839, 171] width 89 height 25
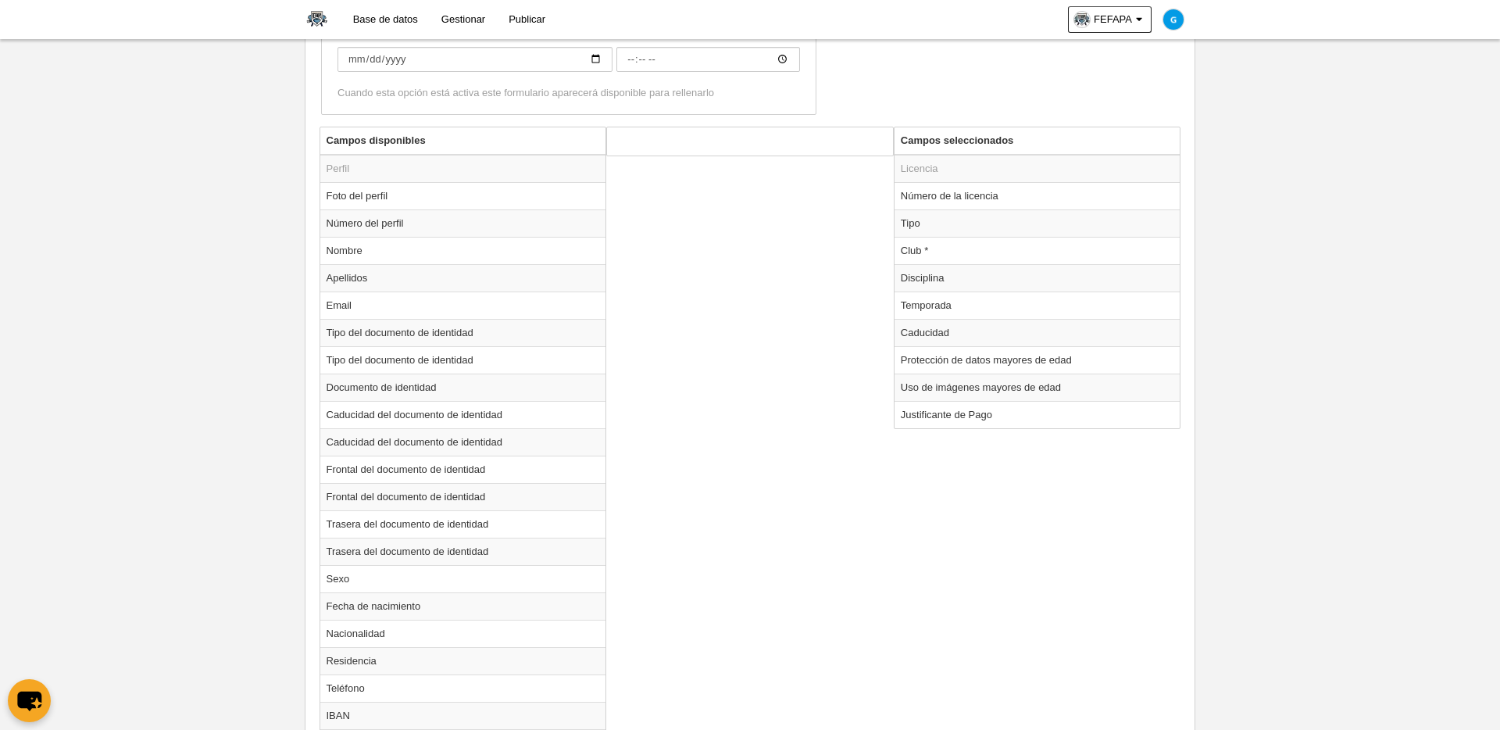
scroll to position [579, 0]
click at [922, 302] on td "Temporada" at bounding box center [1038, 301] width 286 height 27
radio input "true"
select select "8371"
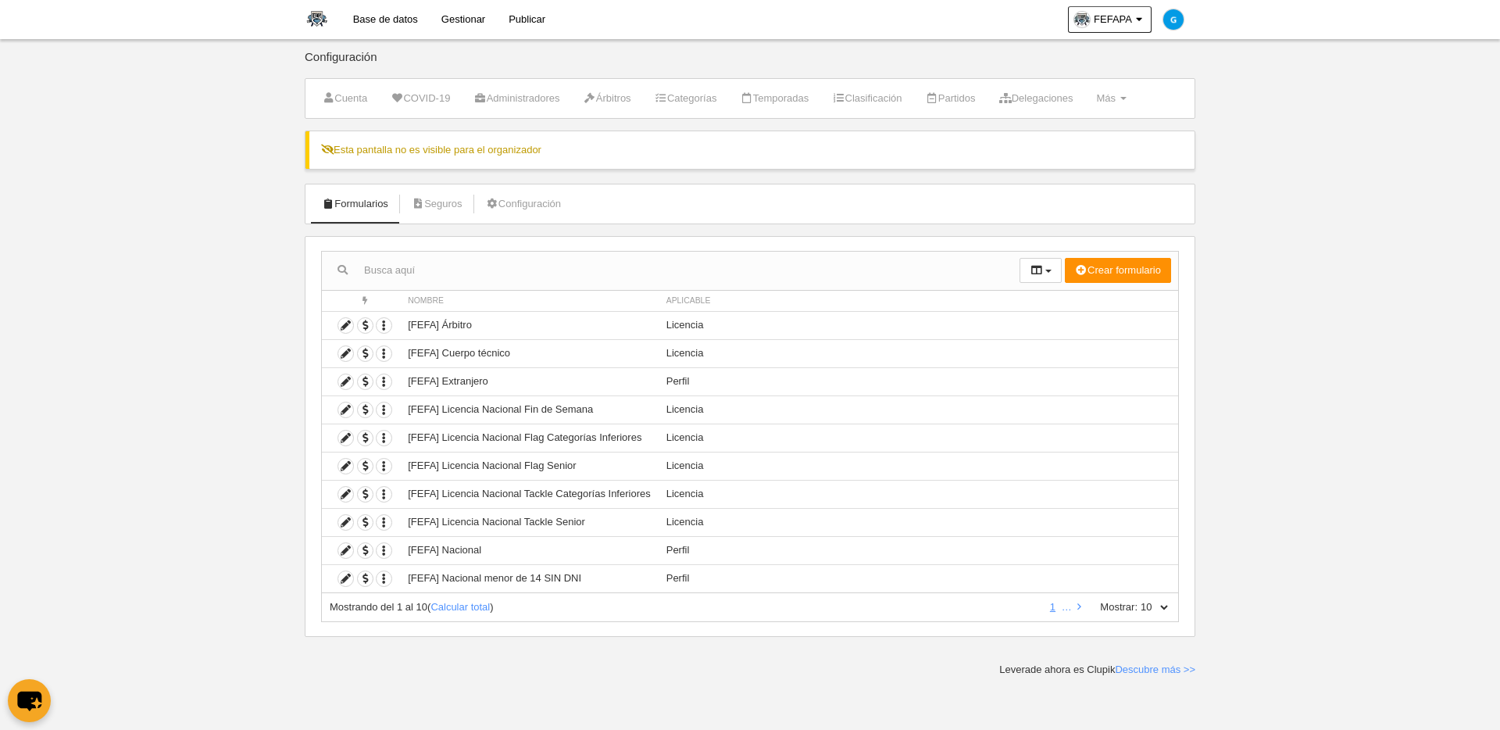
click at [1148, 605] on select "10 25 50 100 500" at bounding box center [1154, 607] width 33 height 14
select select "500"
click at [1138, 600] on select "10 25 50 100 500" at bounding box center [1154, 607] width 33 height 14
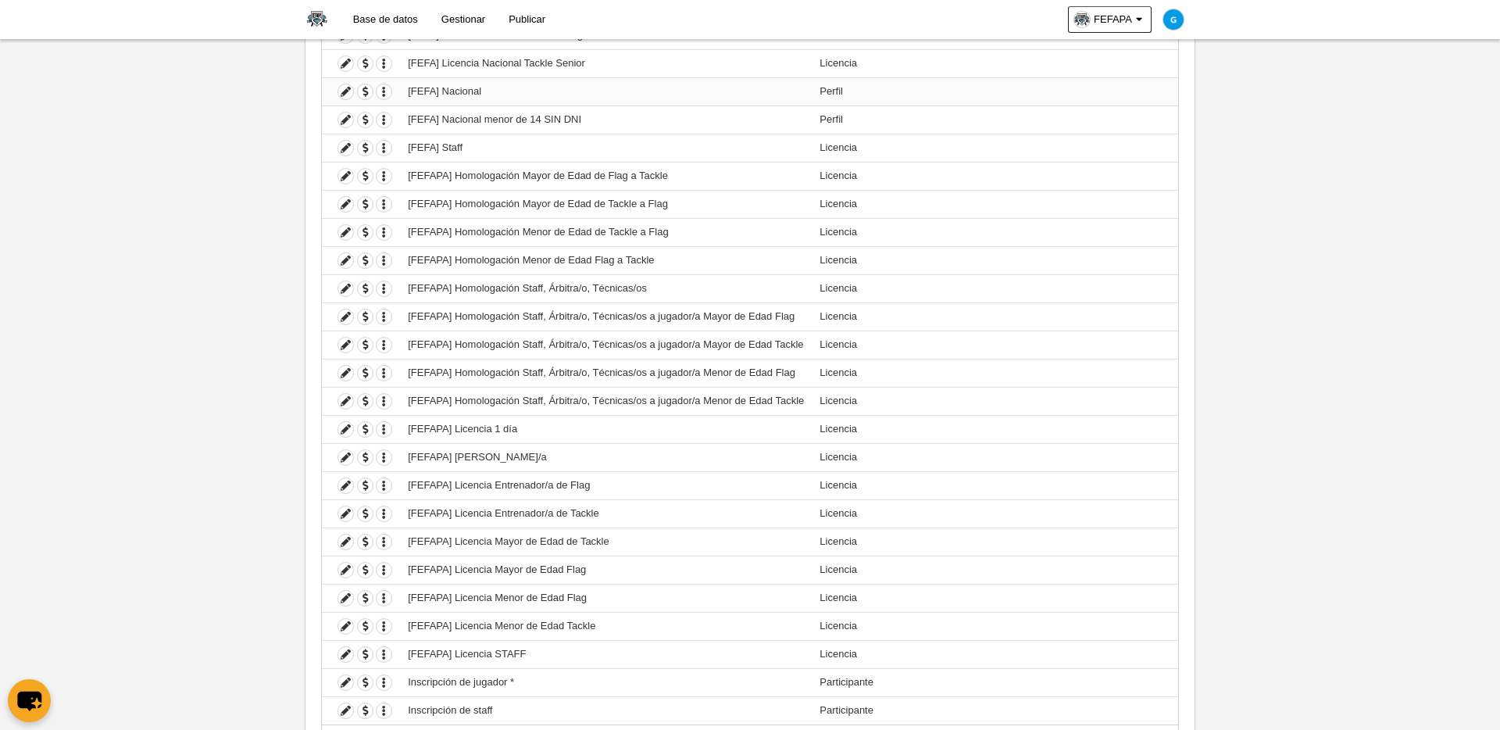
scroll to position [463, 0]
click at [343, 399] on icon at bounding box center [345, 397] width 15 height 15
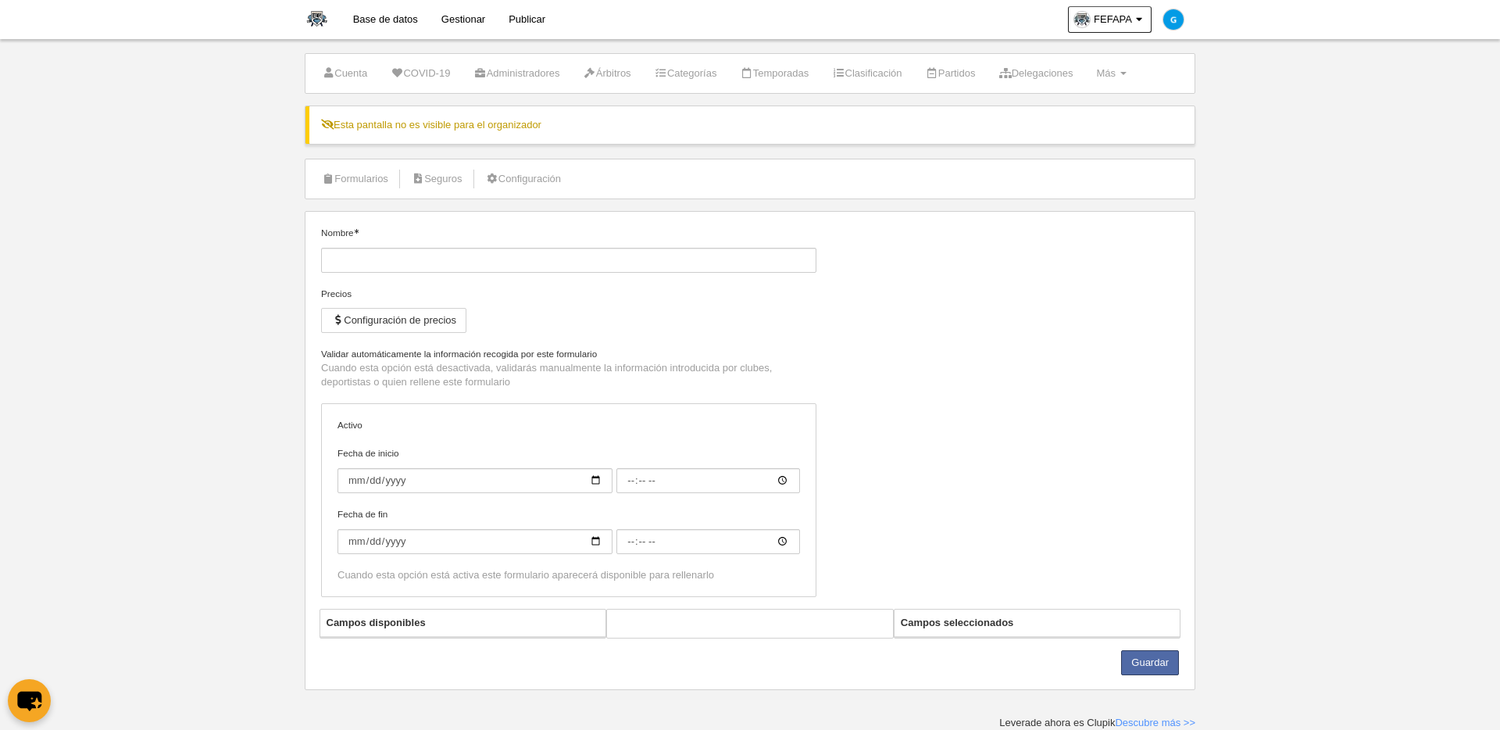
type input "[FEFAPA] Homologación Staff, Árbitra/o, Técnicas/os a jugador/a Menor de Edad T…"
checkbox input "true"
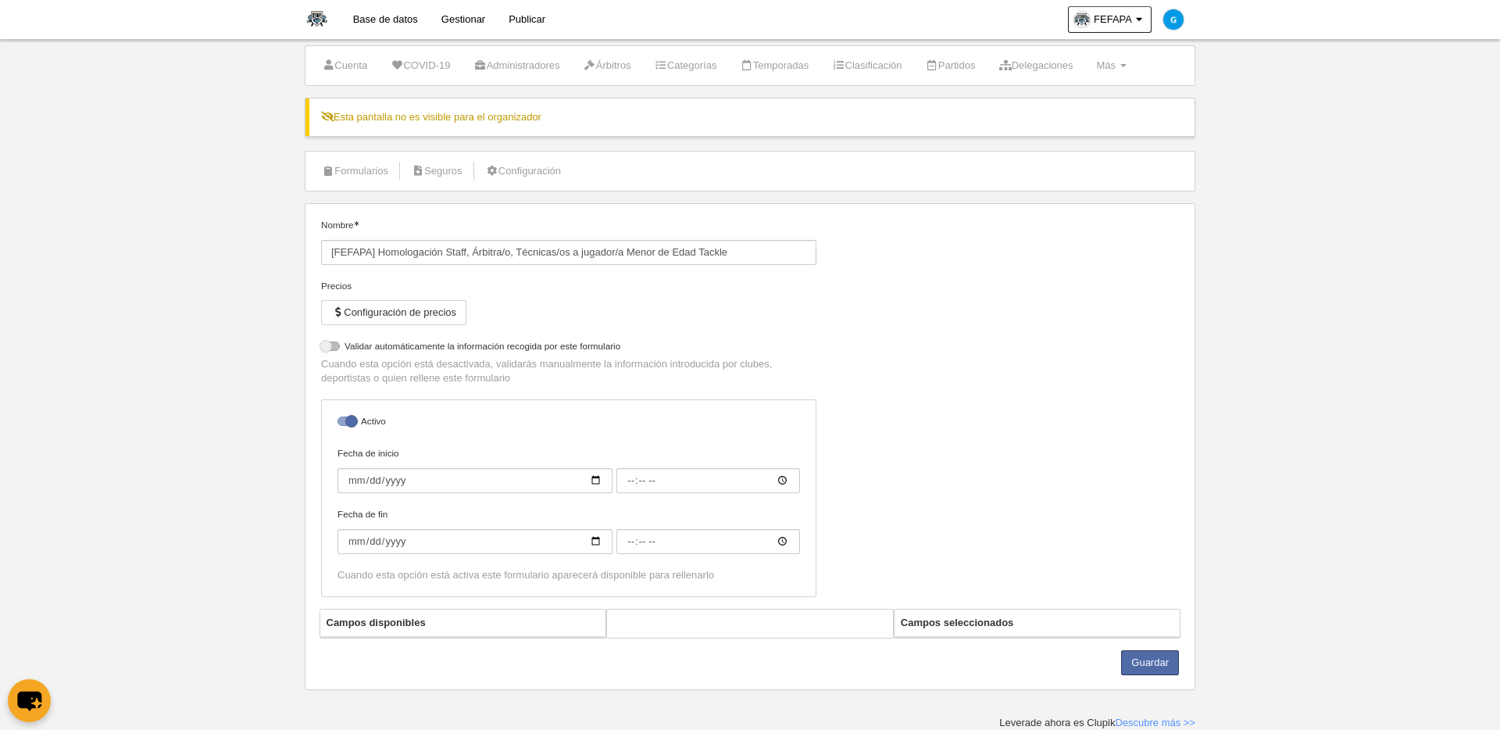
select select "selected"
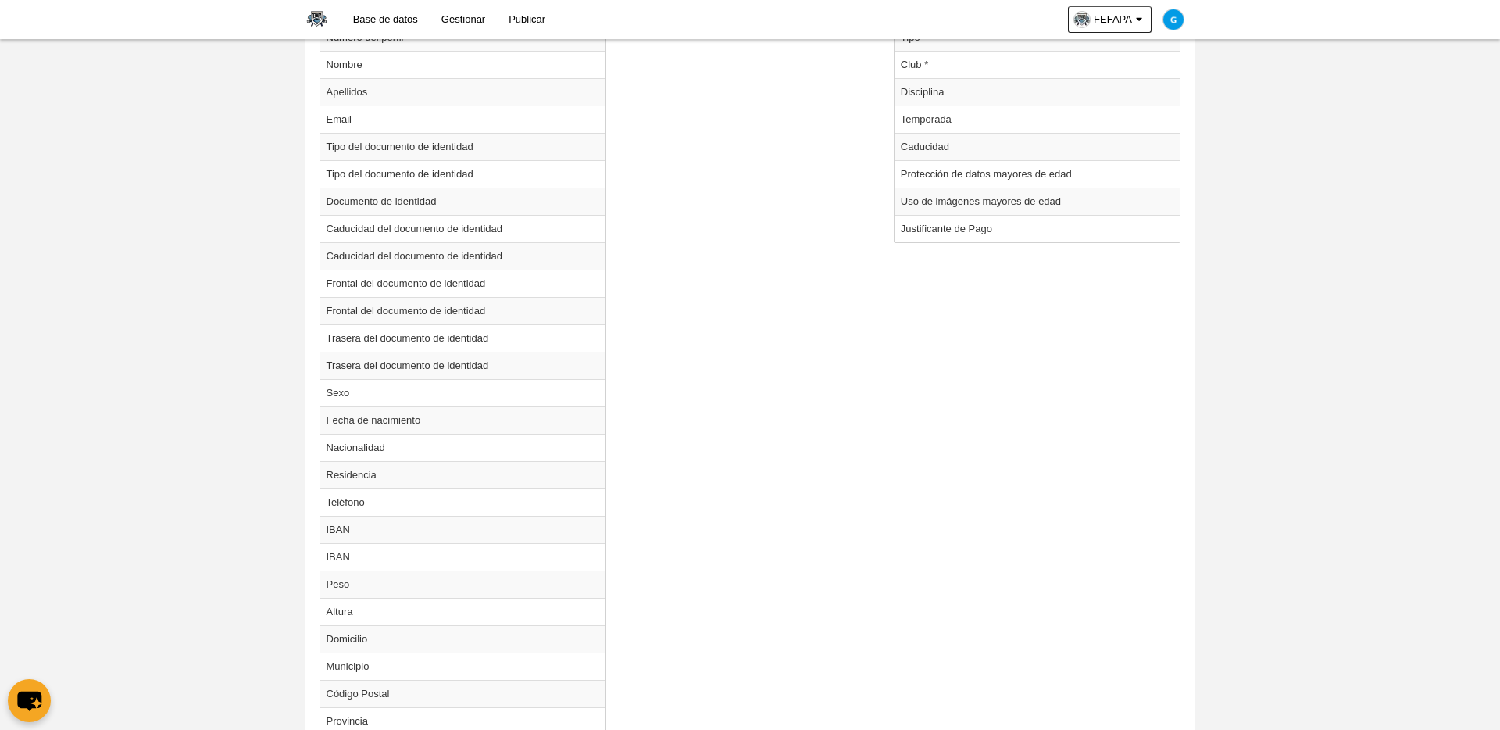
scroll to position [752, 0]
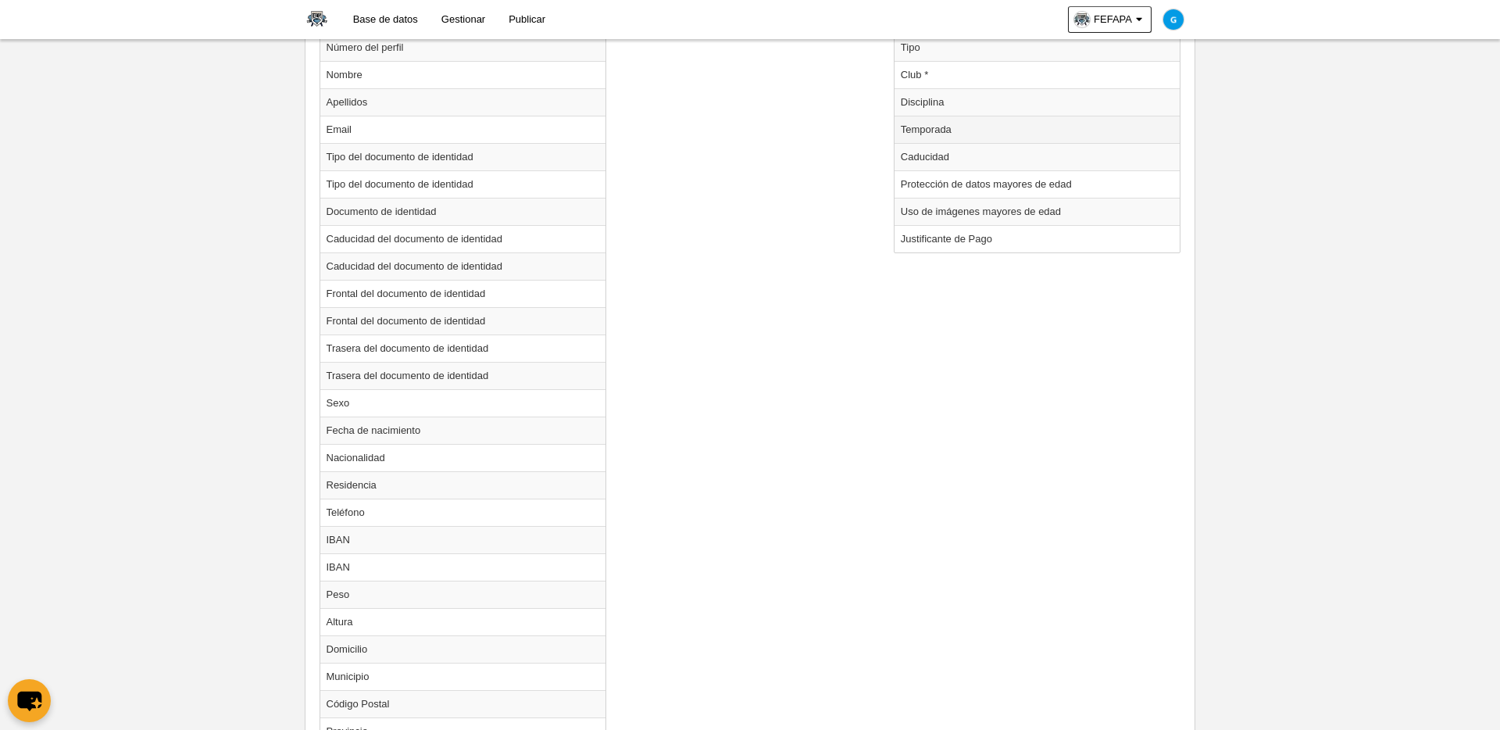
click at [943, 130] on td "Temporada" at bounding box center [1038, 129] width 286 height 27
radio input "true"
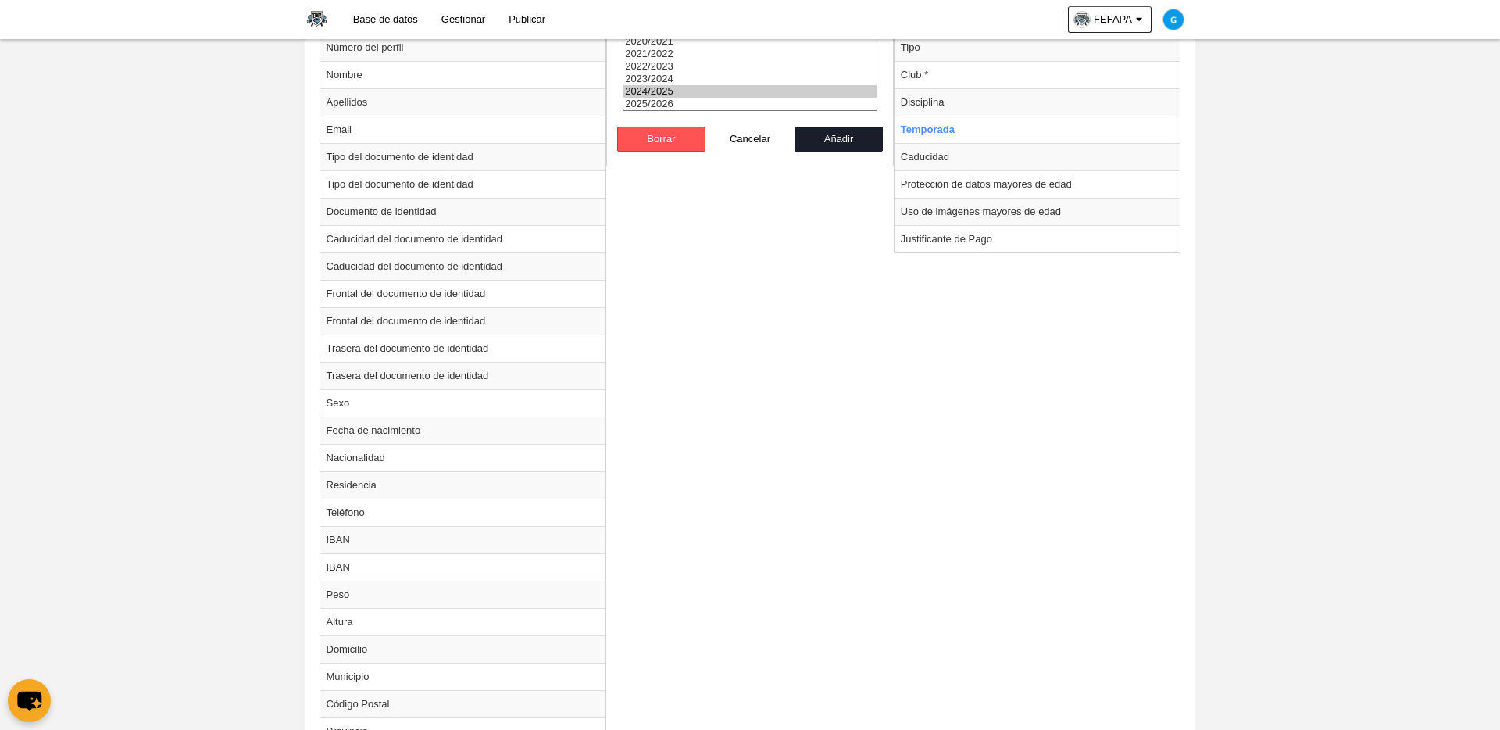
select select "8371"
click at [701, 103] on option "2025/2026" at bounding box center [750, 104] width 253 height 13
click at [832, 143] on button "Añadir" at bounding box center [839, 139] width 89 height 25
radio input "false"
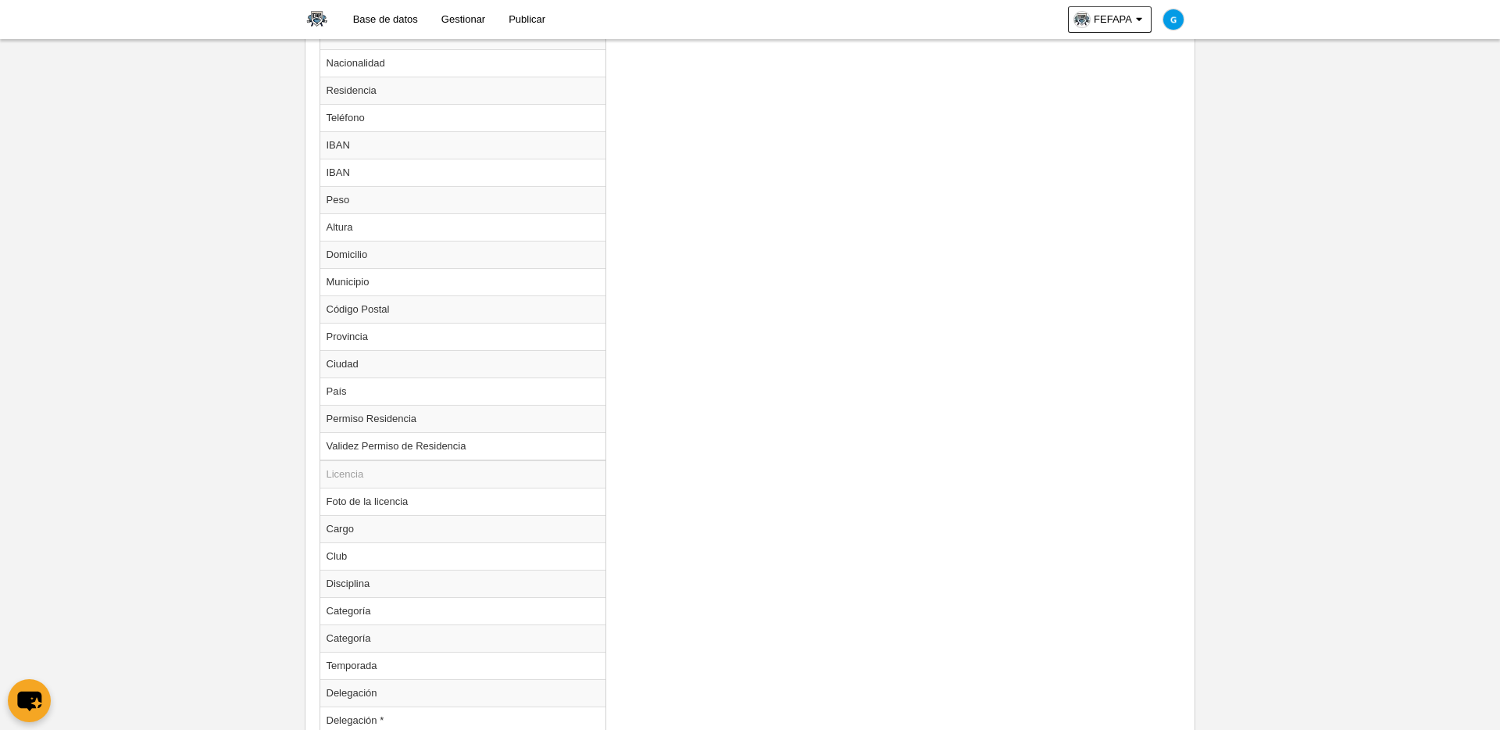
scroll to position [1489, 0]
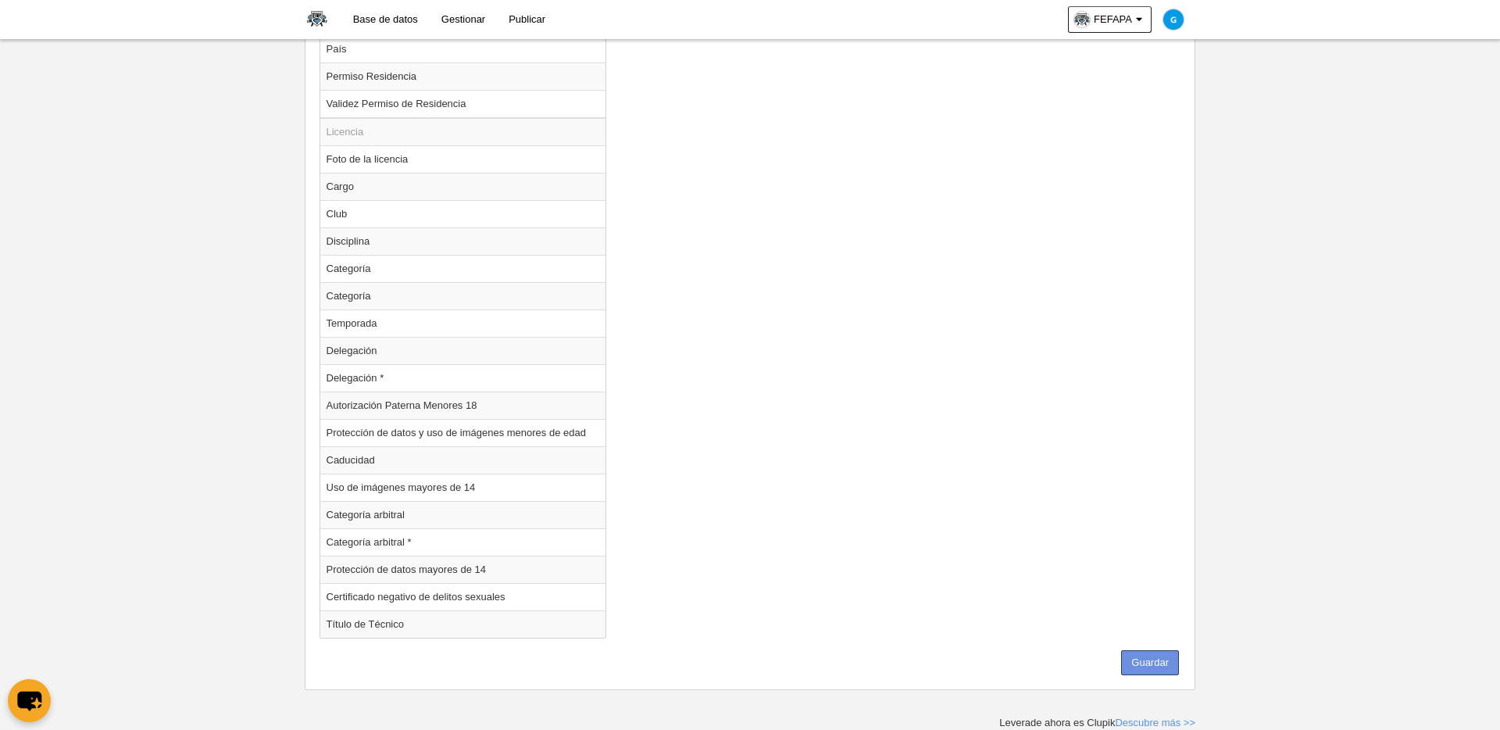
click at [1148, 623] on button "Guardar" at bounding box center [1150, 662] width 58 height 25
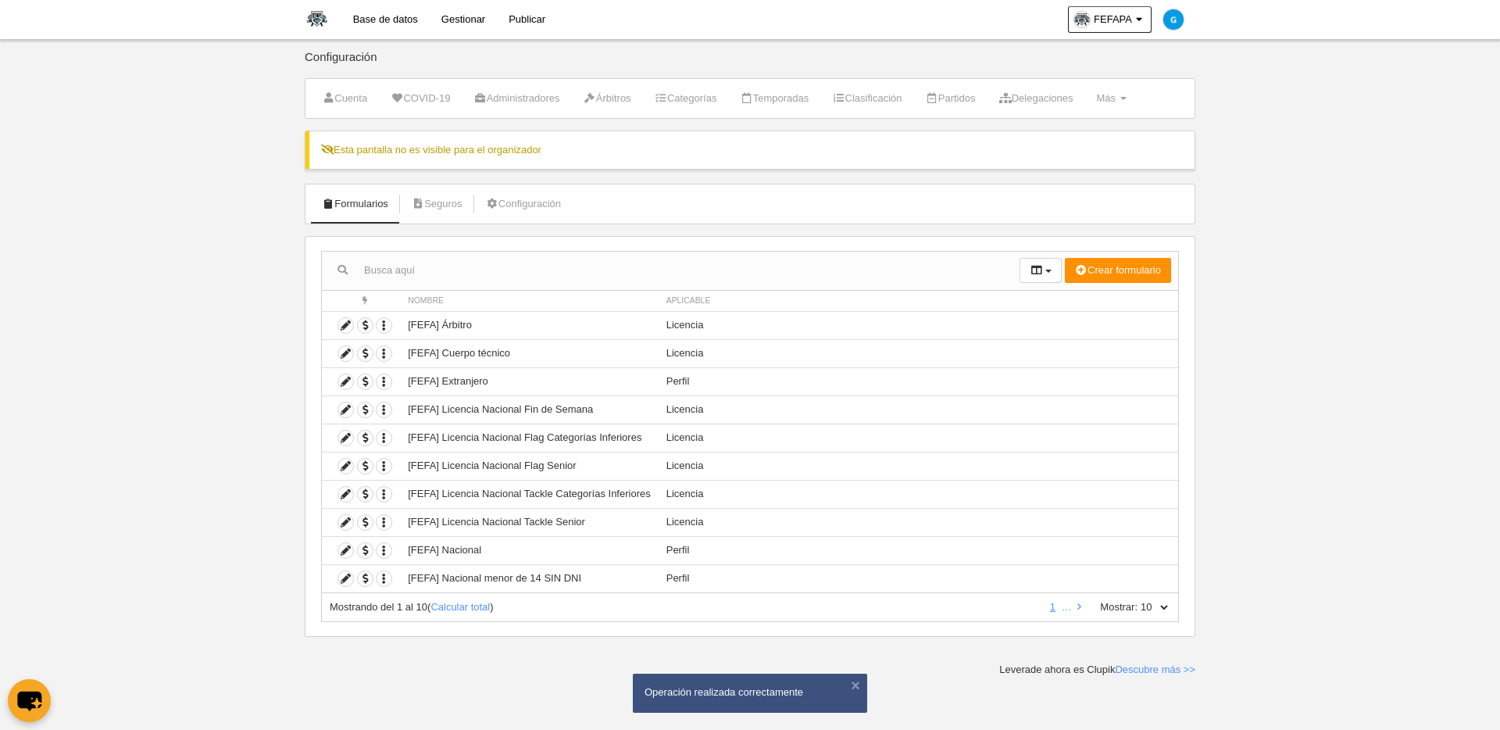
click at [477, 593] on div "Mostrando del 1 al 10 ( Calcular total ) 1 … Mostrar: 10 25 50 100 500" at bounding box center [750, 607] width 858 height 29
click at [1148, 597] on div "Mostrando del 1 al 10 ( Calcular total ) 1 … Mostrar: 10 25 50 100 500" at bounding box center [750, 607] width 858 height 29
click at [1148, 601] on select "10 25 50 100 500" at bounding box center [1154, 607] width 33 height 14
select select "500"
click at [1138, 600] on select "10 25 50 100 500" at bounding box center [1154, 607] width 33 height 14
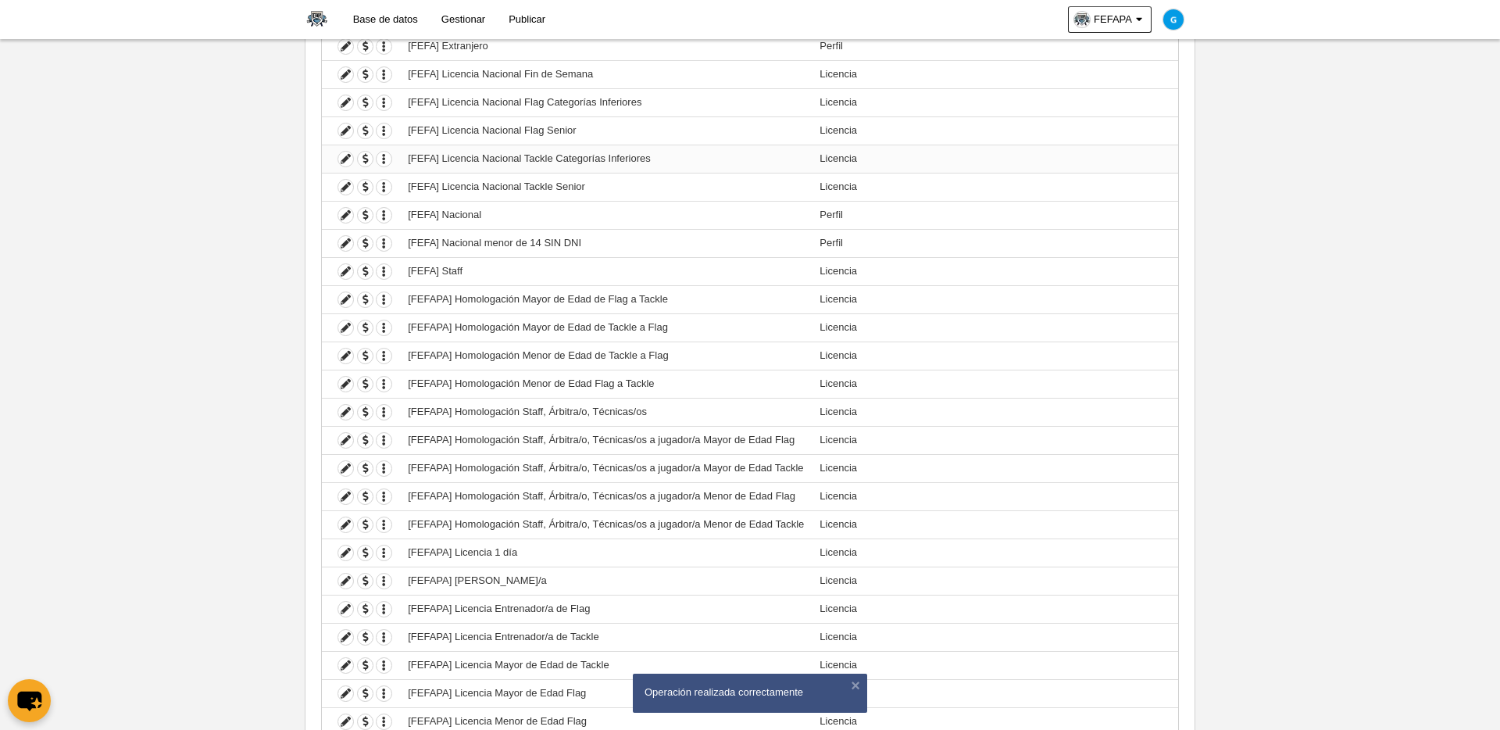
scroll to position [538, 0]
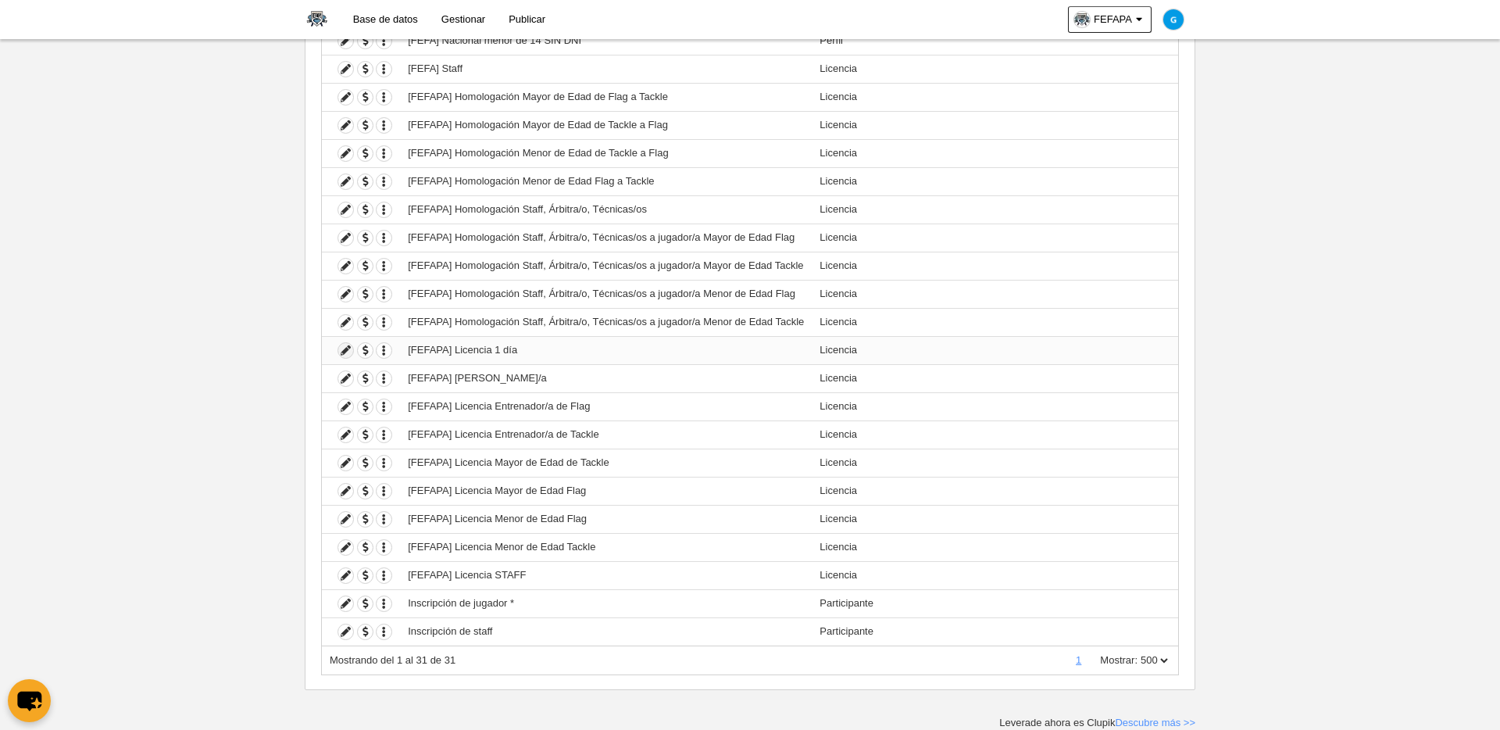
click at [345, 356] on icon at bounding box center [345, 350] width 15 height 15
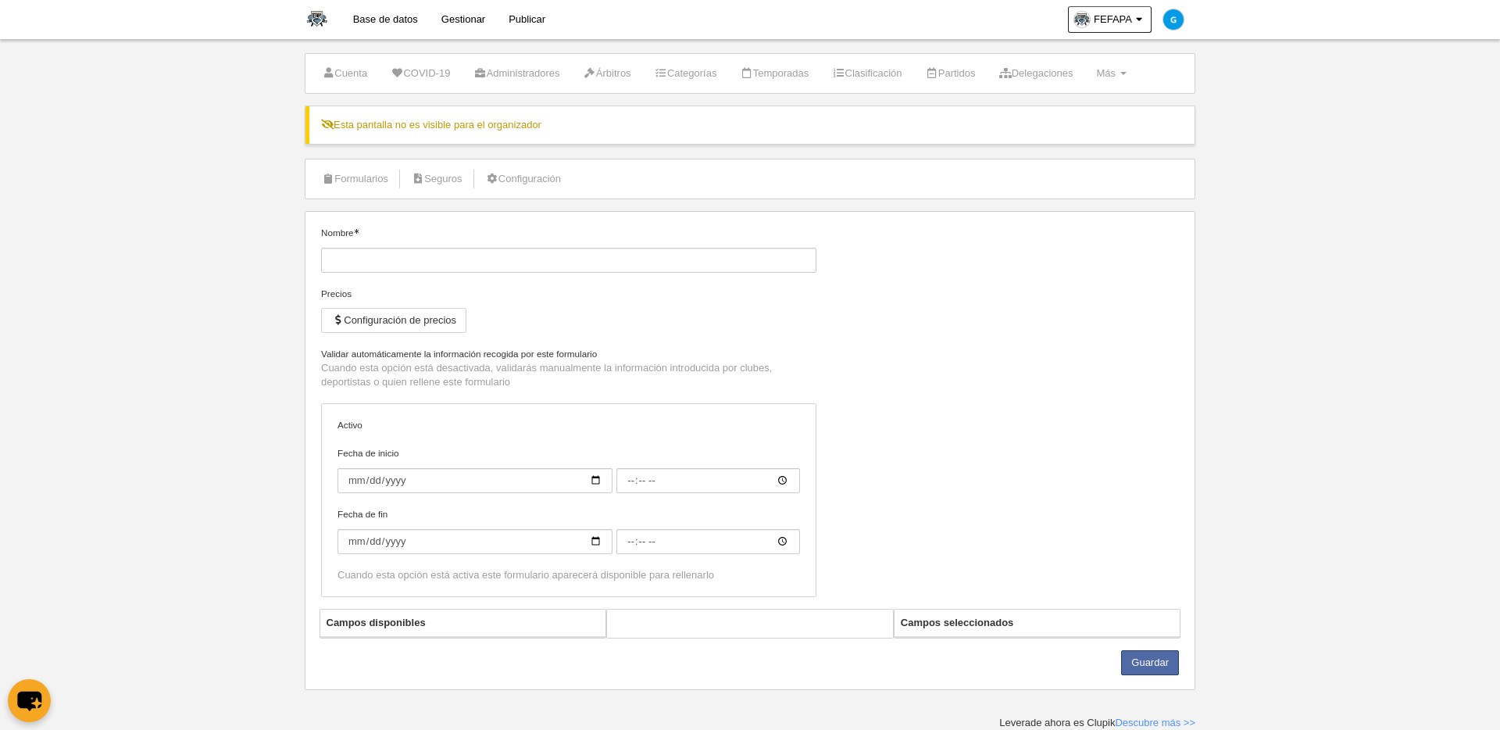
type input "[FEFAPA] Licencia 1 día"
checkbox input "true"
select select "selected"
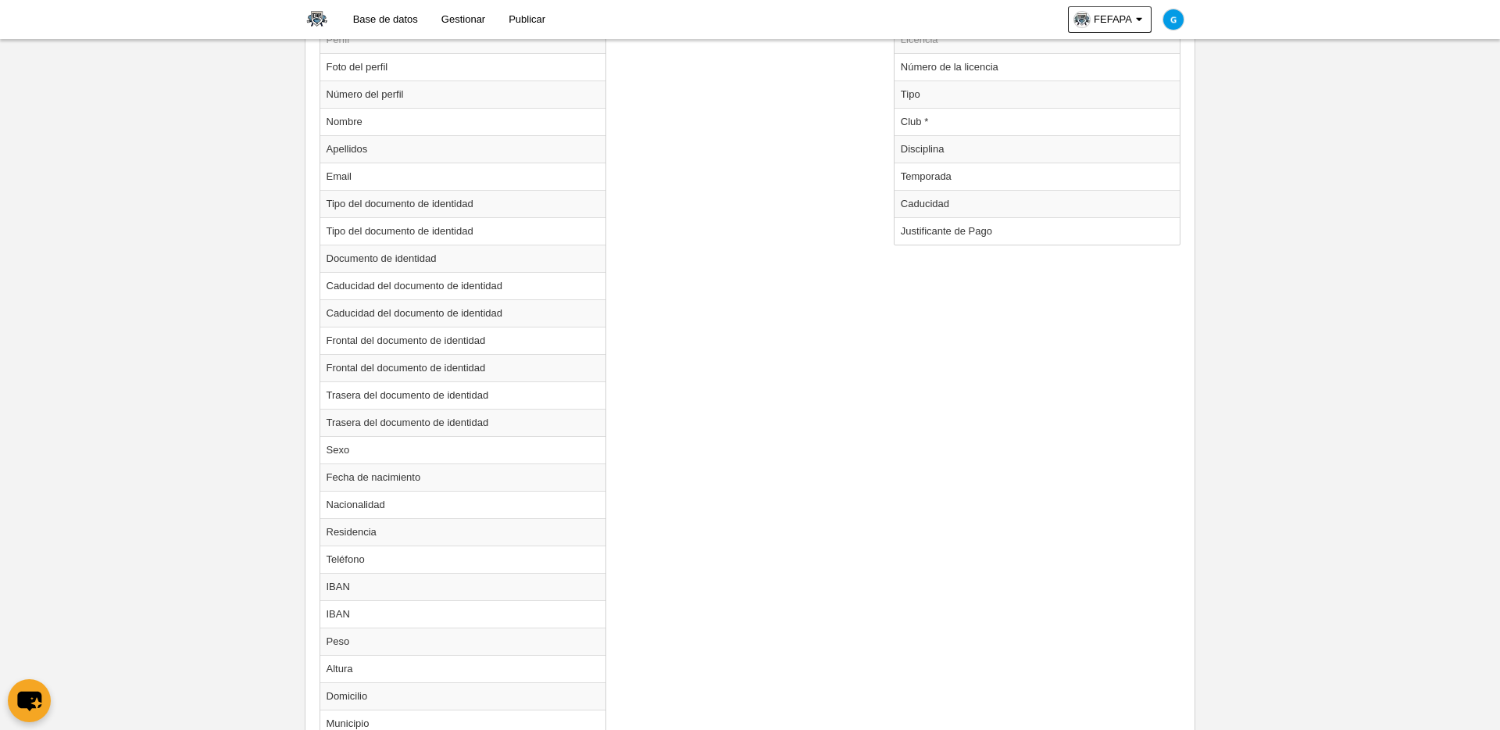
scroll to position [625, 0]
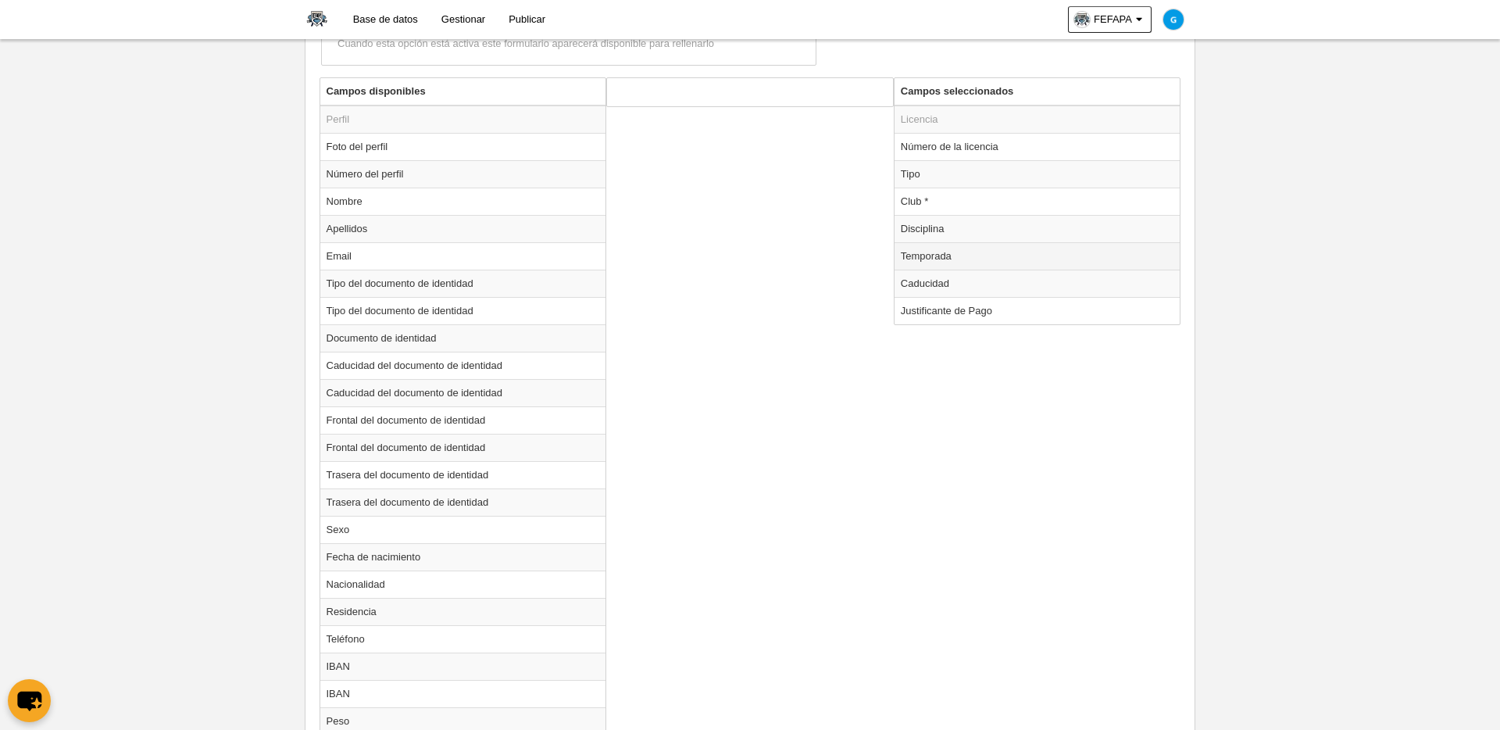
click at [940, 256] on td "Temporada" at bounding box center [1038, 255] width 286 height 27
radio input "true"
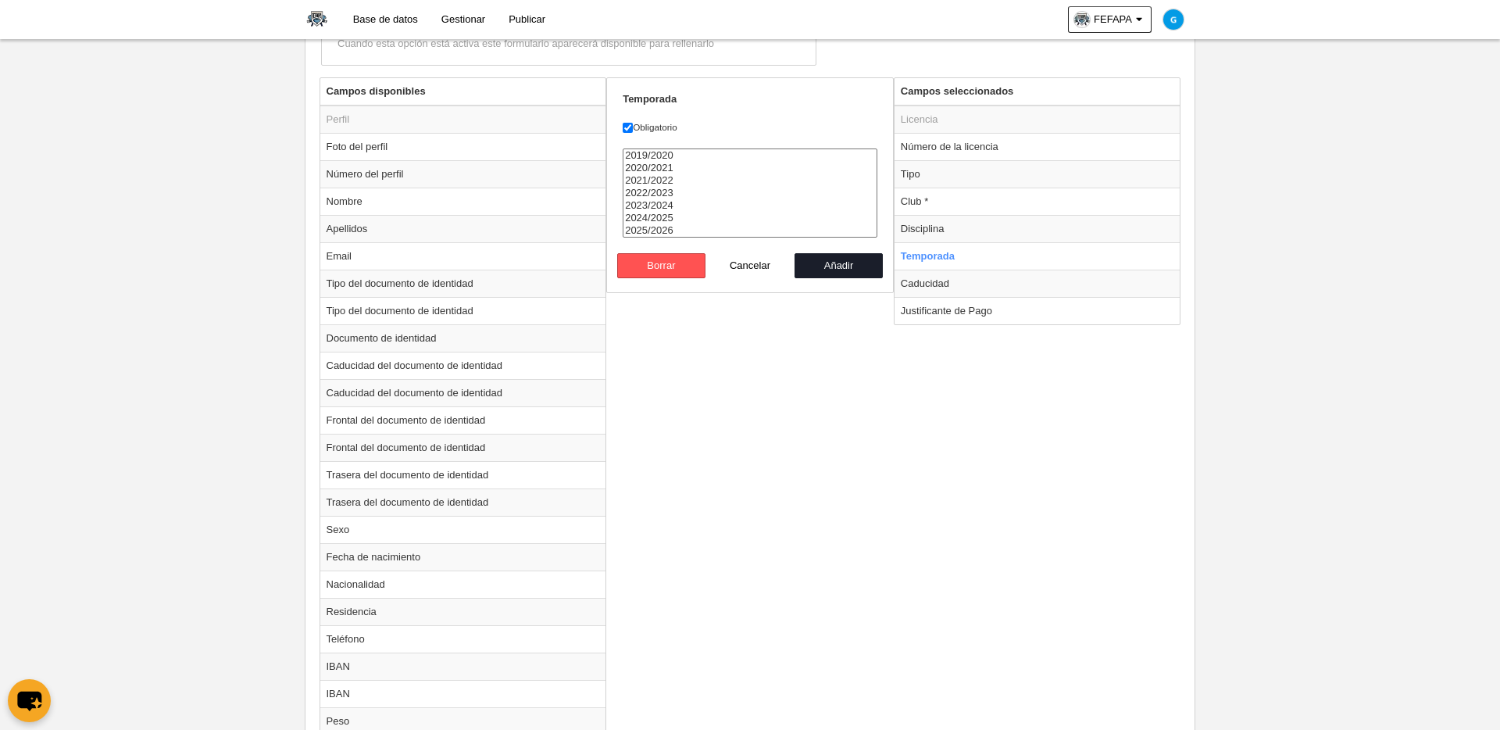
select select "8371"
click at [680, 231] on option "2025/2026" at bounding box center [750, 230] width 253 height 13
click at [838, 267] on button "Añadir" at bounding box center [839, 265] width 89 height 25
radio input "false"
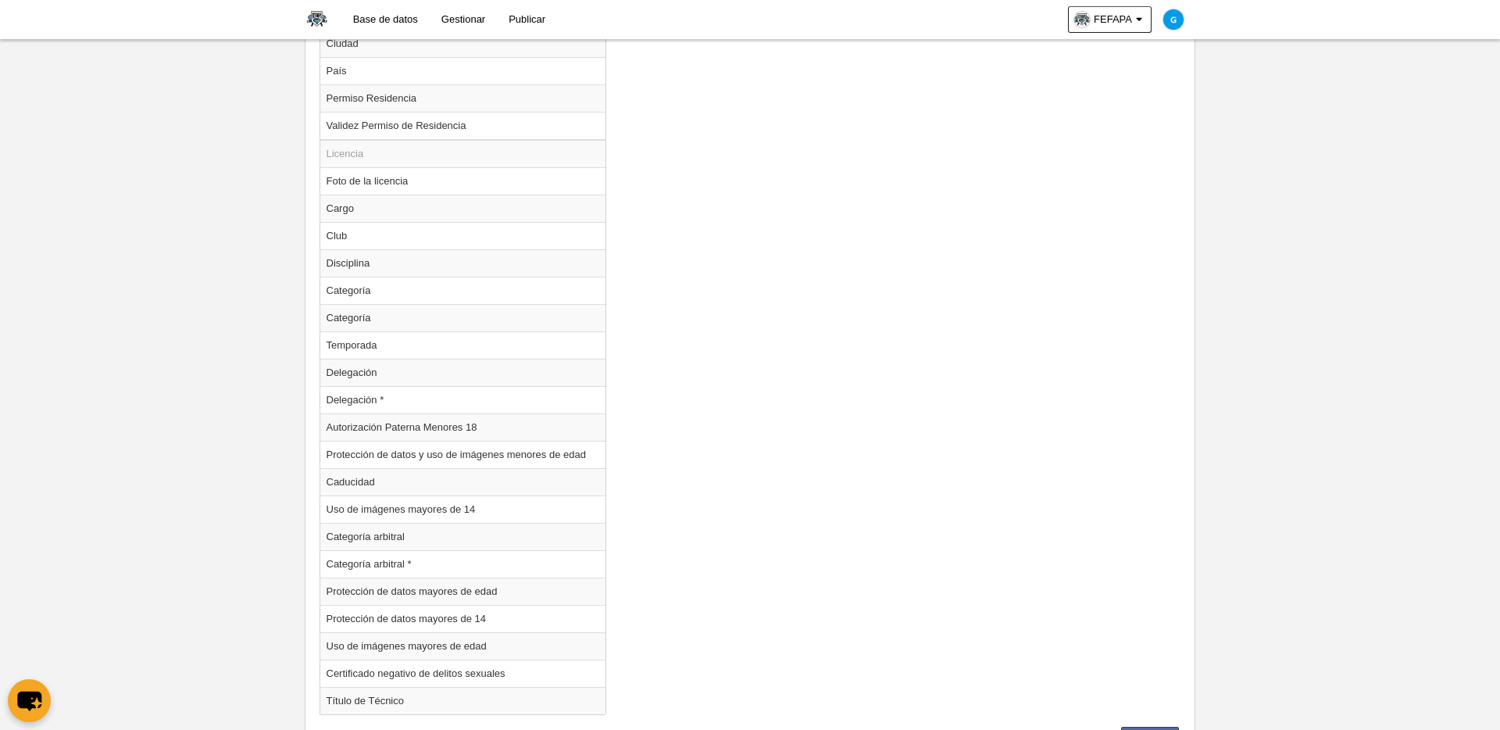
scroll to position [1543, 0]
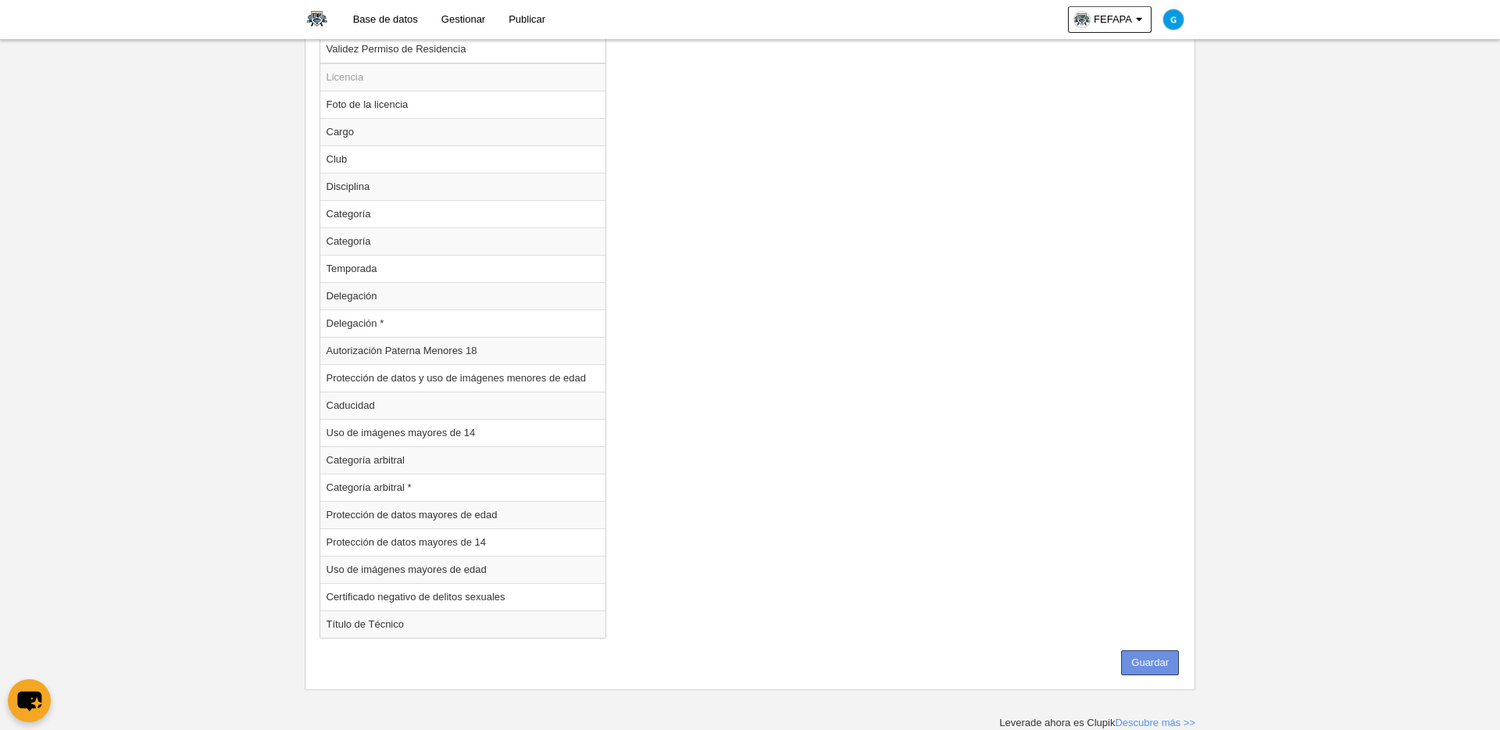
click at [1142, 623] on button "Guardar" at bounding box center [1150, 662] width 58 height 25
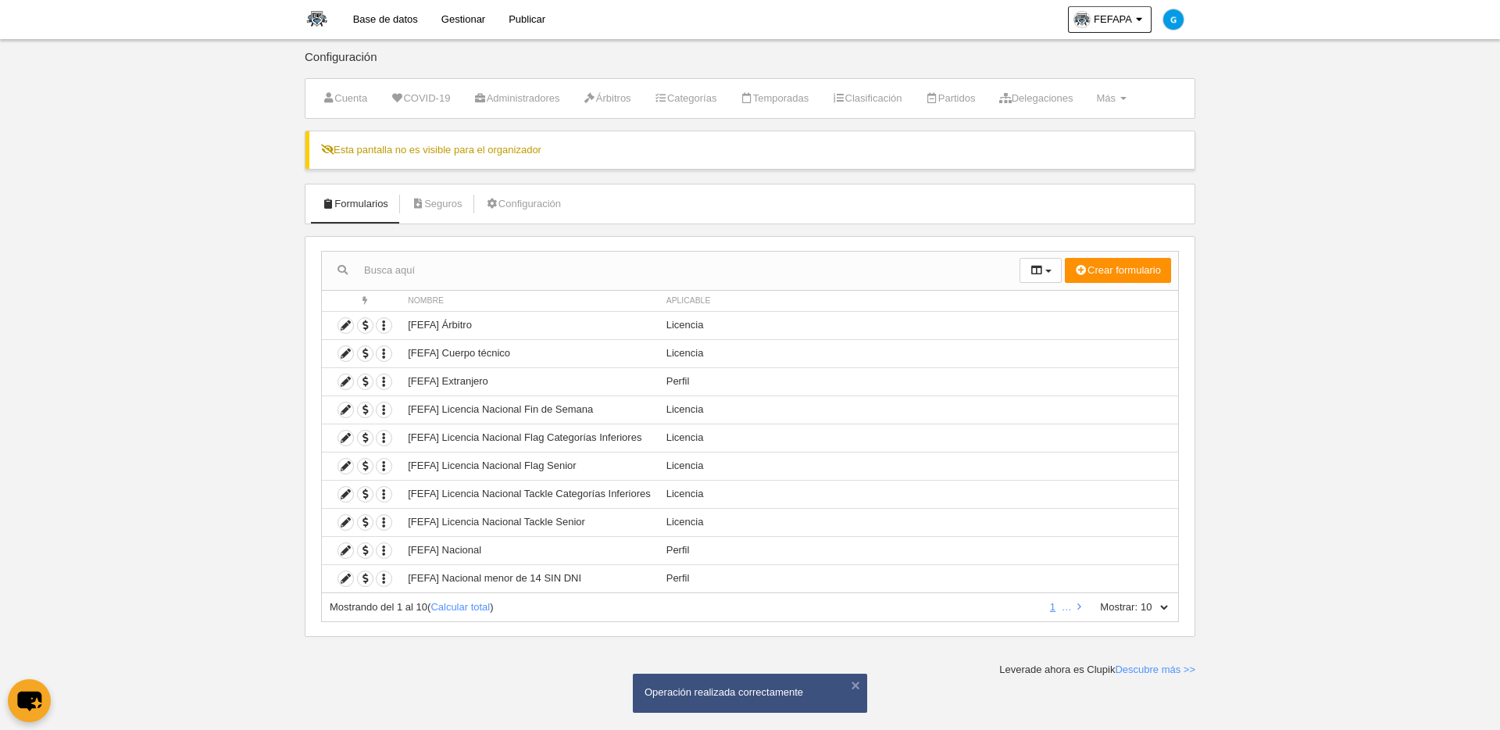
click at [1148, 605] on select "10 25 50 100 500" at bounding box center [1154, 607] width 33 height 14
select select "500"
click at [1138, 600] on select "10 25 50 100 500" at bounding box center [1154, 607] width 33 height 14
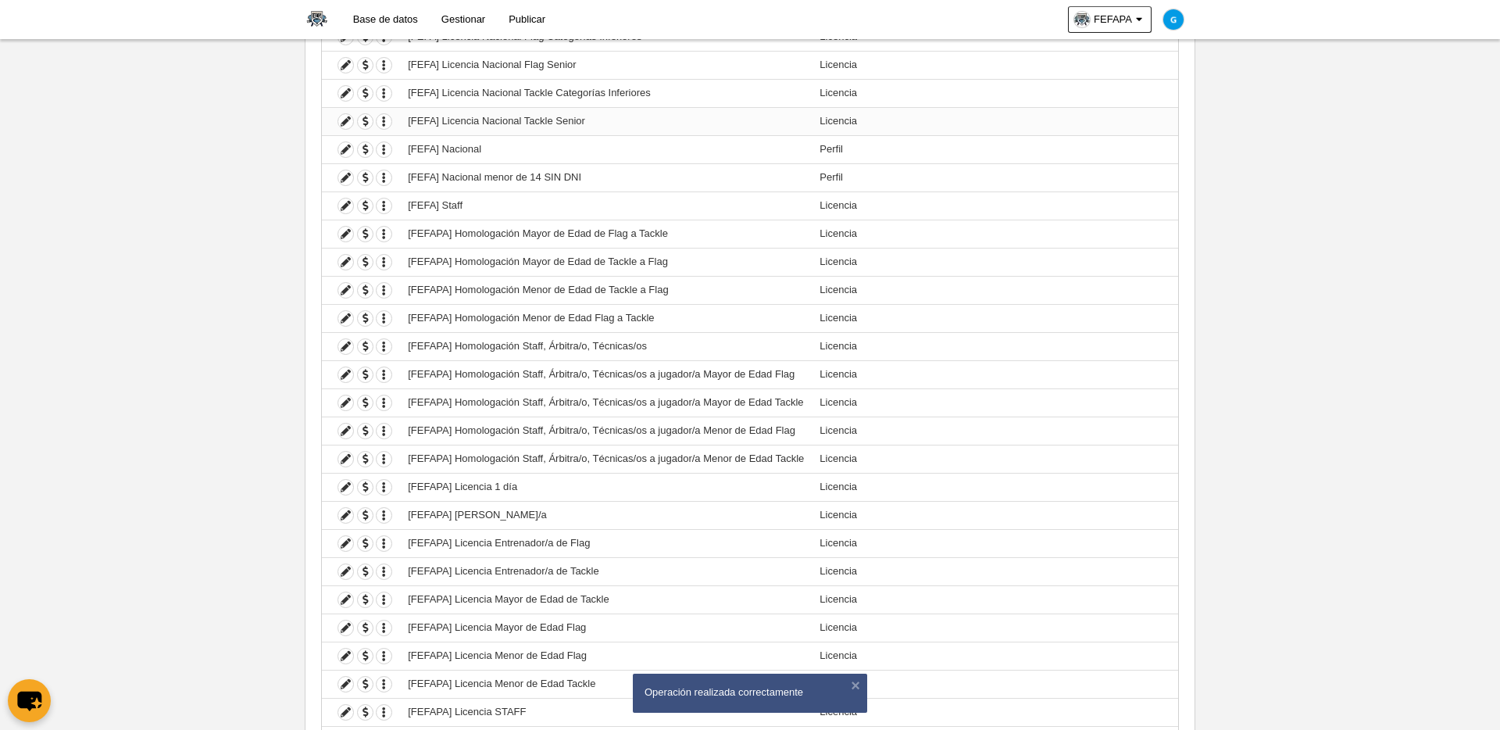
scroll to position [429, 0]
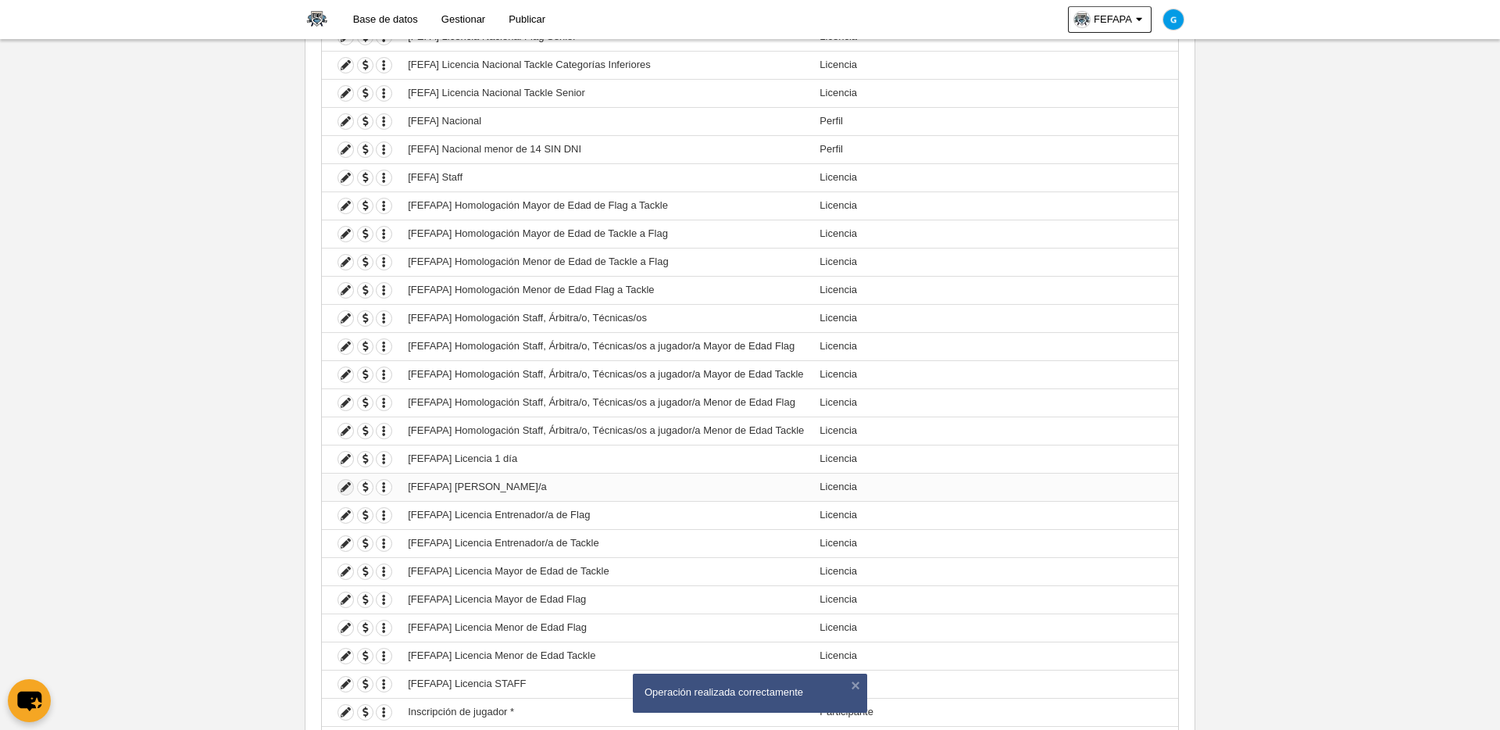
click at [345, 488] on icon at bounding box center [345, 487] width 15 height 15
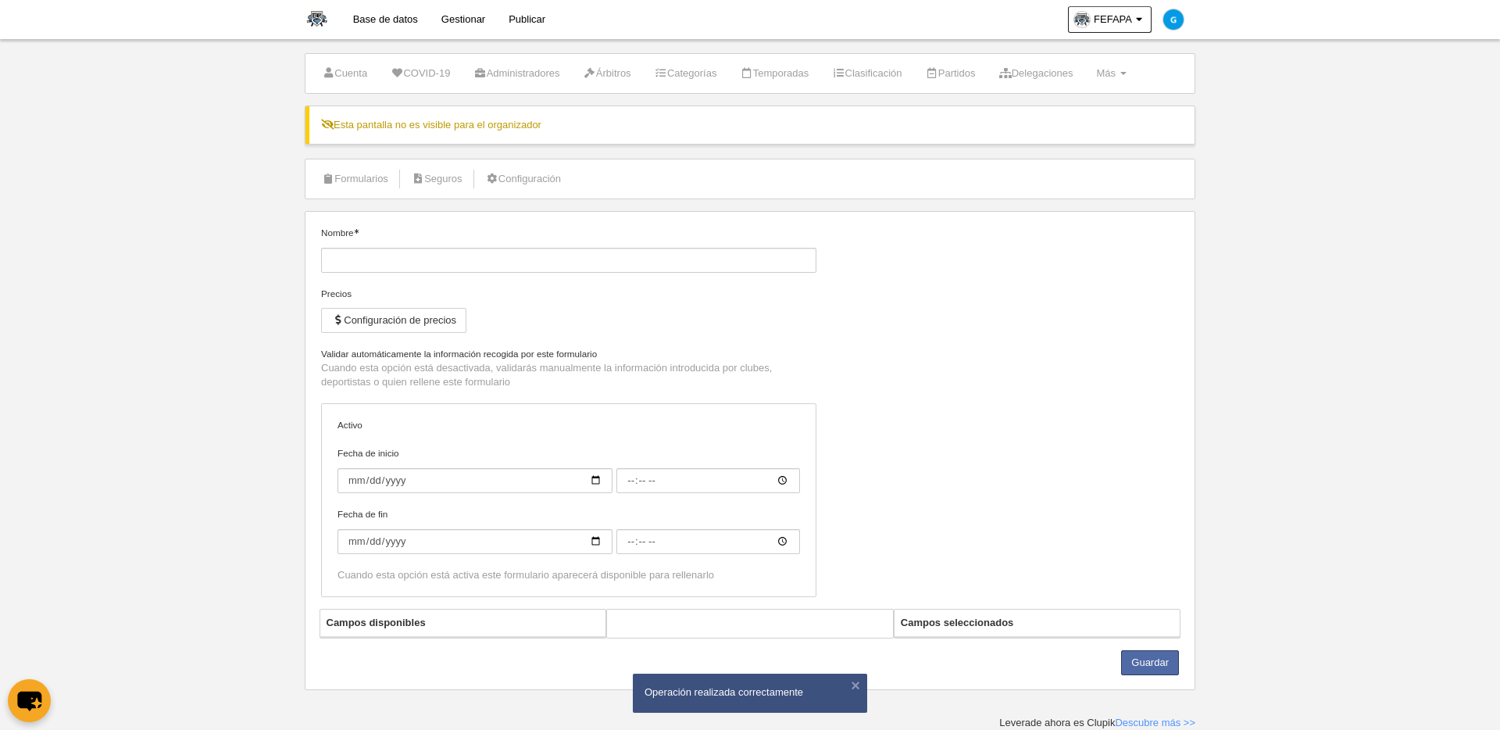
type input "[FEFAPA] [PERSON_NAME]/a"
checkbox input "true"
select select "selected"
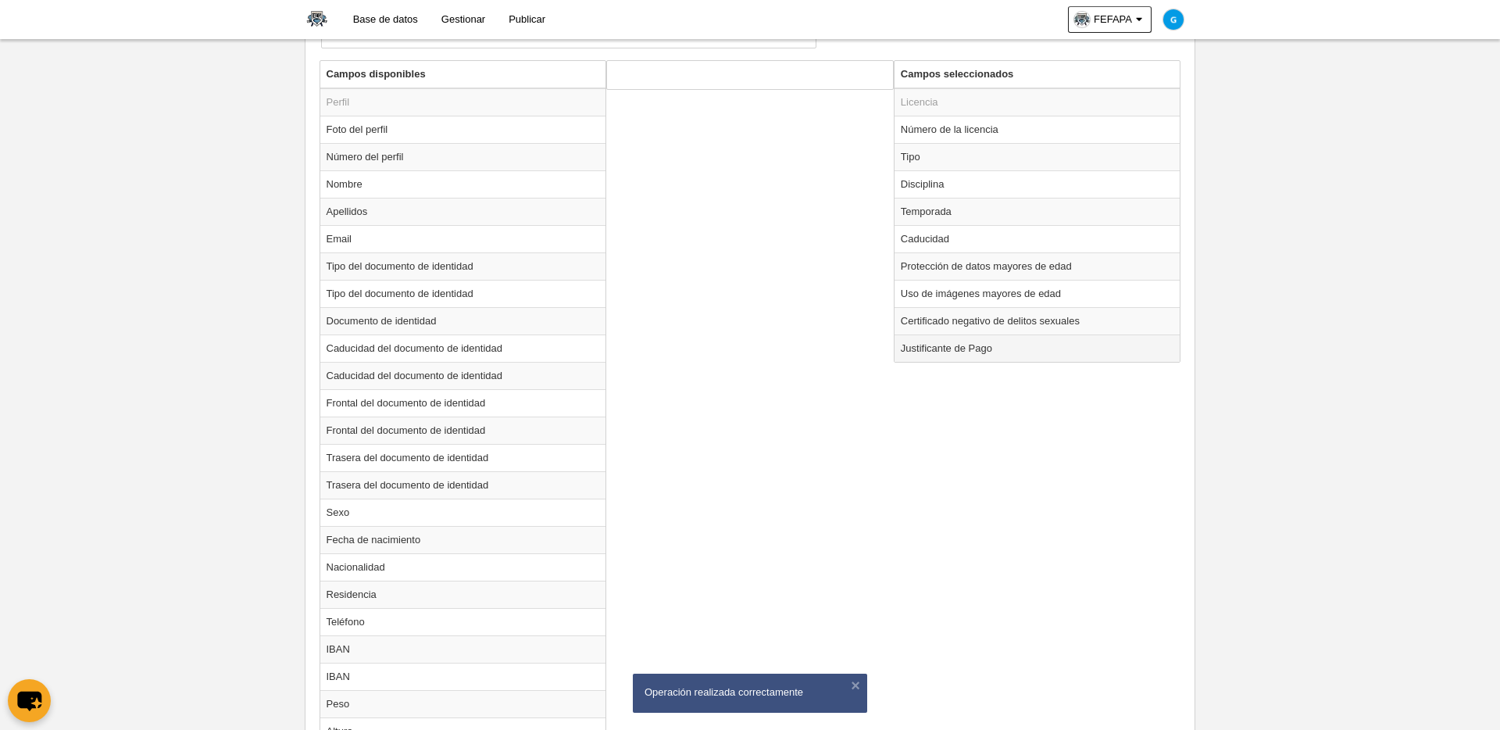
scroll to position [628, 0]
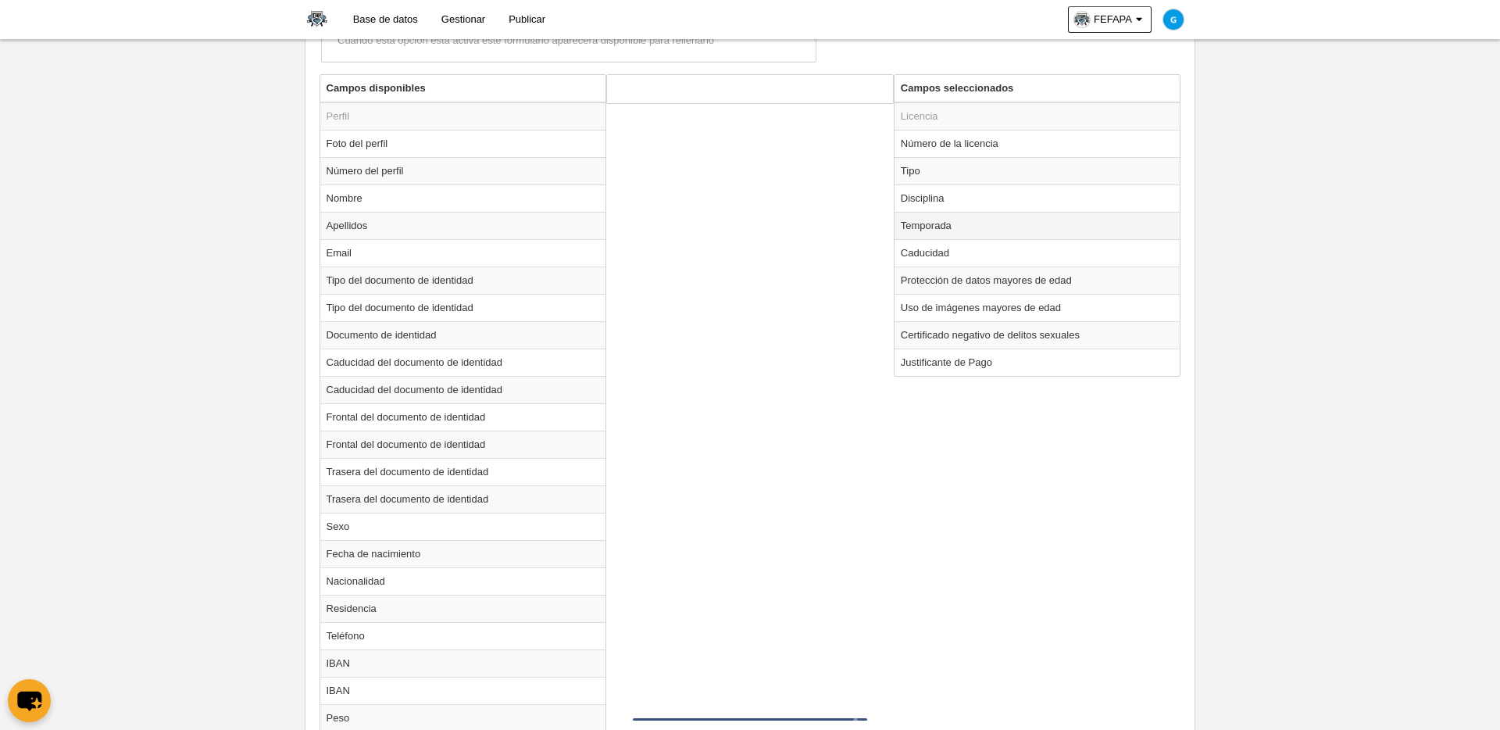
click at [971, 227] on td "Temporada" at bounding box center [1038, 225] width 286 height 27
radio input "true"
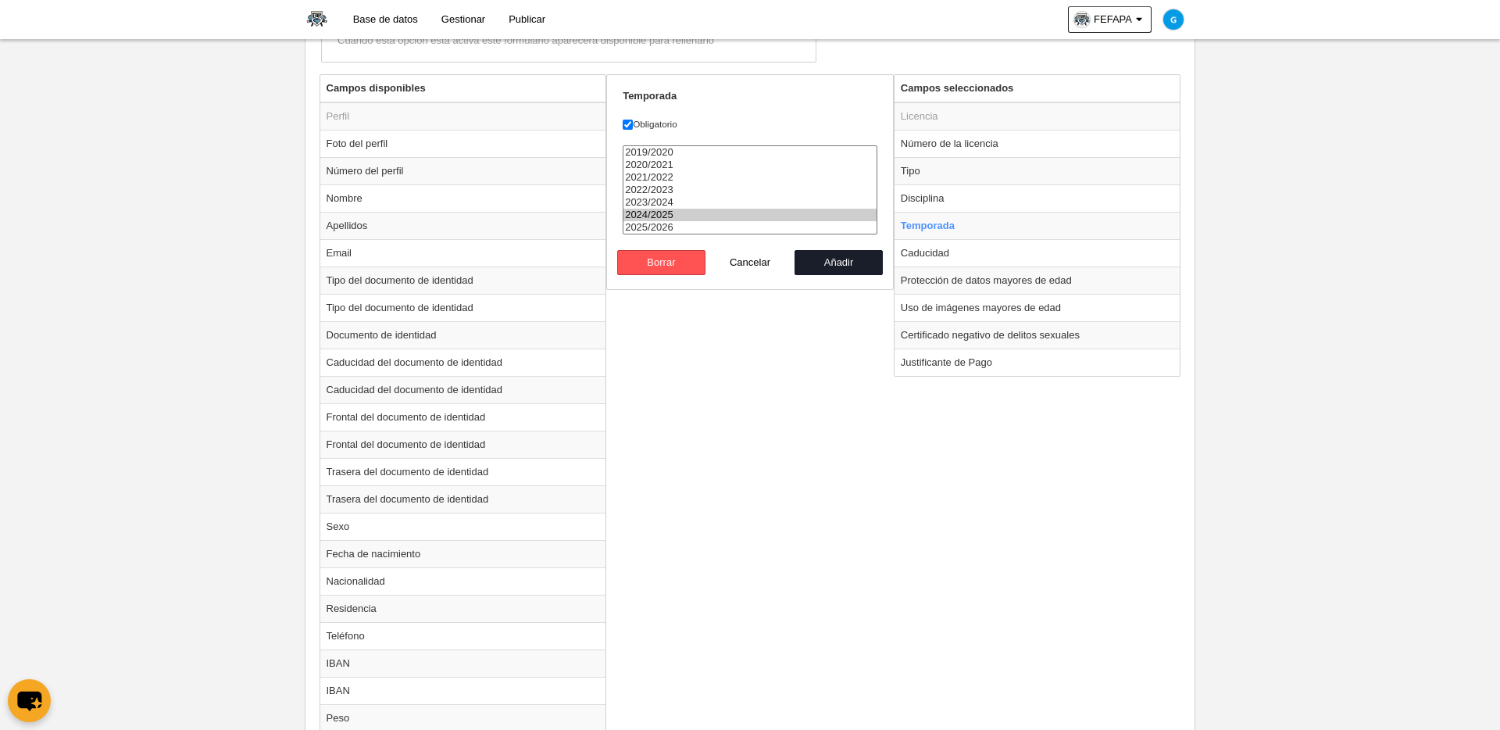
select select "8371"
click at [688, 231] on option "2025/2026" at bounding box center [750, 227] width 253 height 13
click at [853, 258] on button "Añadir" at bounding box center [839, 262] width 89 height 25
radio input "false"
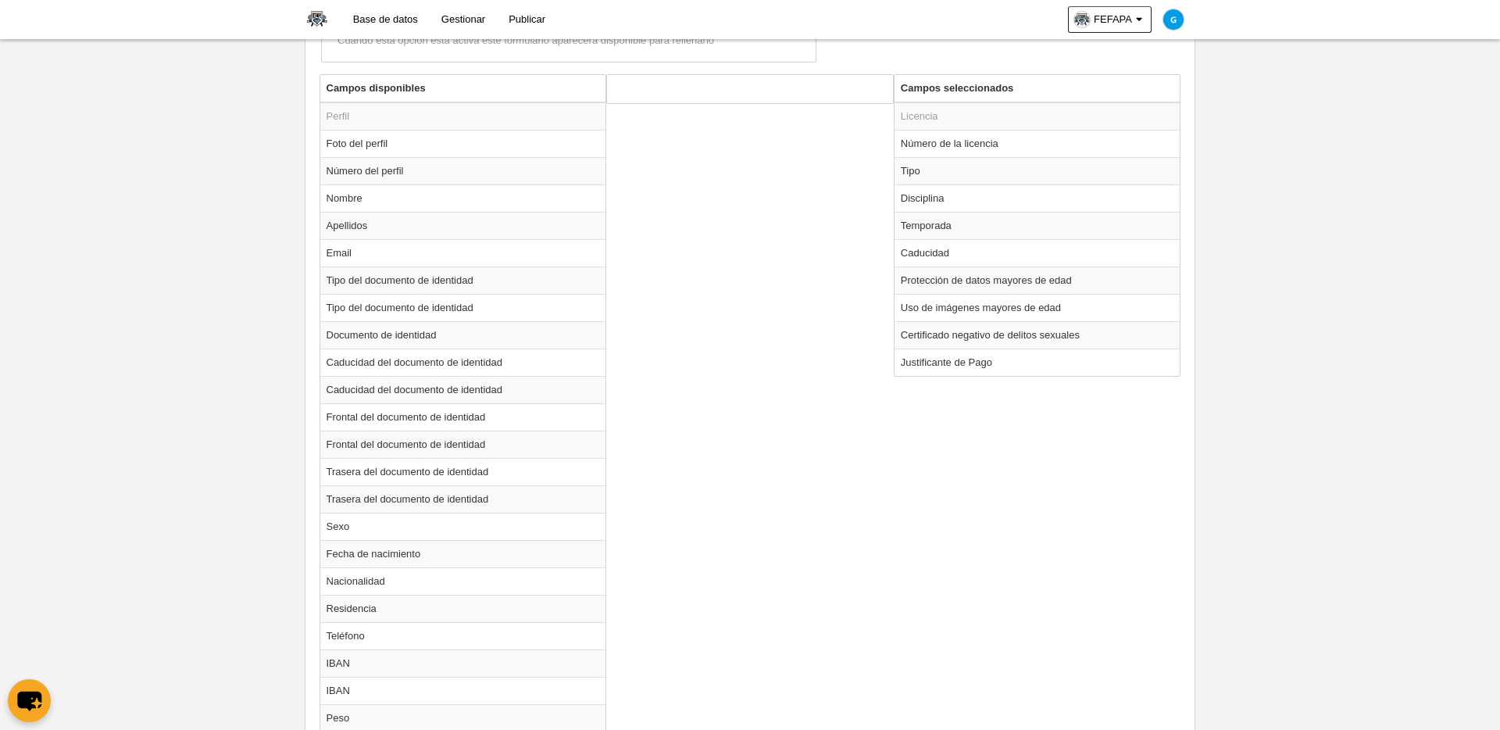
scroll to position [1489, 0]
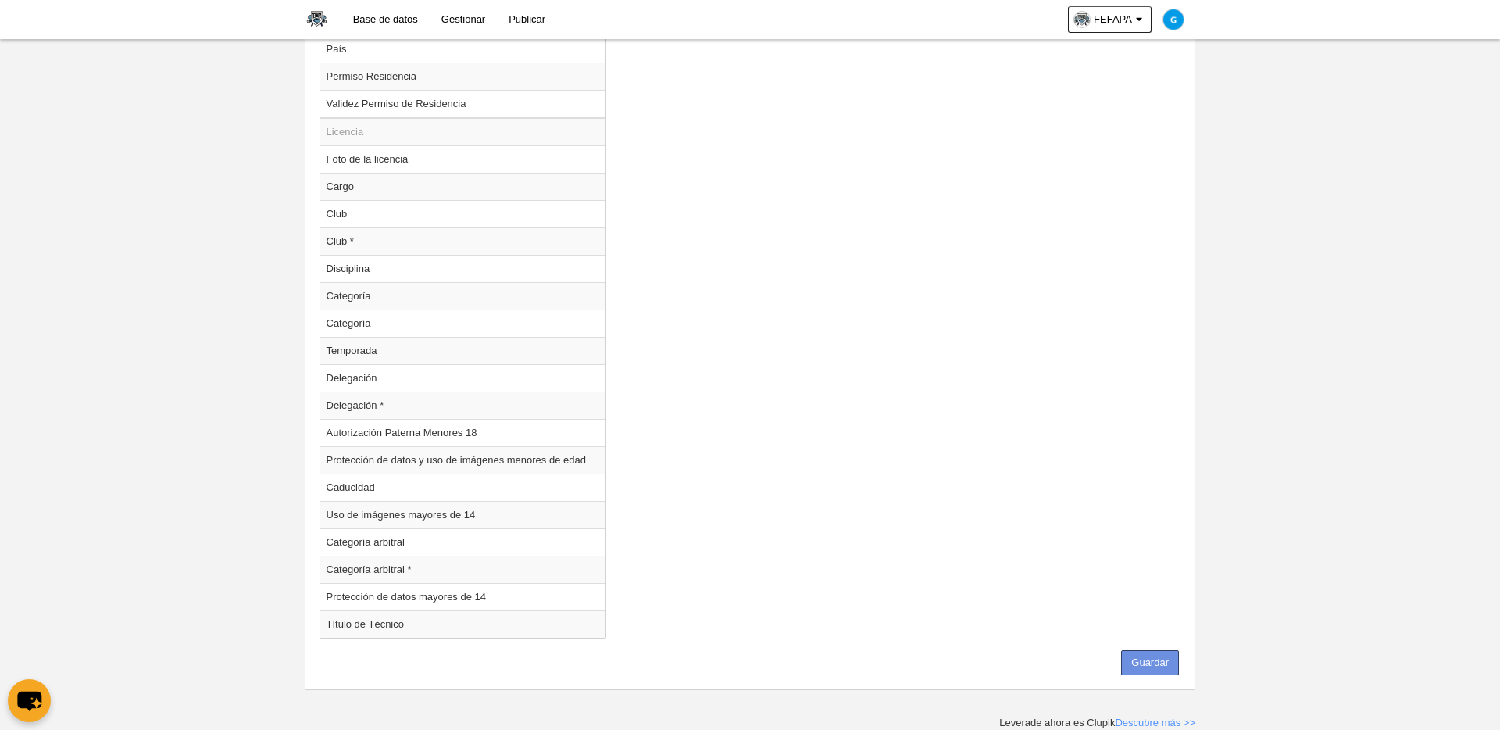
click at [1147, 623] on button "Guardar" at bounding box center [1150, 662] width 58 height 25
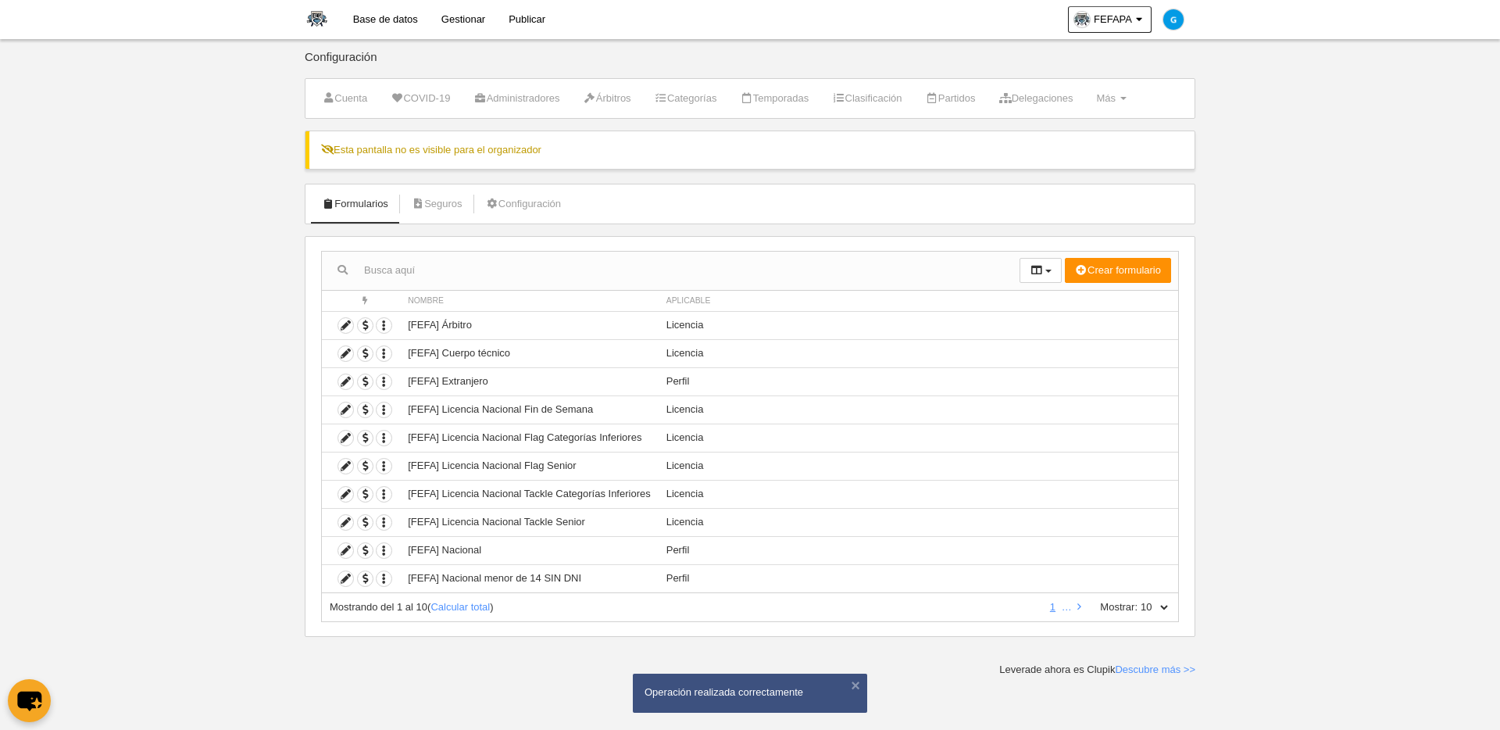
click at [1148, 607] on select "10 25 50 100 500" at bounding box center [1154, 607] width 33 height 14
select select "500"
click at [1138, 600] on select "10 25 50 100 500" at bounding box center [1154, 607] width 33 height 14
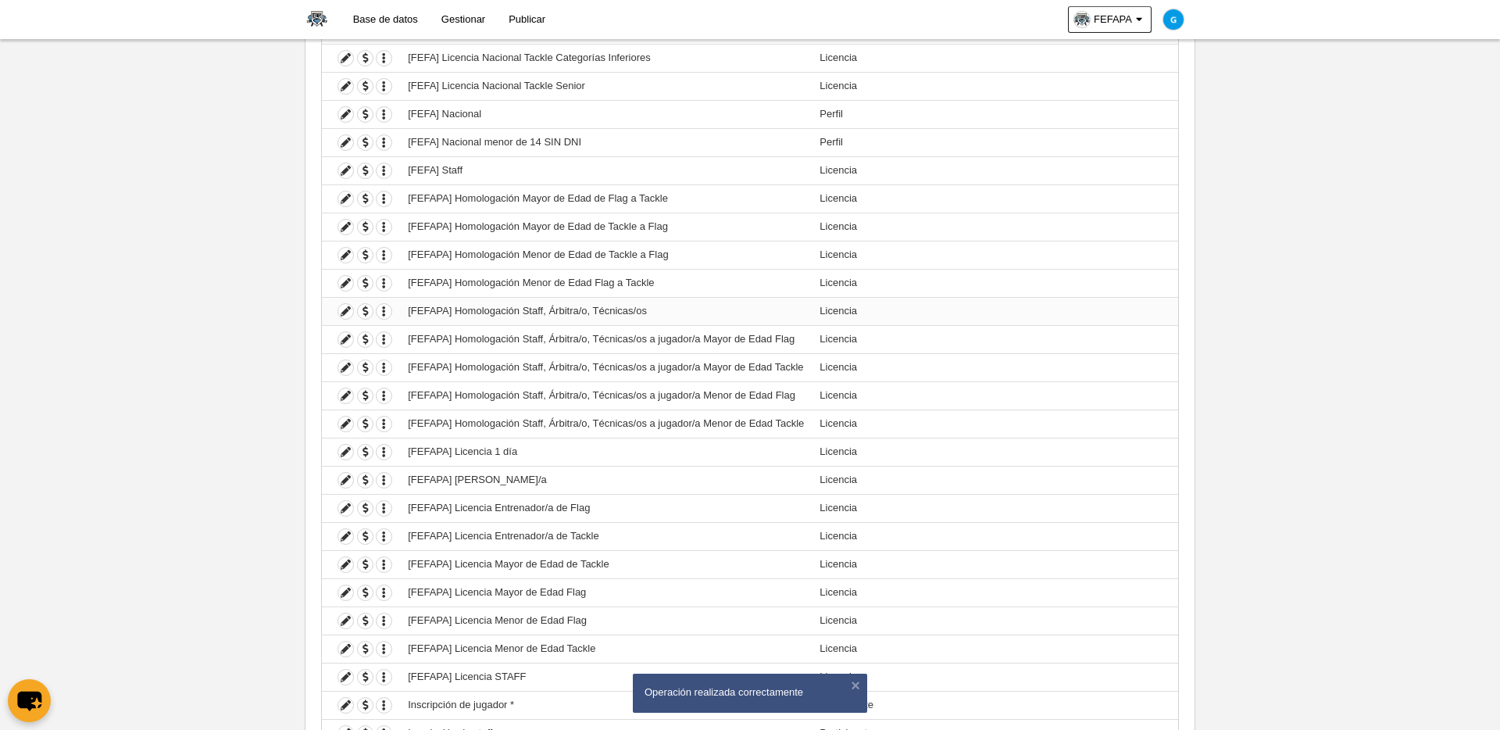
scroll to position [538, 0]
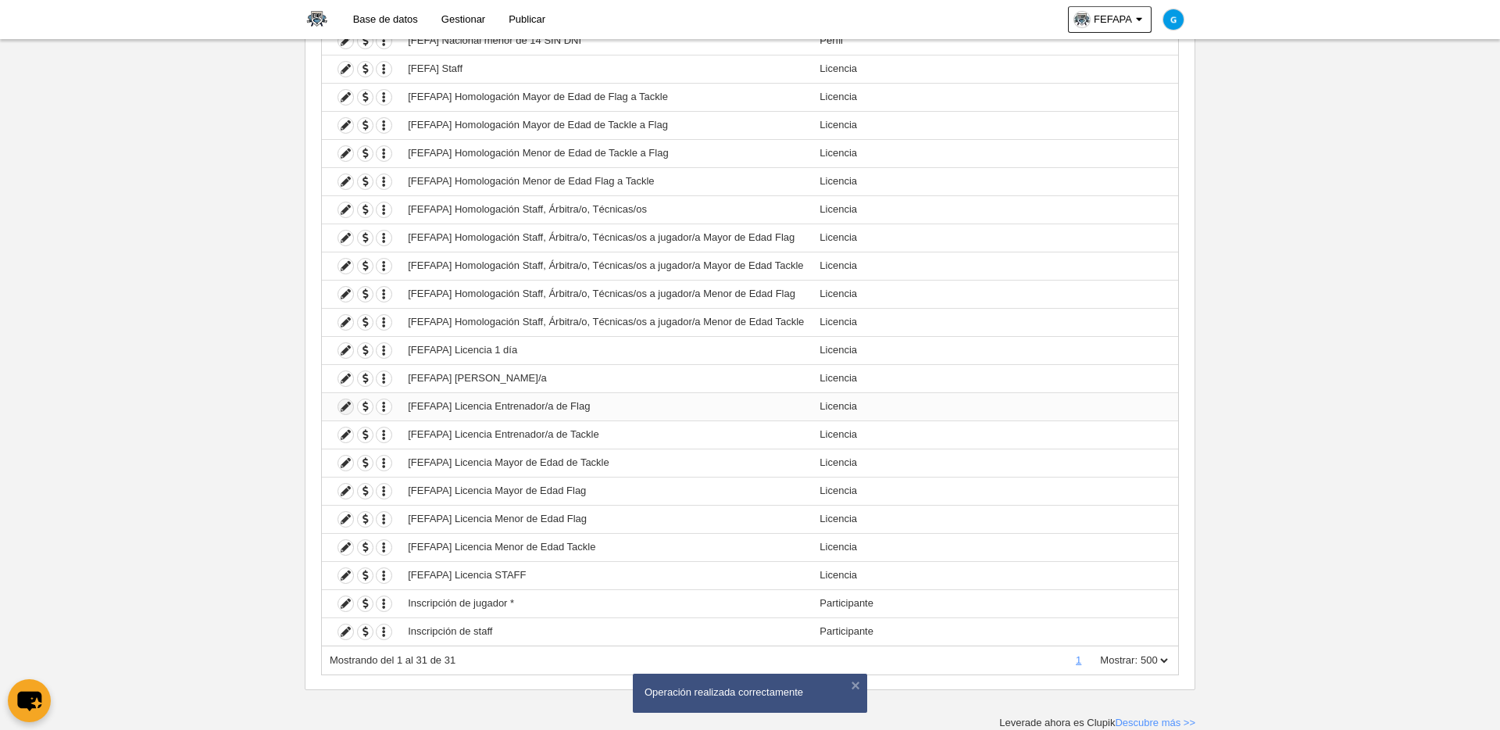
click at [345, 407] on icon at bounding box center [345, 406] width 15 height 15
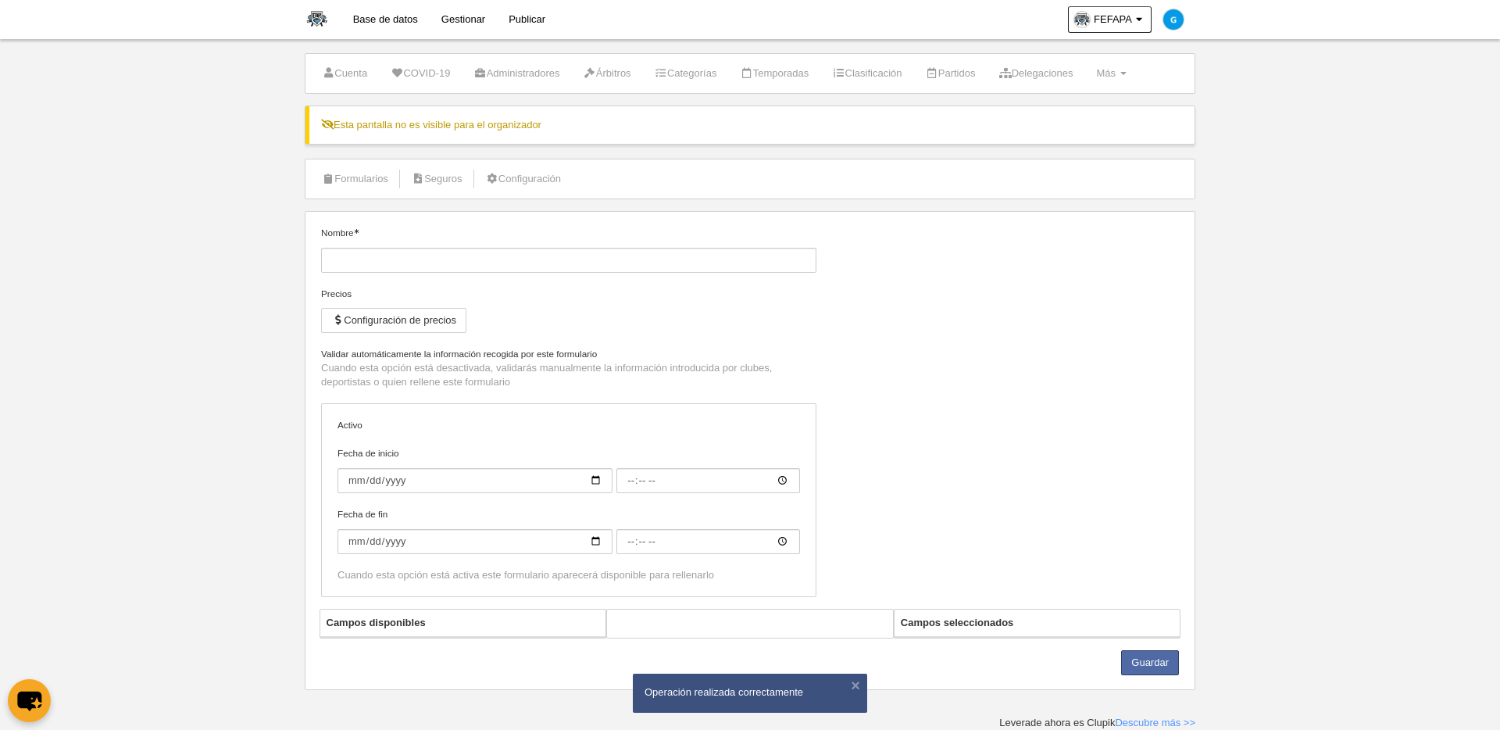
type input "[FEFAPA] Licencia Entrenador/a de Flag"
checkbox input "true"
select select "selected"
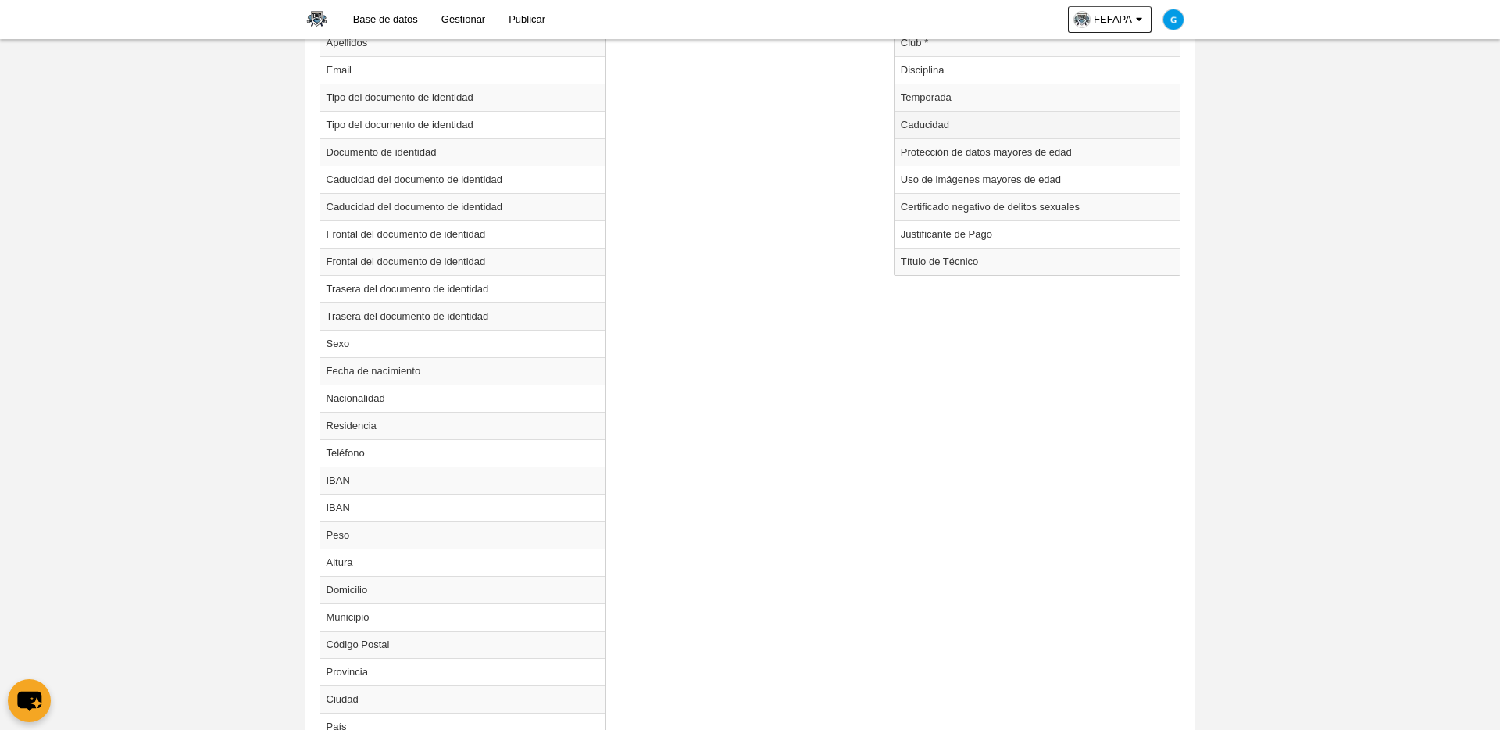
scroll to position [810, 0]
click at [938, 102] on td "Temporada" at bounding box center [1038, 97] width 286 height 27
radio input "true"
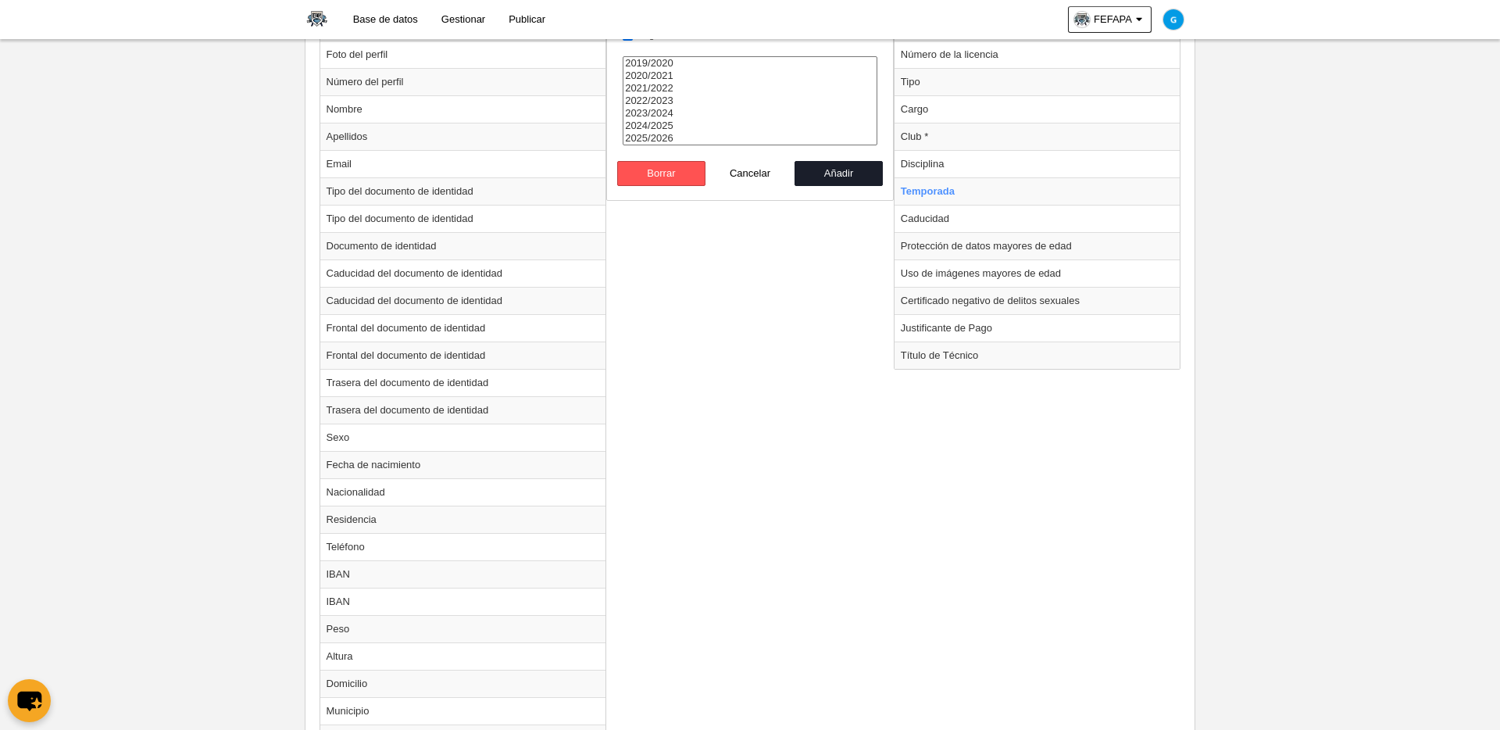
scroll to position [714, 0]
select select "8371"
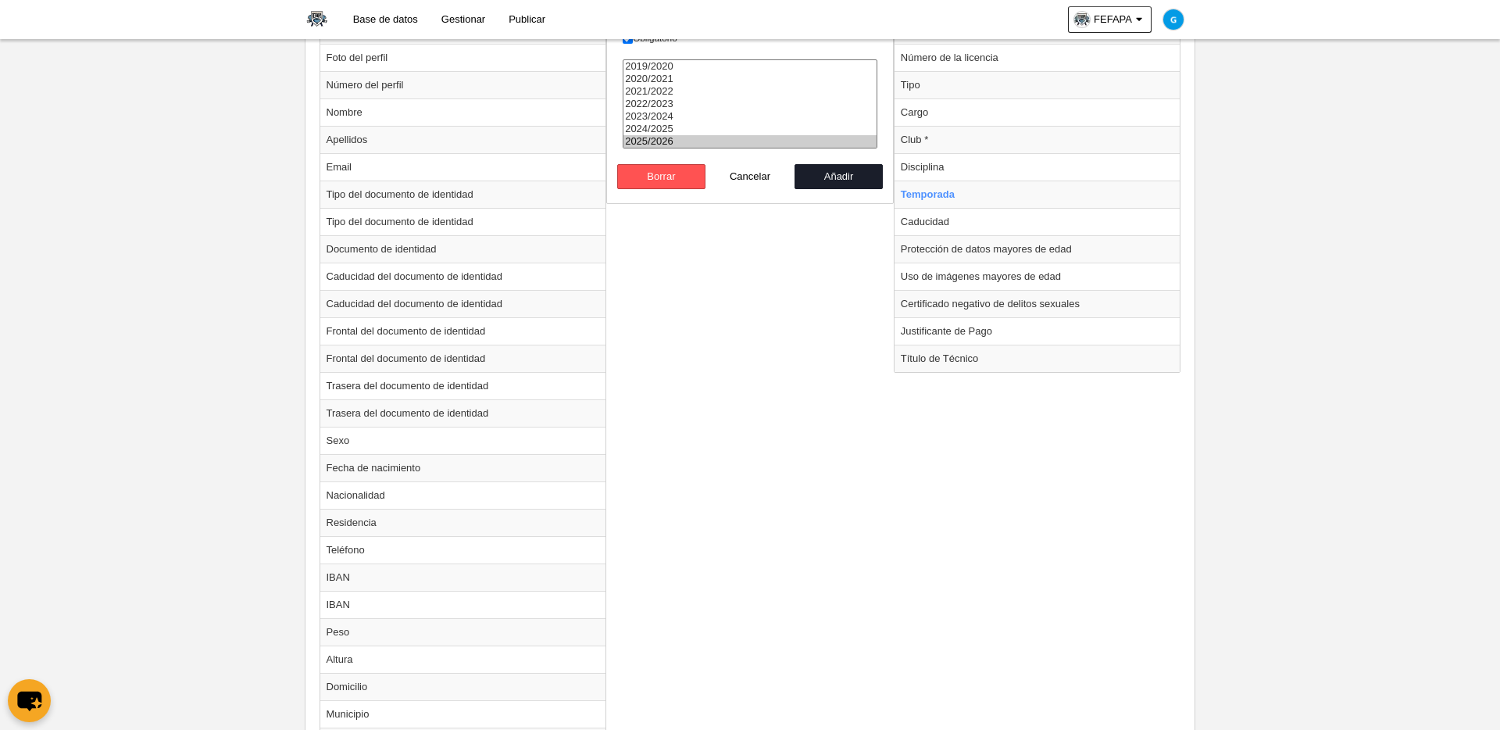
click at [659, 138] on option "2025/2026" at bounding box center [750, 141] width 253 height 13
click at [835, 168] on button "Añadir" at bounding box center [839, 176] width 89 height 25
radio input "false"
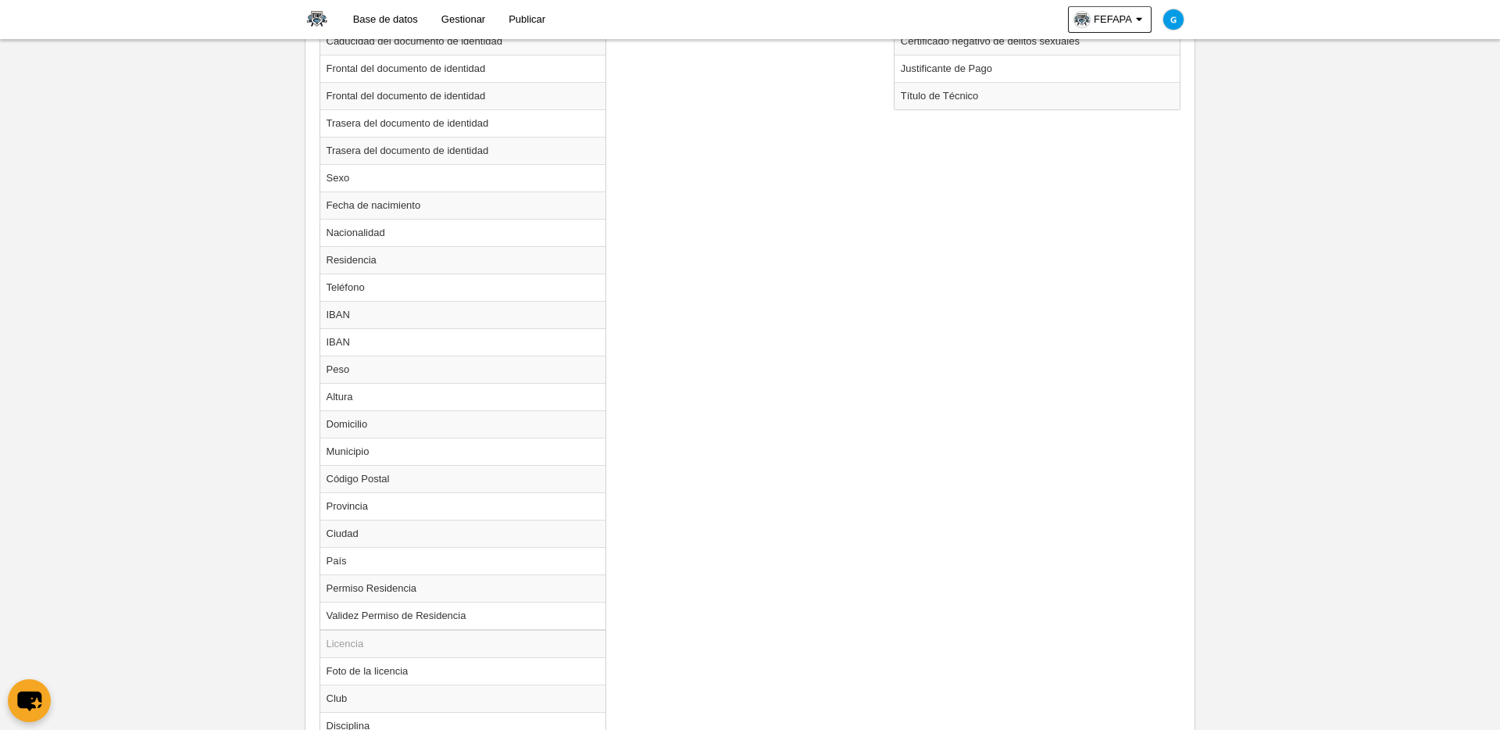
scroll to position [1407, 0]
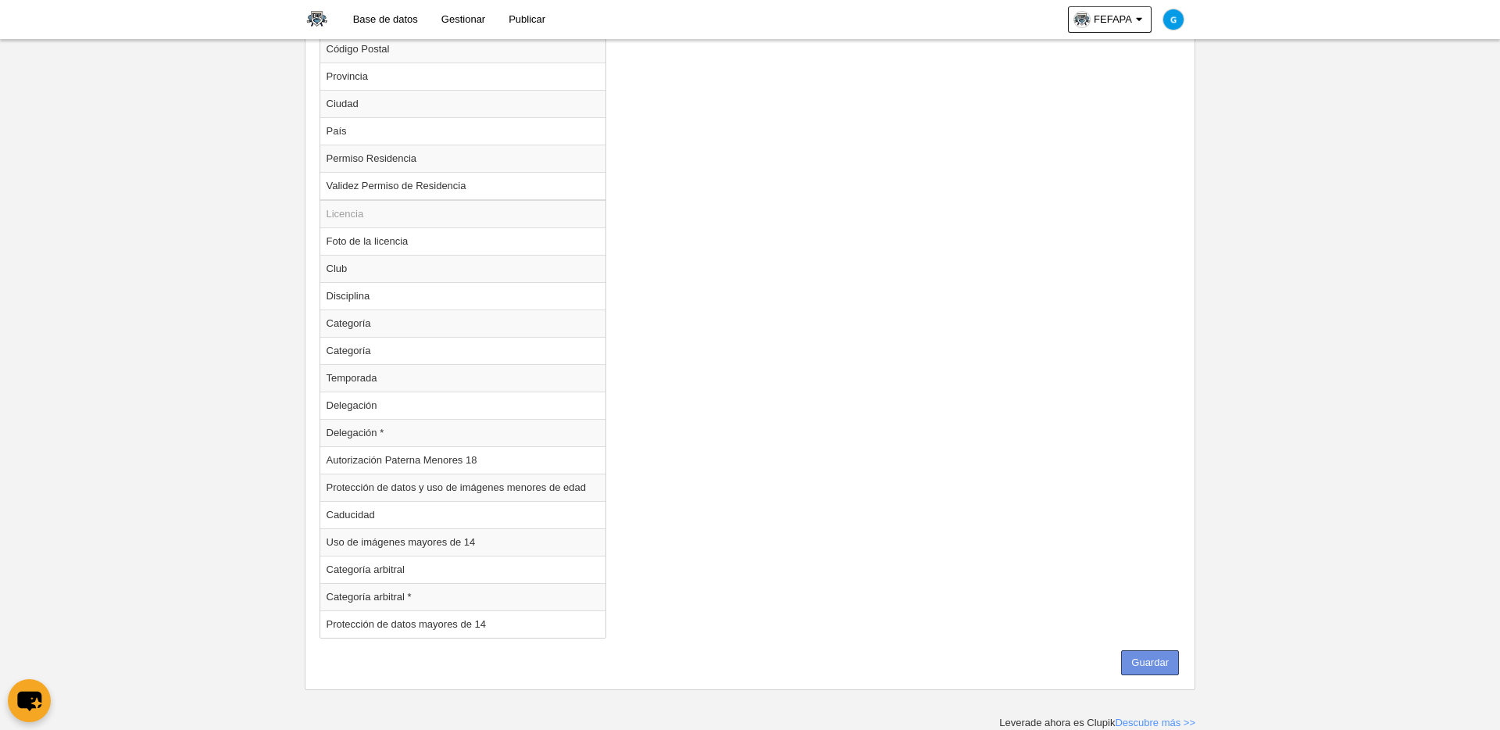
click at [1148, 623] on button "Guardar" at bounding box center [1150, 662] width 58 height 25
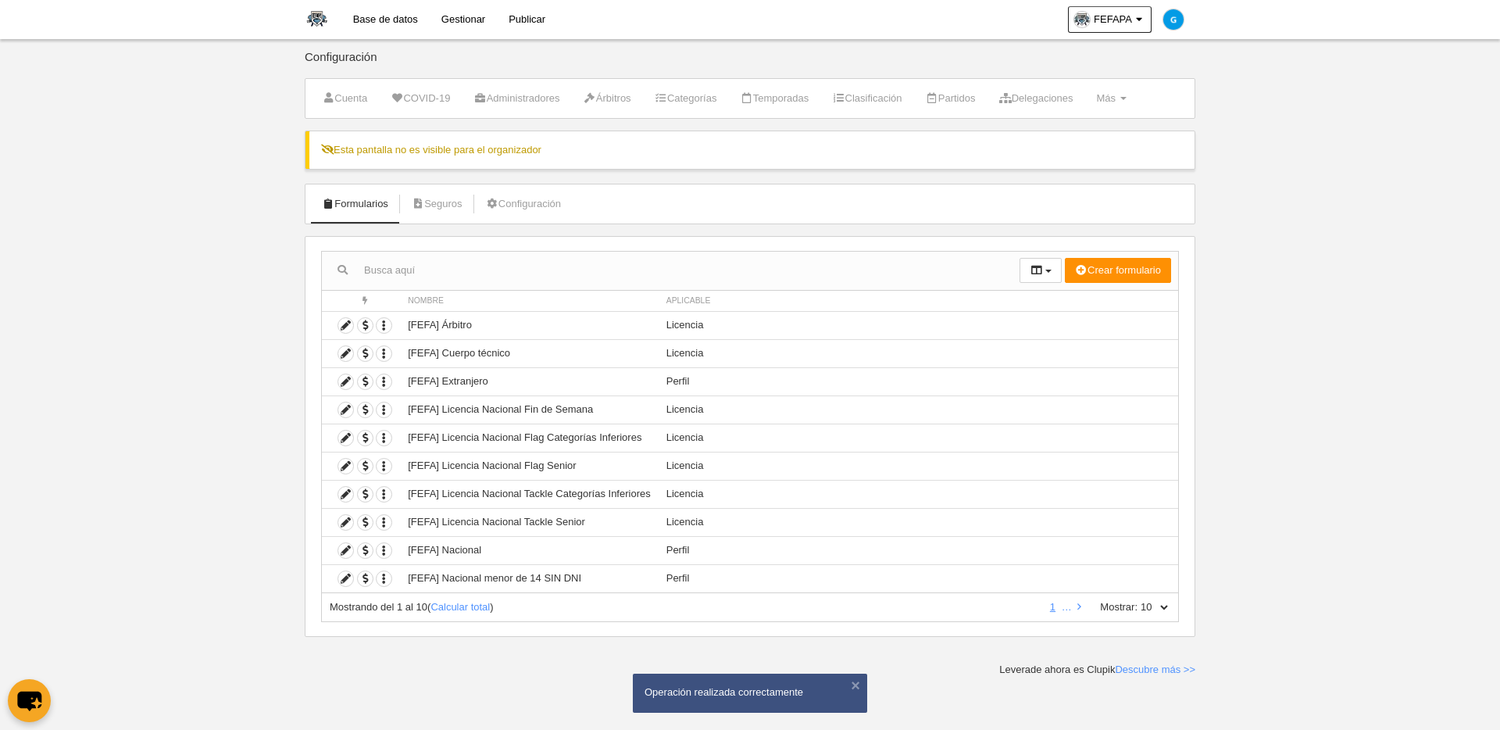
click at [452, 613] on div "Mostrando del 1 al 10 ( Calcular total )" at bounding box center [685, 607] width 710 height 14
click at [1142, 606] on select "10 25 50 100 500" at bounding box center [1154, 607] width 33 height 14
select select "500"
click at [1138, 600] on select "10 25 50 100 500" at bounding box center [1154, 607] width 33 height 14
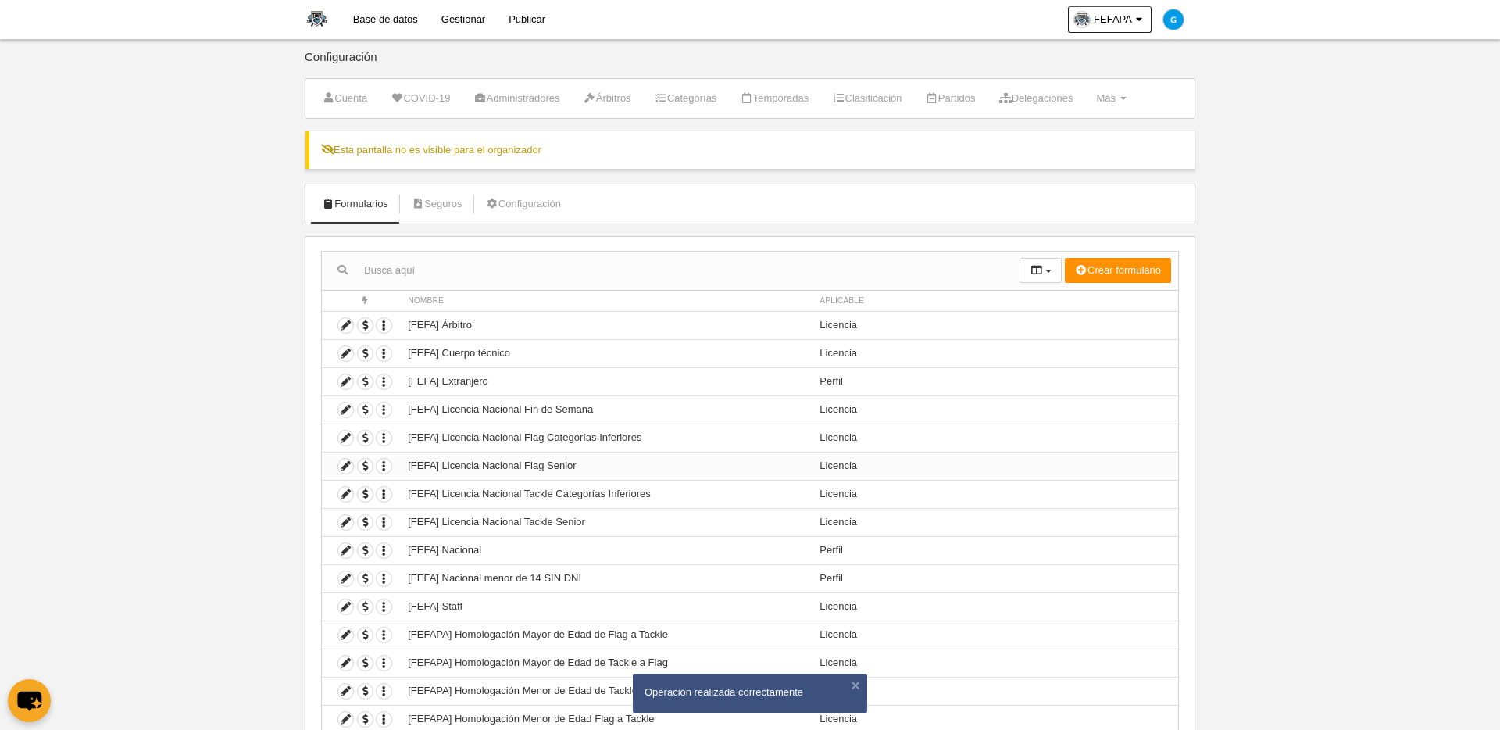
scroll to position [538, 0]
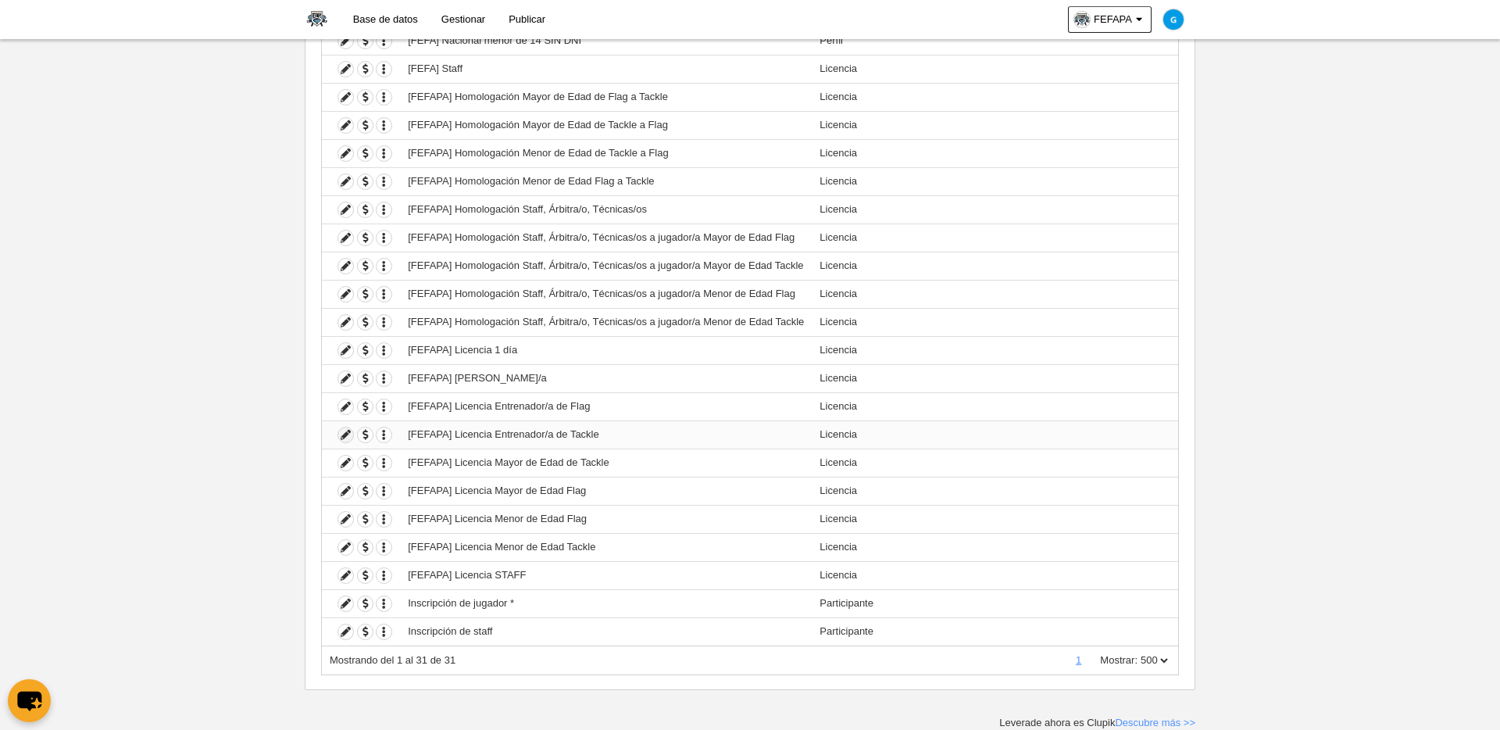
click at [350, 438] on icon at bounding box center [345, 434] width 15 height 15
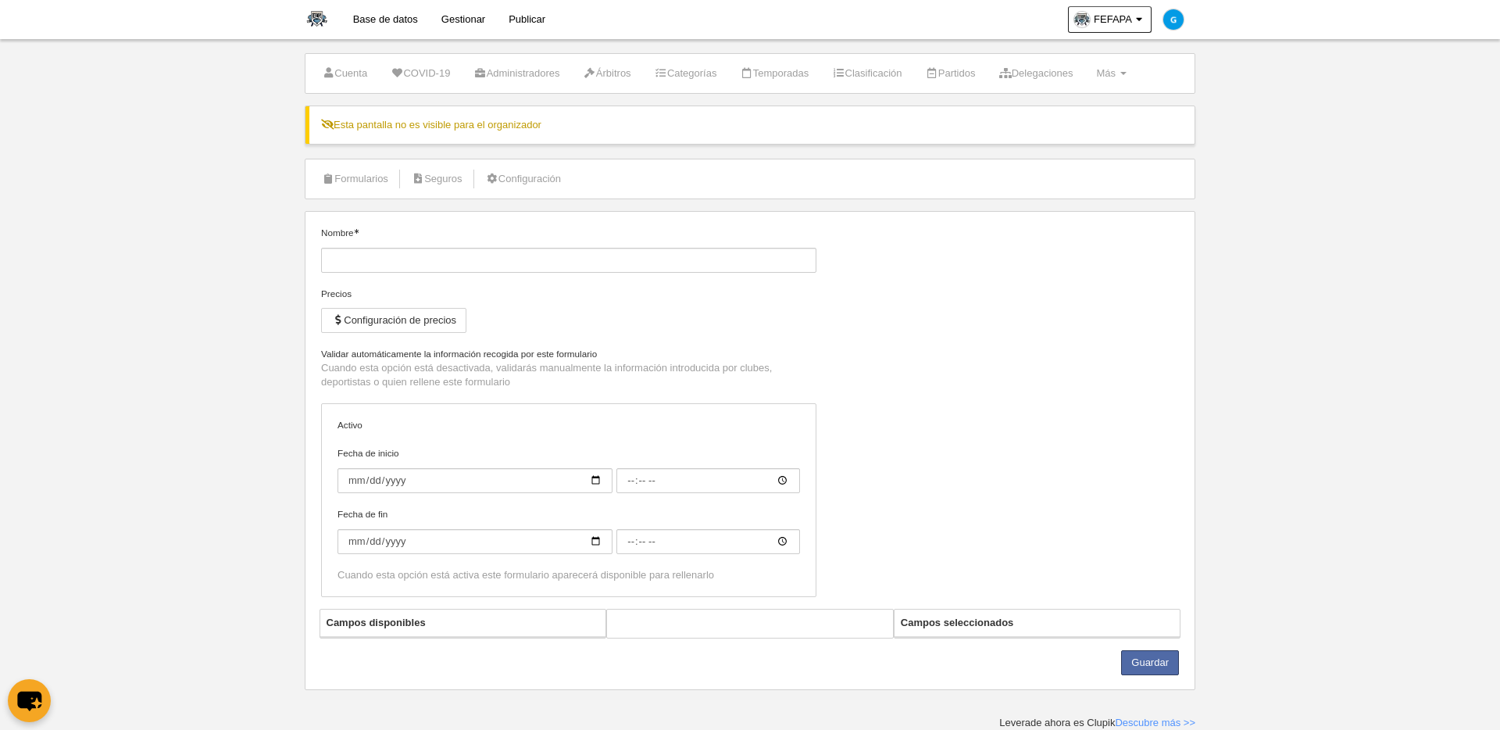
type input "[FEFAPA] Licencia Entrenador/a de Tackle"
checkbox input "true"
select select "selected"
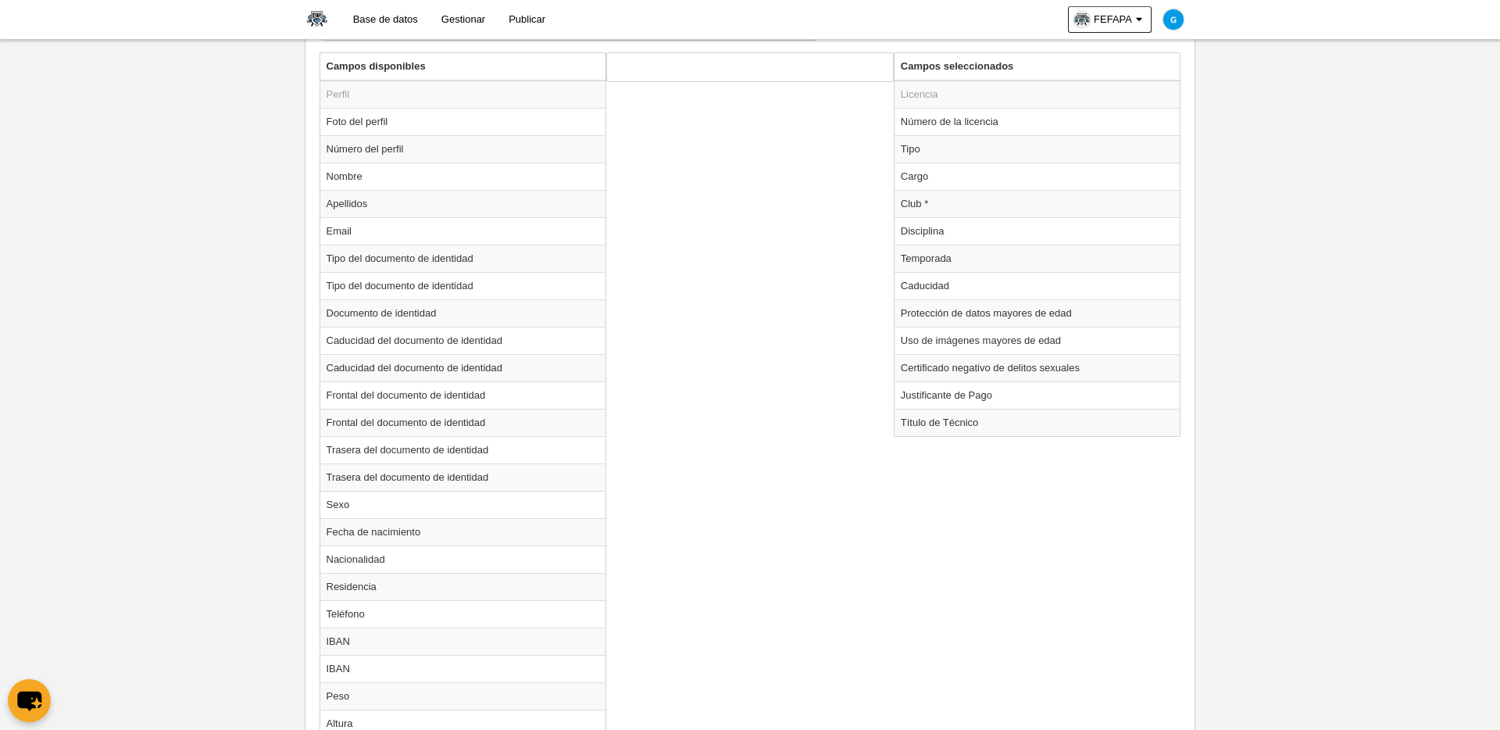
scroll to position [602, 0]
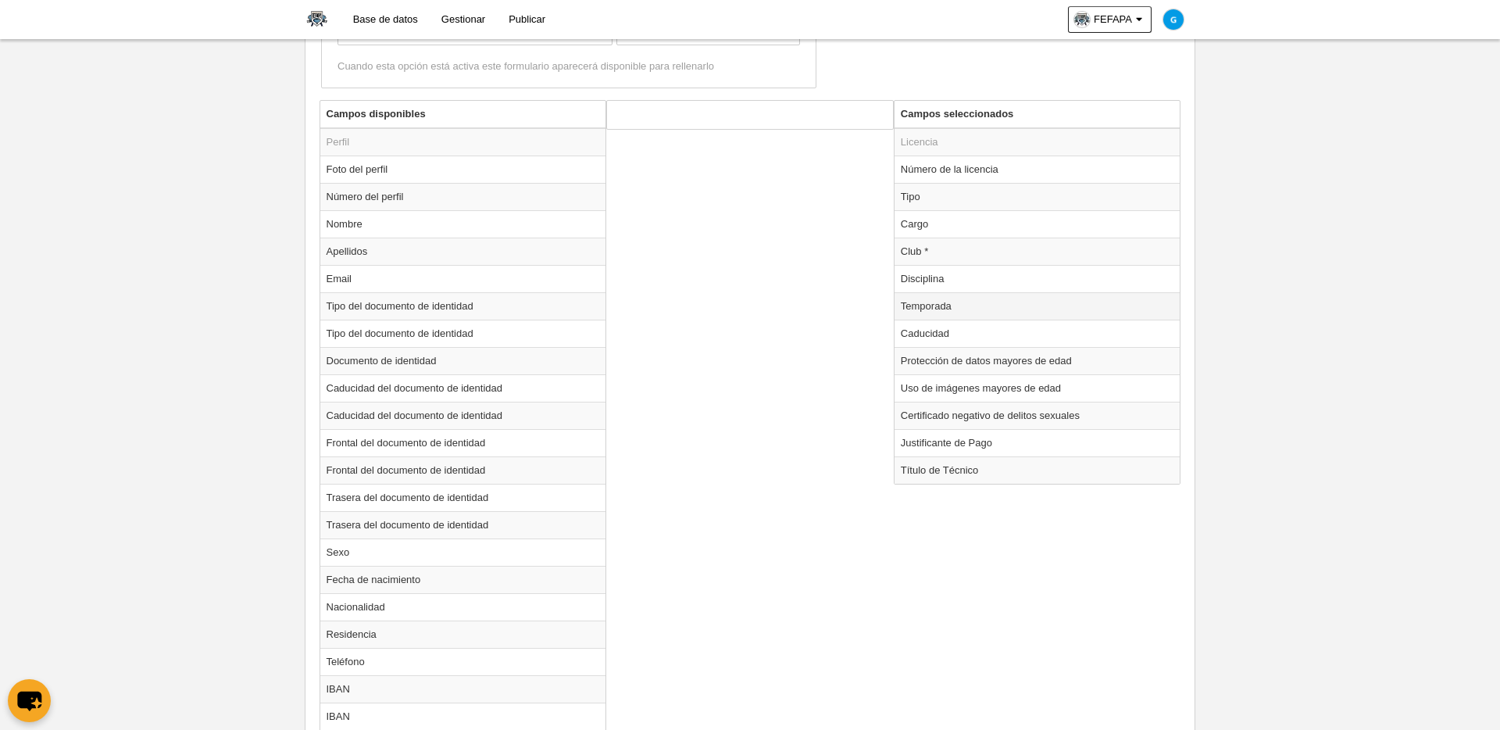
click at [928, 308] on td "Temporada" at bounding box center [1038, 305] width 286 height 27
radio input "true"
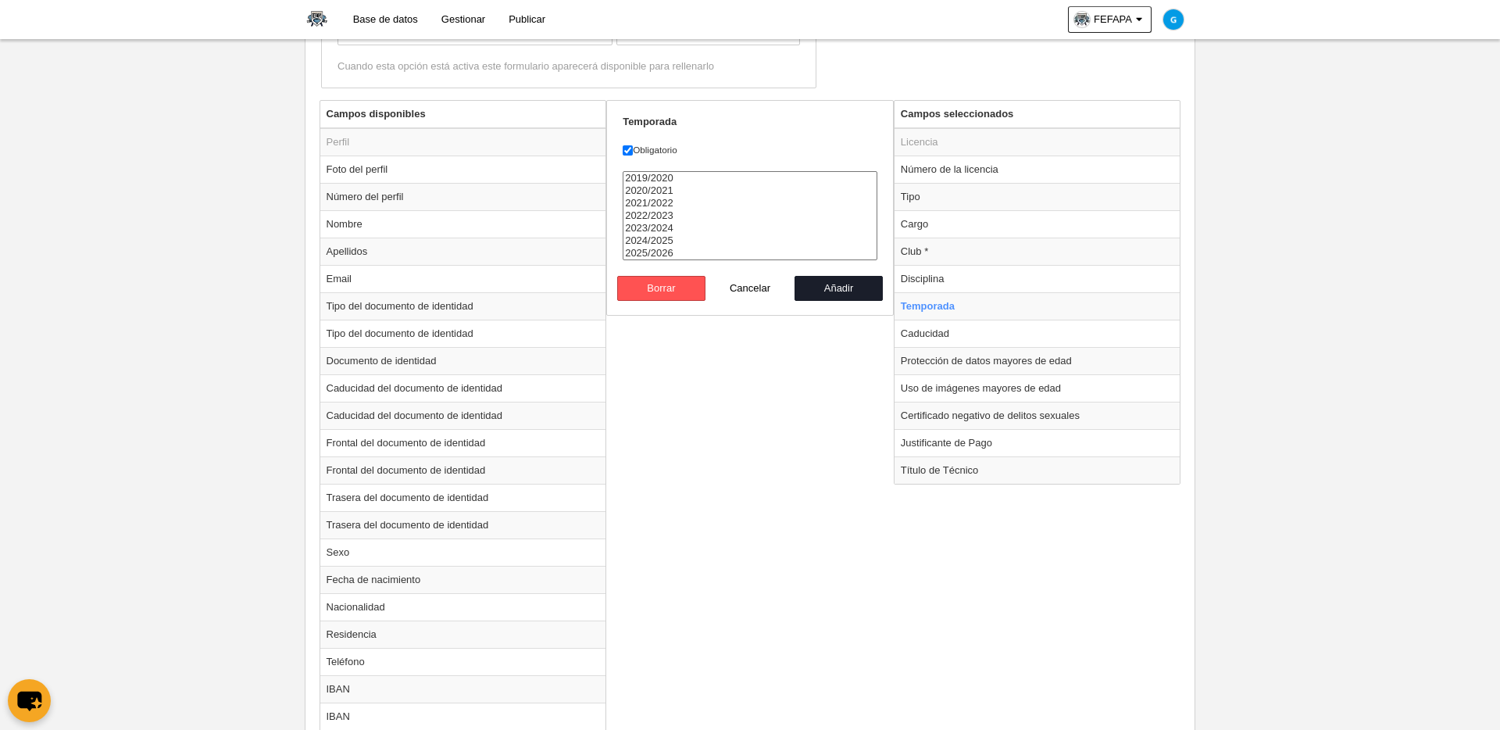
select select "8371"
click at [658, 252] on option "2025/2026" at bounding box center [750, 253] width 253 height 13
click at [830, 290] on button "Añadir" at bounding box center [839, 288] width 89 height 25
radio input "false"
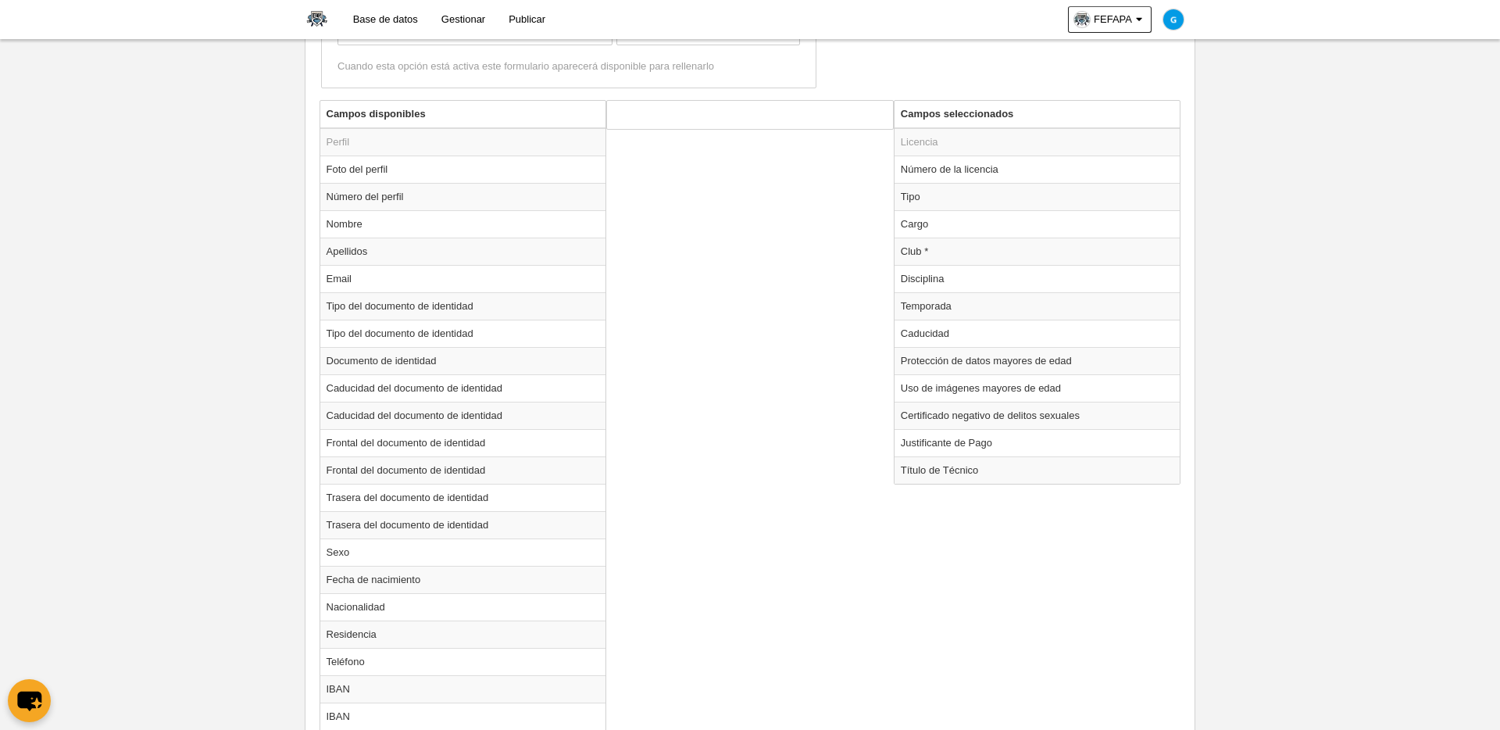
scroll to position [1407, 0]
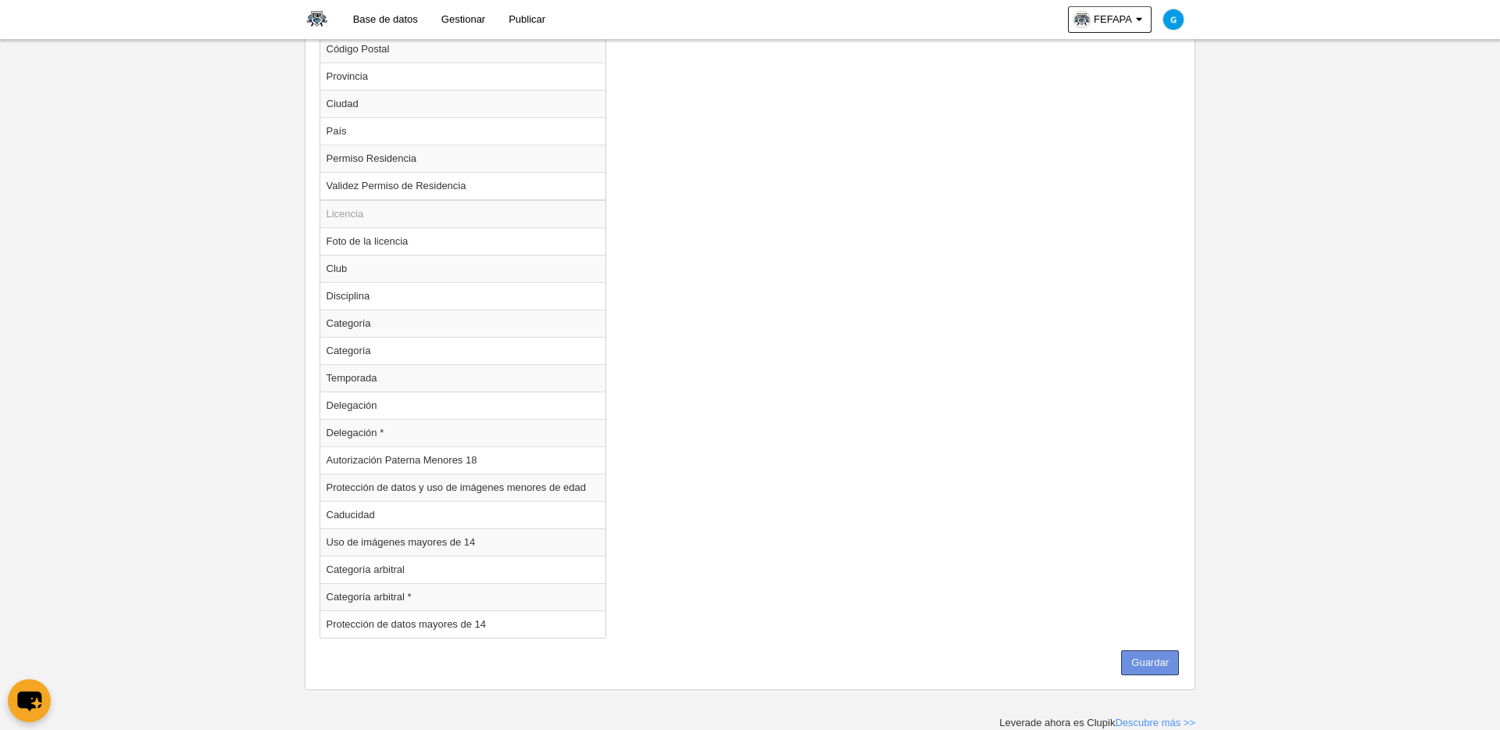
click at [1148, 623] on button "Guardar" at bounding box center [1150, 662] width 58 height 25
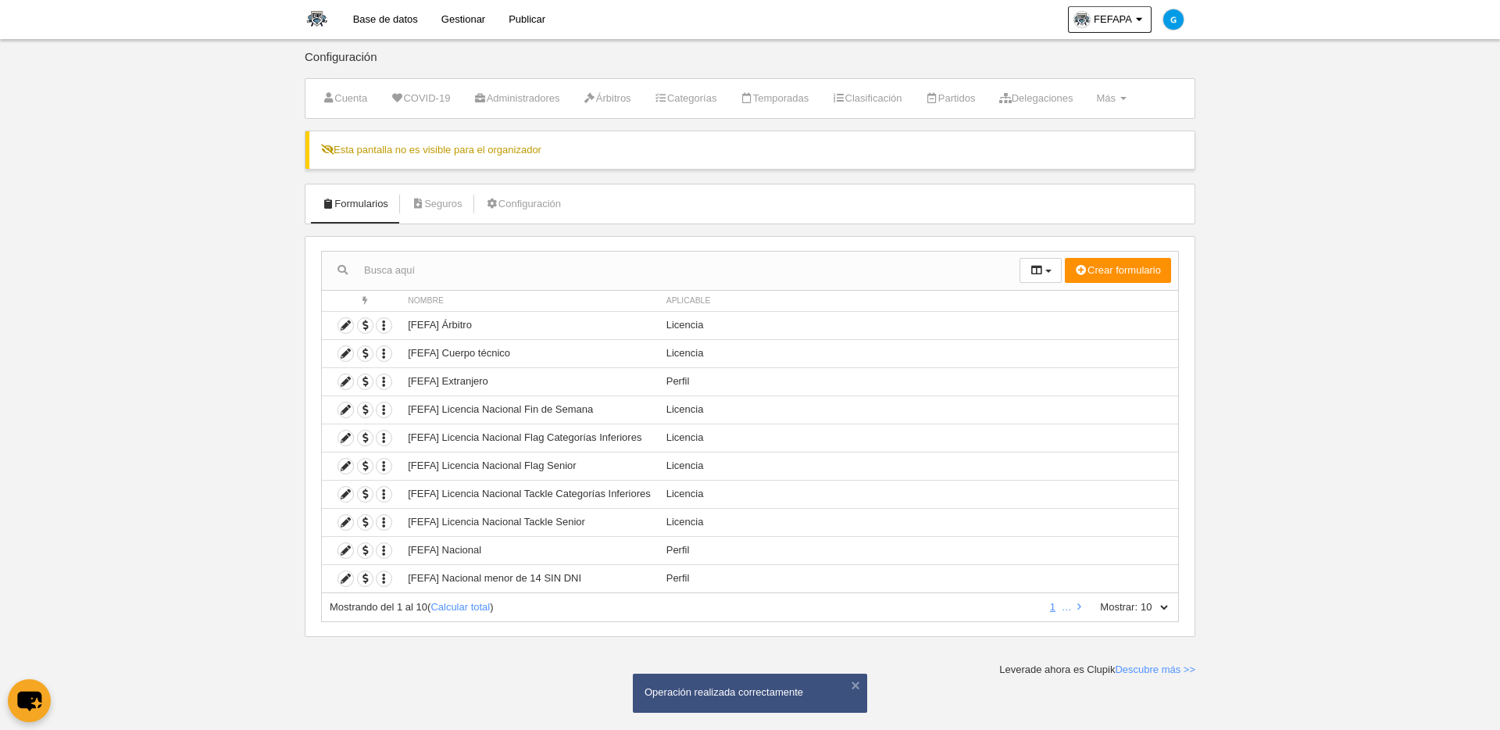
click at [1148, 607] on select "10 25 50 100 500" at bounding box center [1154, 607] width 33 height 14
select select "500"
click at [1138, 600] on select "10 25 50 100 500" at bounding box center [1154, 607] width 33 height 14
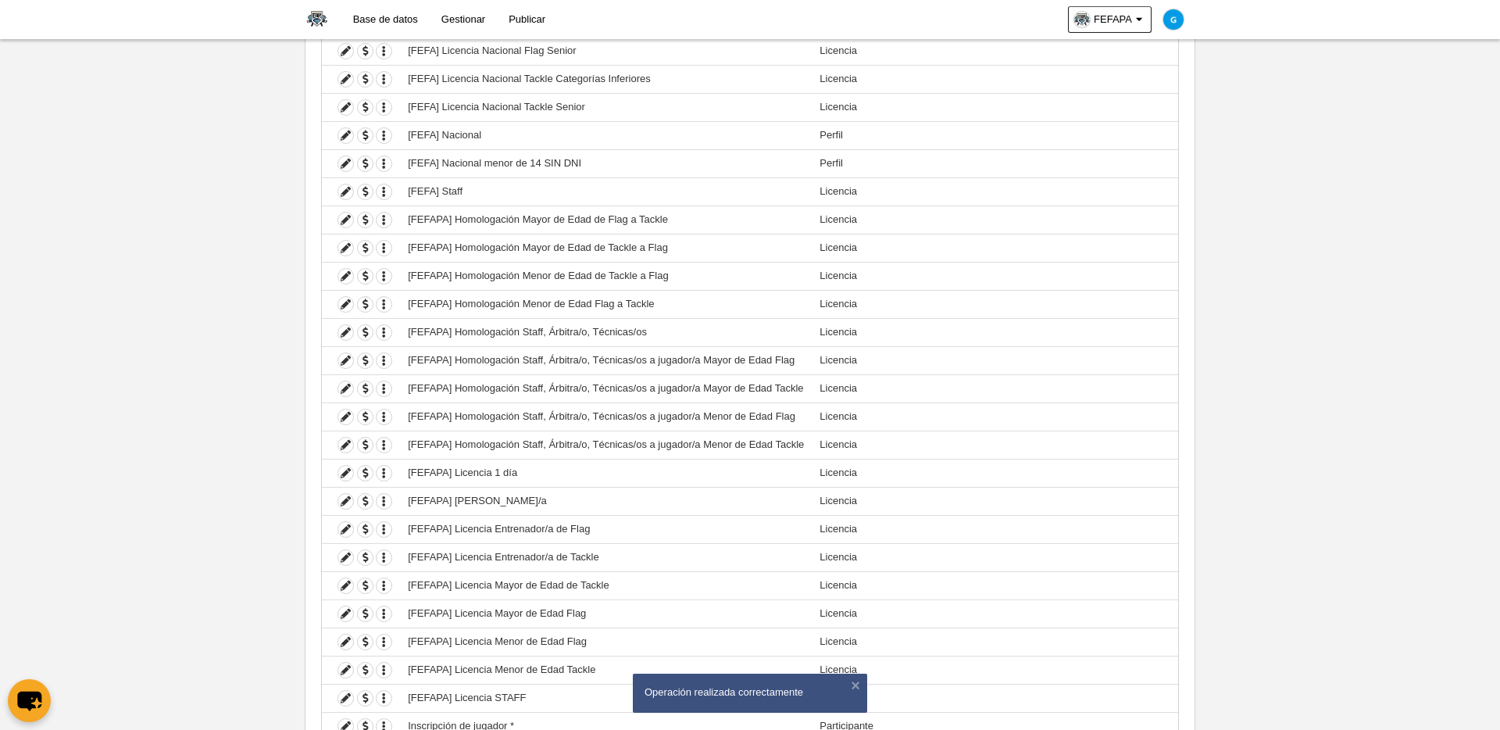
scroll to position [538, 0]
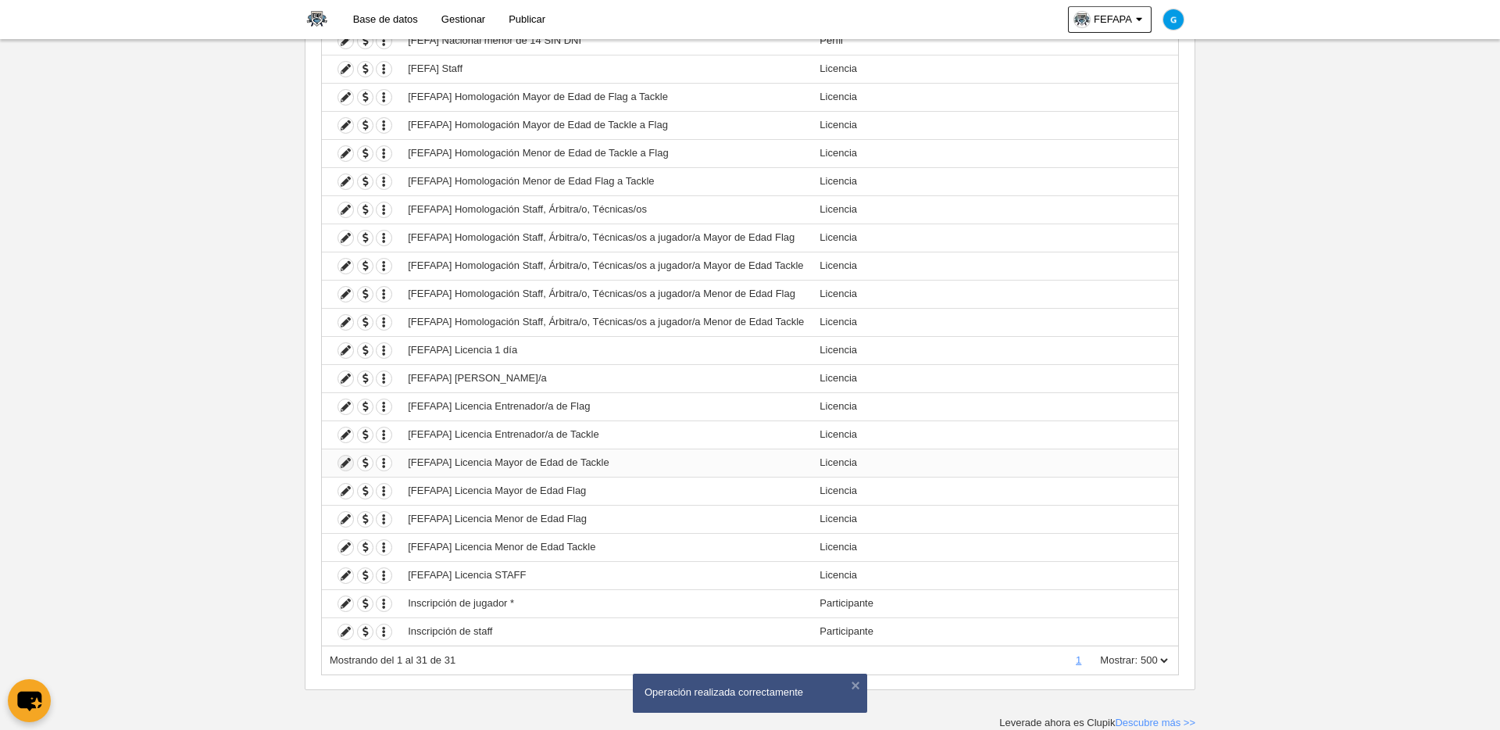
click at [348, 466] on icon at bounding box center [345, 463] width 15 height 15
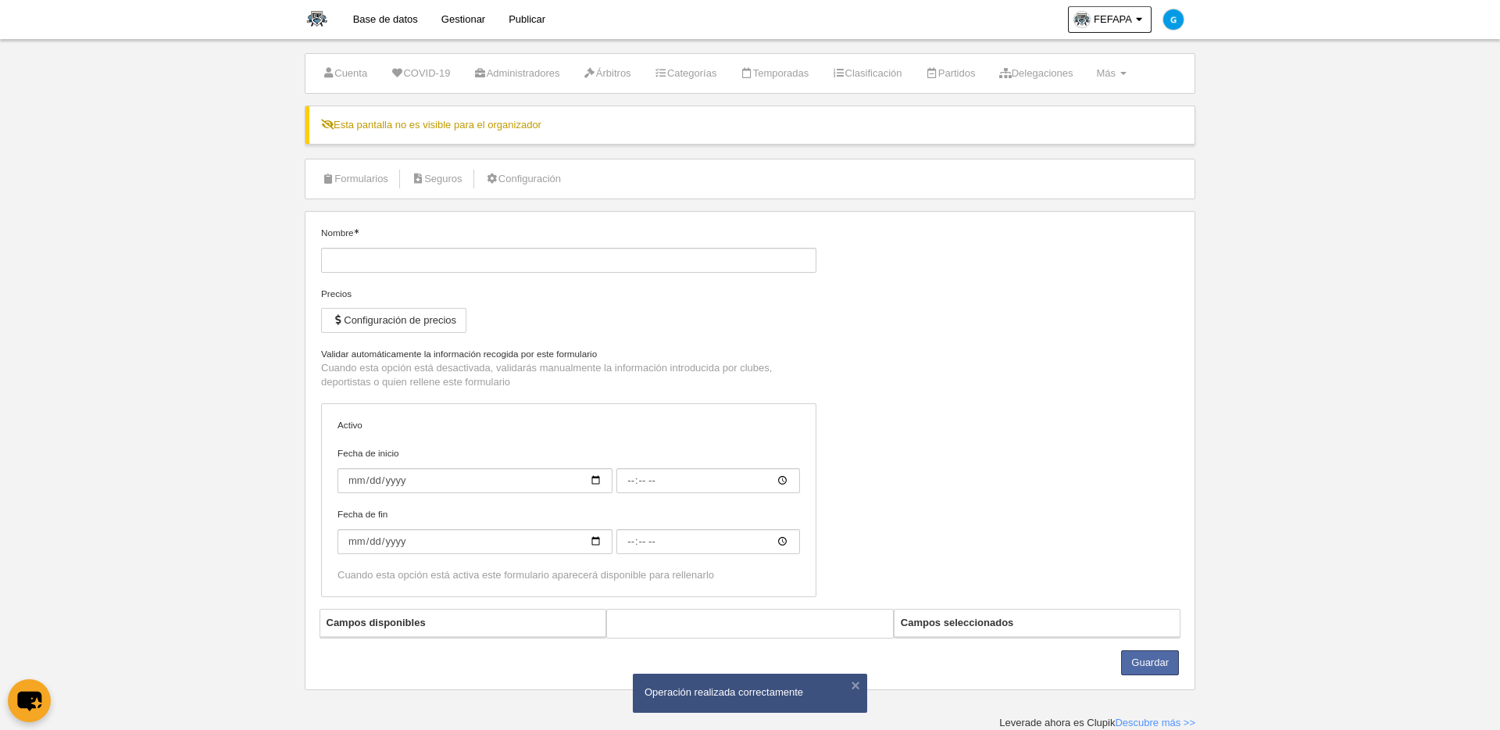
type input "[FEFAPA] Licencia Mayor de Edad de Tackle"
checkbox input "true"
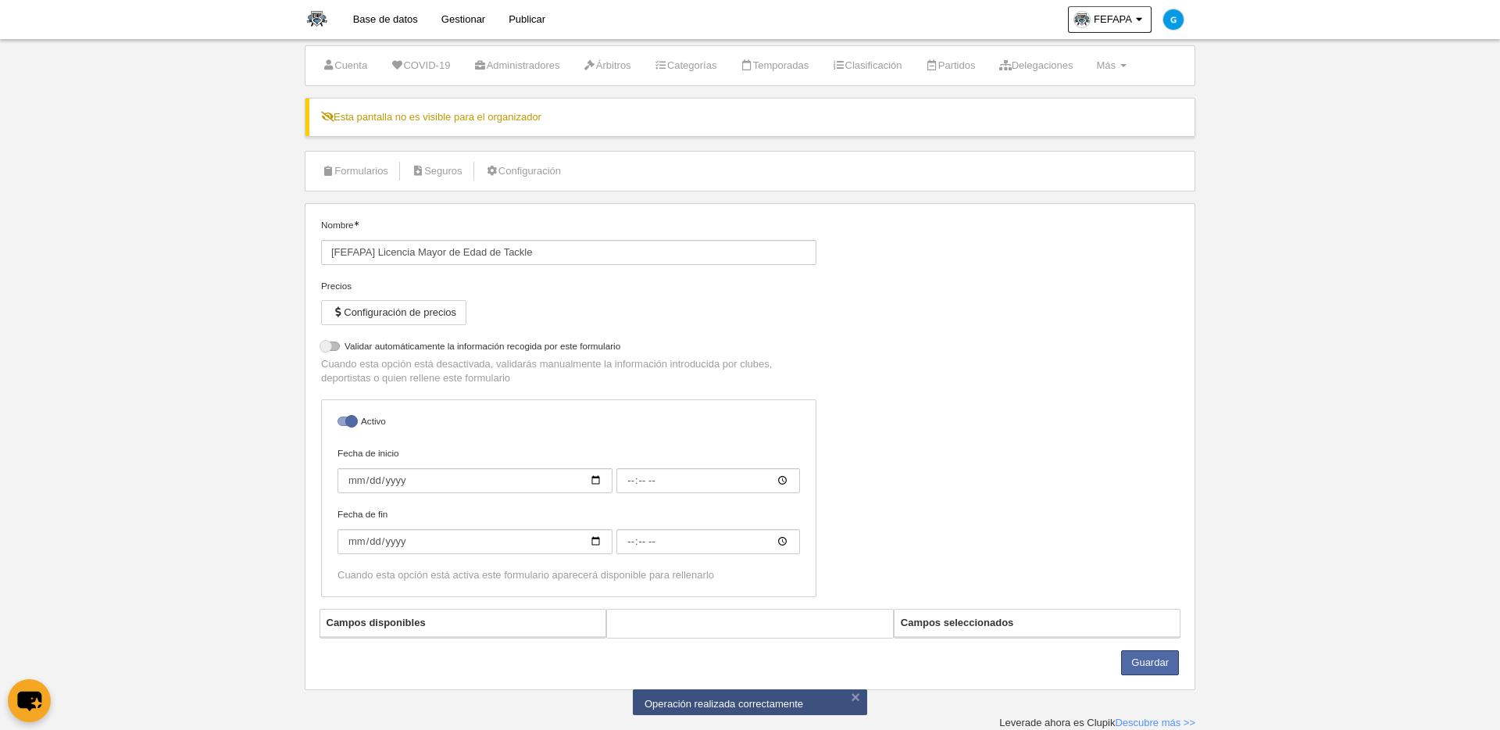
select select "selected"
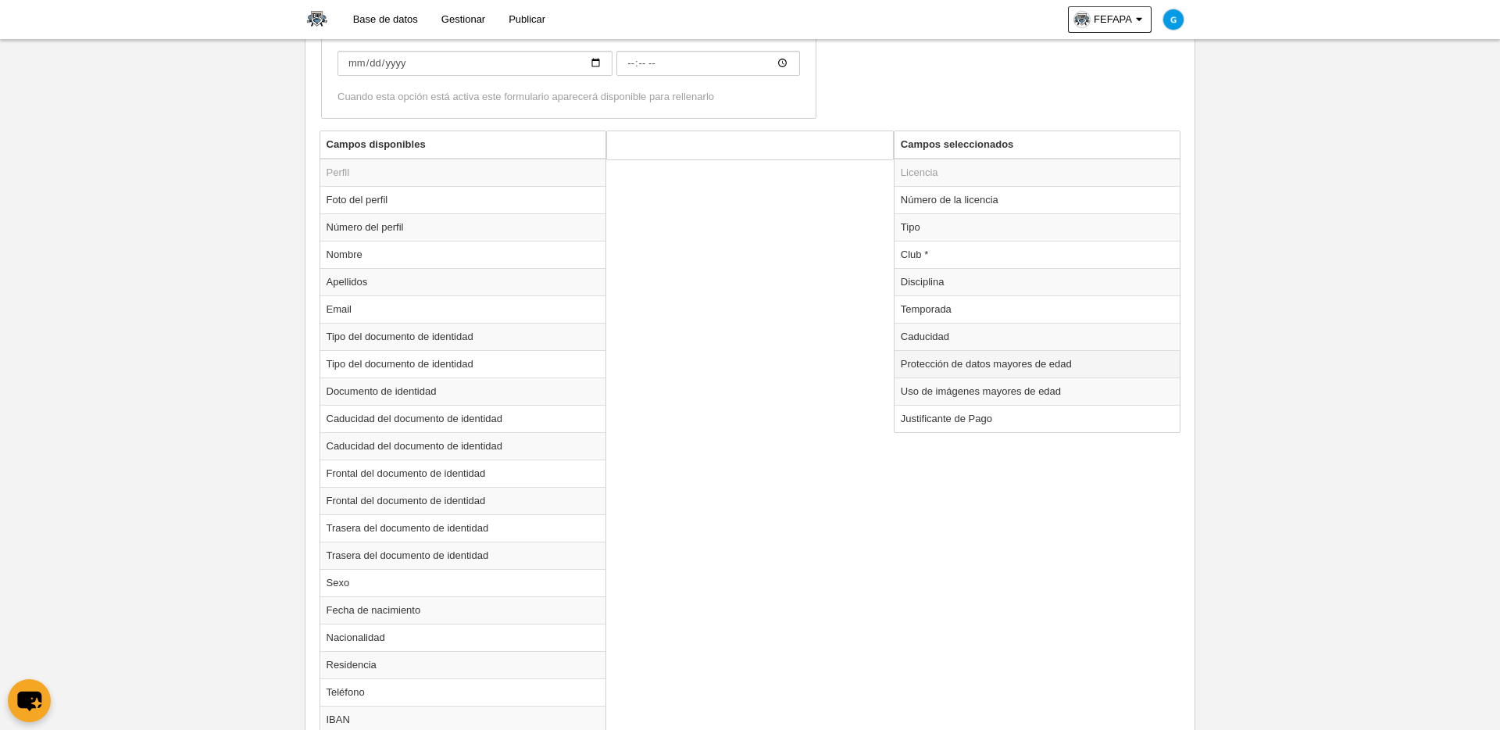
scroll to position [552, 0]
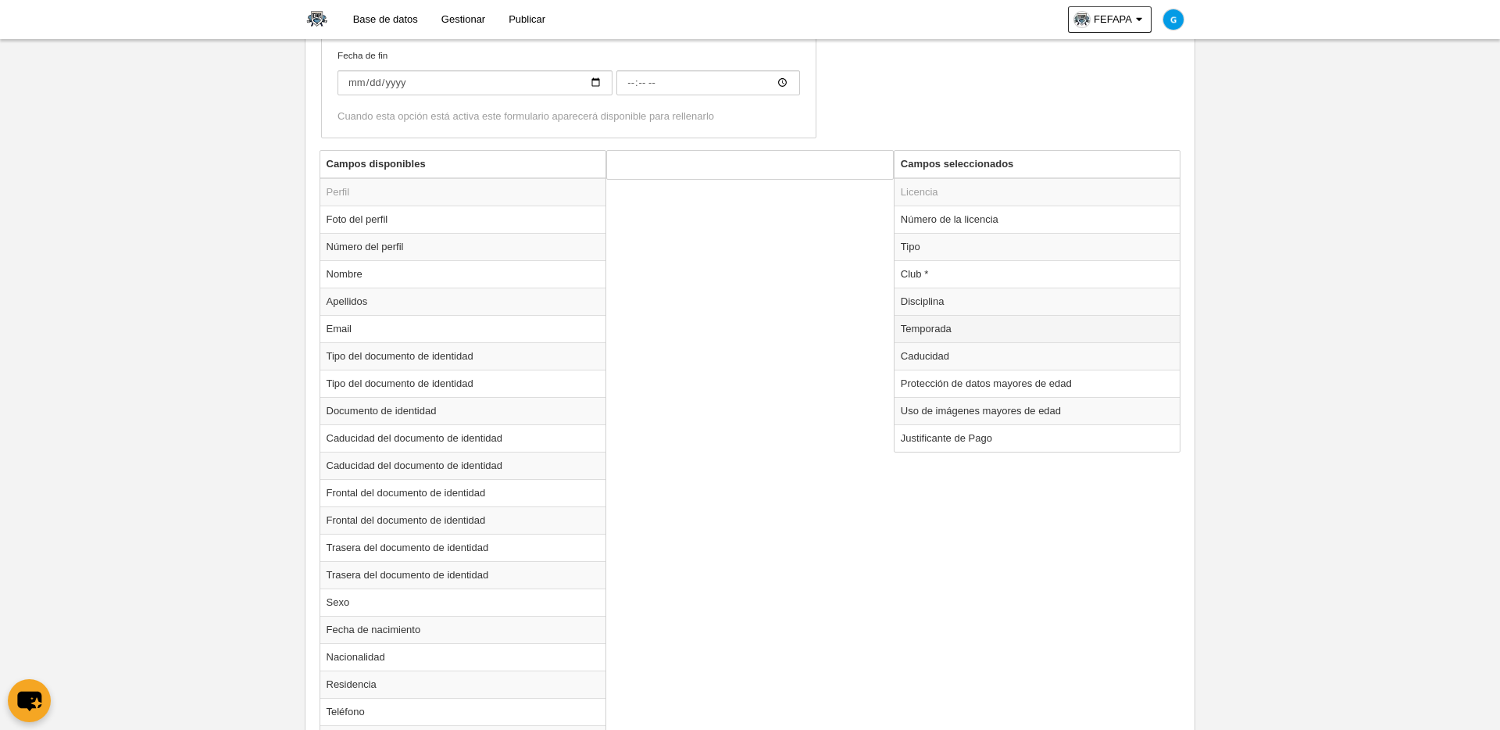
click at [949, 330] on td "Temporada" at bounding box center [1038, 328] width 286 height 27
radio input "true"
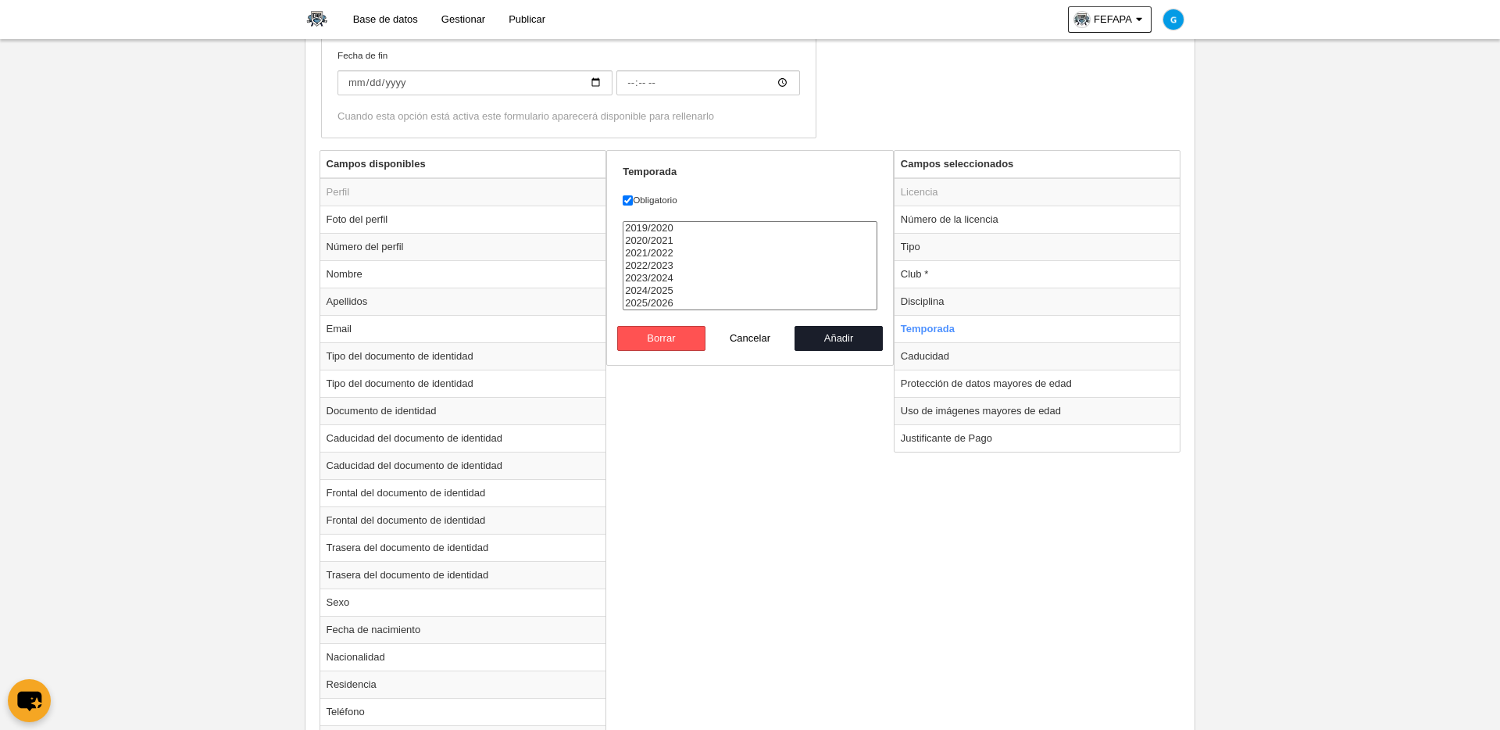
select select "8371"
click at [674, 306] on option "2025/2026" at bounding box center [750, 303] width 253 height 13
click at [833, 341] on button "Añadir" at bounding box center [839, 338] width 89 height 25
radio input "false"
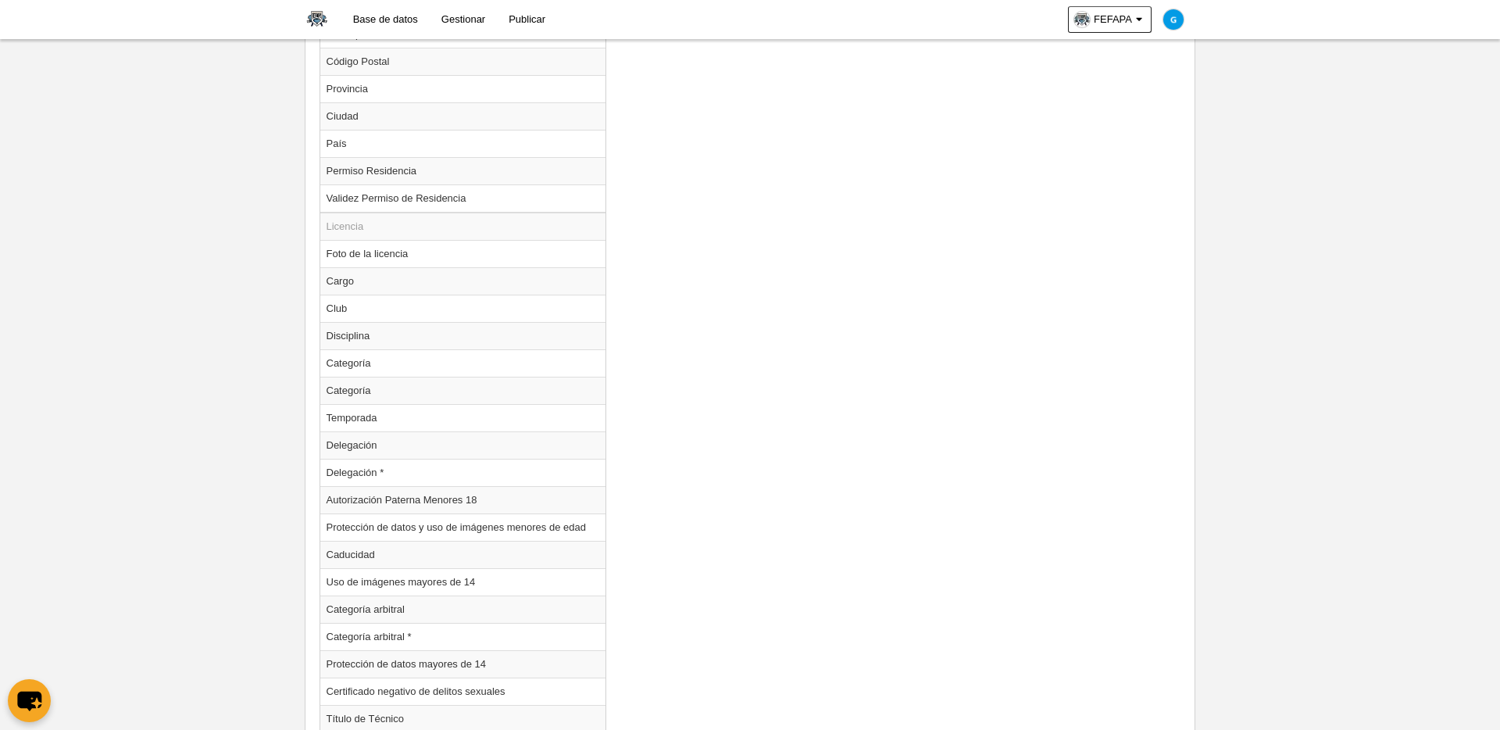
scroll to position [1489, 0]
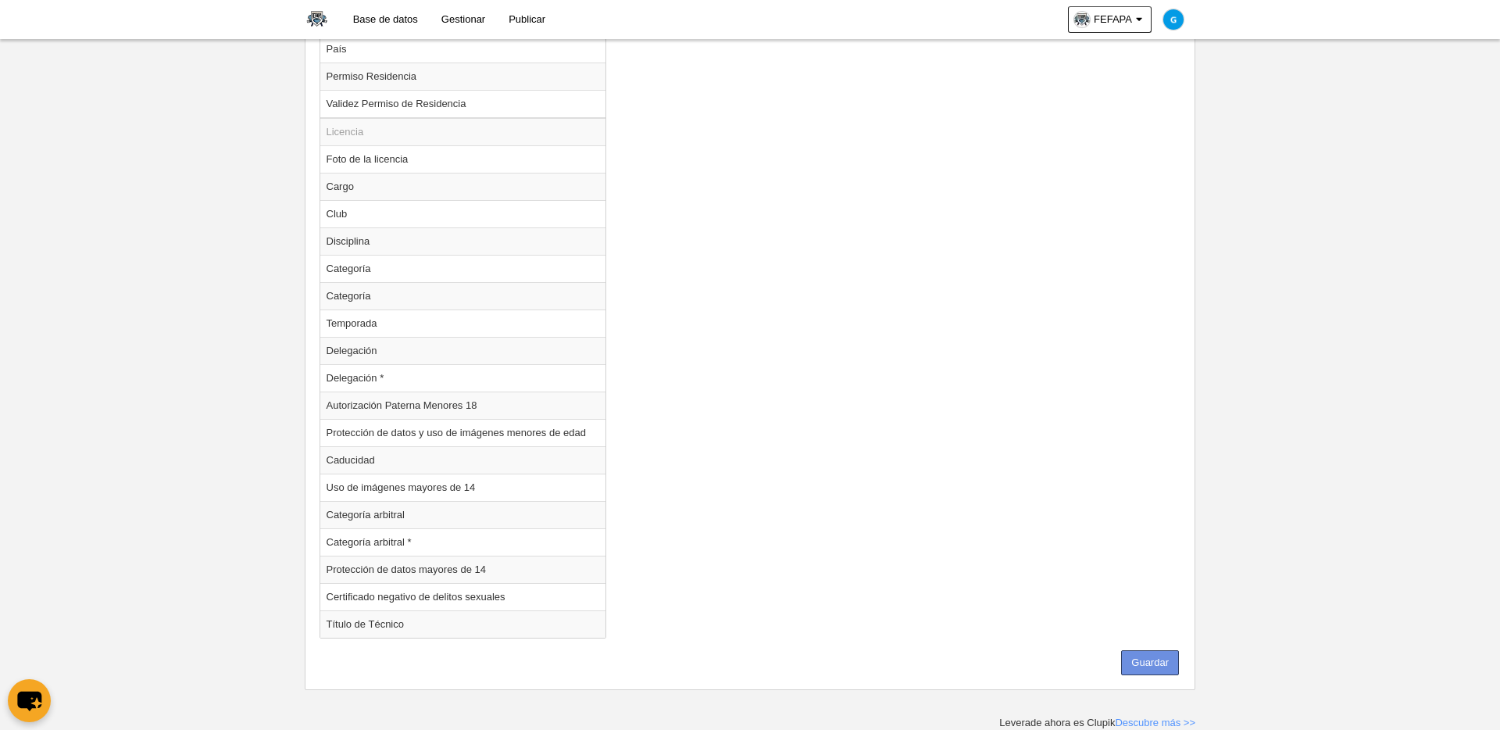
click at [1148, 623] on button "Guardar" at bounding box center [1150, 662] width 58 height 25
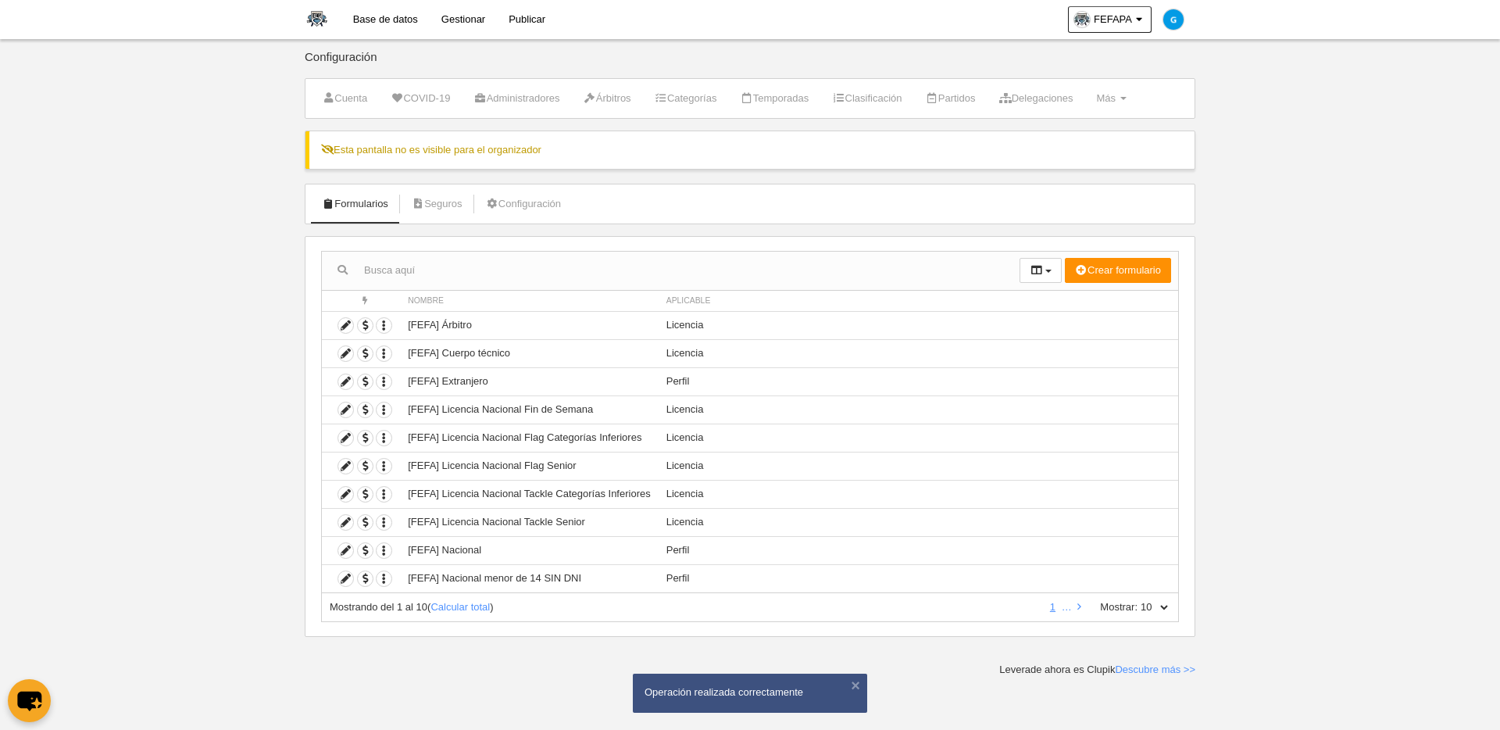
click at [1148, 607] on select "10 25 50 100 500" at bounding box center [1154, 607] width 33 height 14
select select "500"
click at [1138, 600] on select "10 25 50 100 500" at bounding box center [1154, 607] width 33 height 14
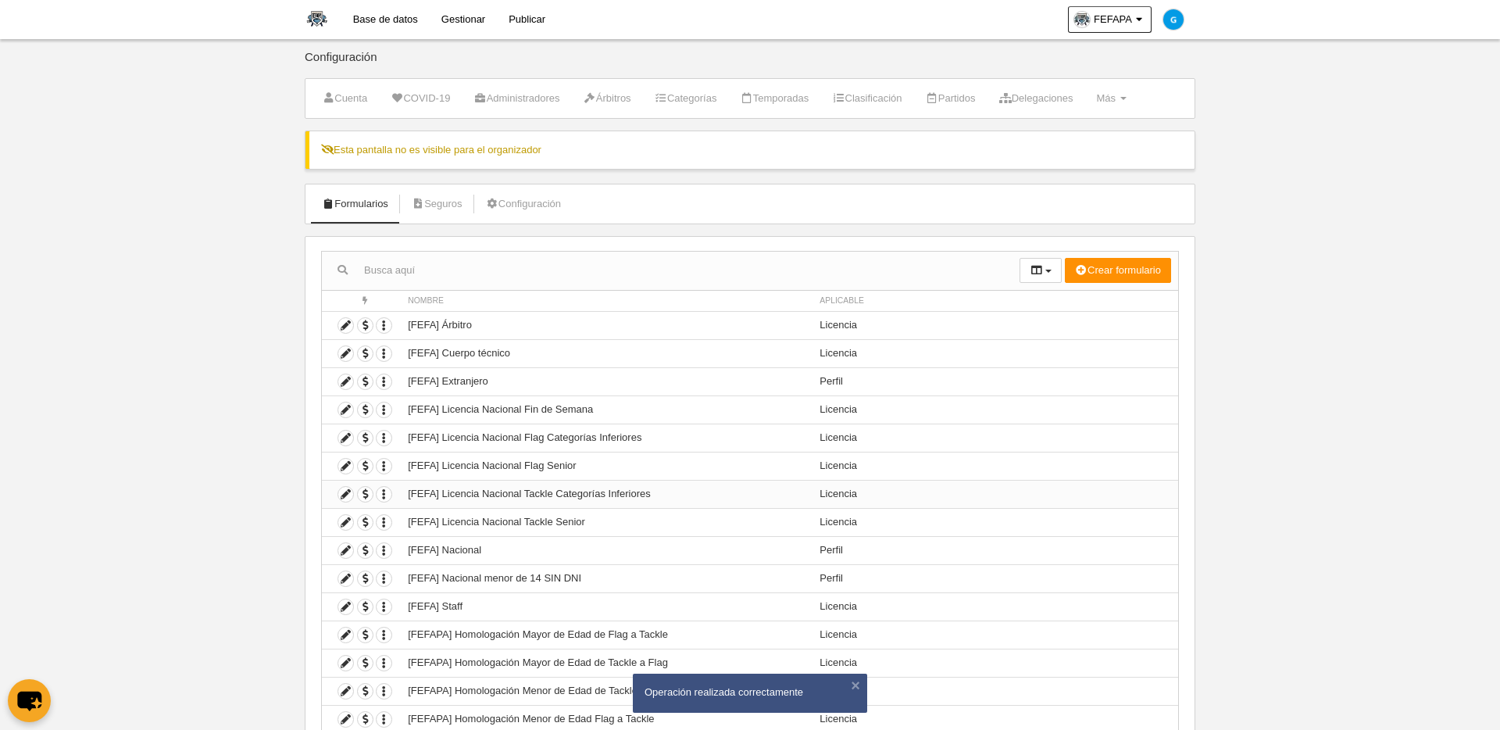
scroll to position [538, 0]
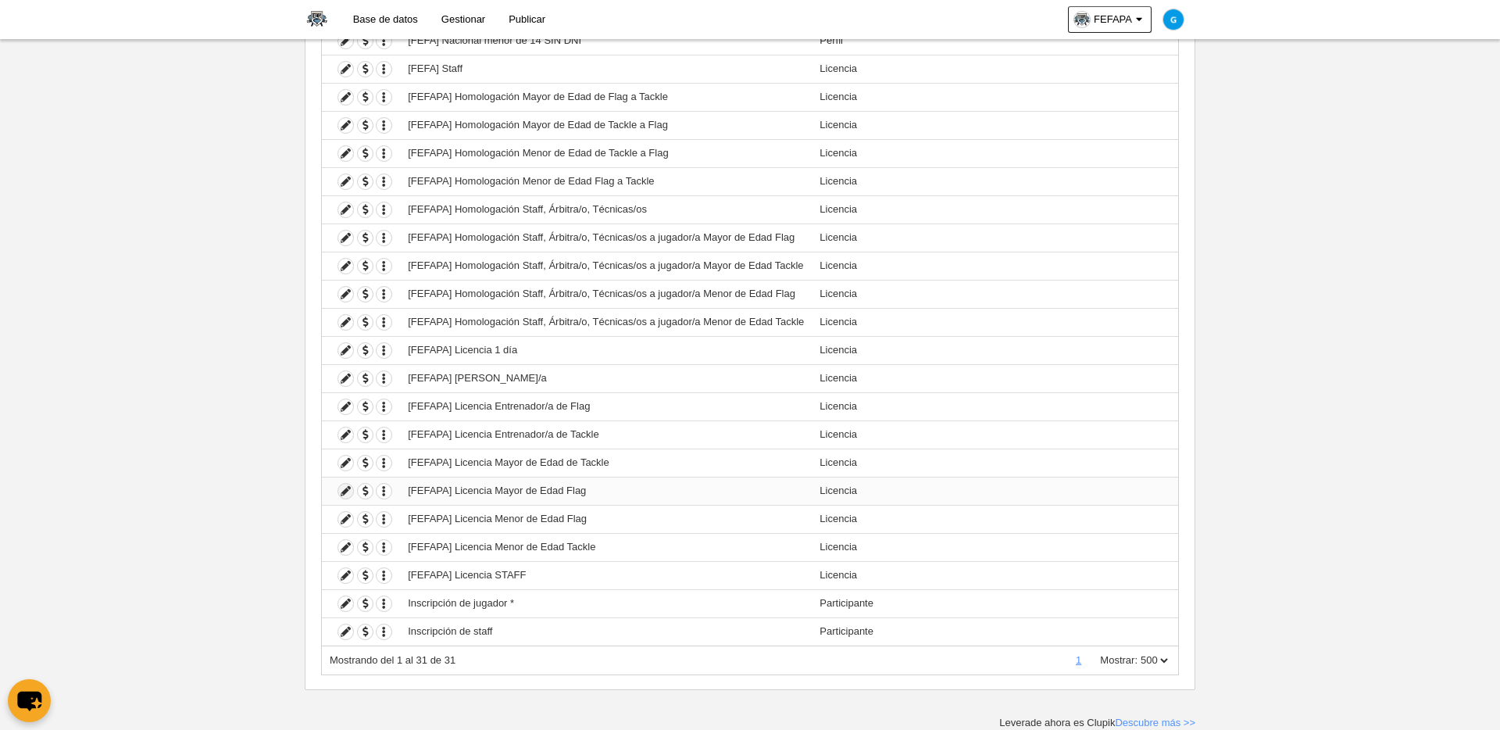
click at [348, 493] on icon at bounding box center [345, 491] width 15 height 15
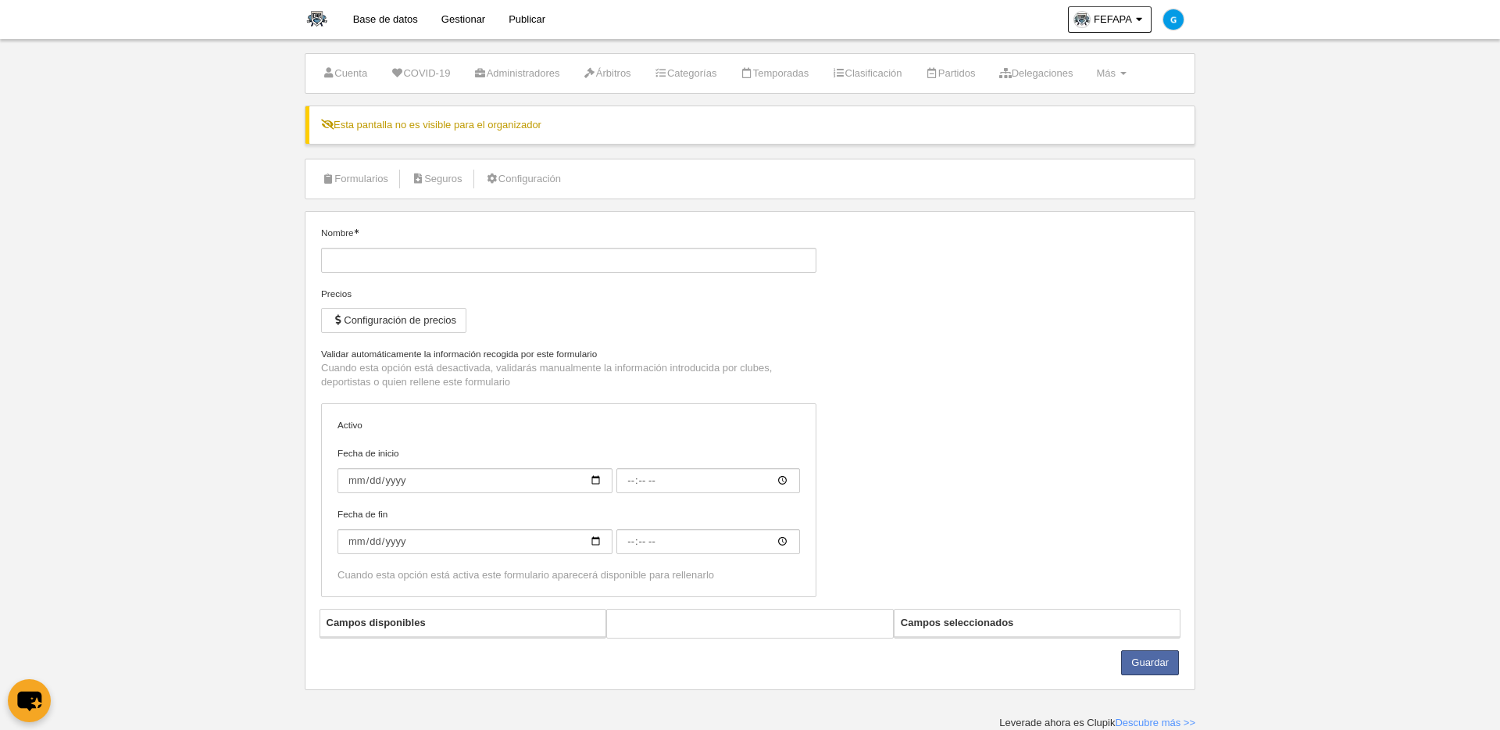
type input "[FEFAPA] Licencia Mayor de Edad Flag"
checkbox input "true"
select select "selected"
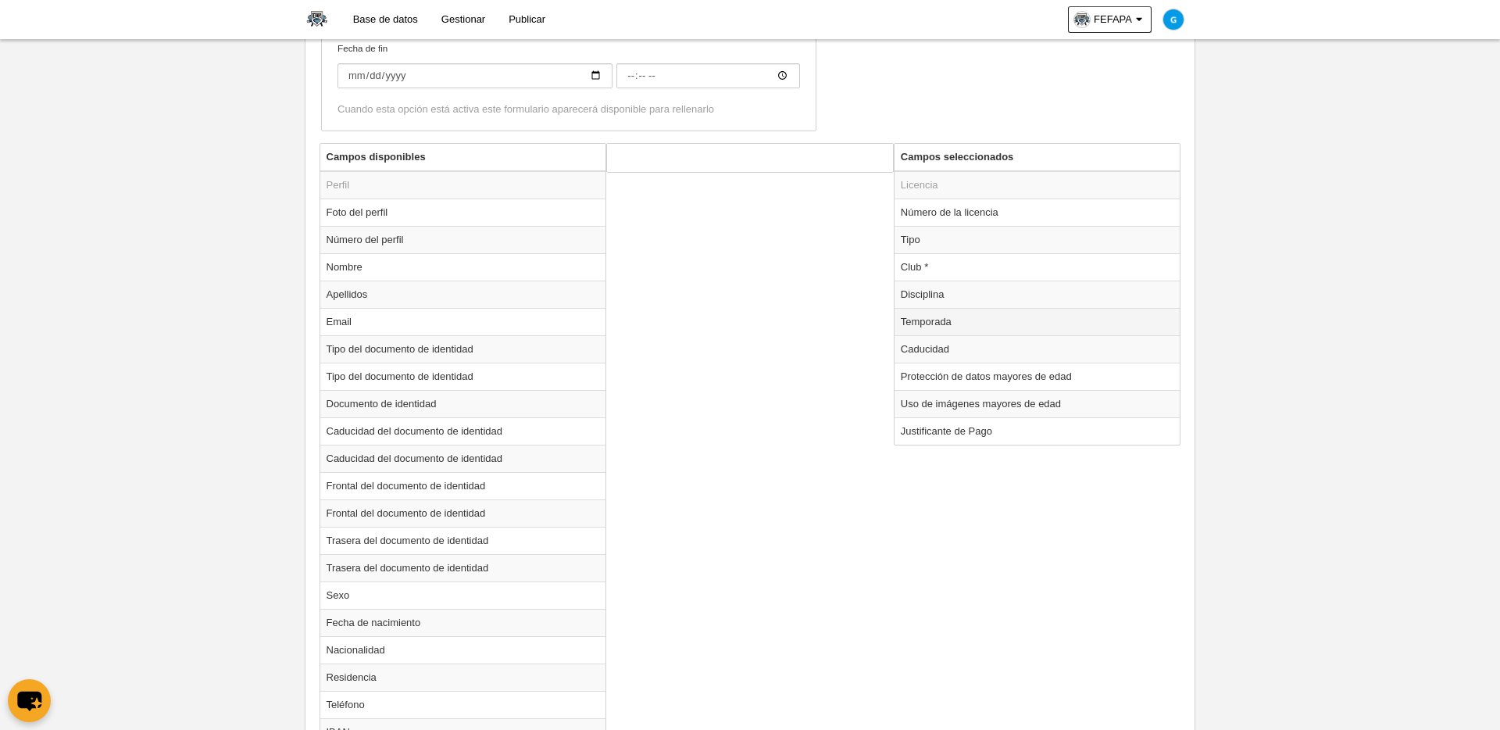
scroll to position [558, 0]
click at [956, 324] on td "Temporada" at bounding box center [1038, 322] width 286 height 27
radio input "true"
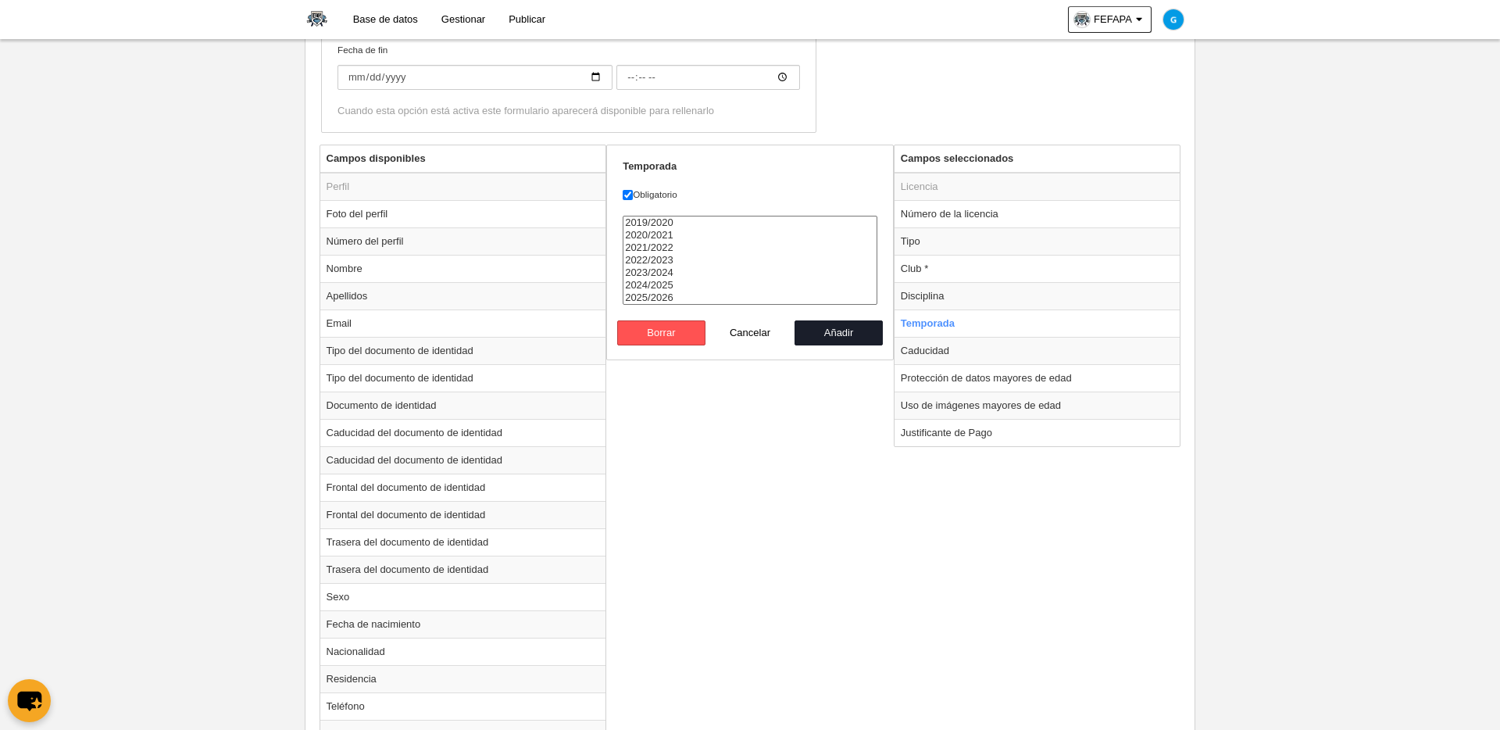
select select "8371"
click at [671, 301] on option "2025/2026" at bounding box center [750, 297] width 253 height 13
click at [844, 342] on button "Añadir" at bounding box center [839, 332] width 89 height 25
radio input "false"
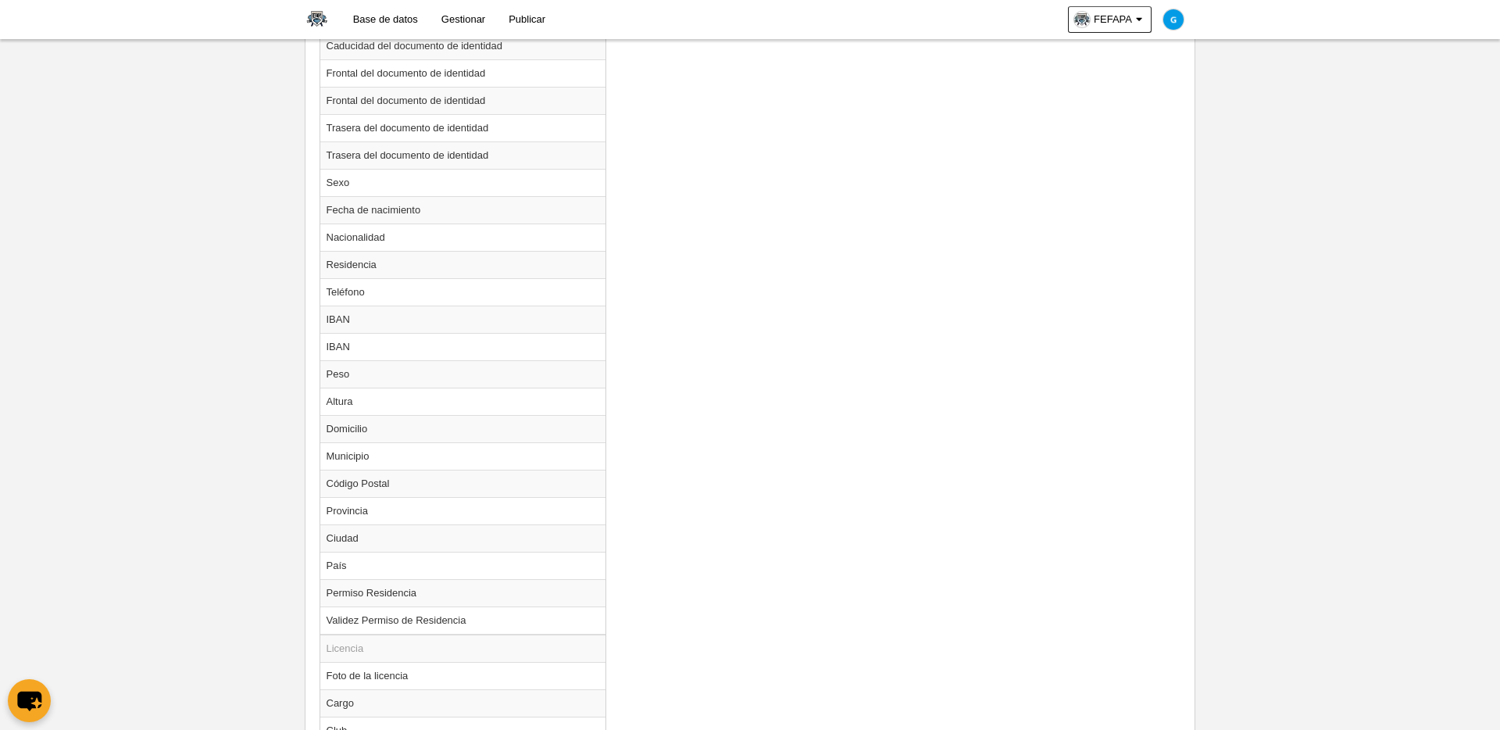
scroll to position [1489, 0]
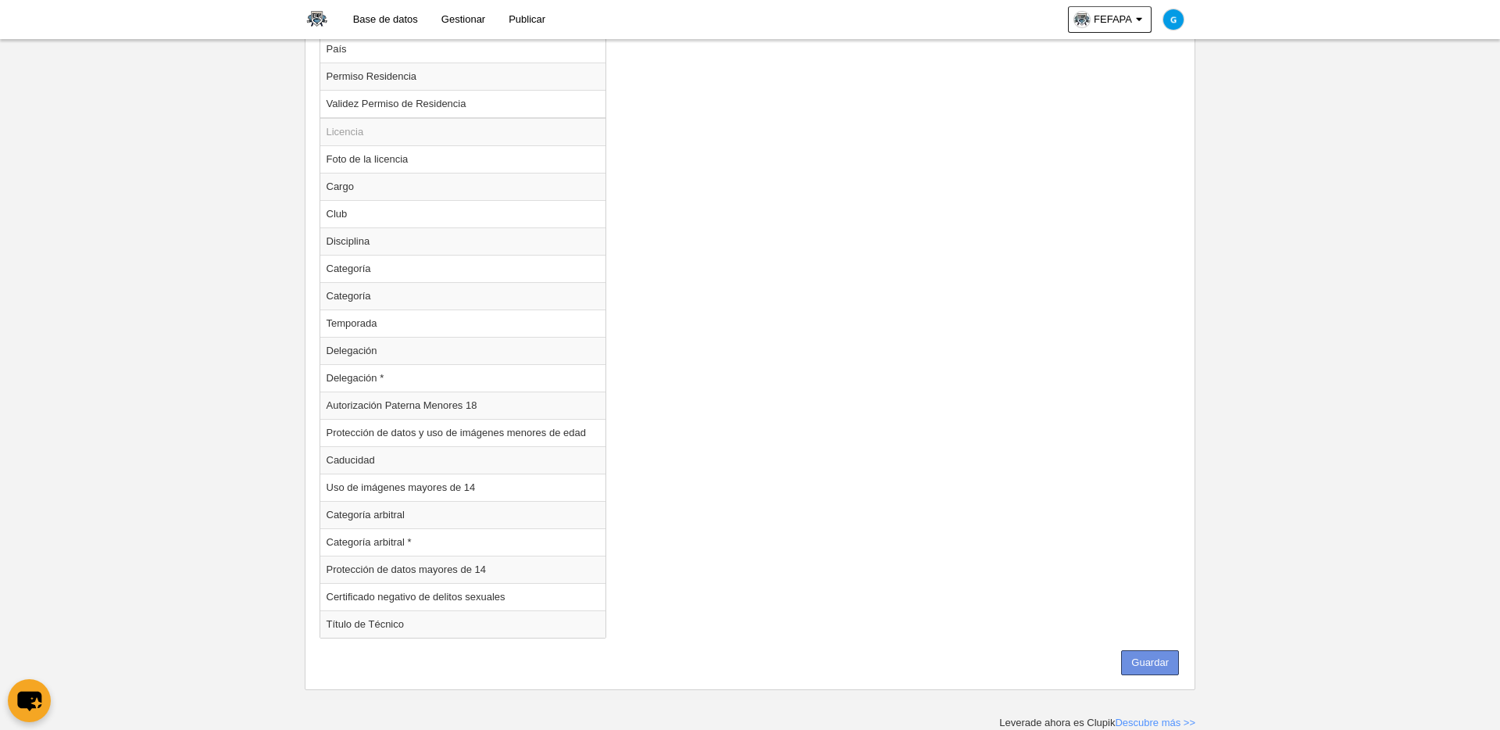
click at [1144, 623] on button "Guardar" at bounding box center [1150, 662] width 58 height 25
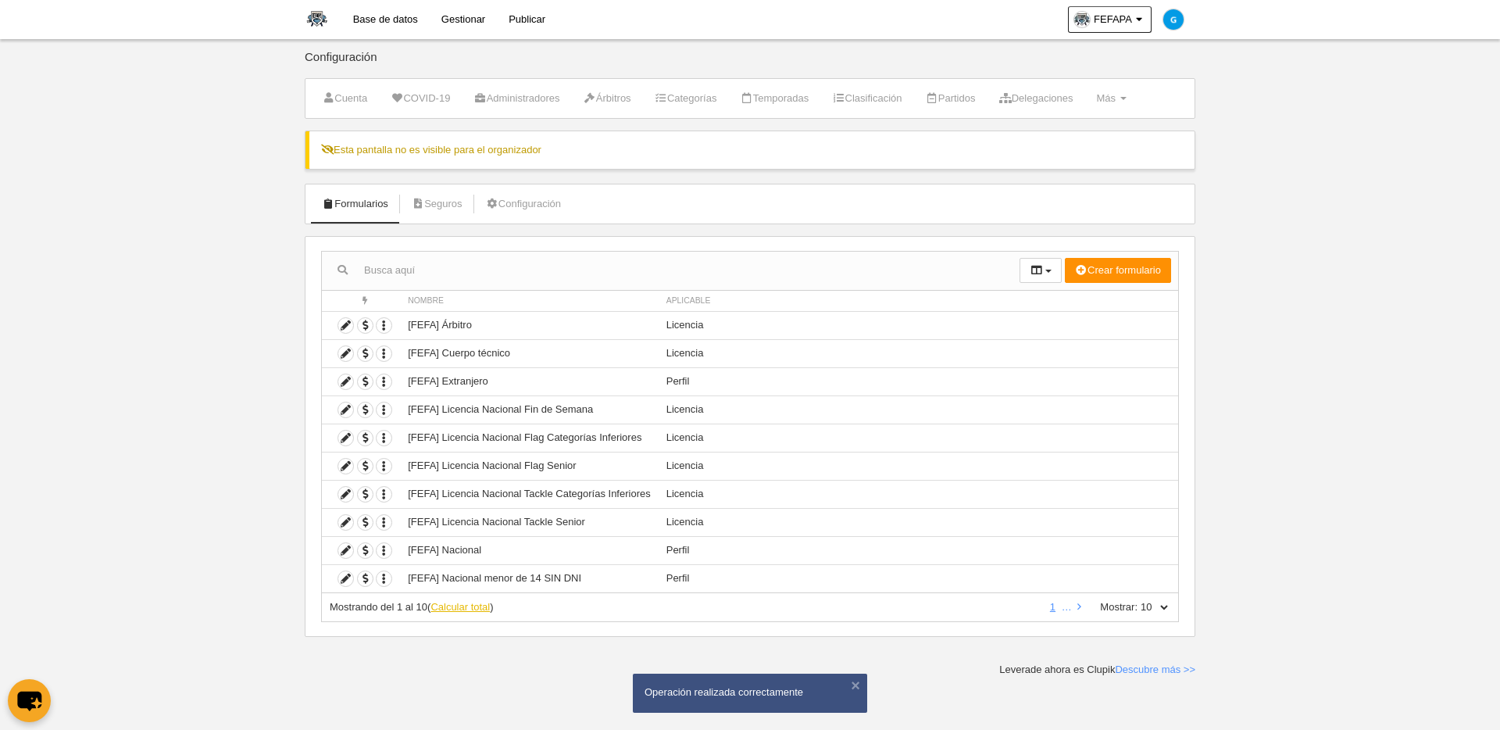
click at [468, 603] on link "Calcular total" at bounding box center [460, 607] width 59 height 12
click at [1148, 612] on select "10 25 50 100 500" at bounding box center [1154, 607] width 33 height 14
select select "500"
click at [1138, 600] on select "10 25 50 100 500" at bounding box center [1154, 607] width 33 height 14
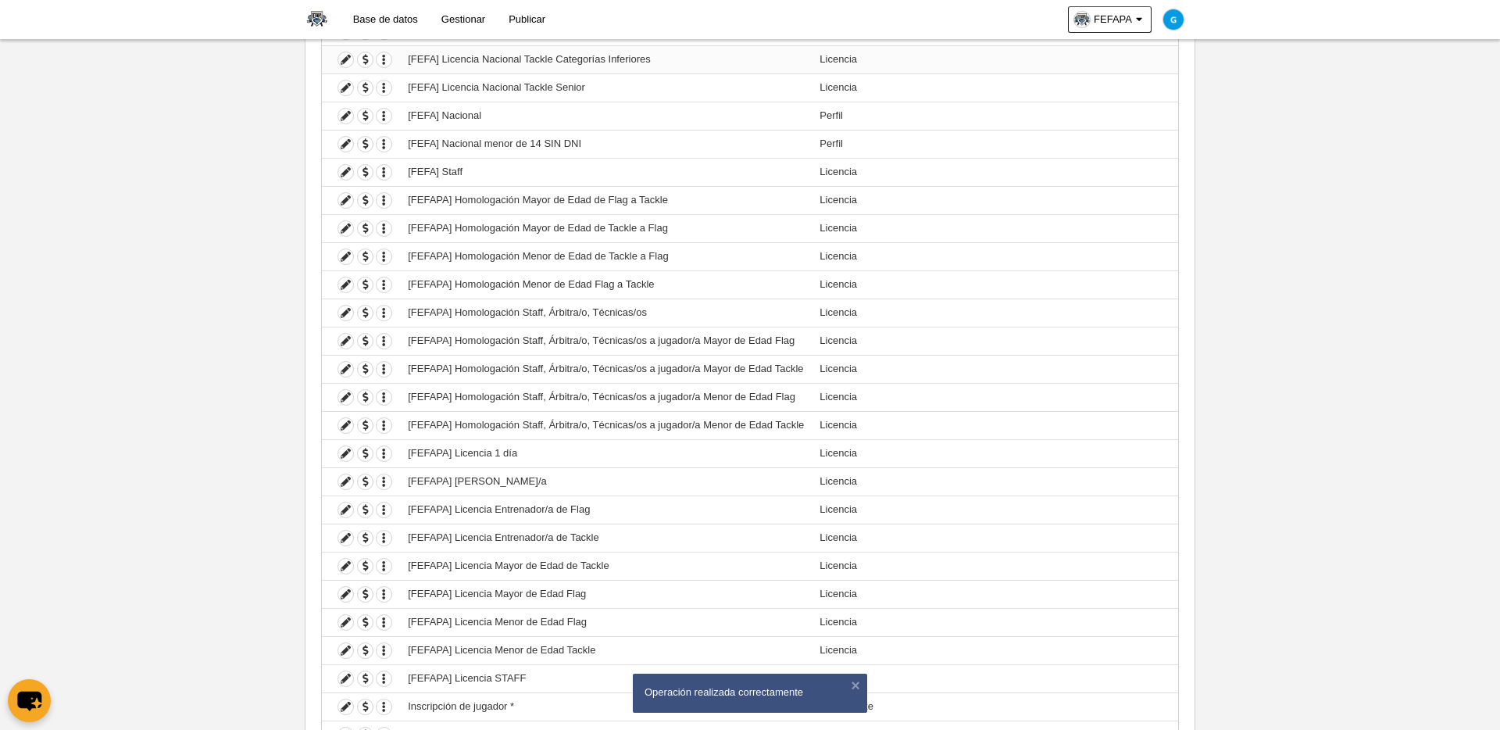
scroll to position [538, 0]
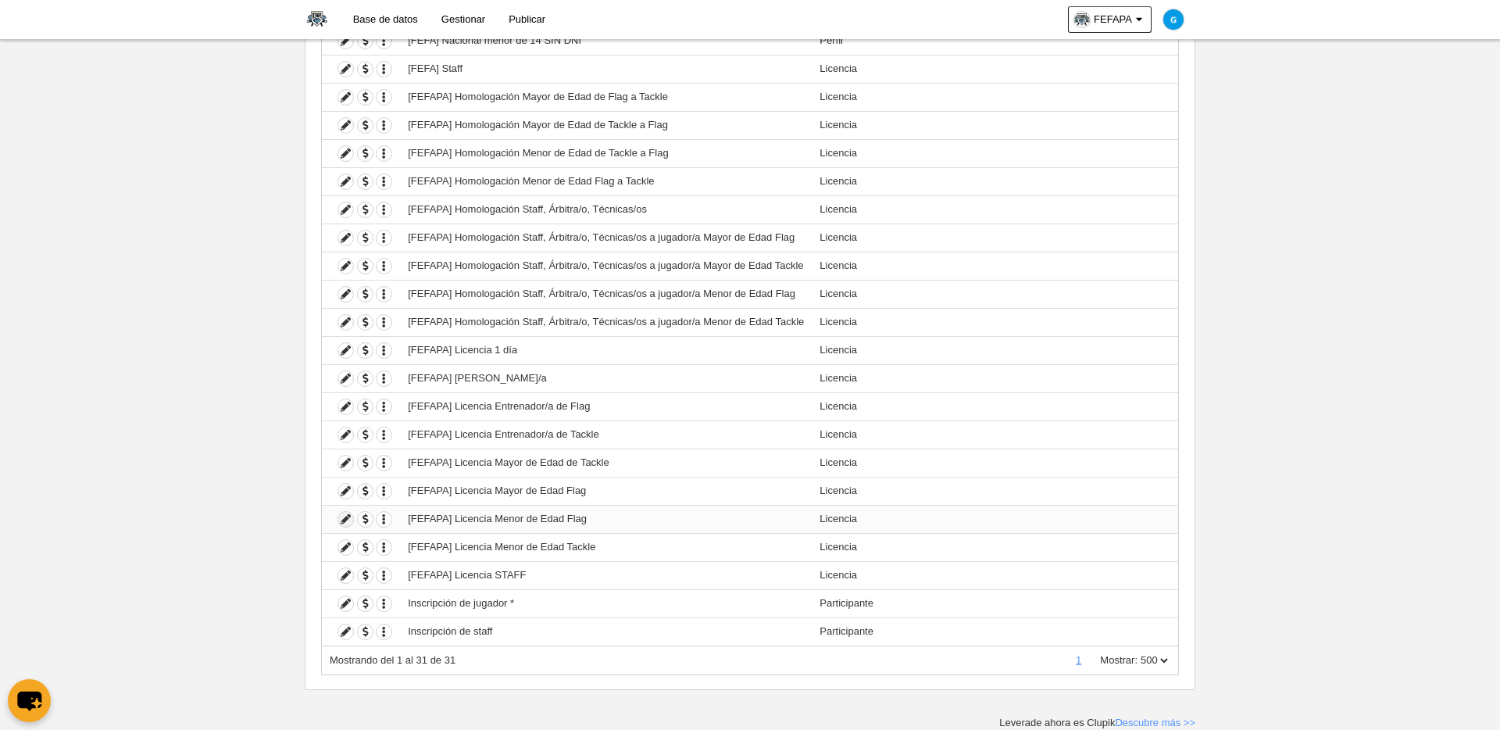
click at [341, 523] on icon at bounding box center [345, 519] width 15 height 15
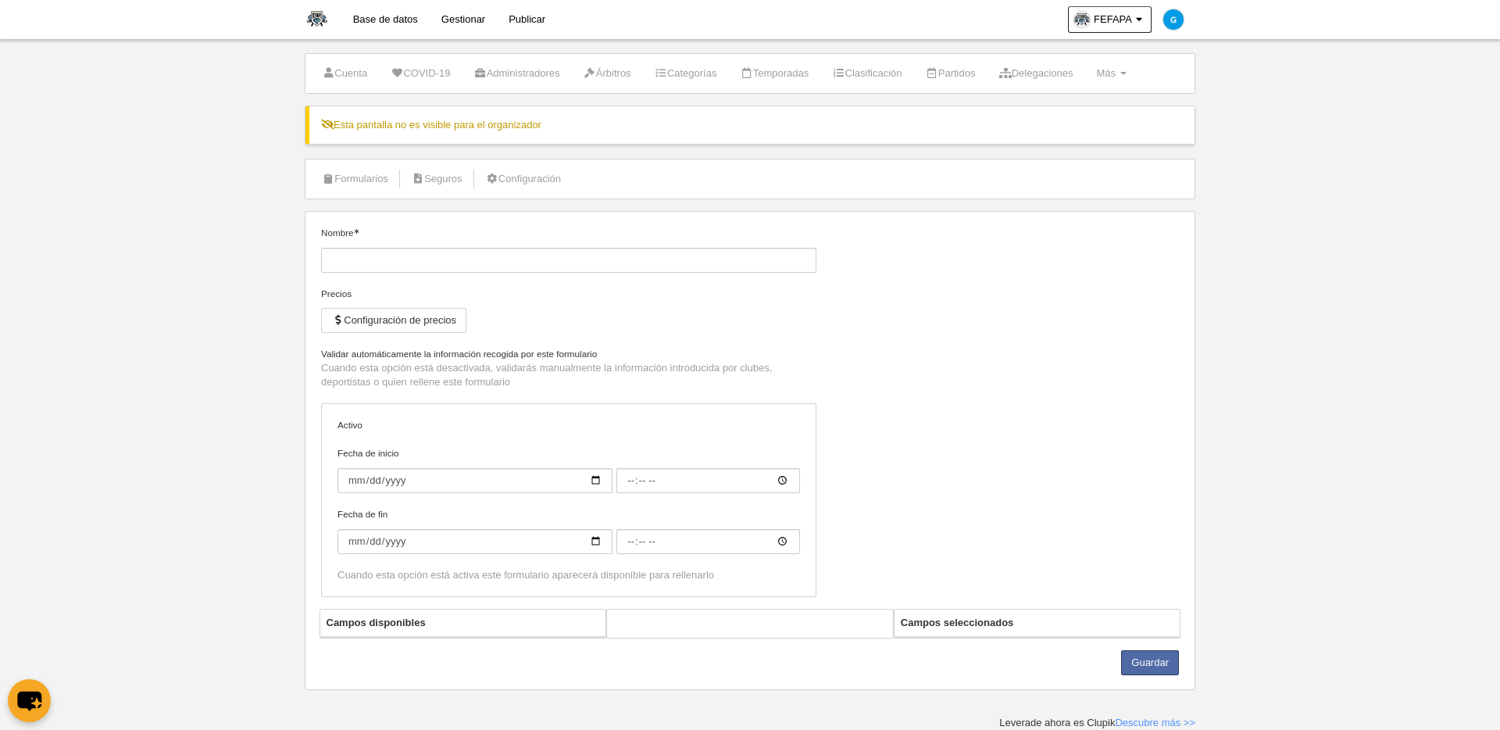
type input "[FEFAPA] Licencia Menor de Edad Flag"
checkbox input "true"
select select "selected"
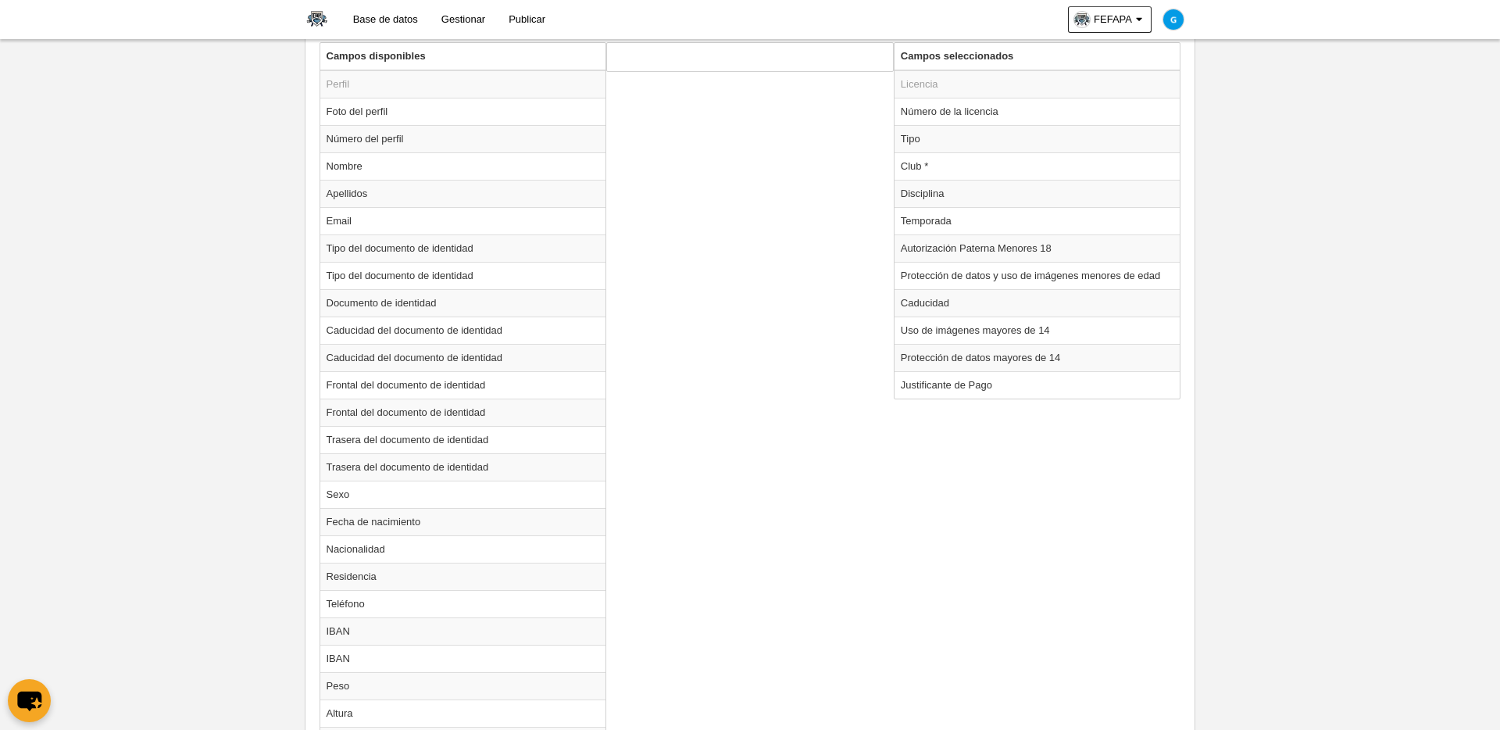
scroll to position [630, 0]
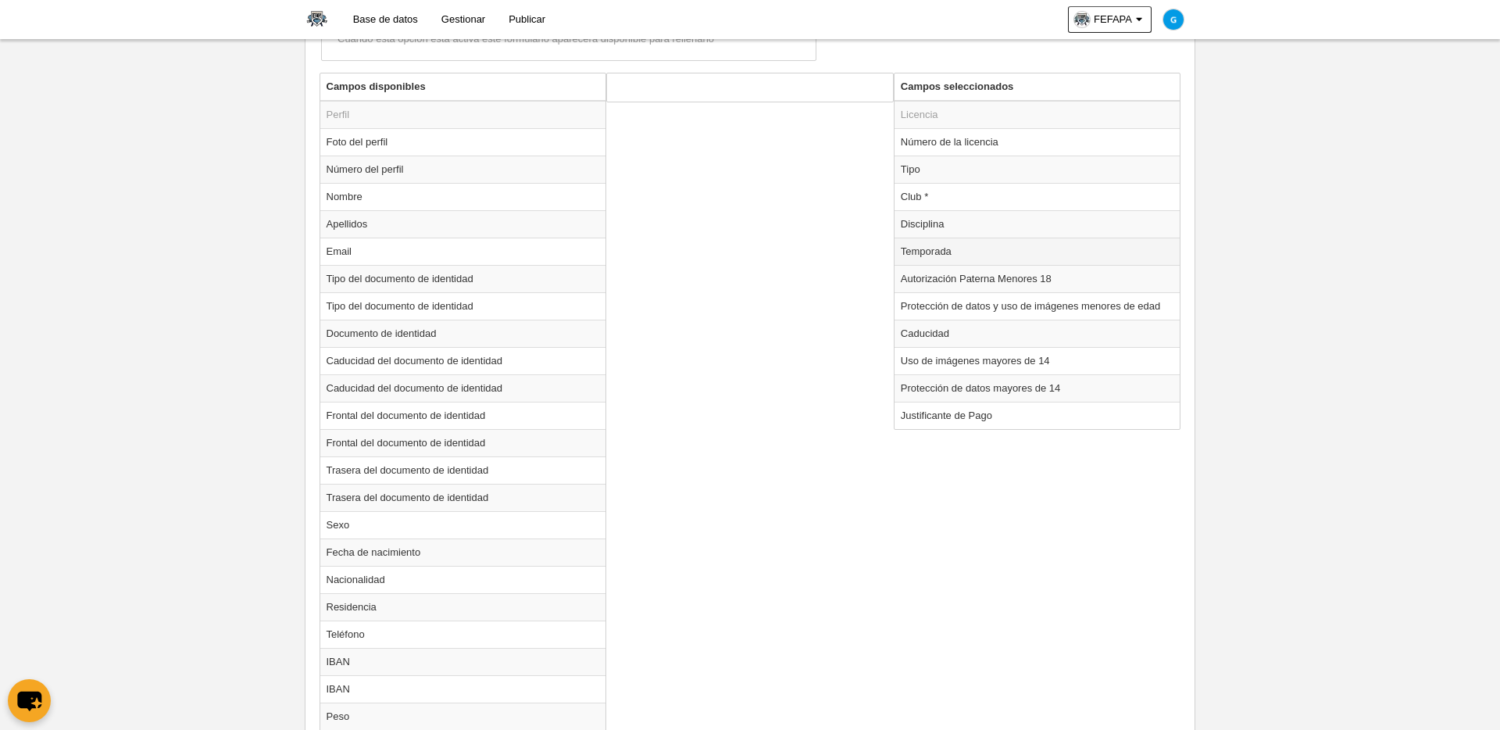
click at [940, 250] on td "Temporada" at bounding box center [1038, 251] width 286 height 27
radio input "true"
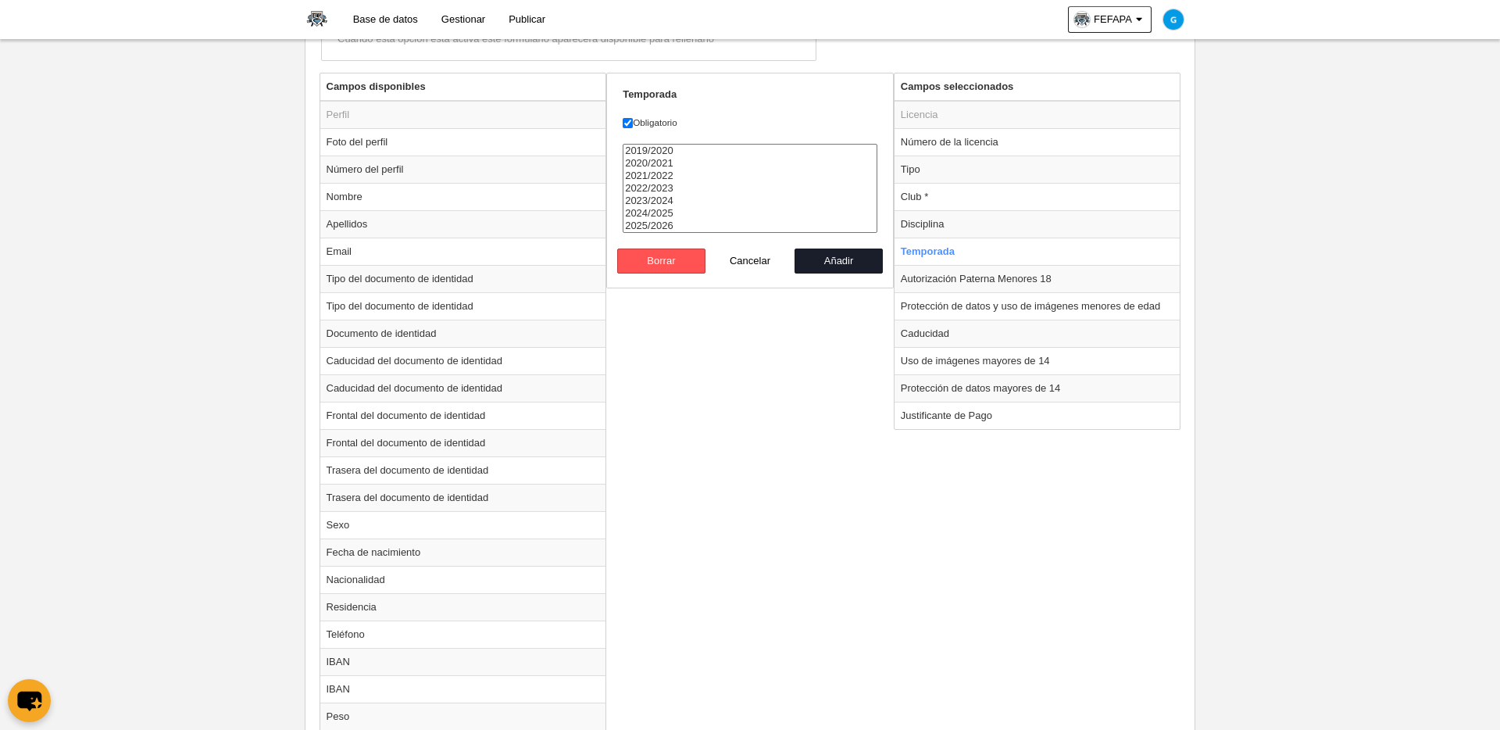
click at [701, 231] on select "2019/2020 2020/2021 2021/2022 2022/2023 2023/2024 2024/2025 2025/2026" at bounding box center [750, 188] width 255 height 89
select select "8371"
click at [701, 227] on option "2025/2026" at bounding box center [750, 226] width 253 height 13
click at [825, 256] on button "Añadir" at bounding box center [839, 260] width 89 height 25
radio input "false"
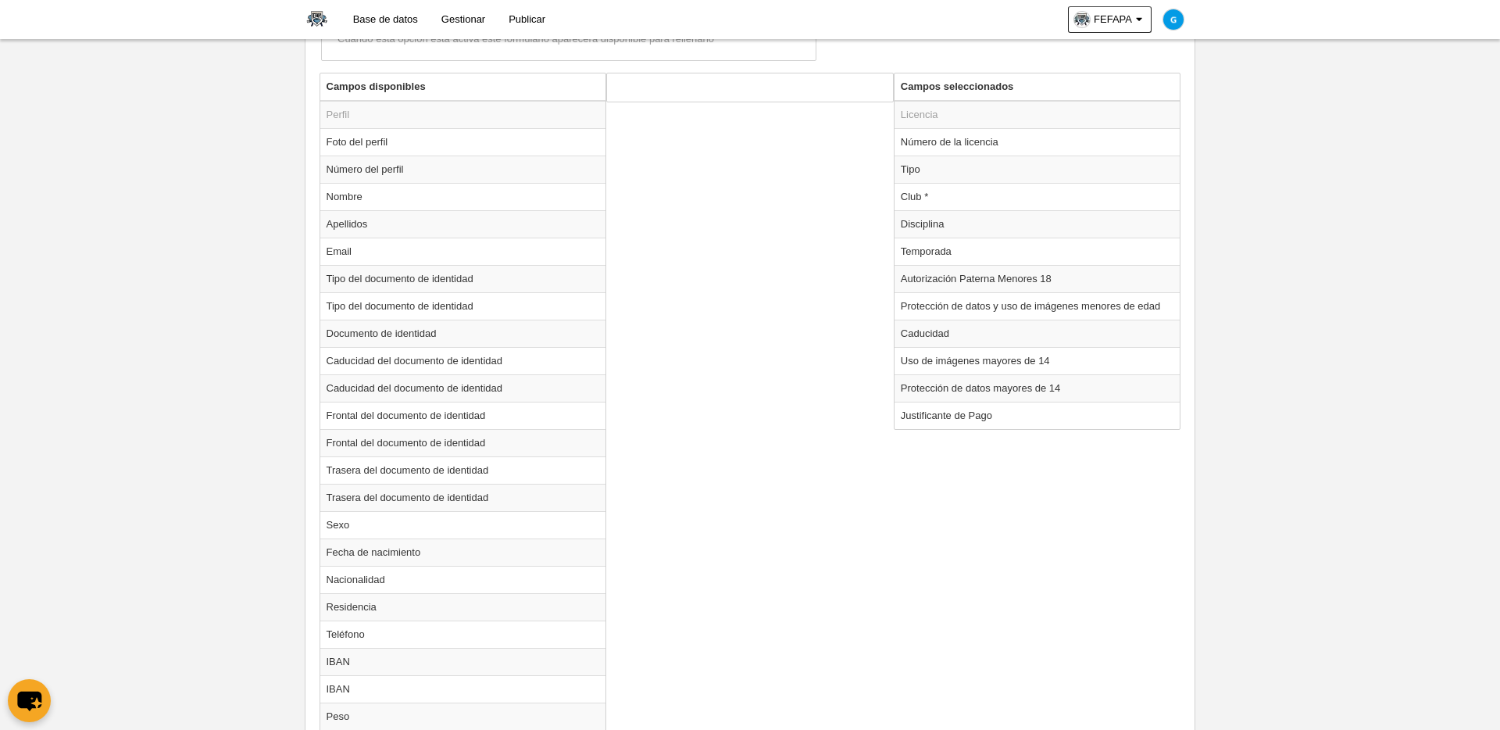
scroll to position [1434, 0]
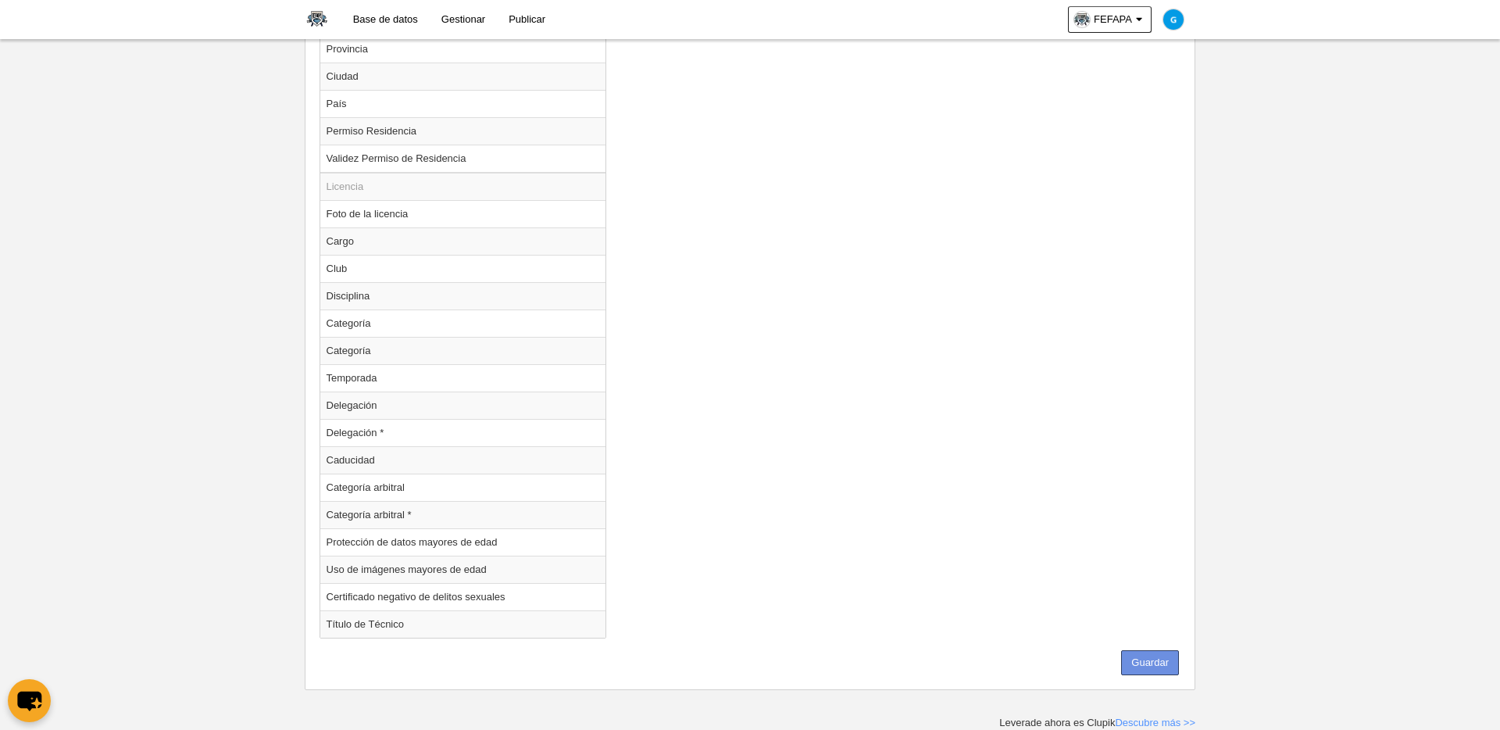
click at [1145, 623] on button "Guardar" at bounding box center [1150, 662] width 58 height 25
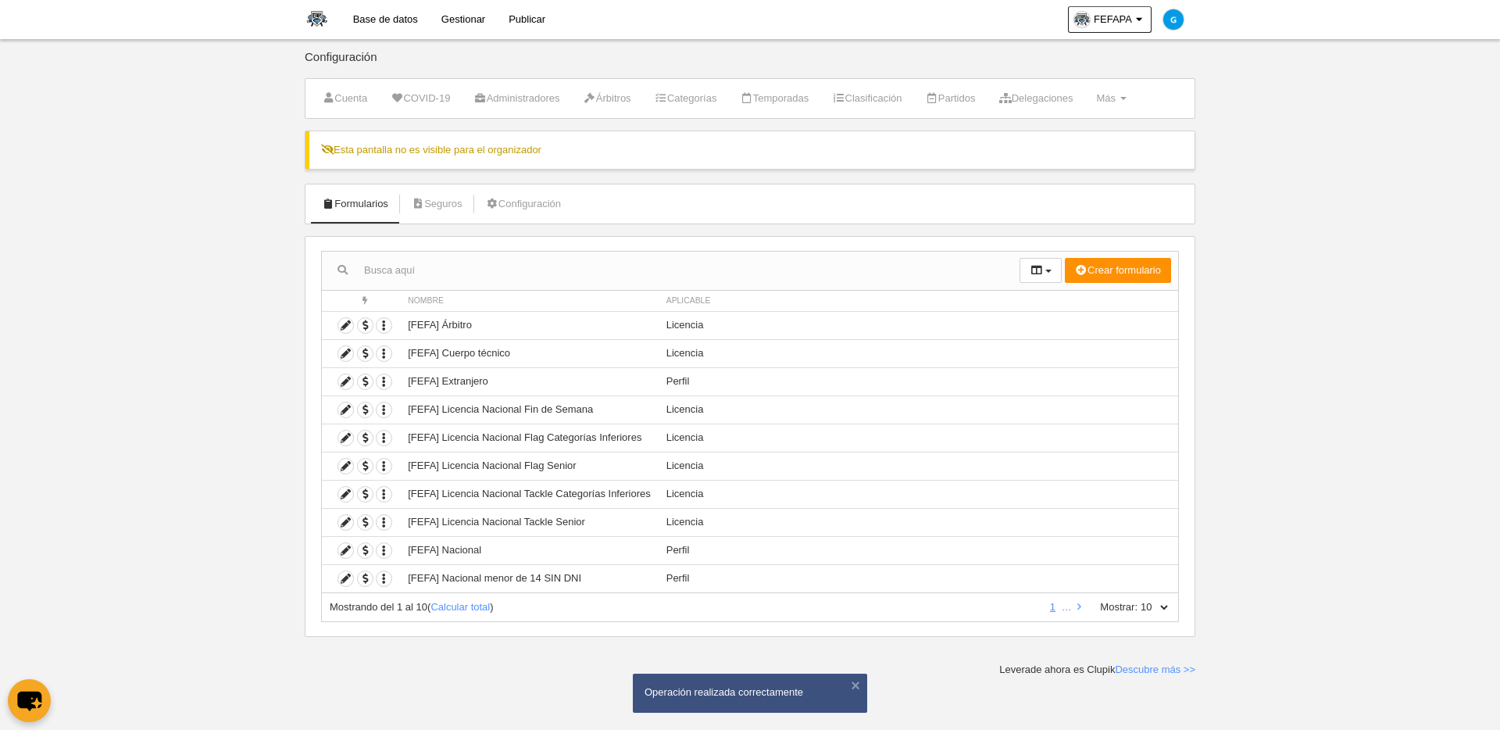
click at [1148, 605] on select "10 25 50 100 500" at bounding box center [1154, 607] width 33 height 14
select select "500"
click at [1138, 600] on select "10 25 50 100 500" at bounding box center [1154, 607] width 33 height 14
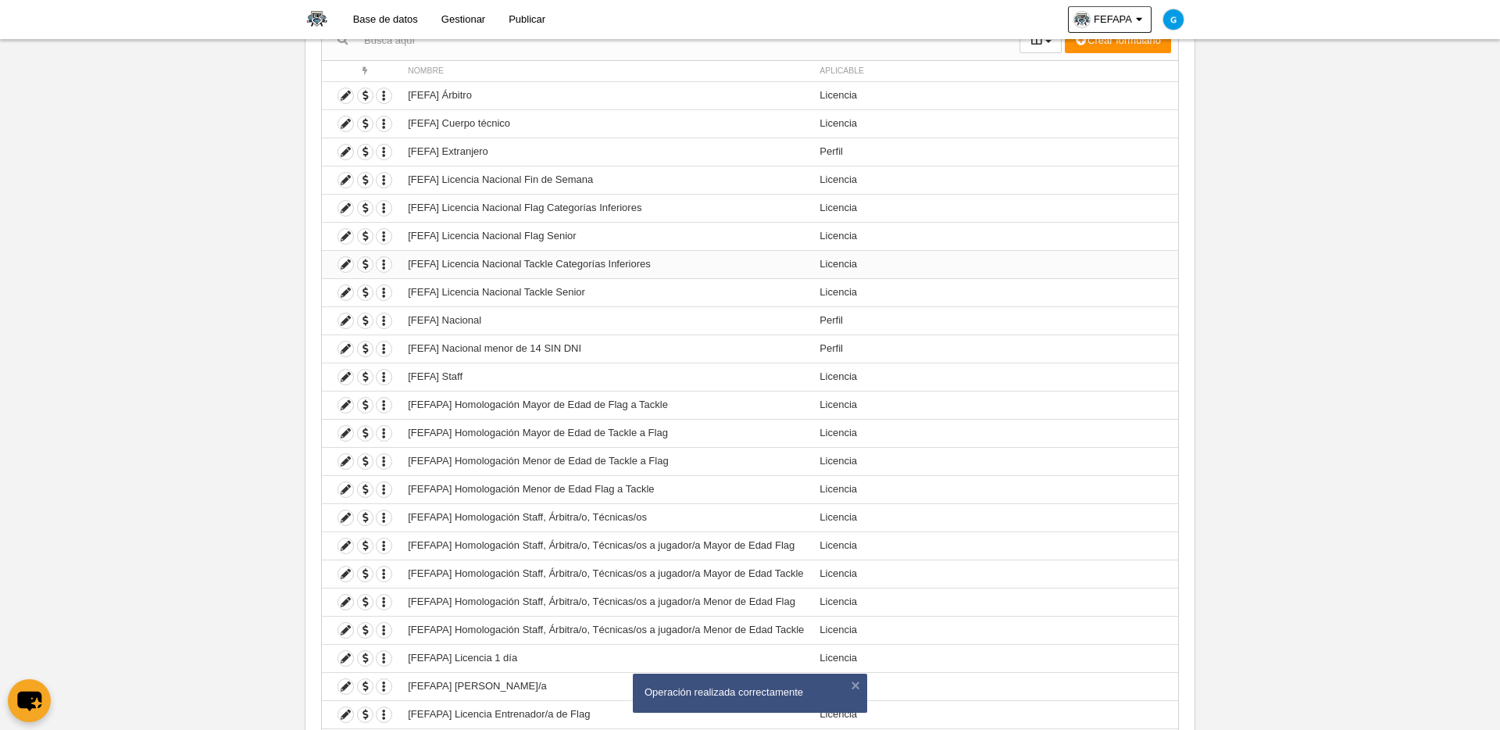
scroll to position [538, 0]
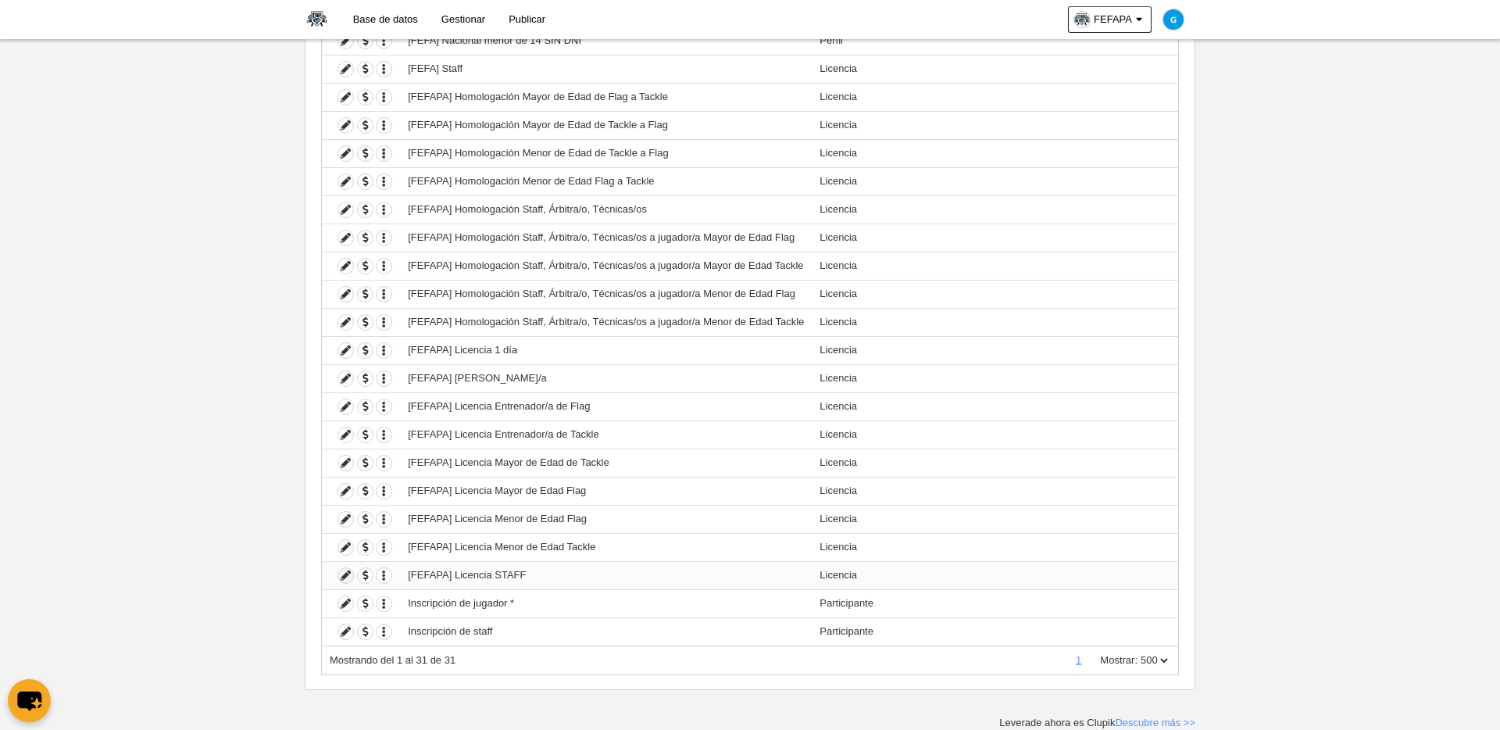
click at [345, 574] on icon at bounding box center [345, 575] width 15 height 15
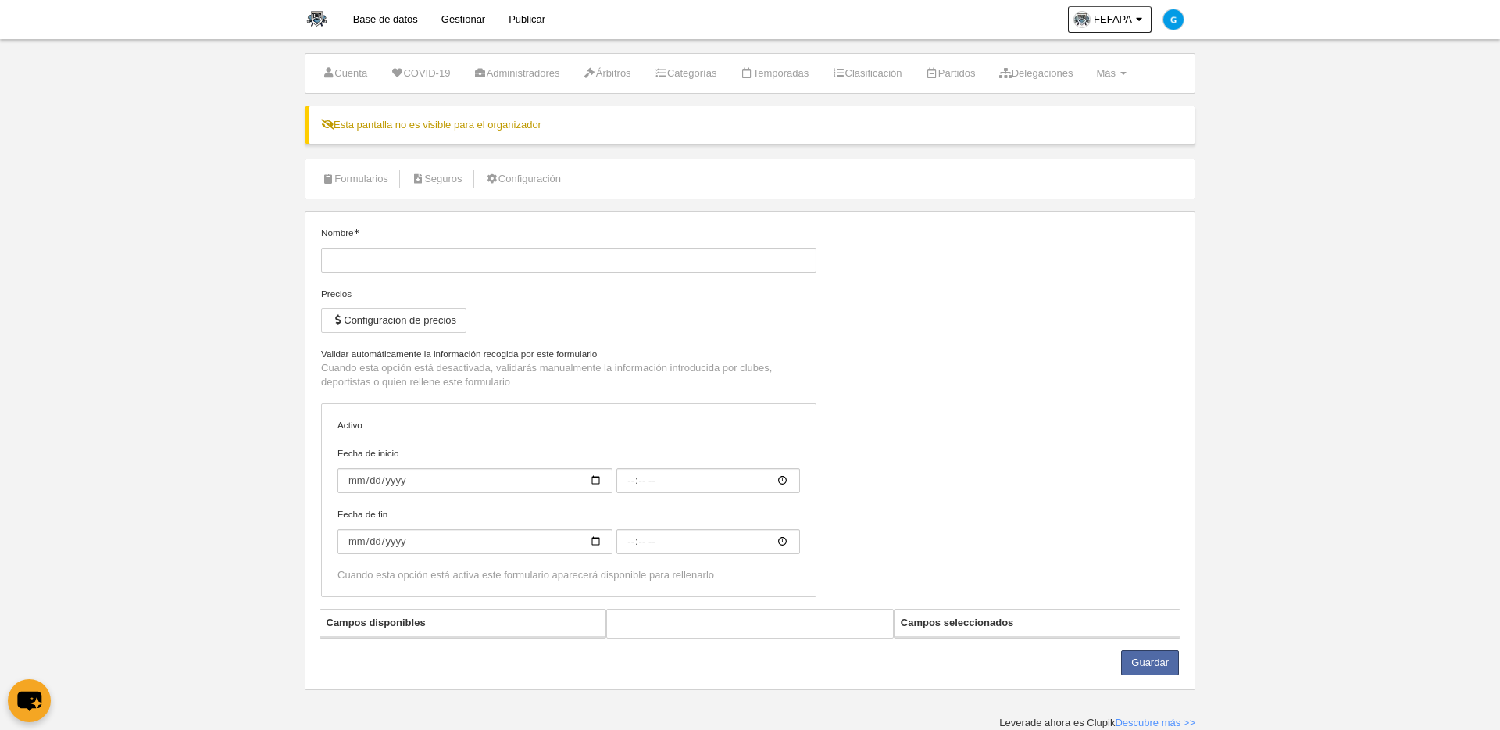
type input "[FEFAPA] Licencia STAFF"
checkbox input "true"
select select "selected"
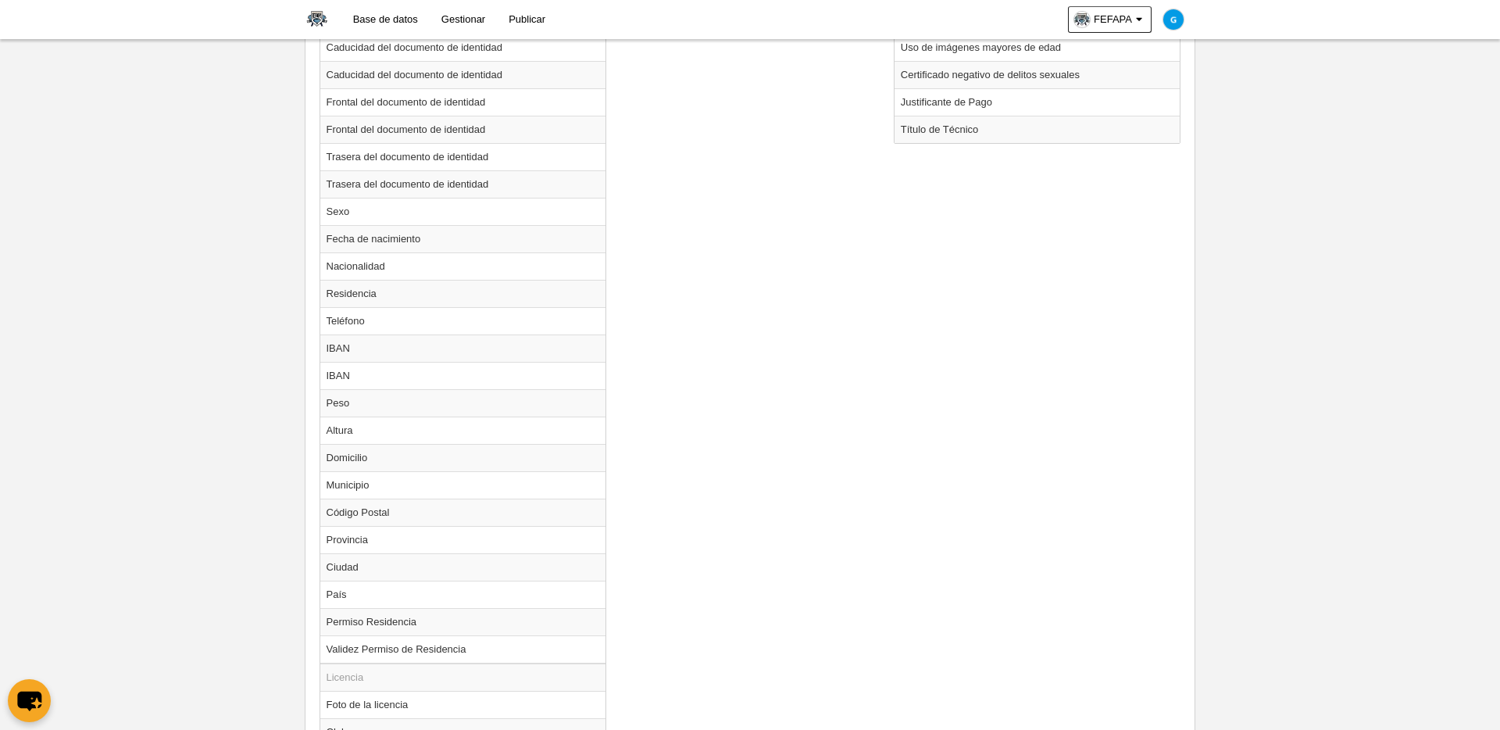
scroll to position [745, 0]
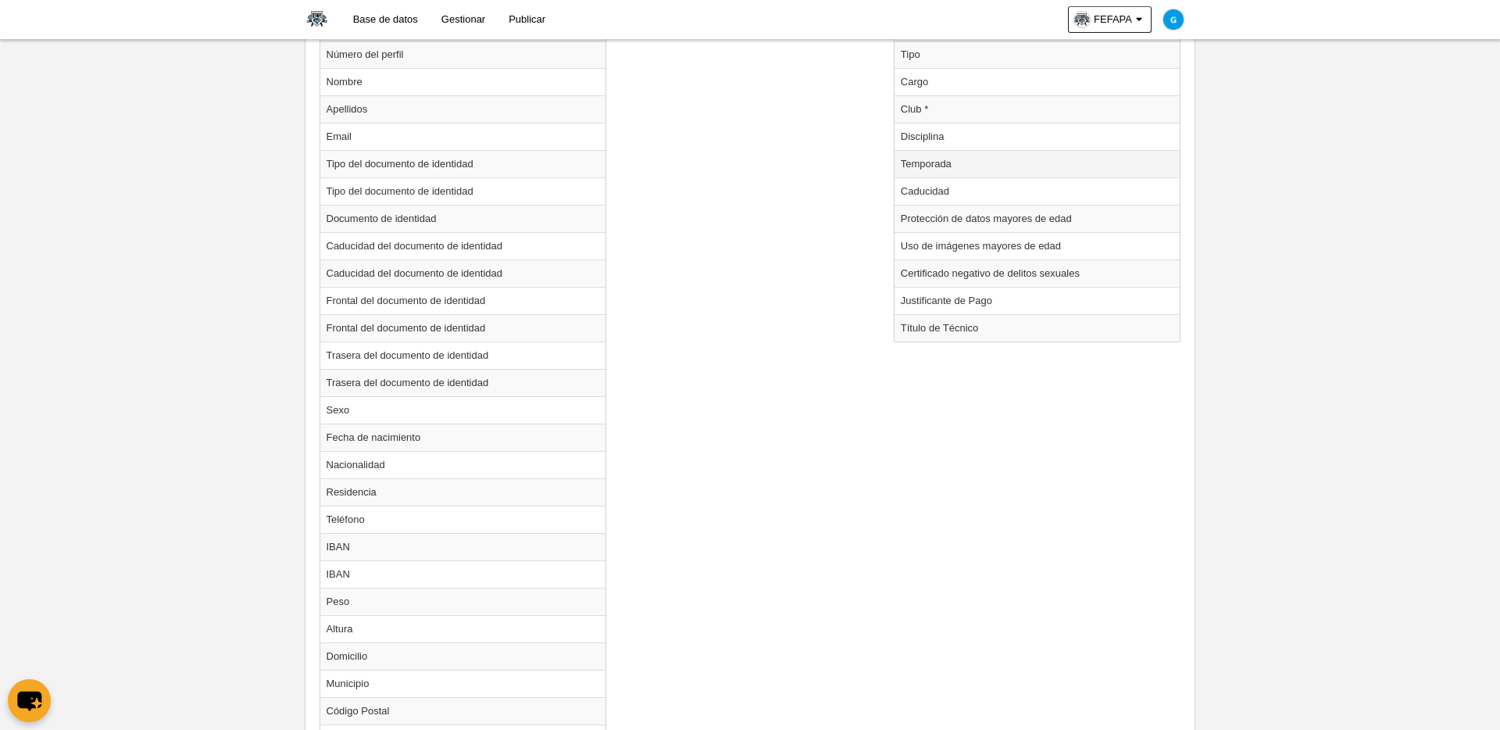
click at [921, 166] on td "Temporada" at bounding box center [1038, 163] width 286 height 27
radio input "true"
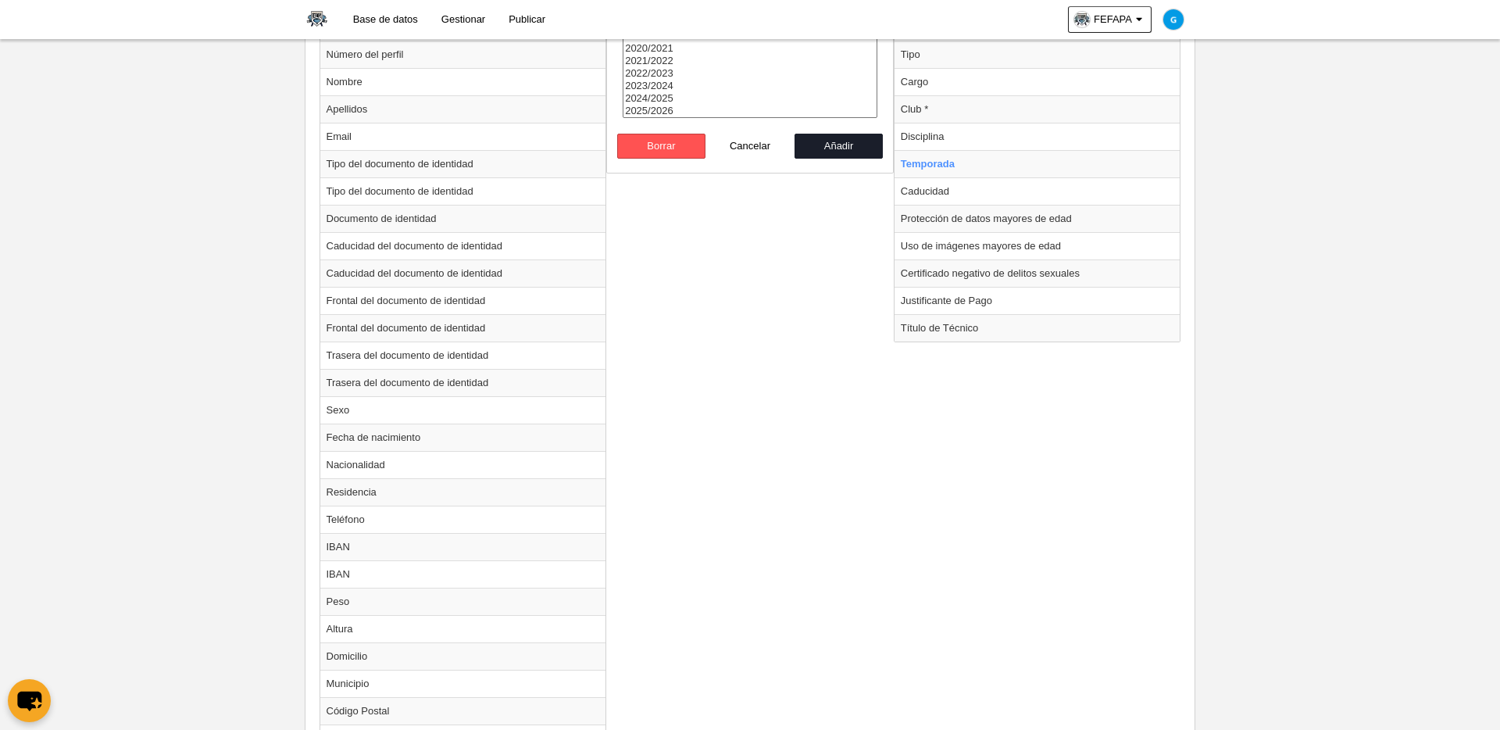
select select "8371"
click at [666, 113] on option "2025/2026" at bounding box center [750, 111] width 253 height 13
click at [813, 135] on button "Añadir" at bounding box center [839, 146] width 89 height 25
radio input "false"
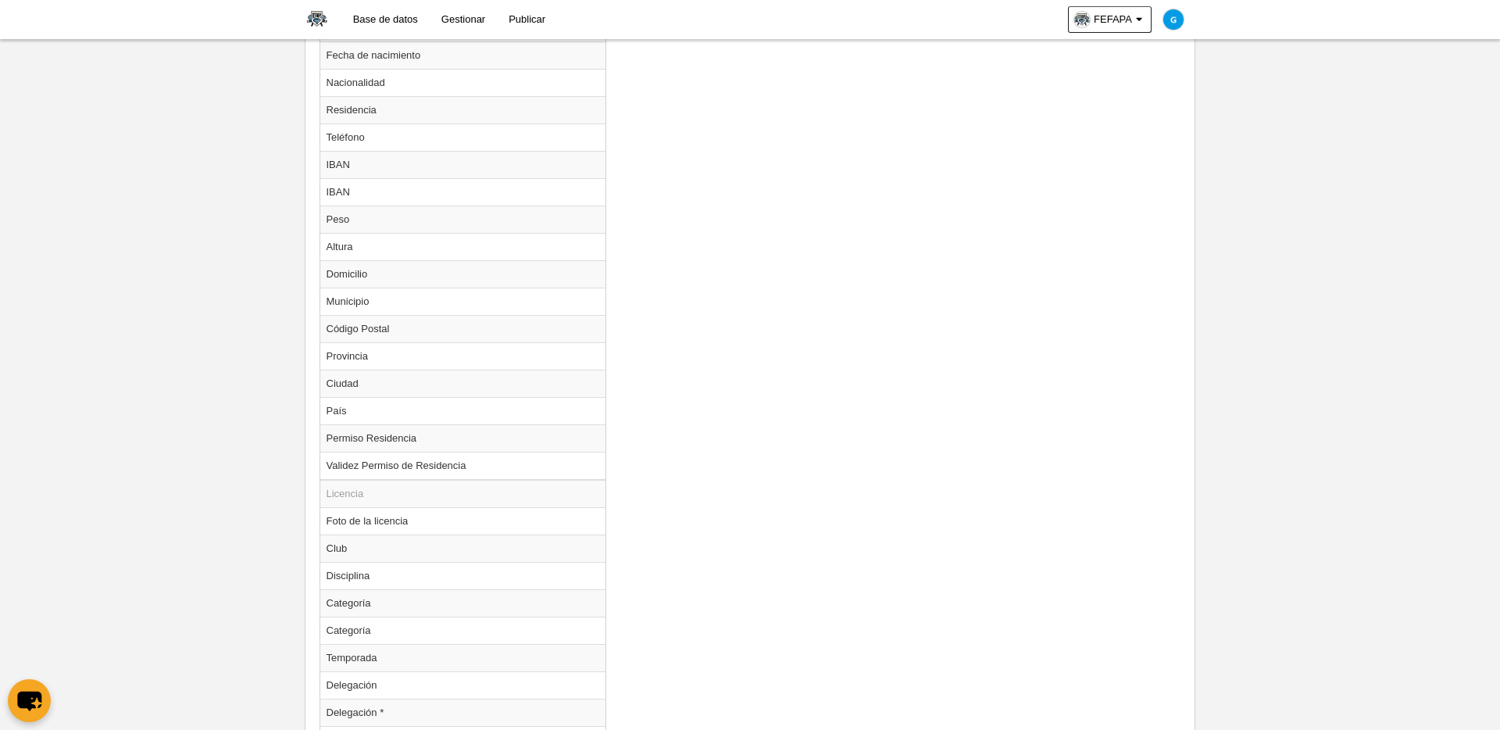
scroll to position [1407, 0]
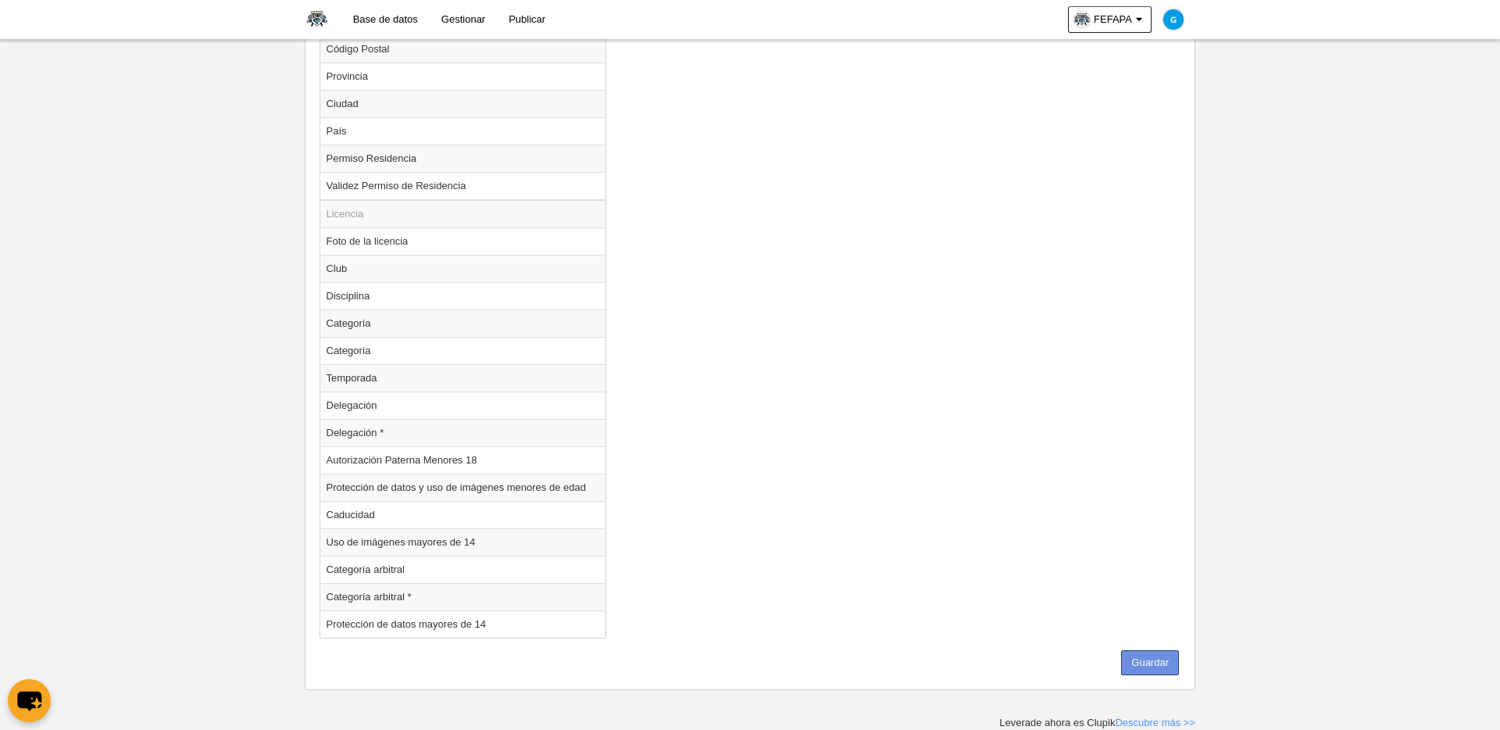
click at [1148, 623] on button "Guardar" at bounding box center [1150, 662] width 58 height 25
